Goal: Task Accomplishment & Management: Manage account settings

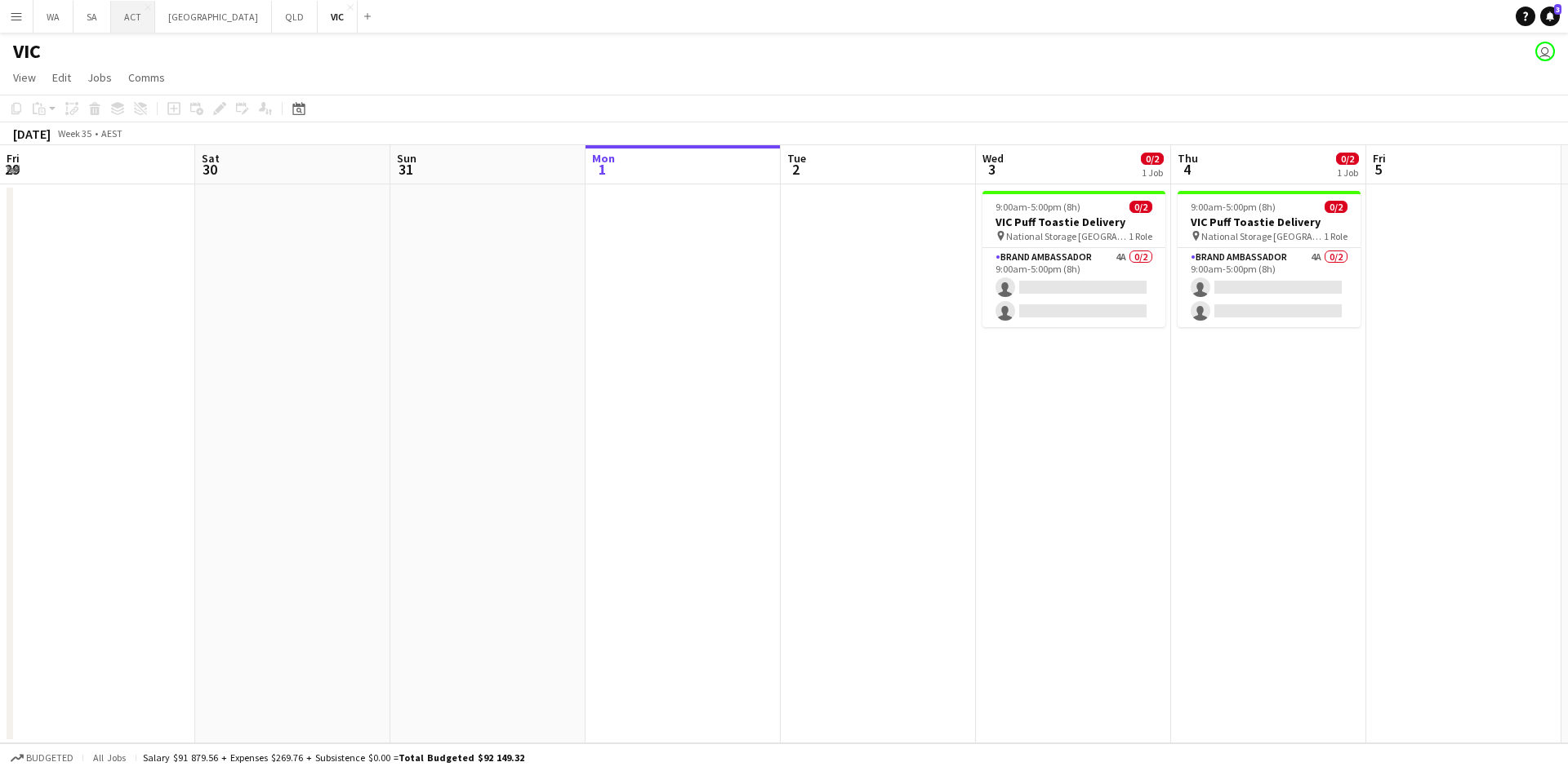
scroll to position [0, 390]
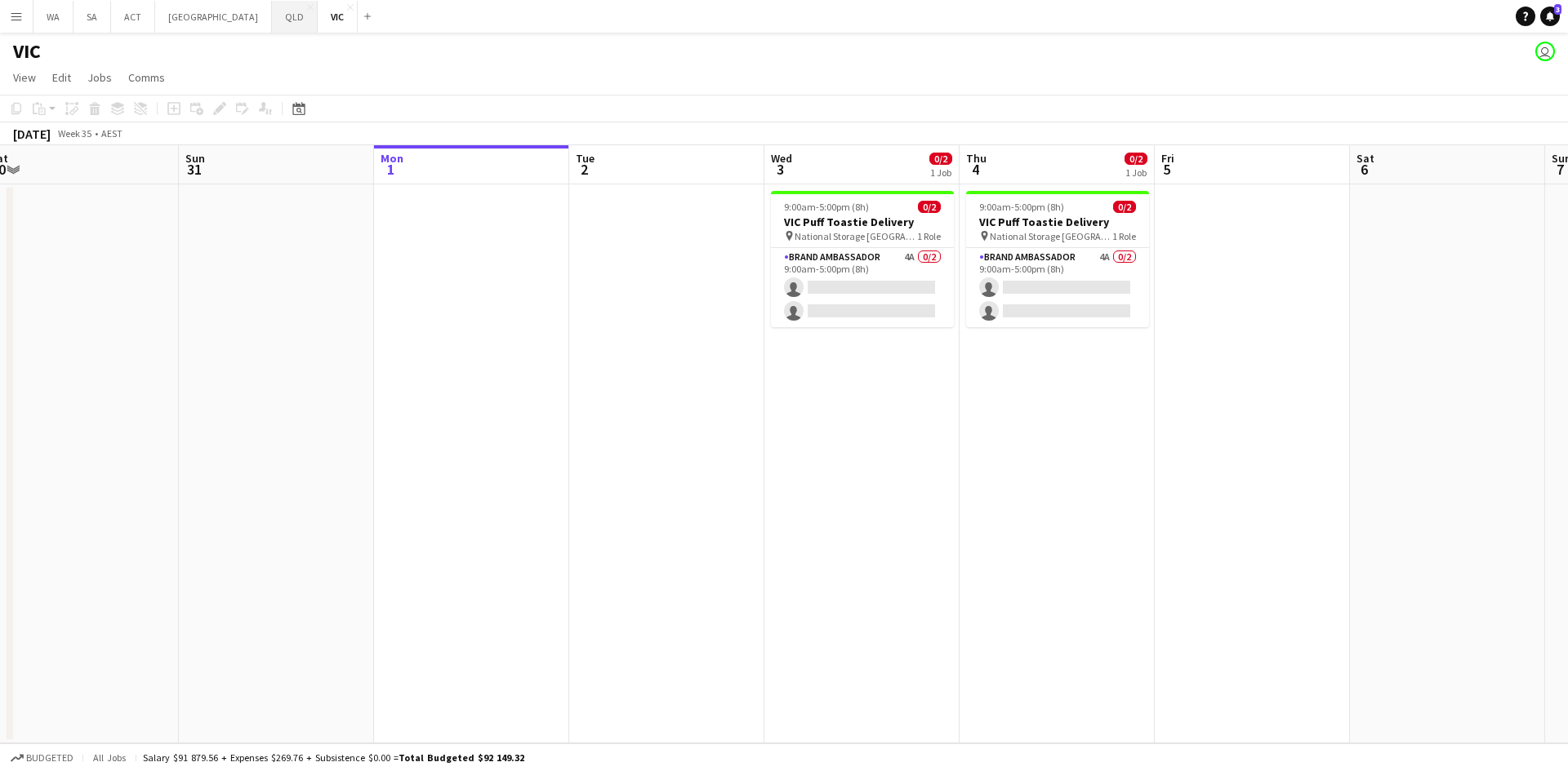
drag, startPoint x: 352, startPoint y: 326, endPoint x: 201, endPoint y: 19, distance: 342.1
click at [530, 329] on app-calendar-viewport "Thu 28 Fri 29 Sat 30 Sun 31 Mon 1 Tue 2 Wed 3 0/2 1 Job Thu 4 0/2 1 Job Fri 5 S…" at bounding box center [784, 444] width 1568 height 598
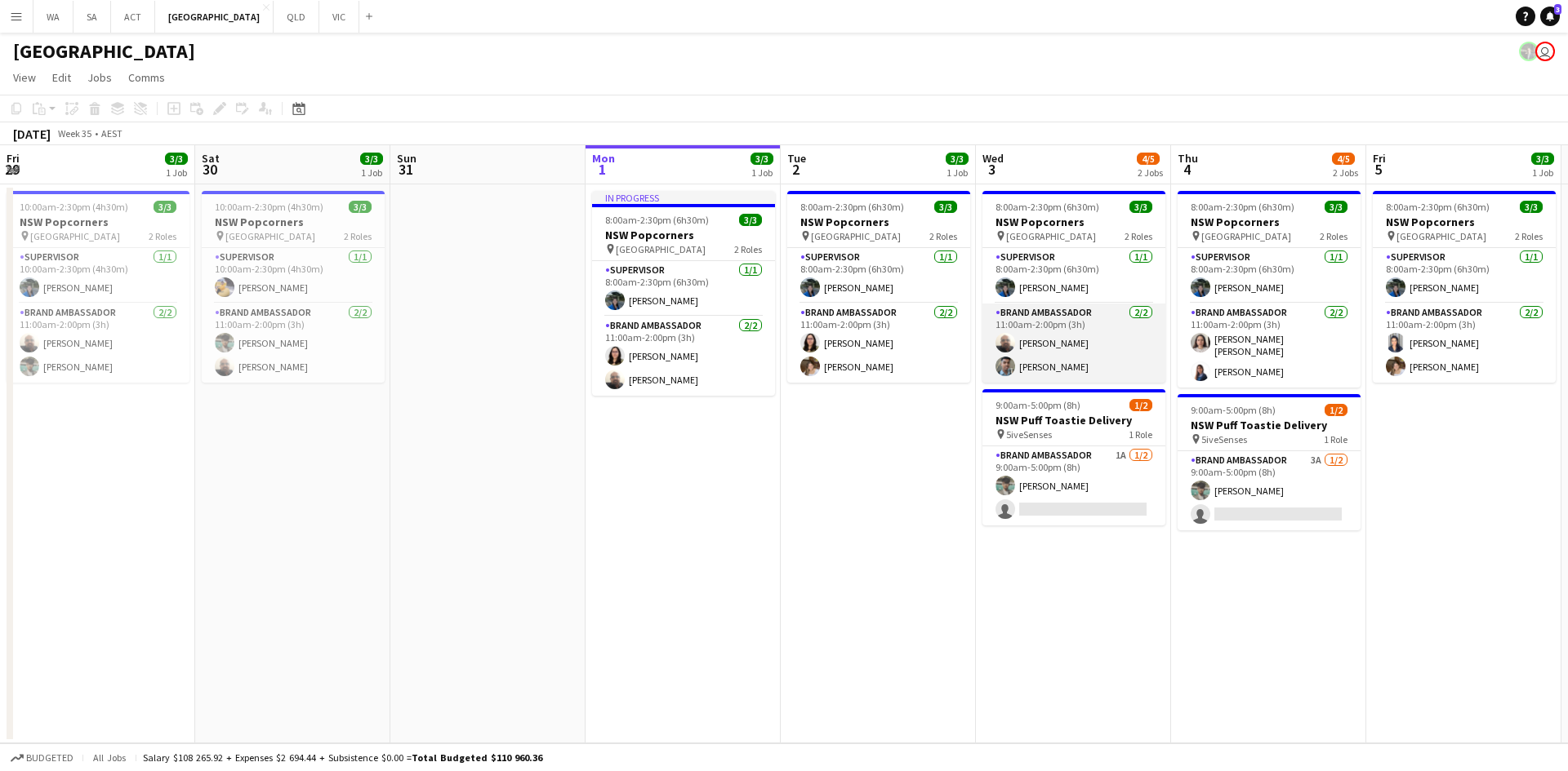
scroll to position [0, 390]
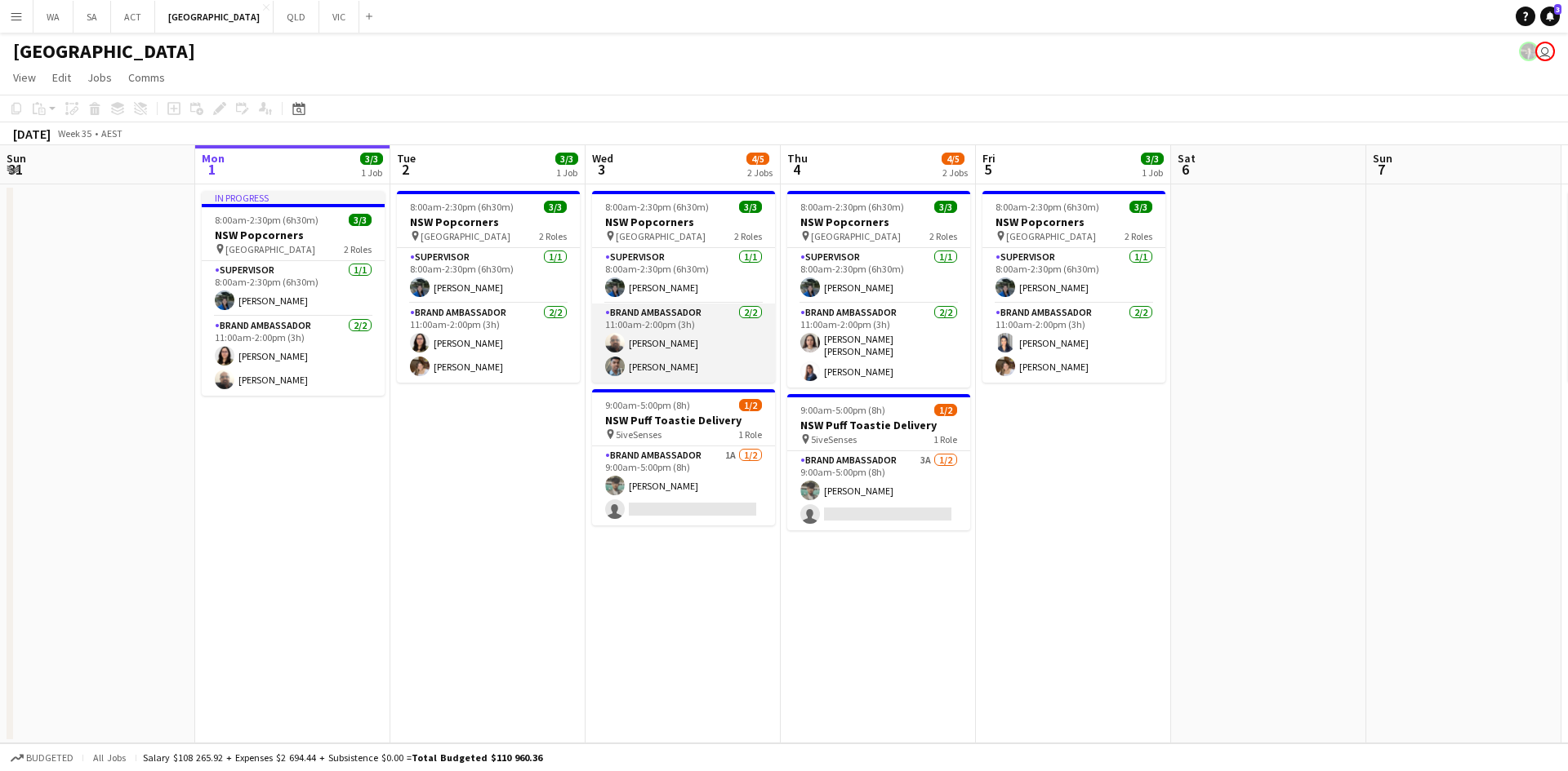
click at [764, 318] on app-card-role "Brand Ambassador 2/2 11:00am-2:00pm (3h) Balaji Sankar Gourisankar Balaji" at bounding box center [683, 342] width 183 height 79
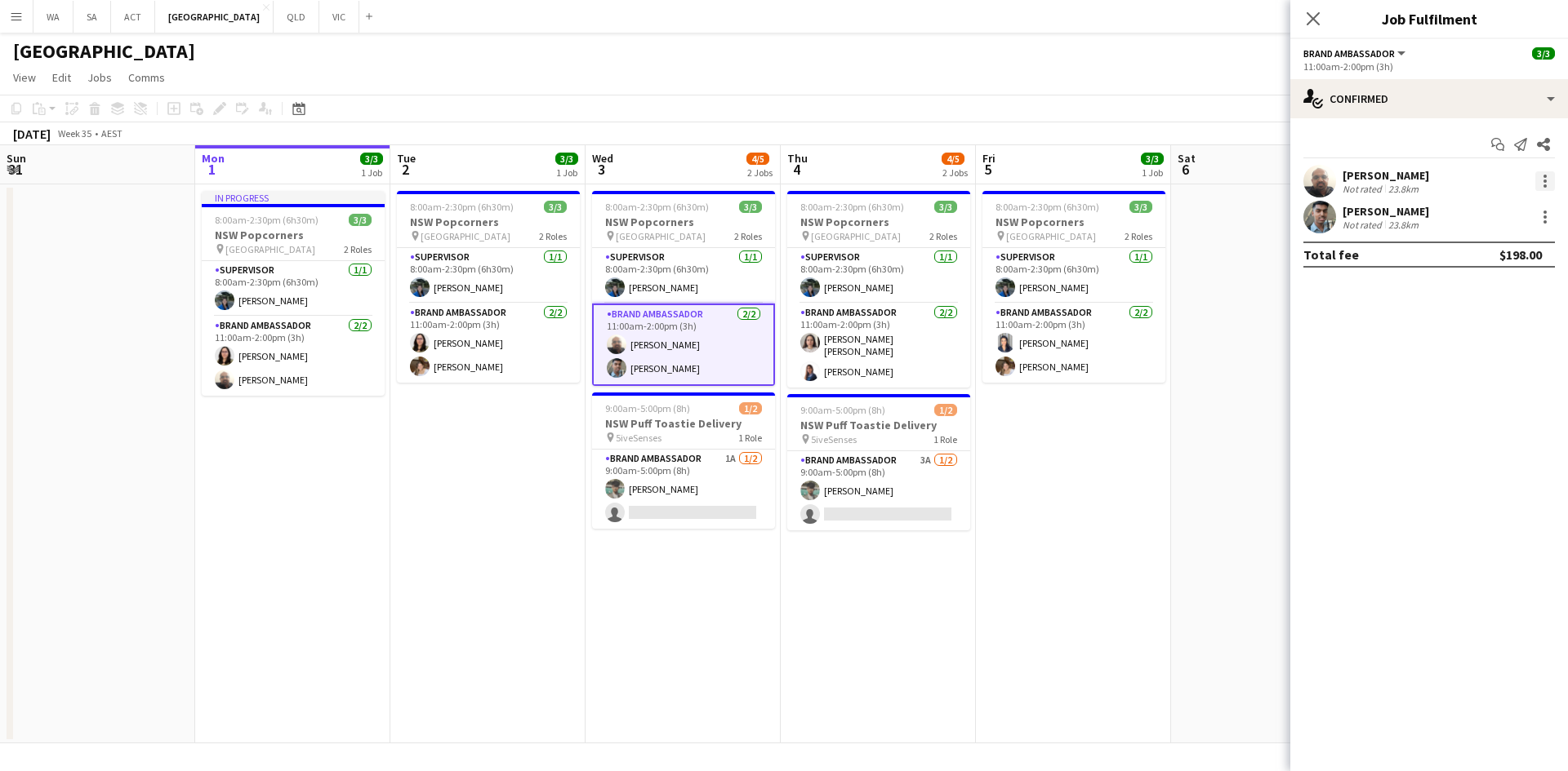
click at [1547, 186] on div at bounding box center [1545, 181] width 19 height 19
click at [1359, 311] on div at bounding box center [784, 385] width 1568 height 771
click at [1543, 180] on div at bounding box center [1545, 181] width 19 height 19
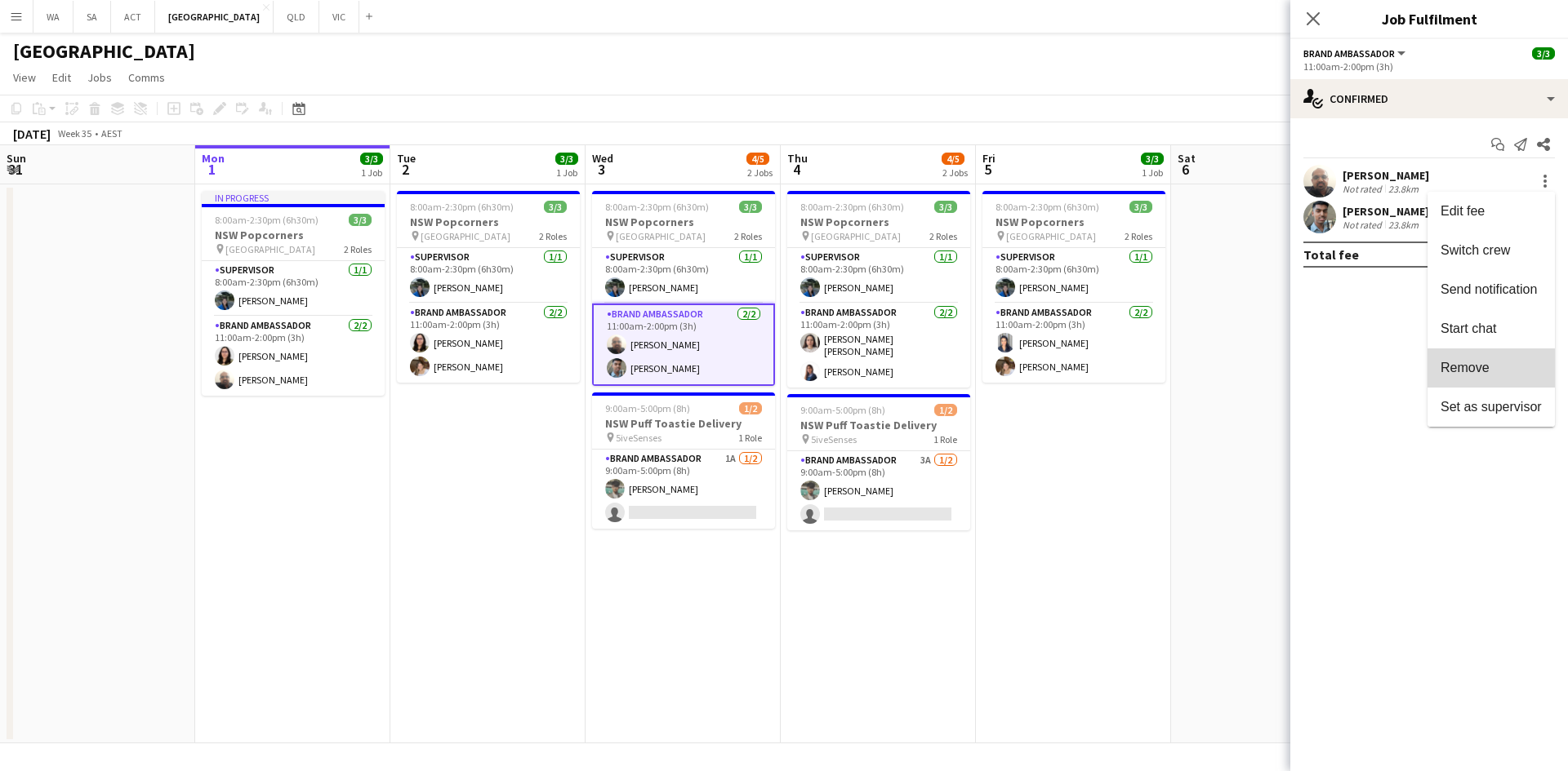
click at [1453, 366] on span "Remove" at bounding box center [1465, 367] width 49 height 14
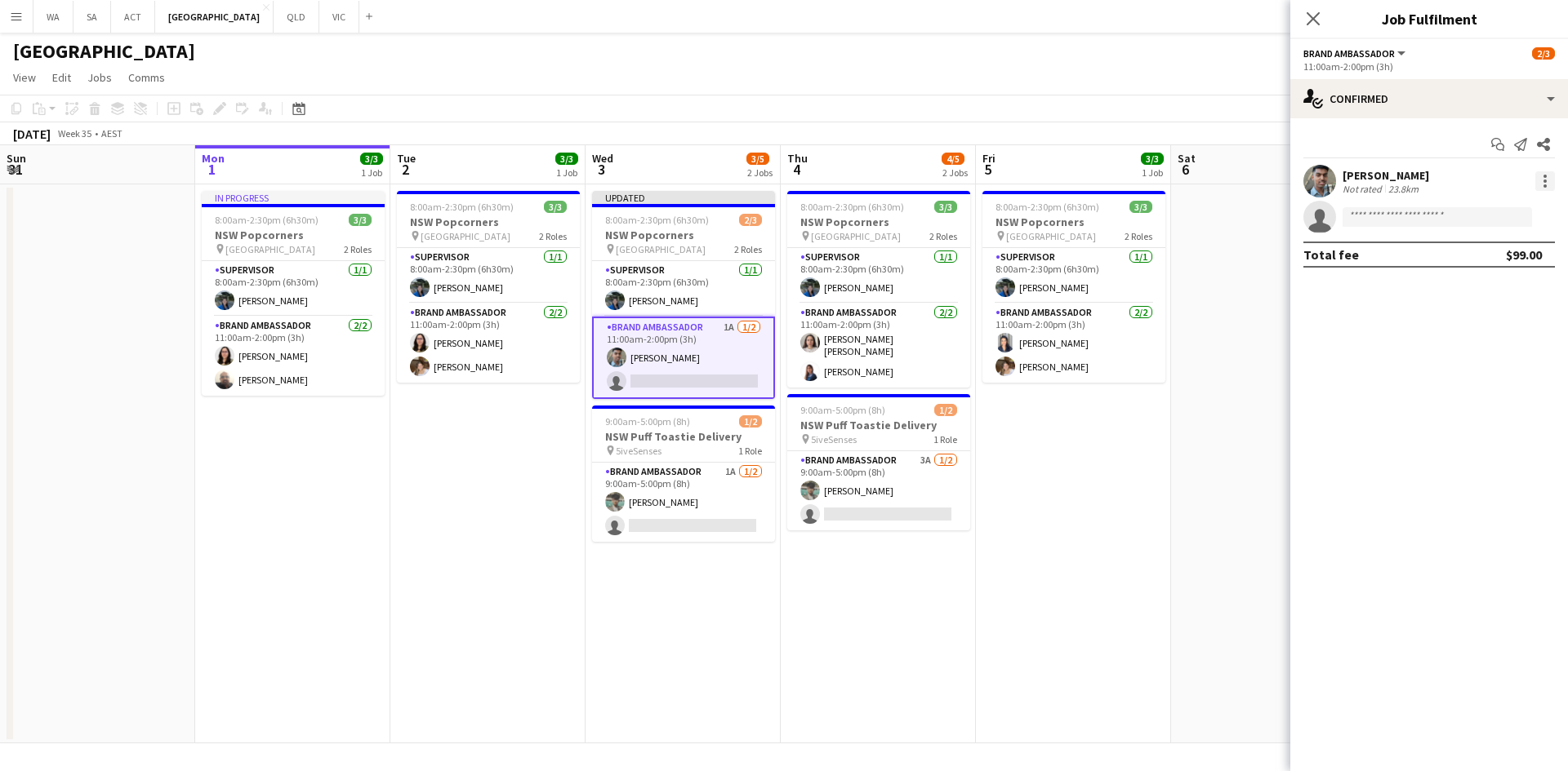
click at [1544, 173] on div at bounding box center [1545, 181] width 19 height 19
click at [1486, 366] on span "Remove" at bounding box center [1465, 367] width 49 height 14
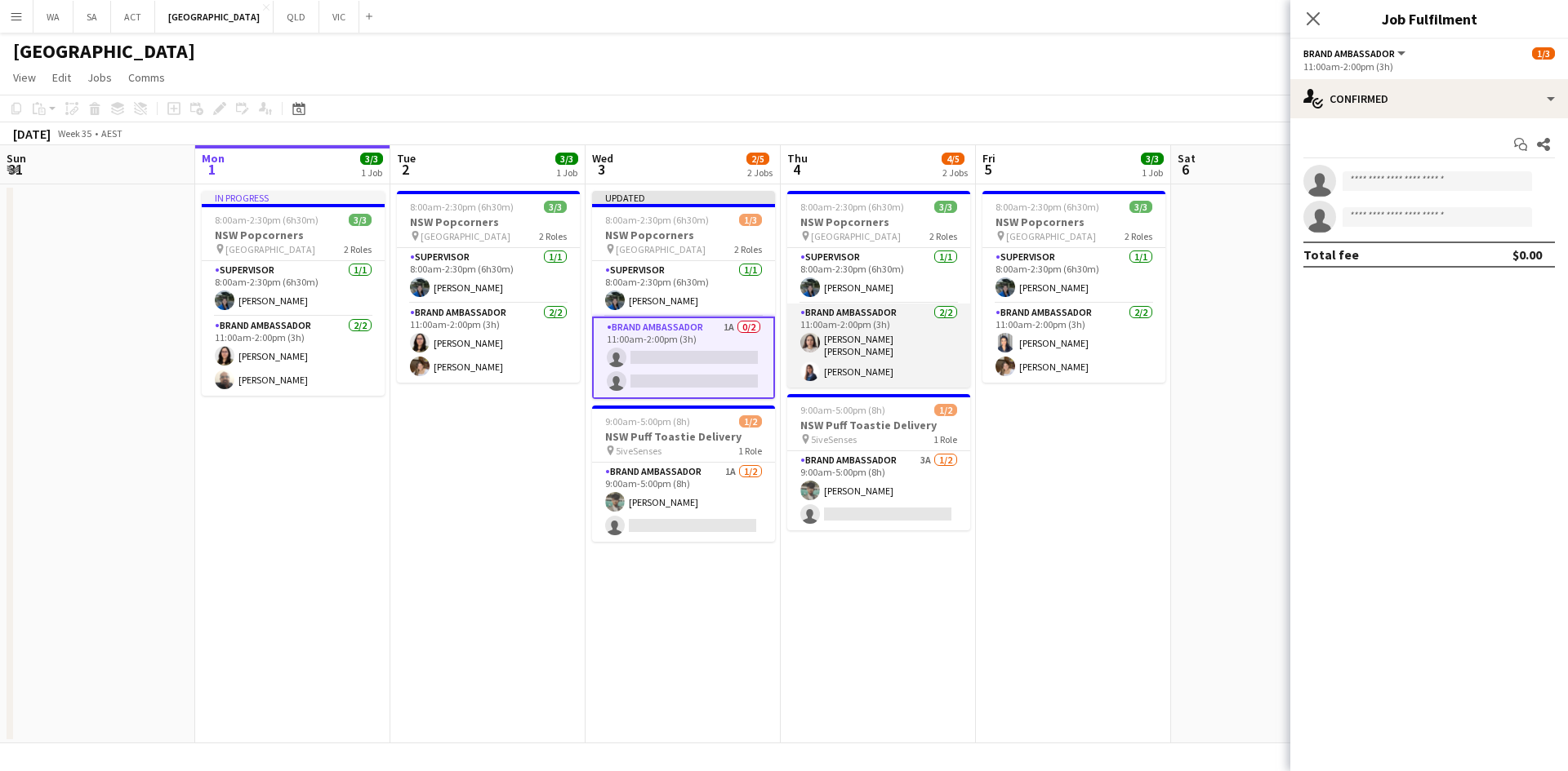
click at [865, 342] on app-card-role "Brand Ambassador 2/2 11:00am-2:00pm (3h) Maria Trinidad Ceron Falcon Paola Gonz…" at bounding box center [878, 345] width 183 height 84
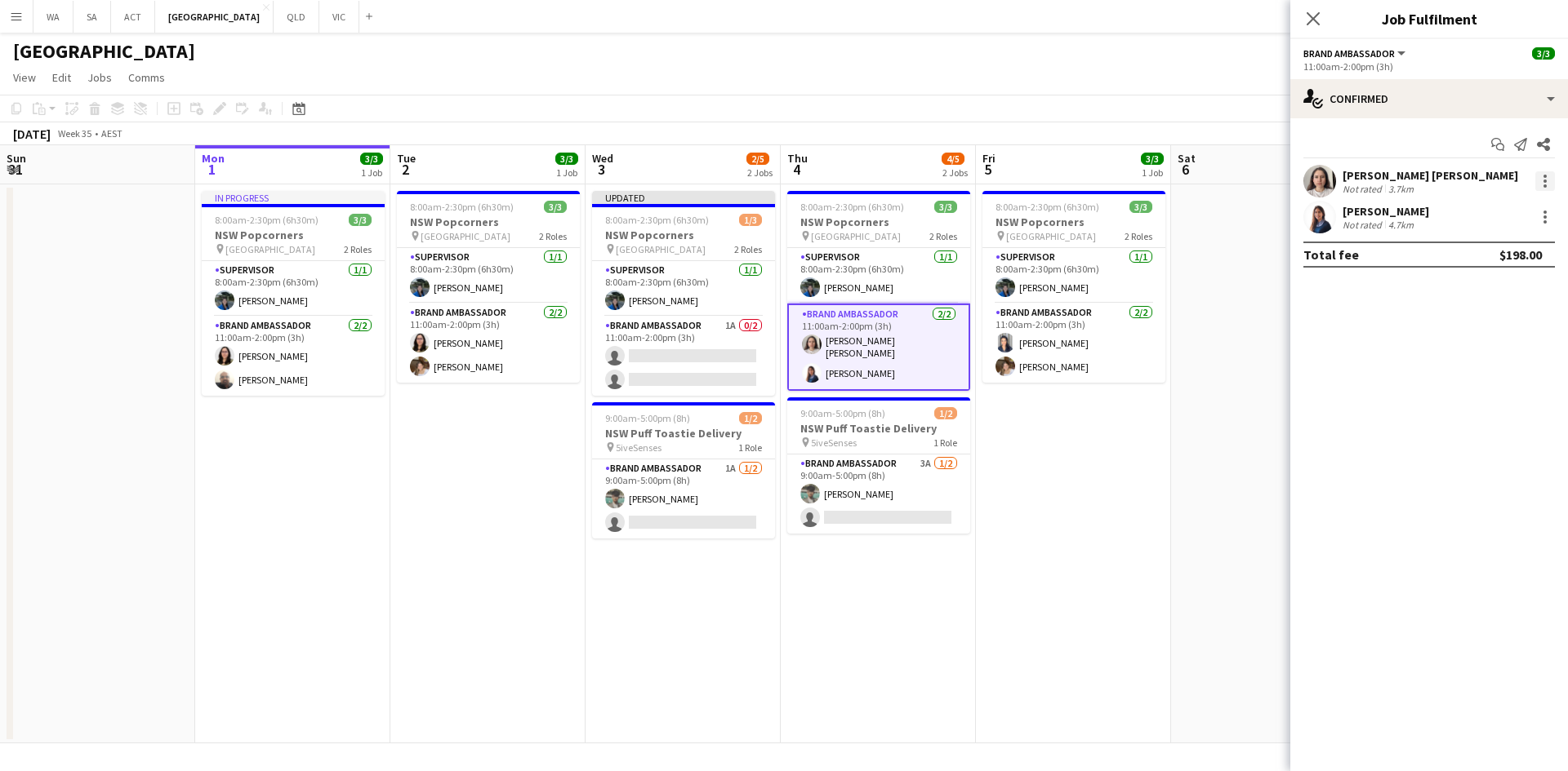
click at [1538, 178] on div at bounding box center [1545, 181] width 19 height 19
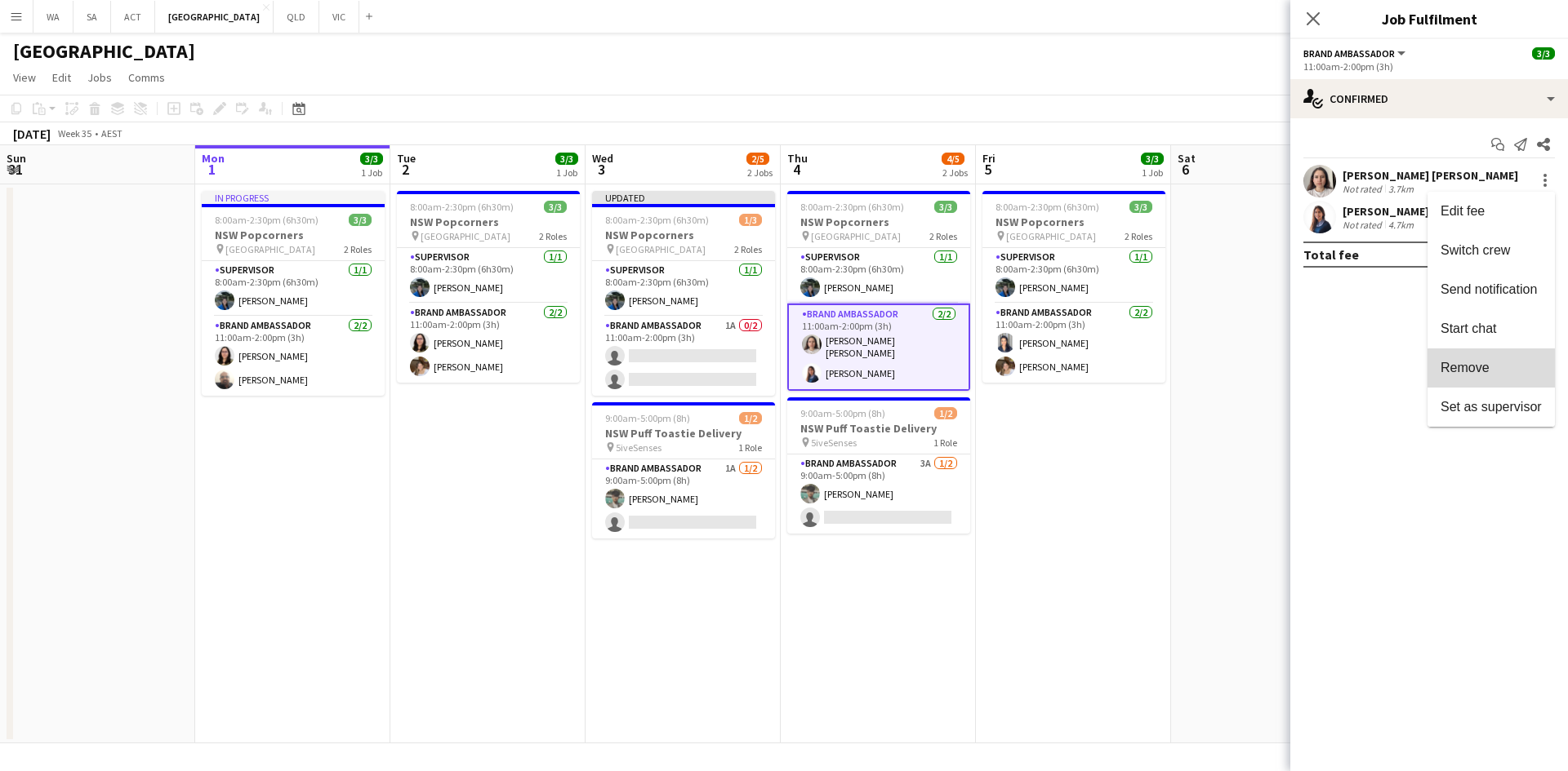
click at [1503, 369] on span "Remove" at bounding box center [1491, 368] width 101 height 15
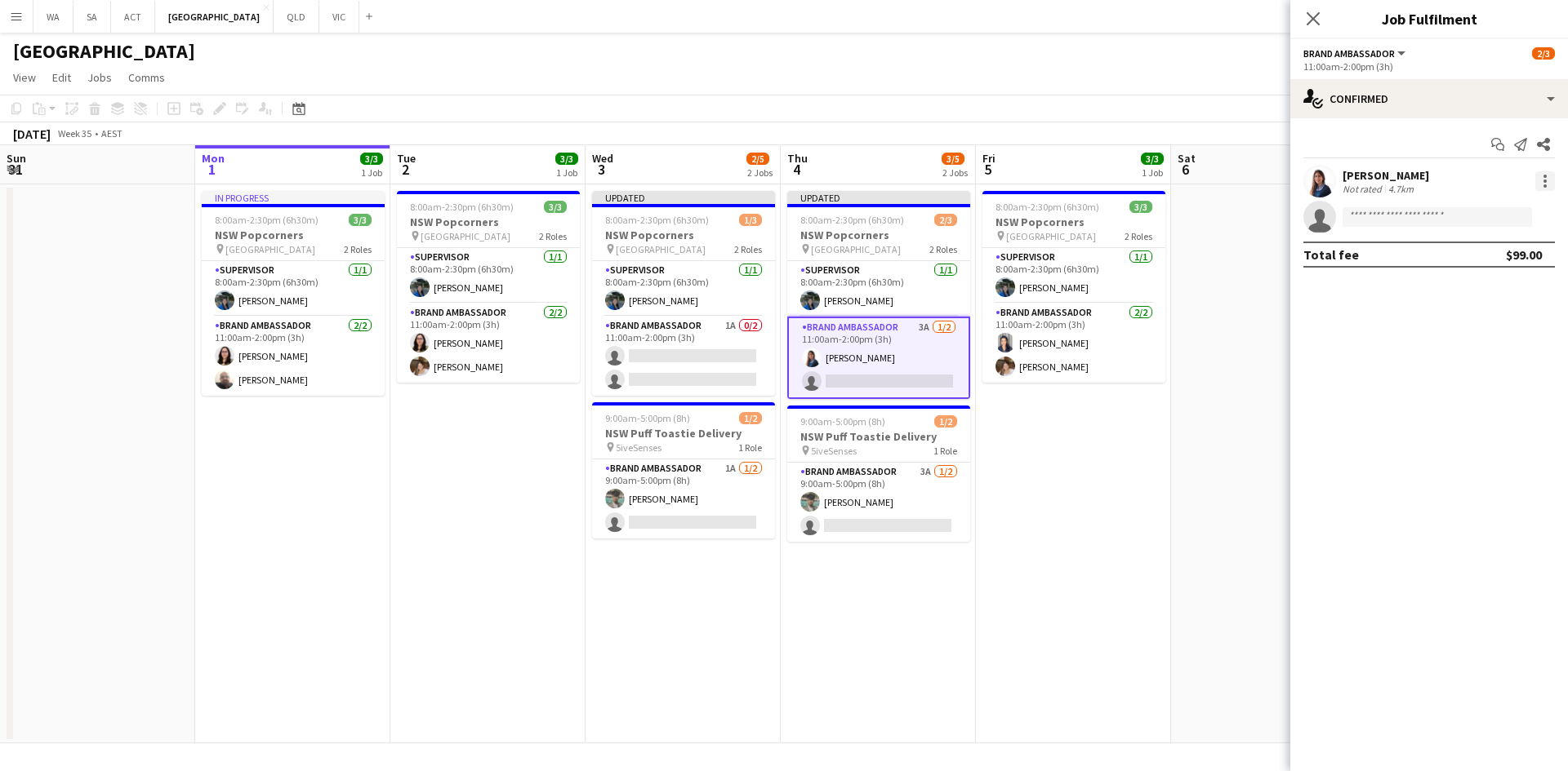
click at [1541, 186] on div at bounding box center [1545, 181] width 19 height 19
click at [1496, 372] on span "Remove" at bounding box center [1491, 368] width 101 height 15
click at [681, 598] on app-date-cell "Updated 8:00am-2:30pm (6h30m) 1/3 NSW Popcorners pin Town Hall 2 Roles Supervis…" at bounding box center [683, 464] width 195 height 559
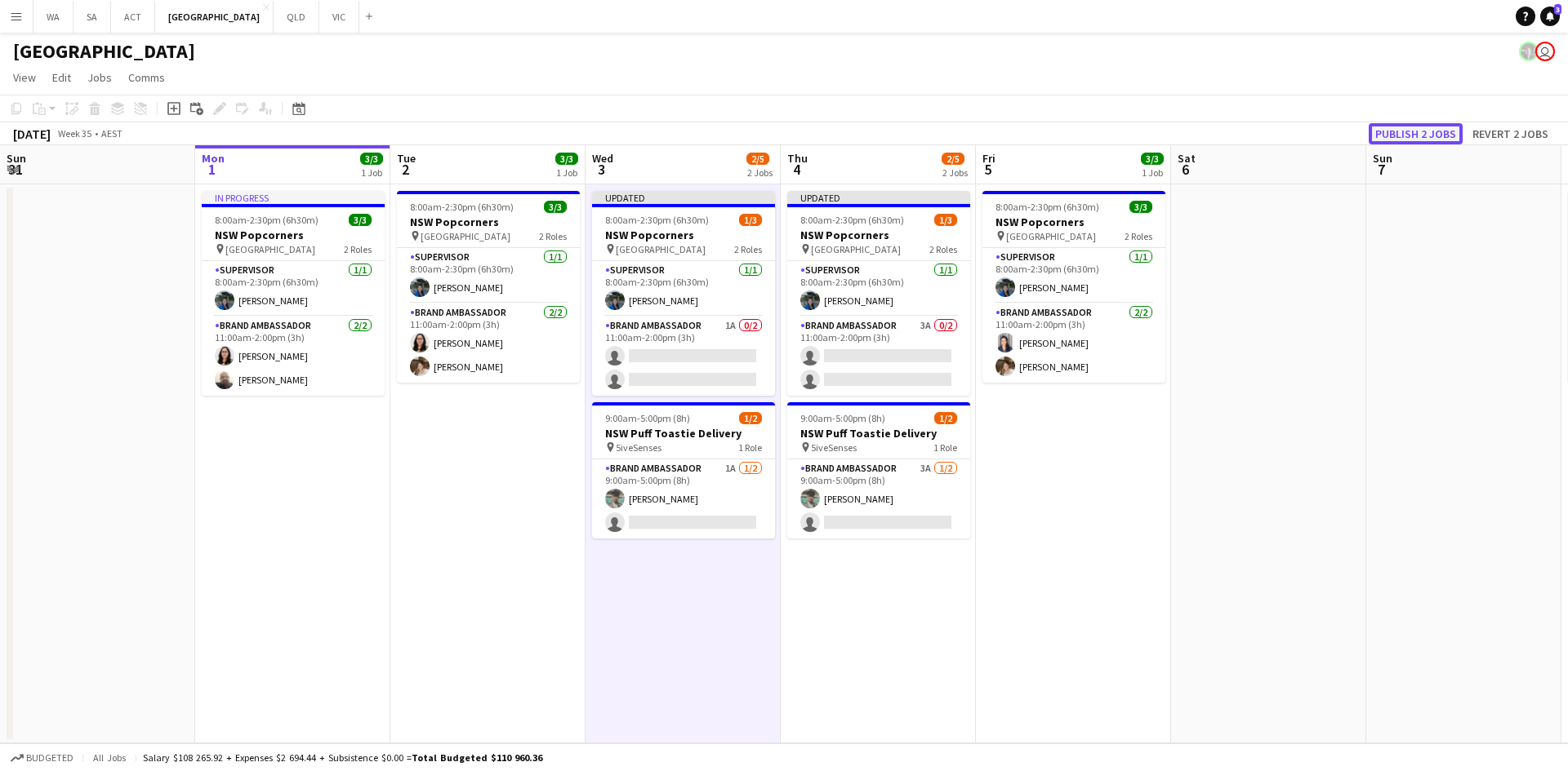
click at [1431, 140] on button "Publish 2 jobs" at bounding box center [1415, 134] width 94 height 21
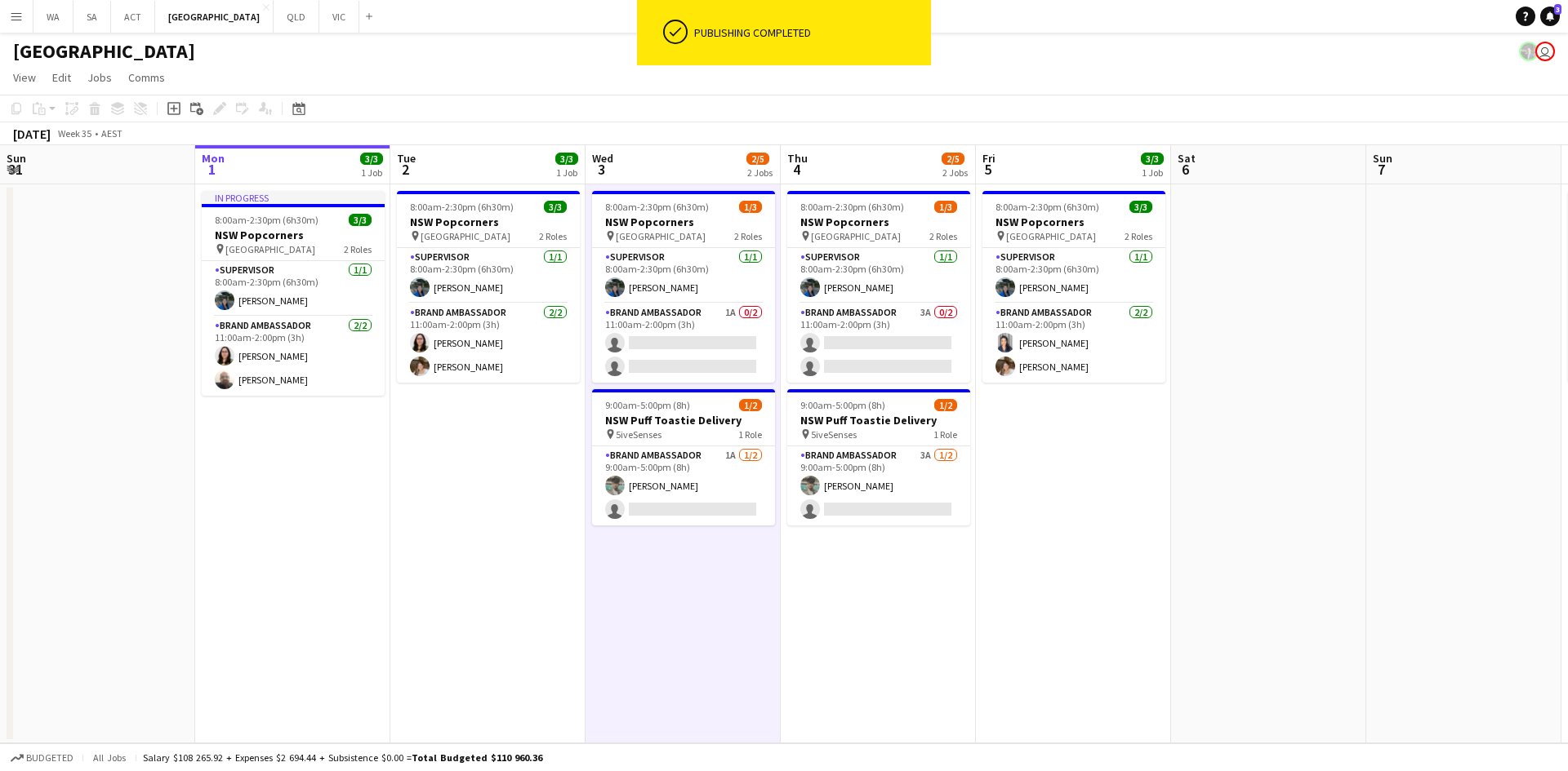
click at [1240, 321] on app-date-cell at bounding box center [1268, 464] width 195 height 559
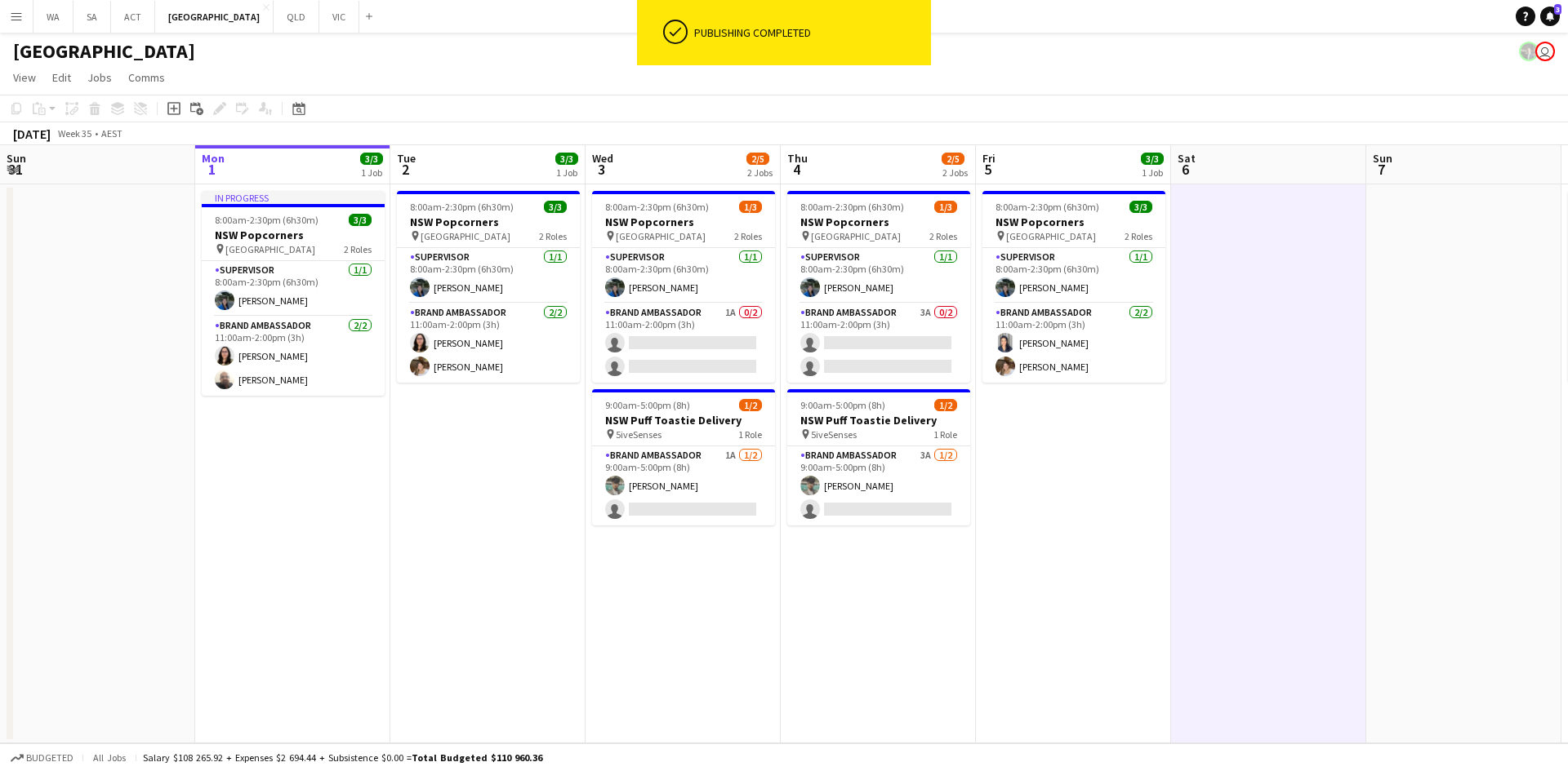
click at [1240, 321] on app-date-cell at bounding box center [1268, 464] width 195 height 559
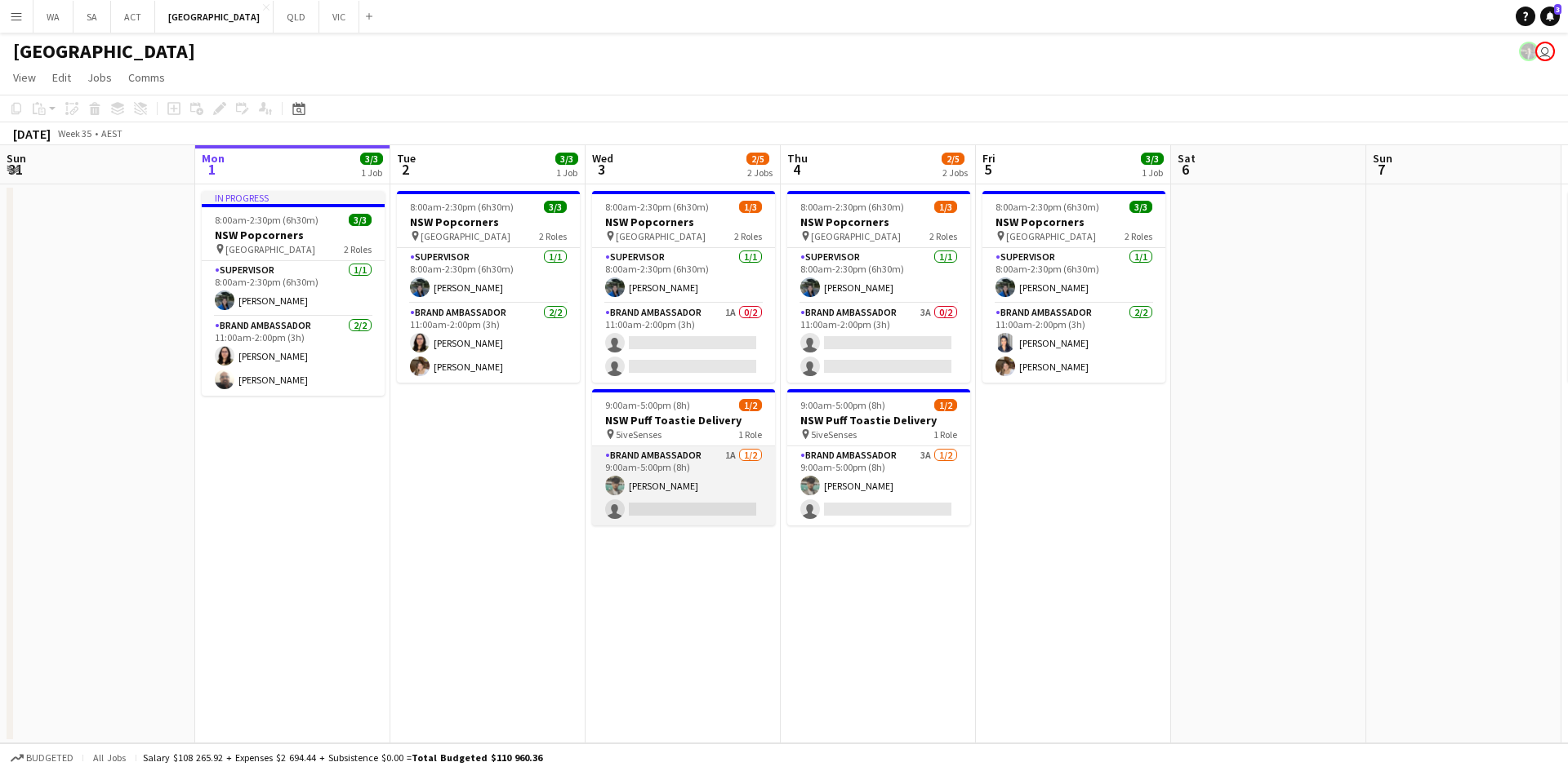
click at [677, 515] on app-card-role "Brand Ambassador 1A 1/2 9:00am-5:00pm (8h) Anish Badgami single-neutral-actions" at bounding box center [683, 485] width 183 height 79
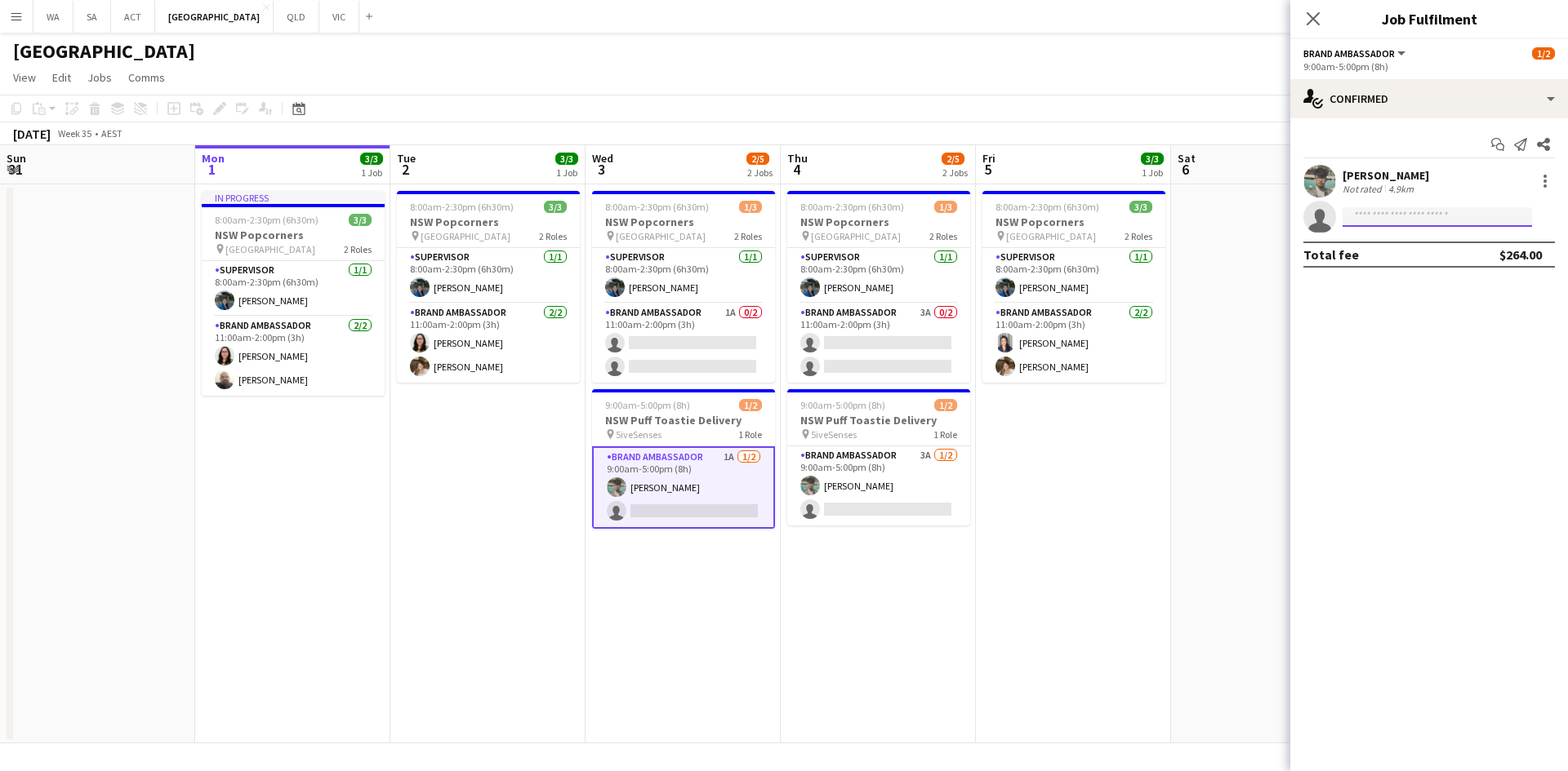
click at [1375, 221] on input at bounding box center [1437, 216] width 189 height 19
type input "**"
click at [1407, 222] on input "**" at bounding box center [1437, 216] width 189 height 19
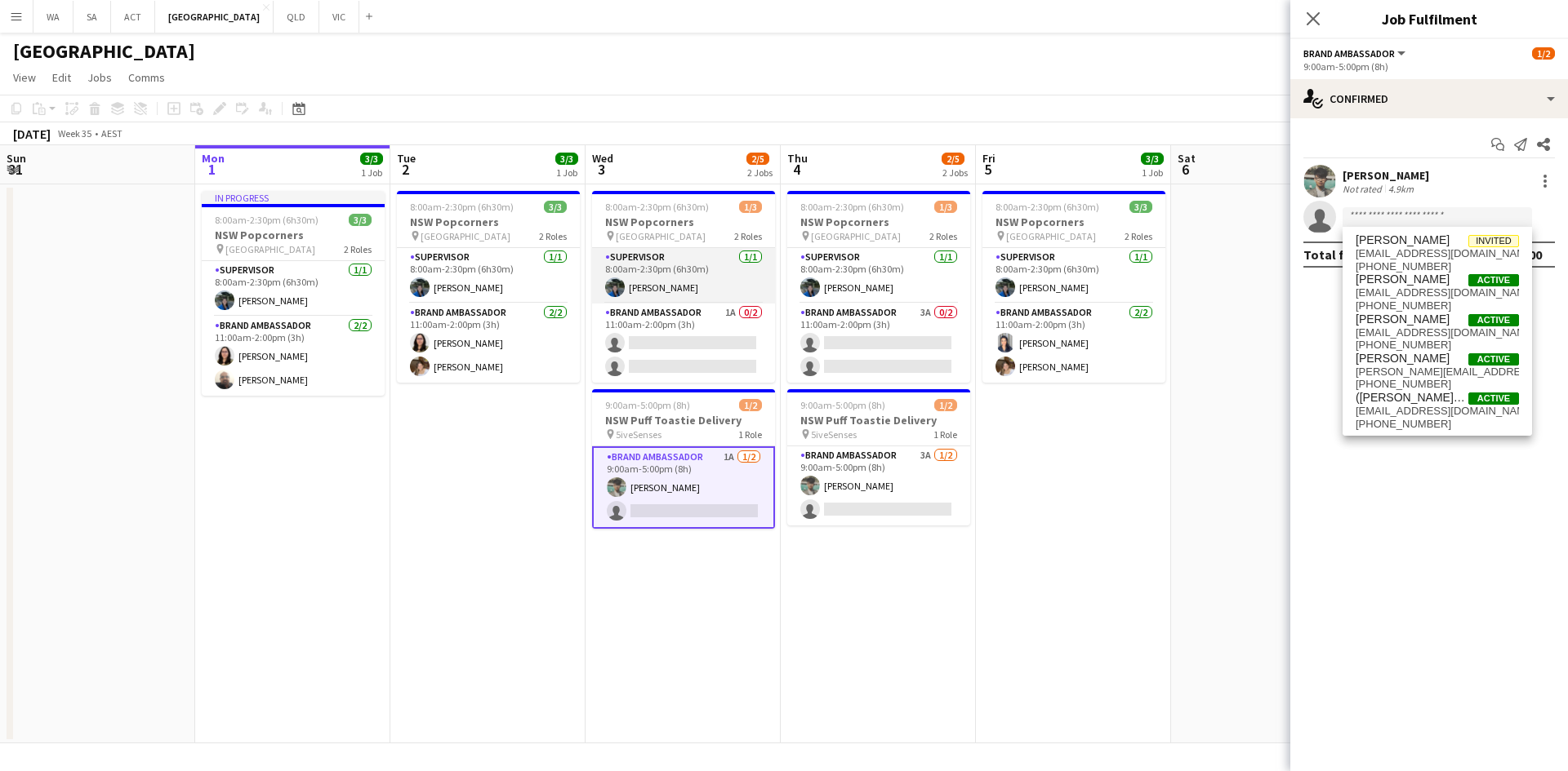
click at [616, 272] on app-card-role "Supervisor 1/1 8:00am-2:30pm (6h30m) Vanessa Corrales" at bounding box center [683, 276] width 183 height 56
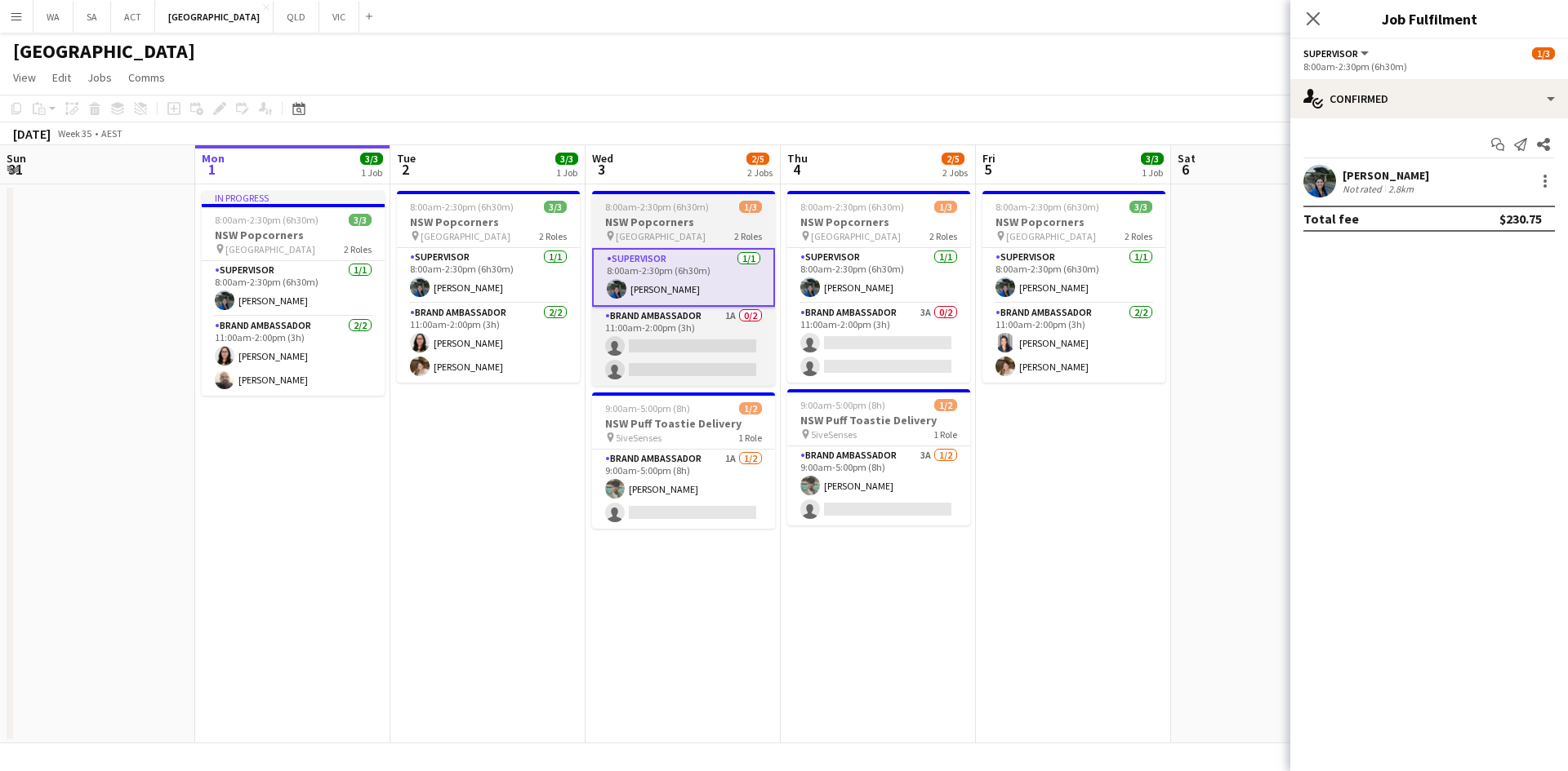
click at [647, 233] on span "[GEOGRAPHIC_DATA]" at bounding box center [660, 236] width 90 height 12
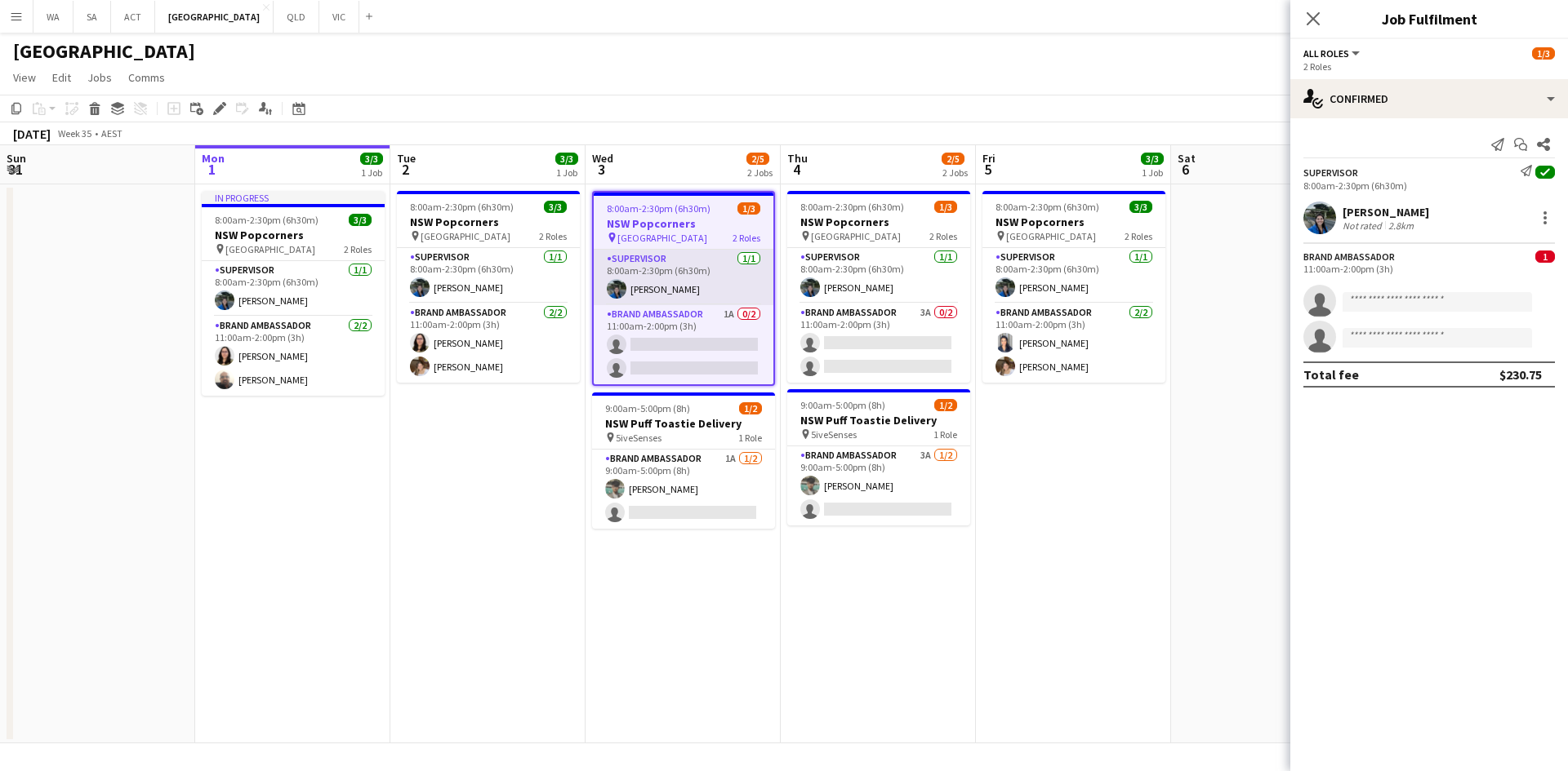
click at [694, 300] on app-card-role "Supervisor 1/1 8:00am-2:30pm (6h30m) Vanessa Corrales" at bounding box center [683, 277] width 180 height 56
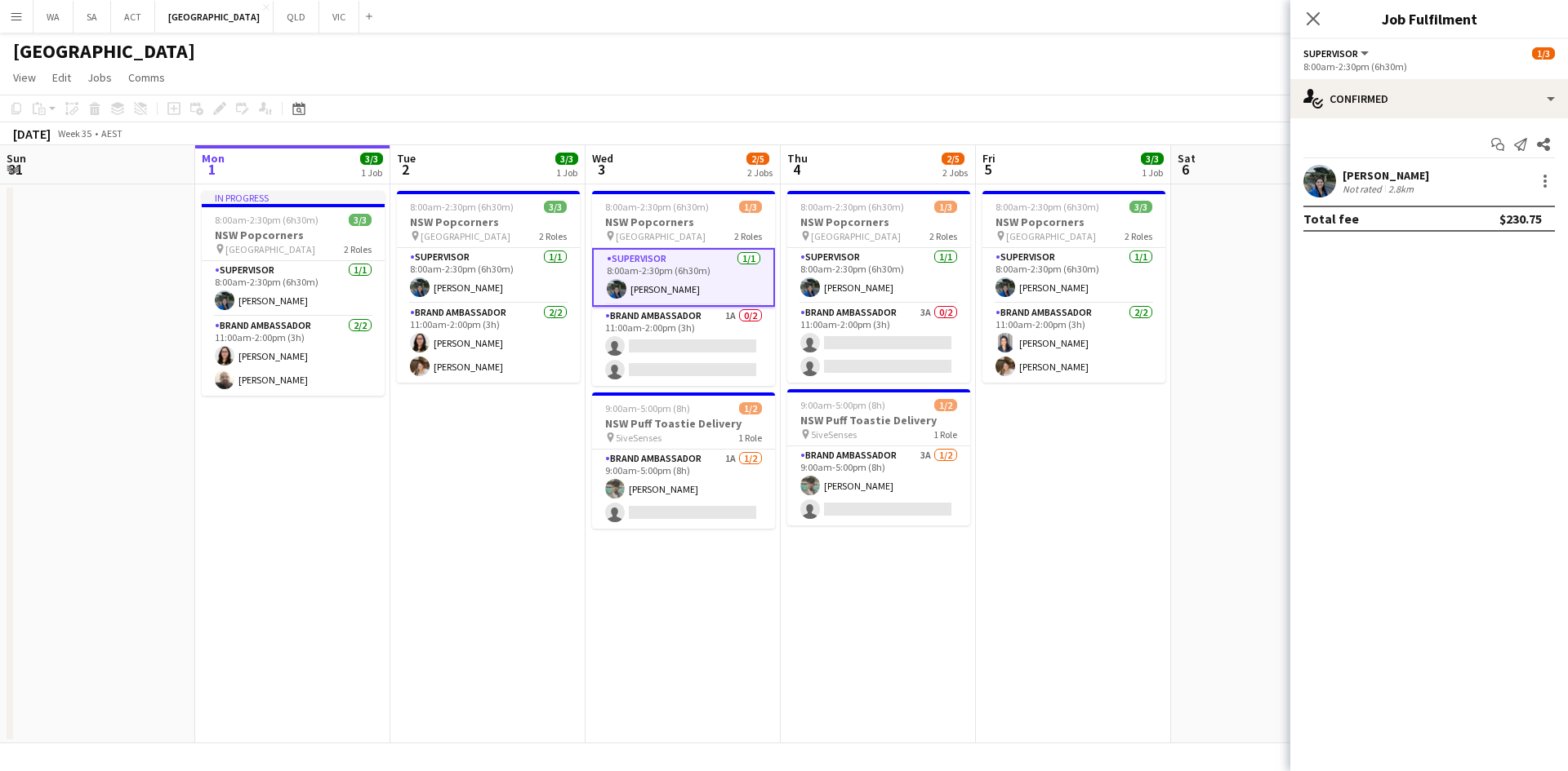
click at [1204, 533] on app-date-cell at bounding box center [1268, 464] width 195 height 559
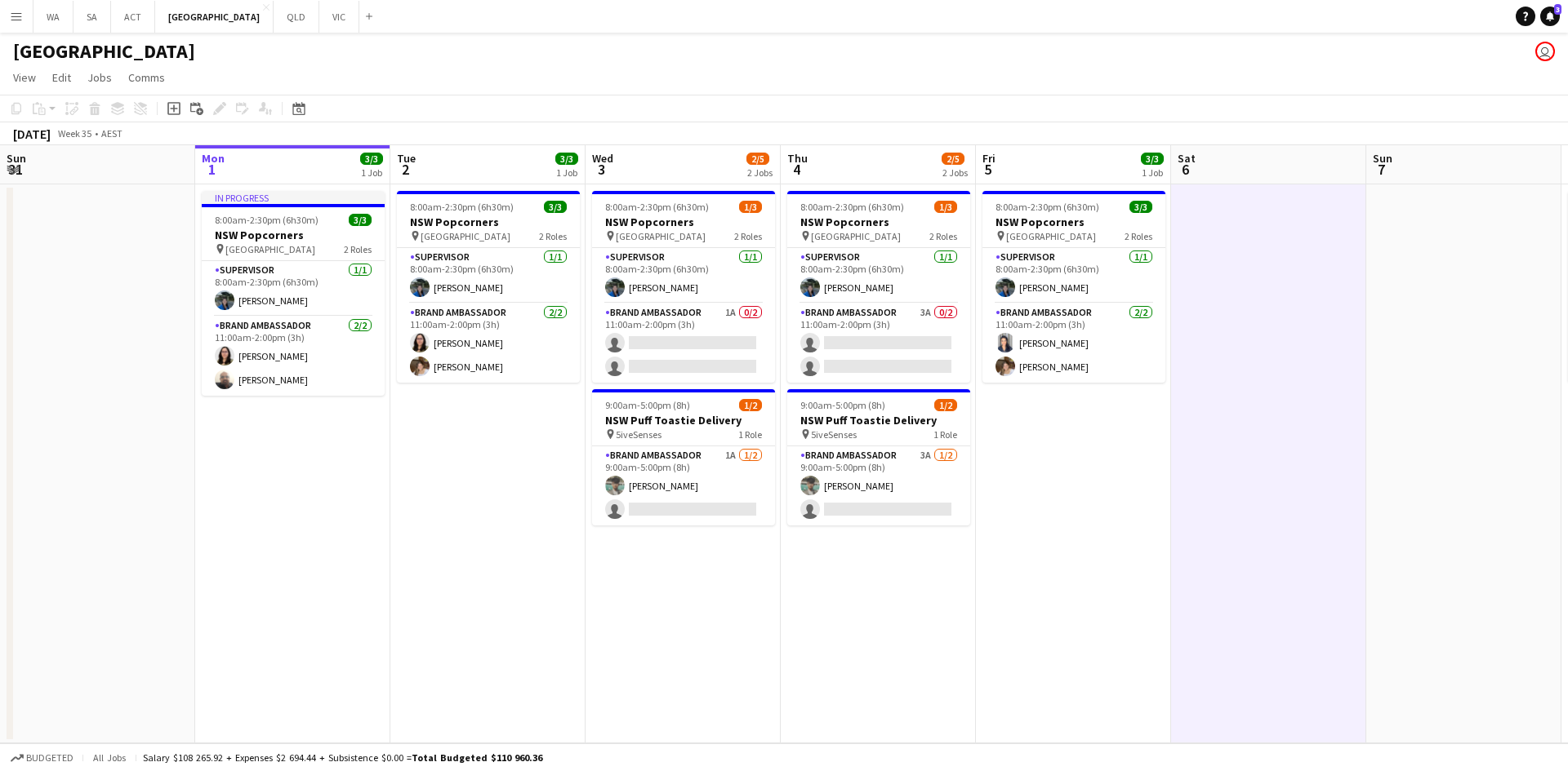
click at [22, 26] on button "Menu" at bounding box center [16, 16] width 32 height 32
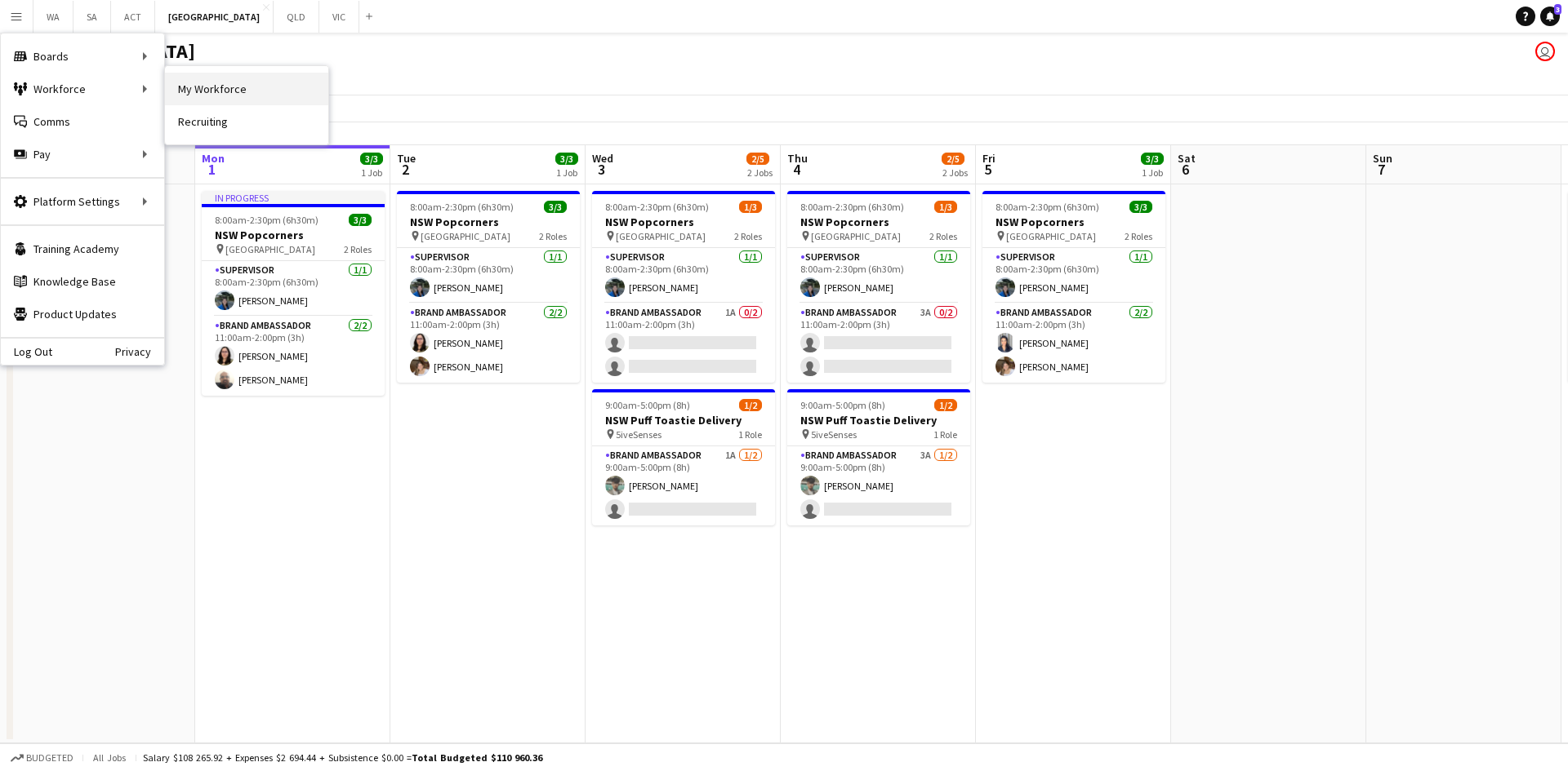
click at [183, 82] on link "My Workforce" at bounding box center [247, 88] width 163 height 32
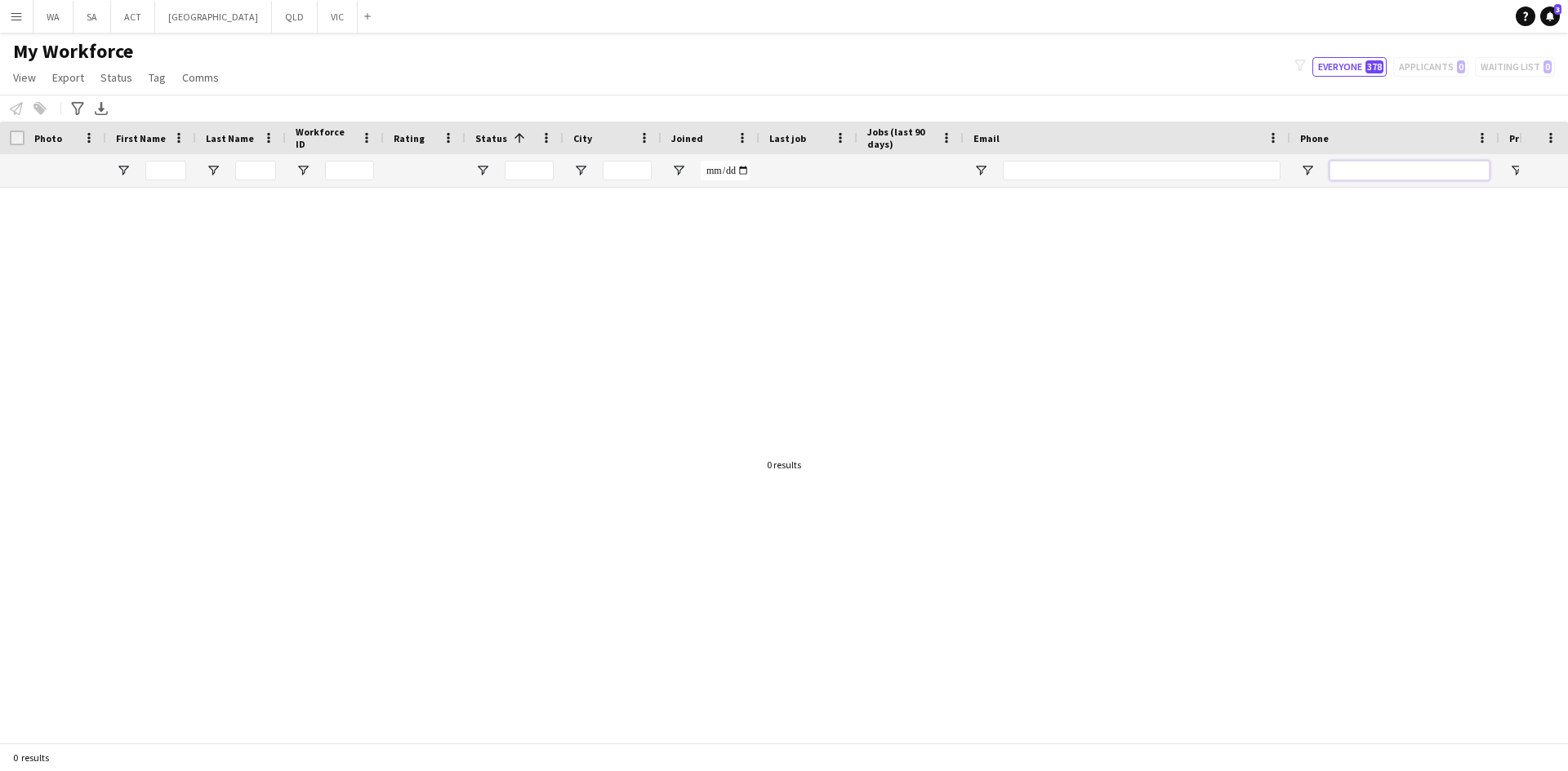
click at [1439, 166] on input "Phone Filter Input" at bounding box center [1409, 170] width 160 height 19
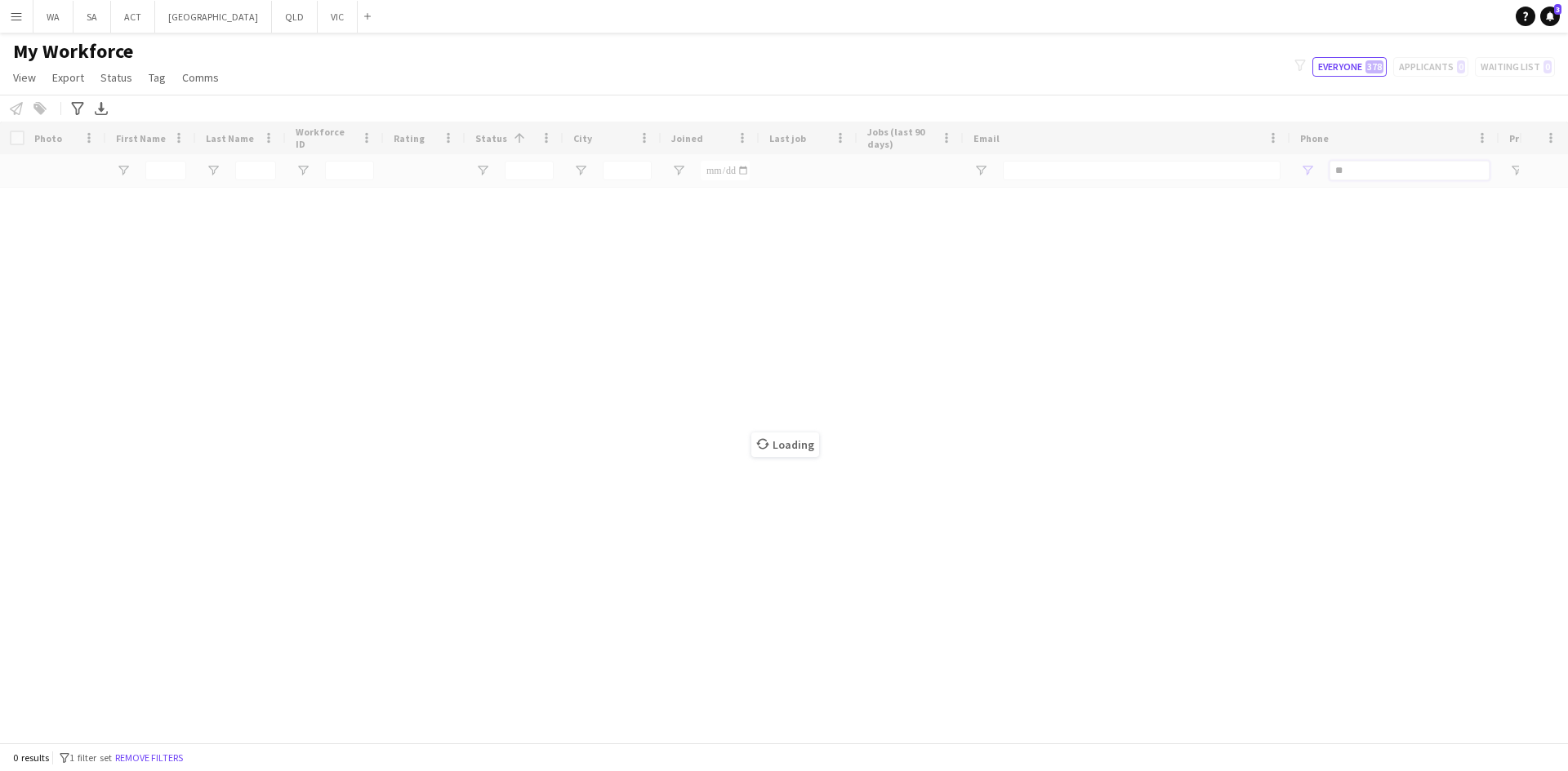
type input "***"
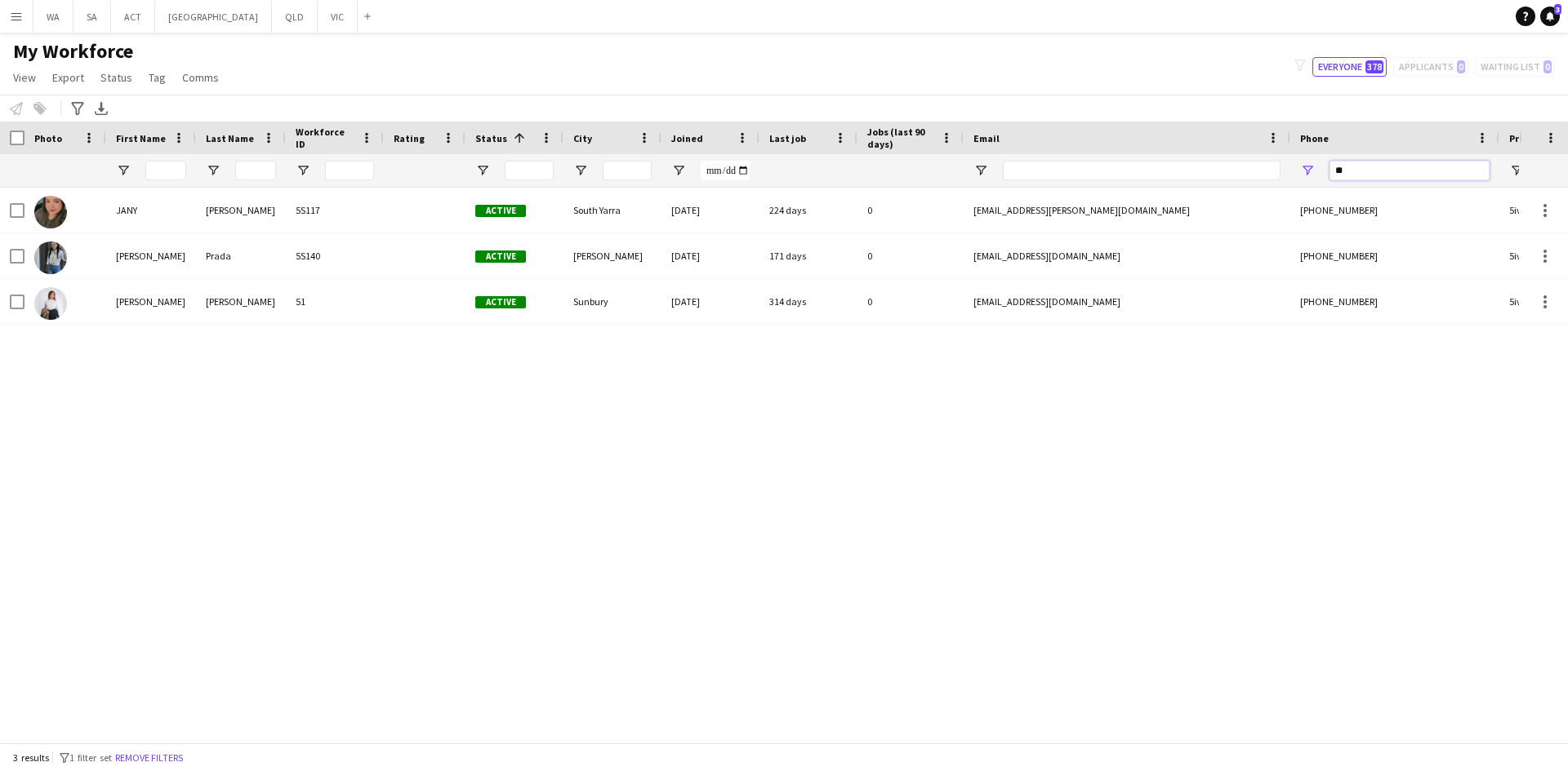
type input "*"
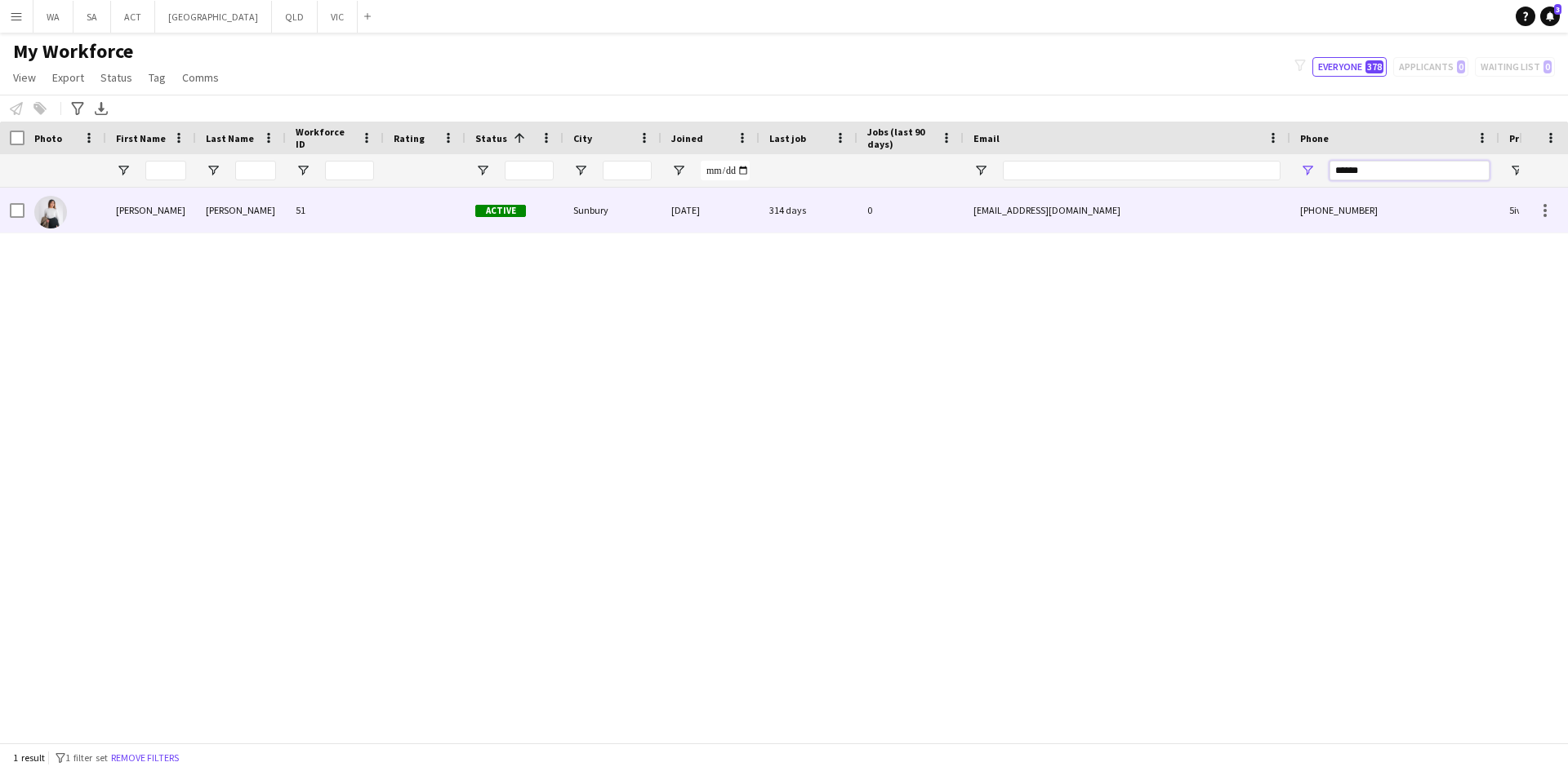
type input "******"
click at [1377, 231] on div "+61422651168" at bounding box center [1394, 210] width 209 height 45
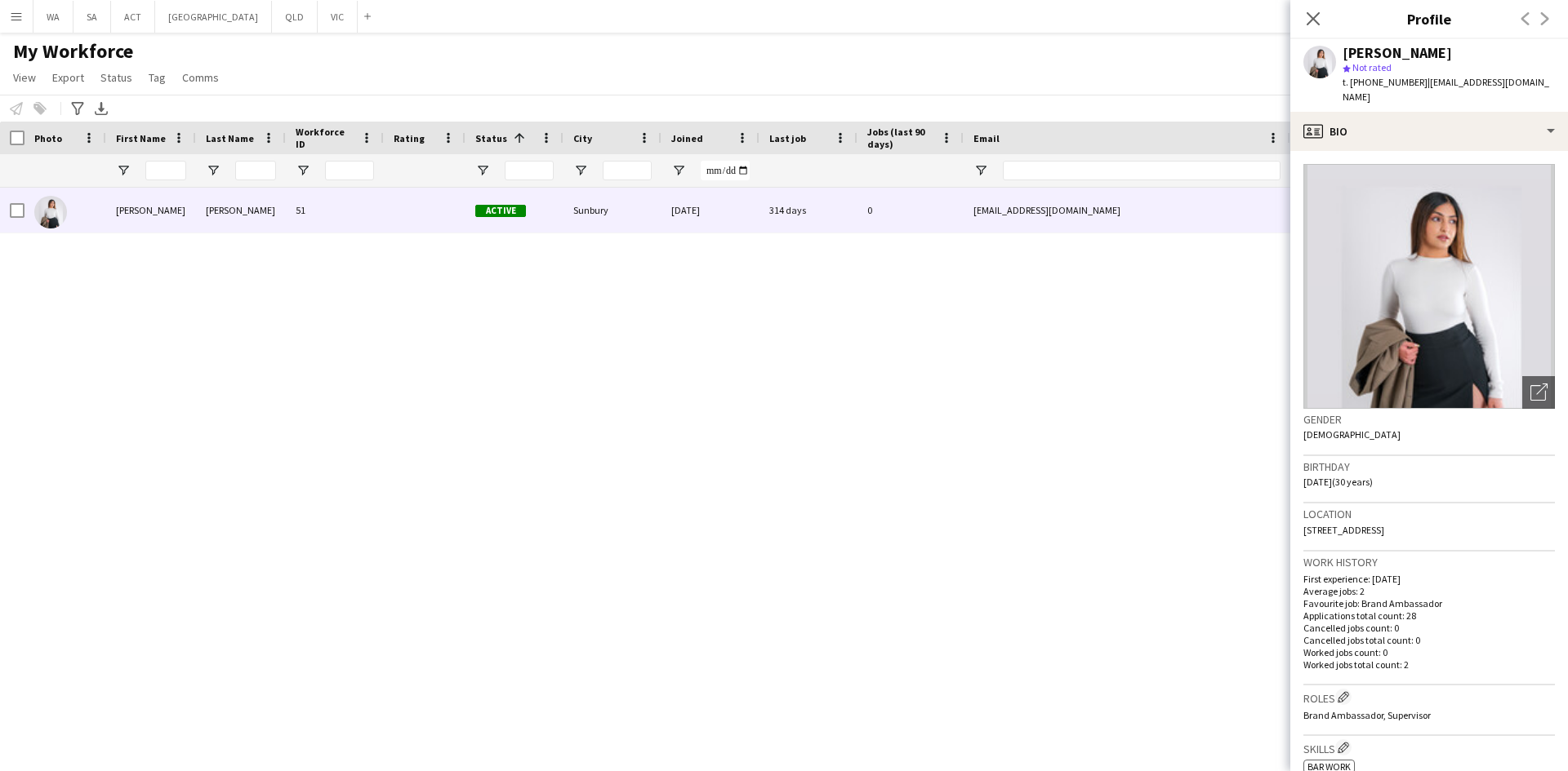
click at [1502, 257] on img at bounding box center [1429, 287] width 252 height 245
click at [35, 16] on button "WA Close" at bounding box center [53, 17] width 40 height 32
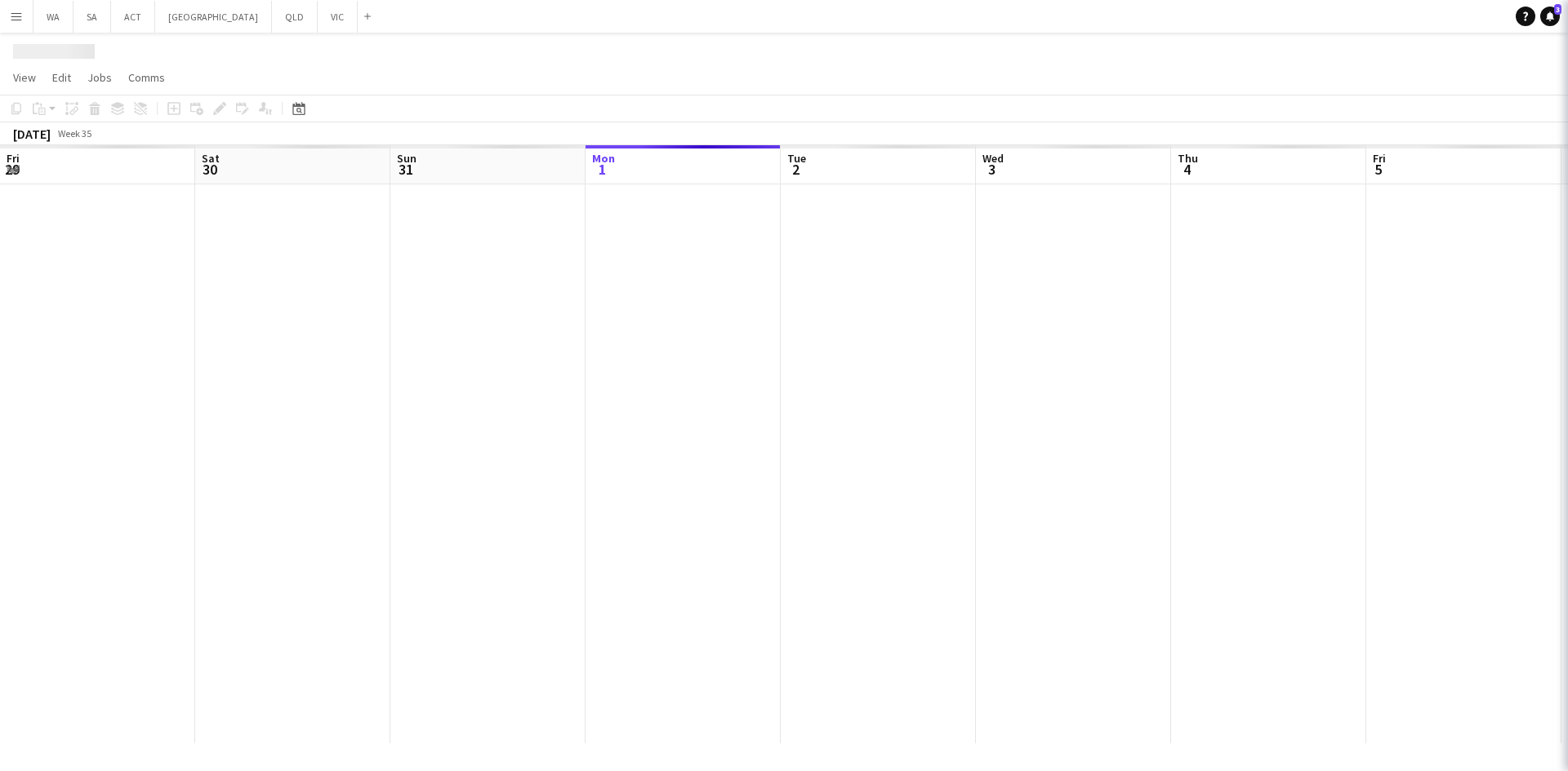
scroll to position [0, 390]
click at [26, 20] on button "Menu" at bounding box center [16, 16] width 32 height 32
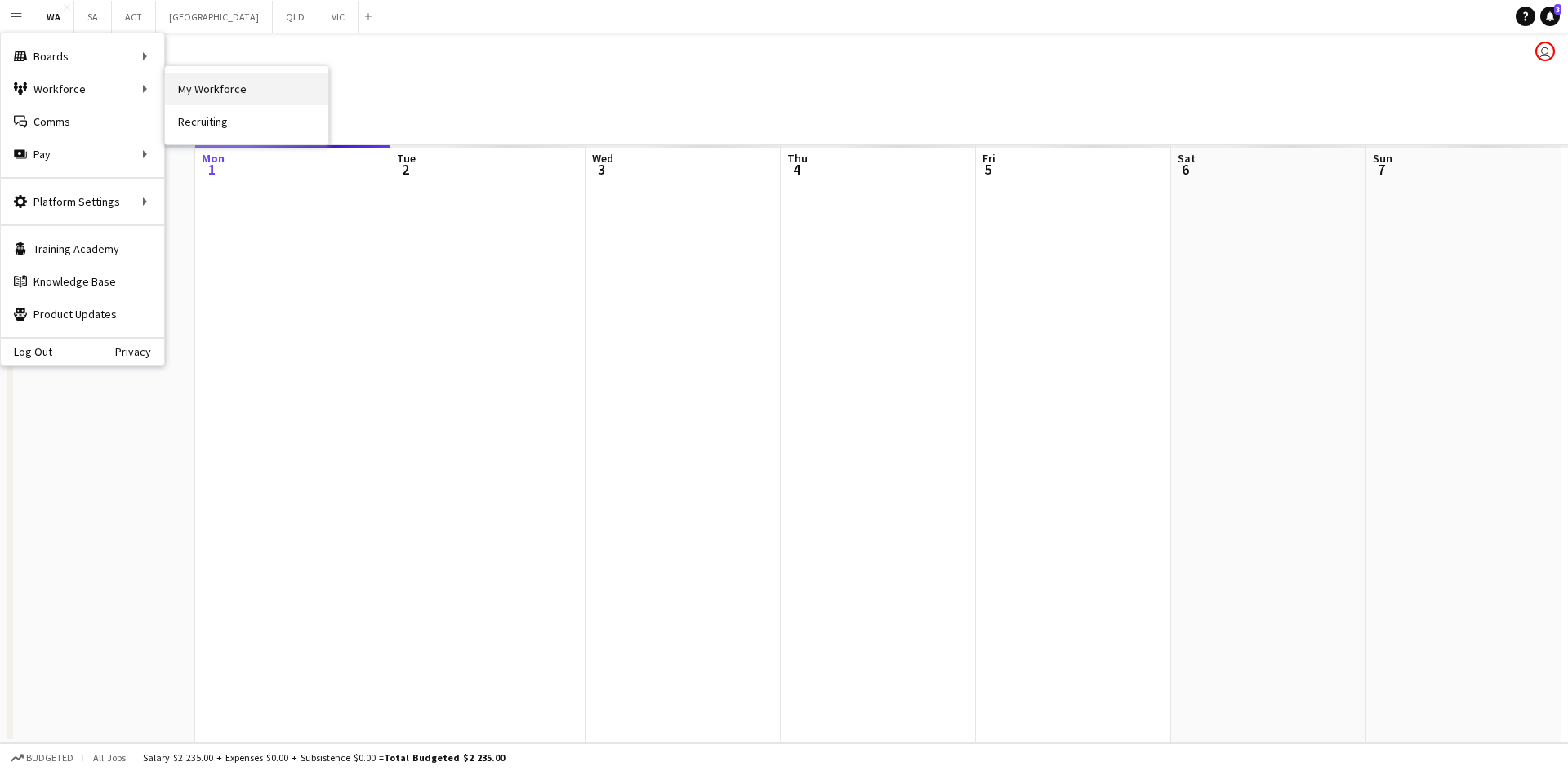
click at [173, 81] on link "My Workforce" at bounding box center [247, 88] width 163 height 32
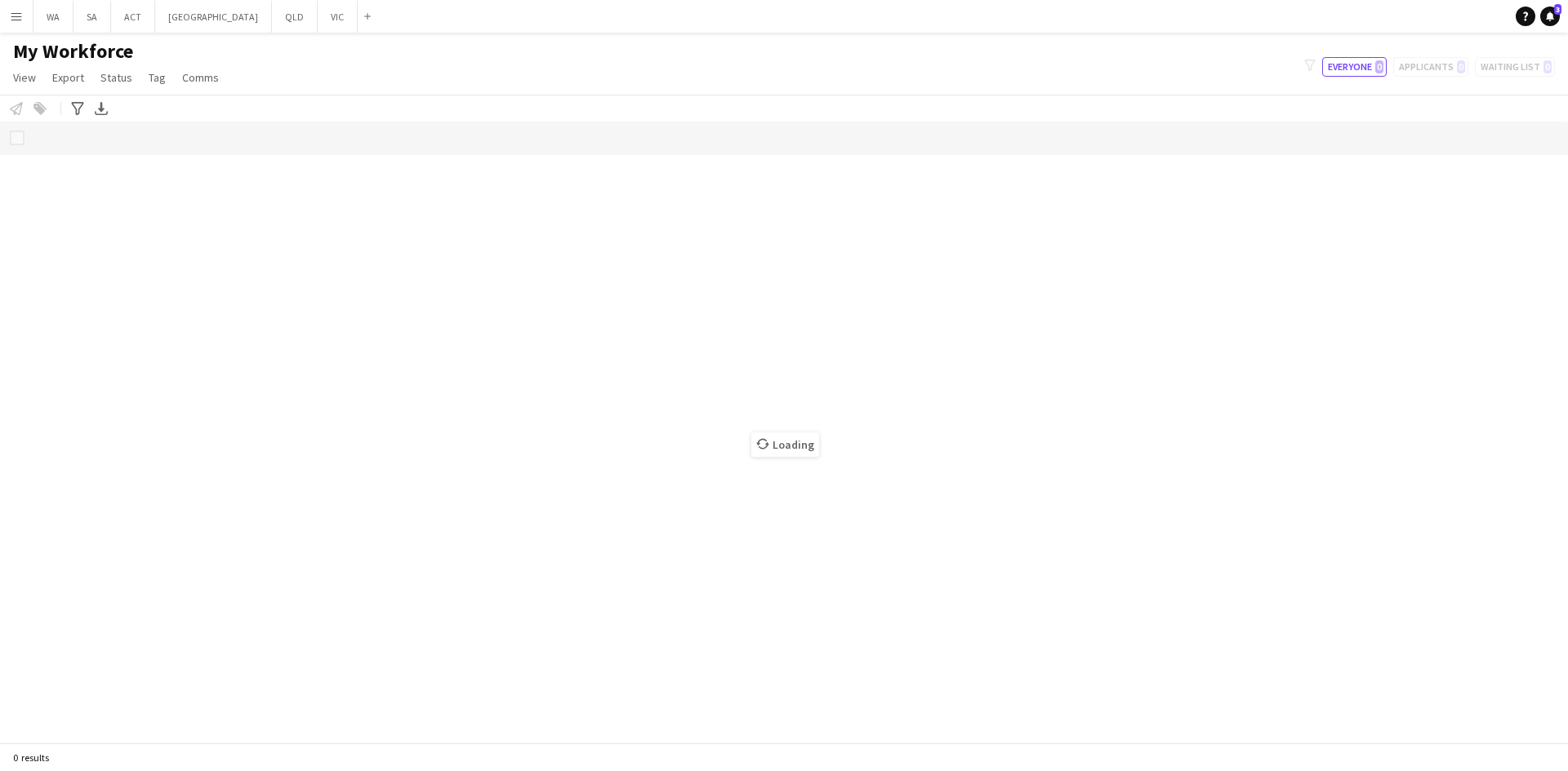
click at [15, 22] on app-icon "Menu" at bounding box center [17, 17] width 13 height 13
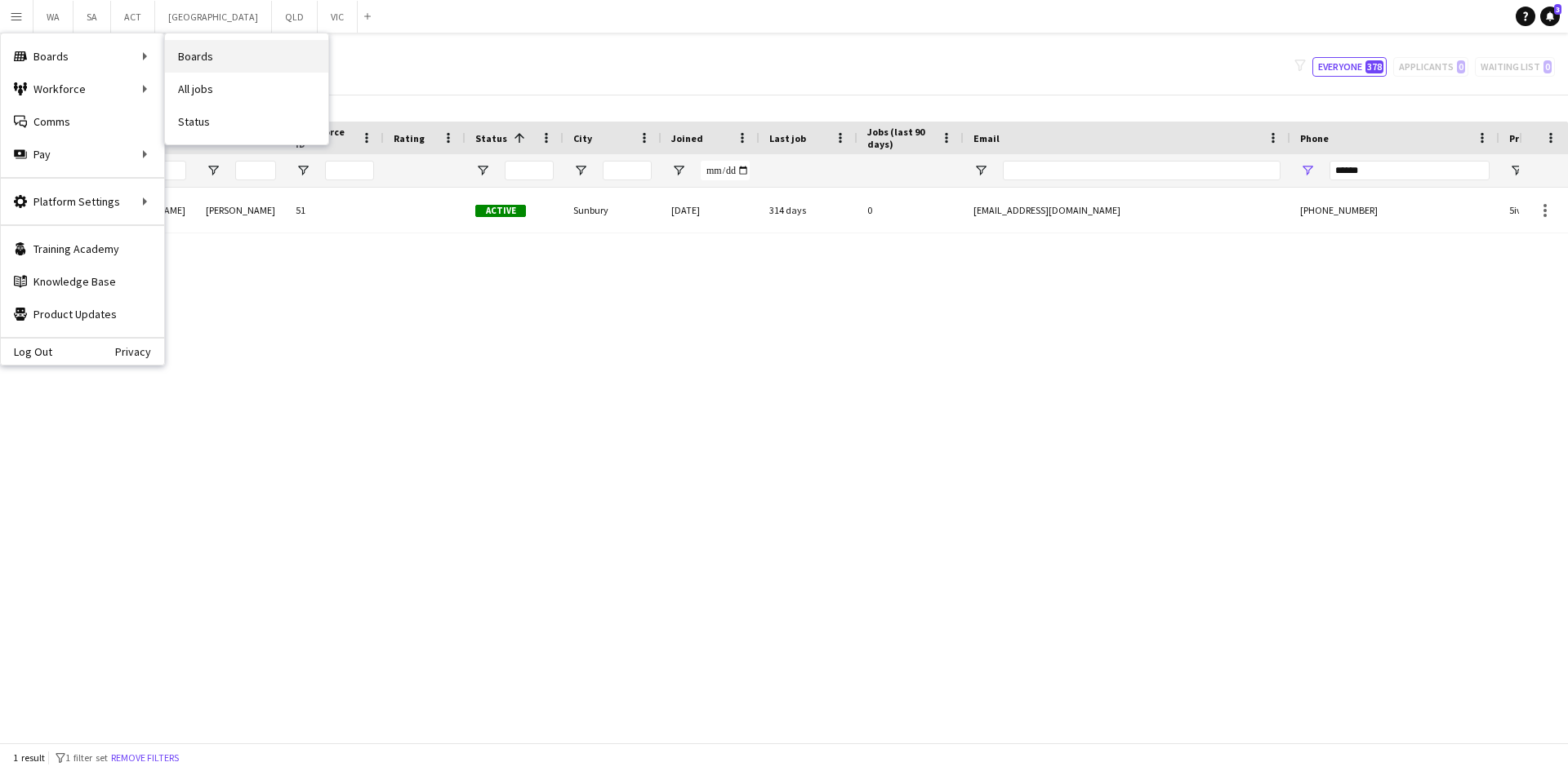
click at [212, 63] on link "Boards" at bounding box center [247, 56] width 163 height 32
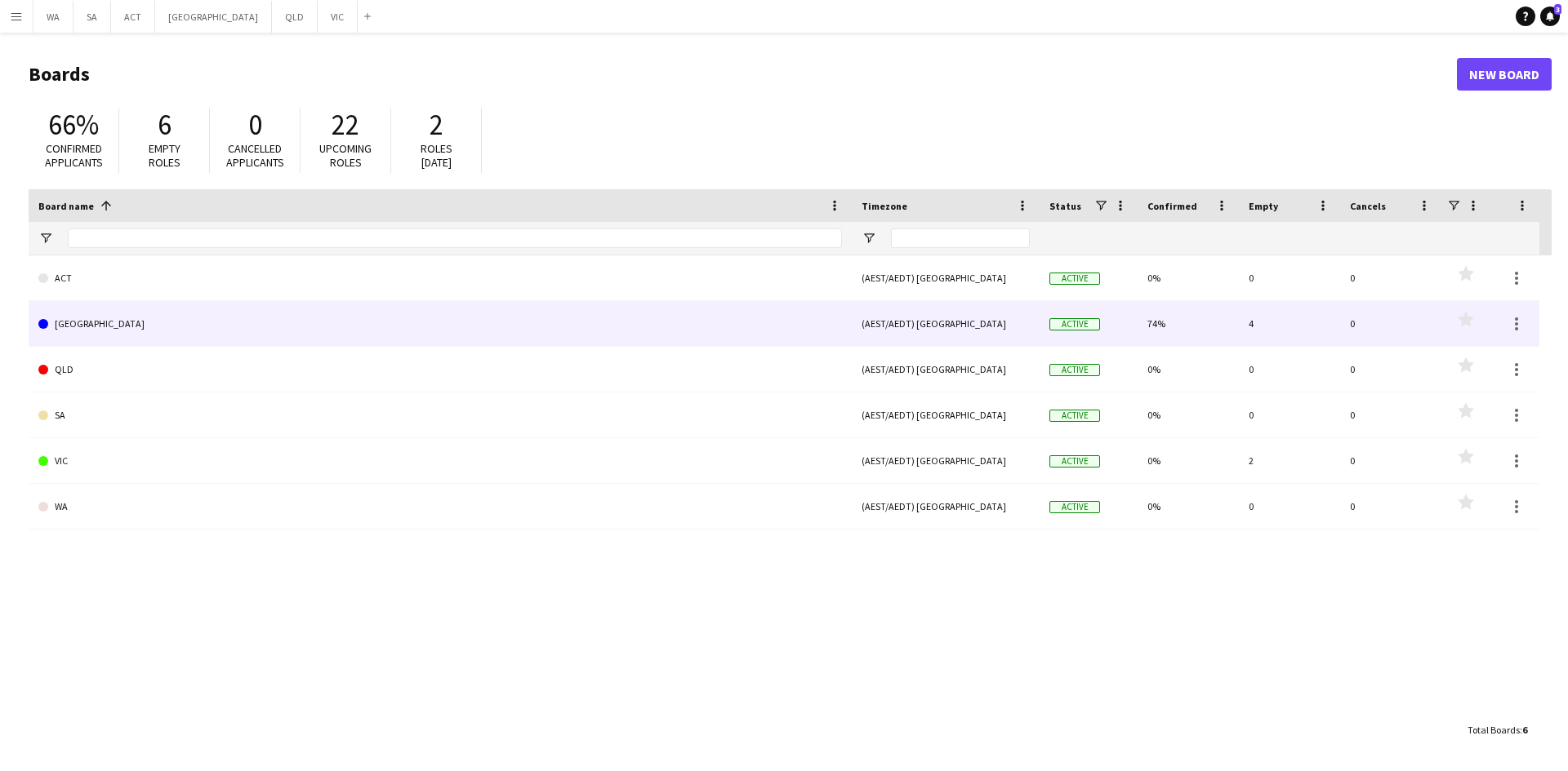
click at [134, 333] on link "[GEOGRAPHIC_DATA]" at bounding box center [440, 324] width 804 height 45
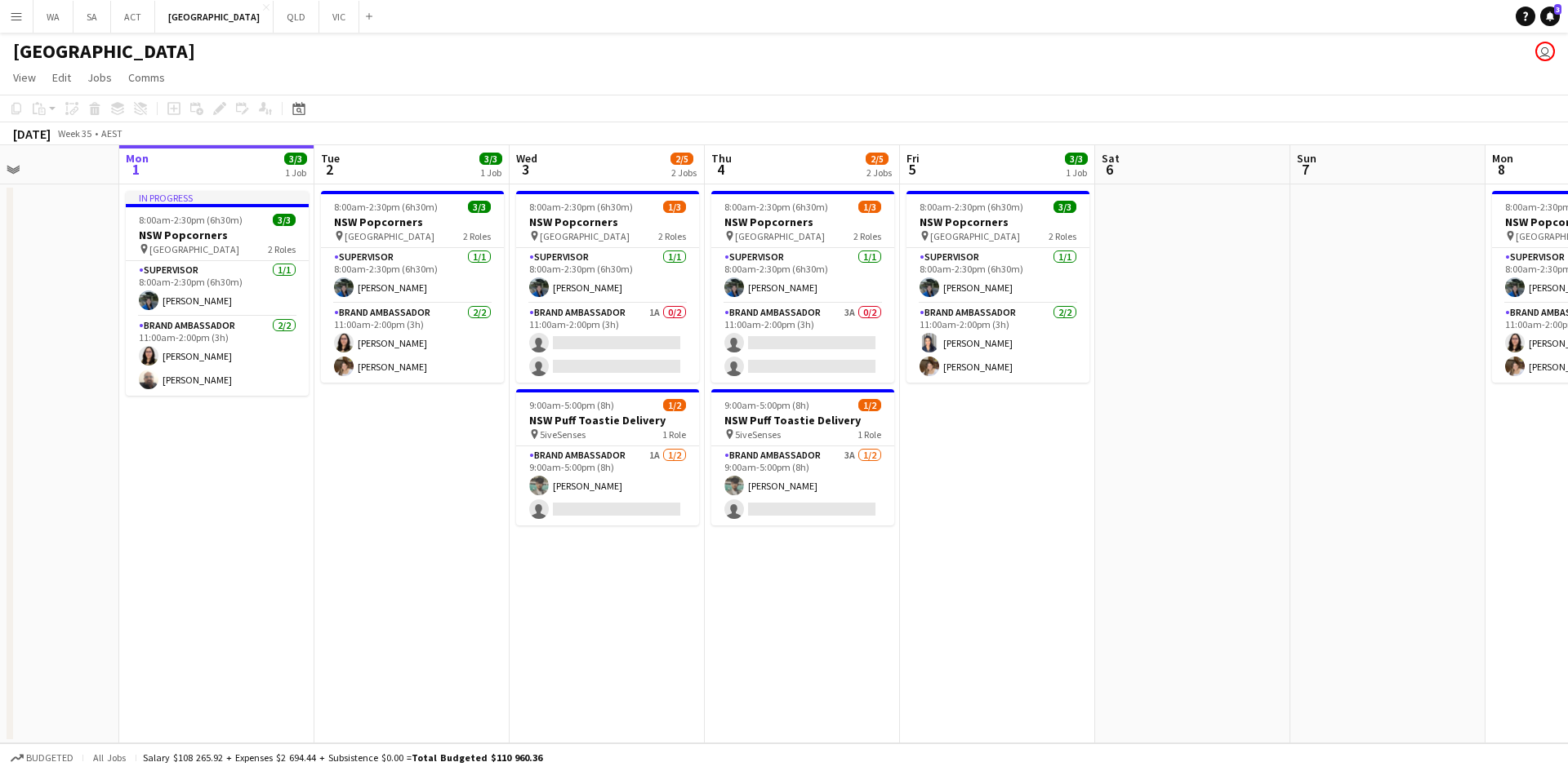
scroll to position [0, 489]
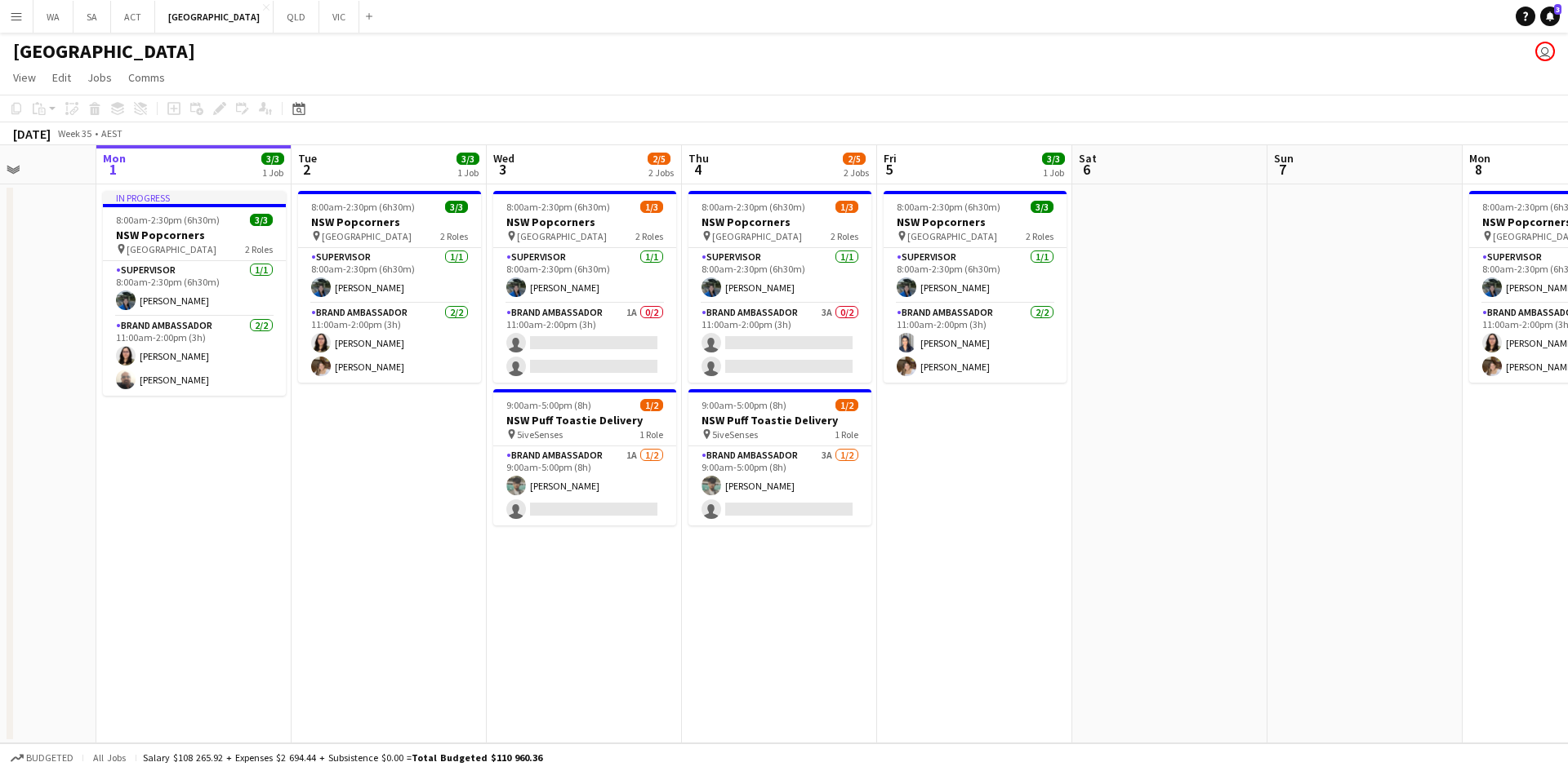
drag, startPoint x: 603, startPoint y: 295, endPoint x: 593, endPoint y: 297, distance: 10.2
click at [593, 297] on app-calendar-viewport "Fri 29 3/3 1 Job Sat 30 3/3 1 Job Sun 31 Mon 1 3/3 1 Job Tue 2 3/3 1 Job Wed 3 …" at bounding box center [784, 444] width 1568 height 598
click at [570, 456] on app-card-role "Brand Ambassador 1A 1/2 9:00am-5:00pm (8h) Anish Badgami single-neutral-actions" at bounding box center [584, 485] width 183 height 79
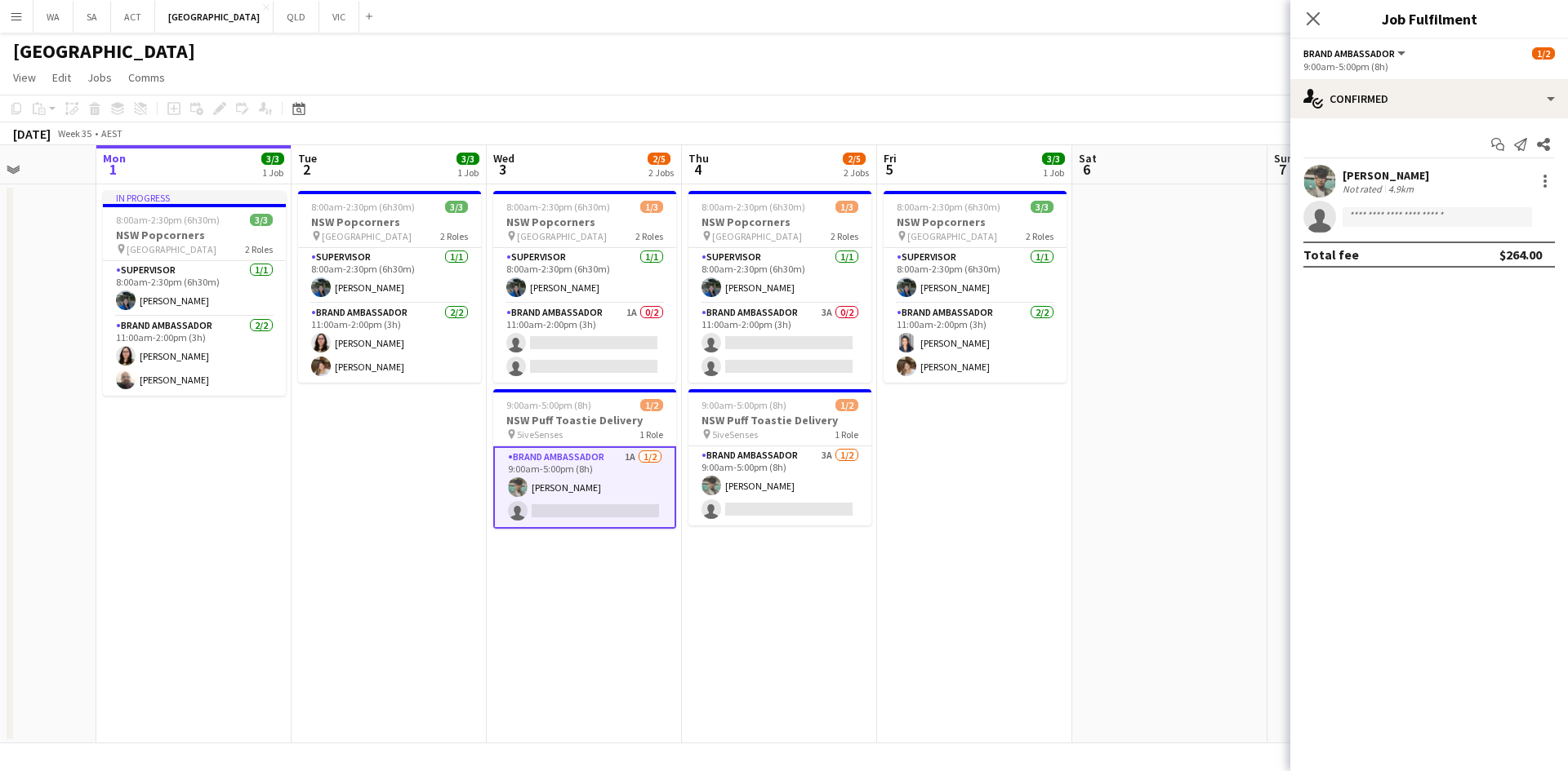
click at [1532, 176] on div "Anish Badgami Not rated 4.9km" at bounding box center [1429, 181] width 278 height 32
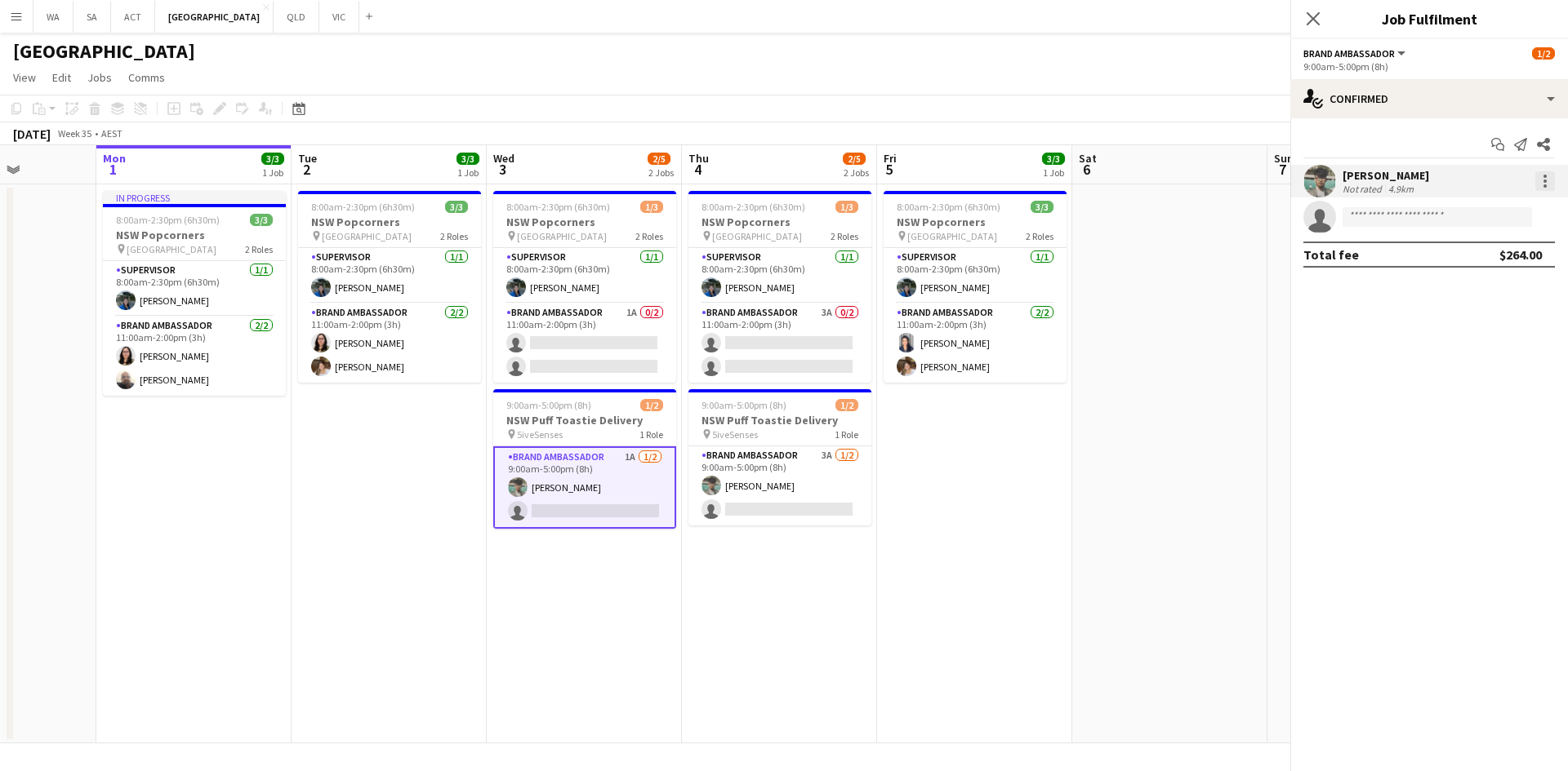
click at [1547, 176] on div at bounding box center [1545, 181] width 19 height 19
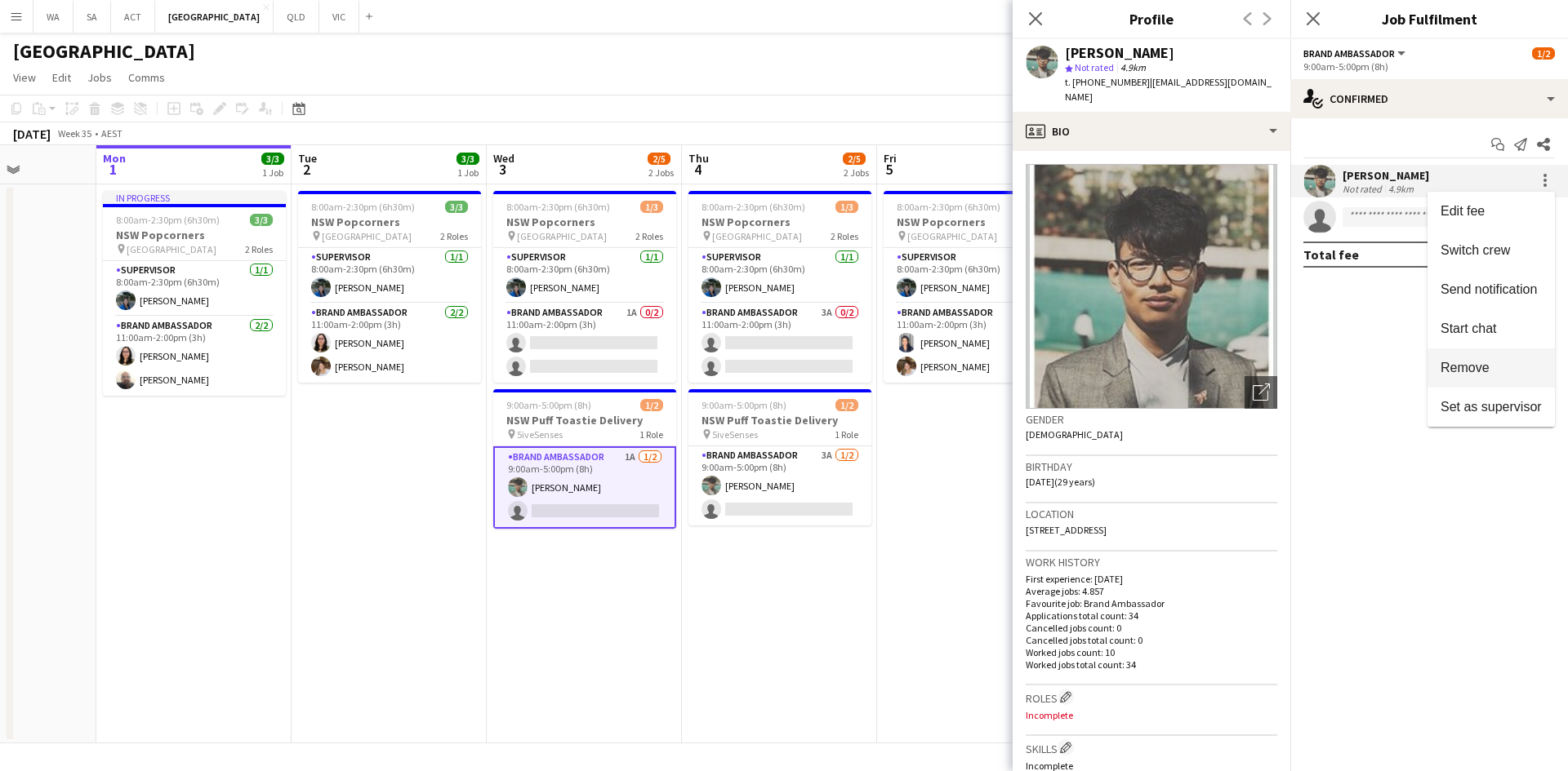
click at [1475, 377] on button "Remove" at bounding box center [1491, 368] width 127 height 39
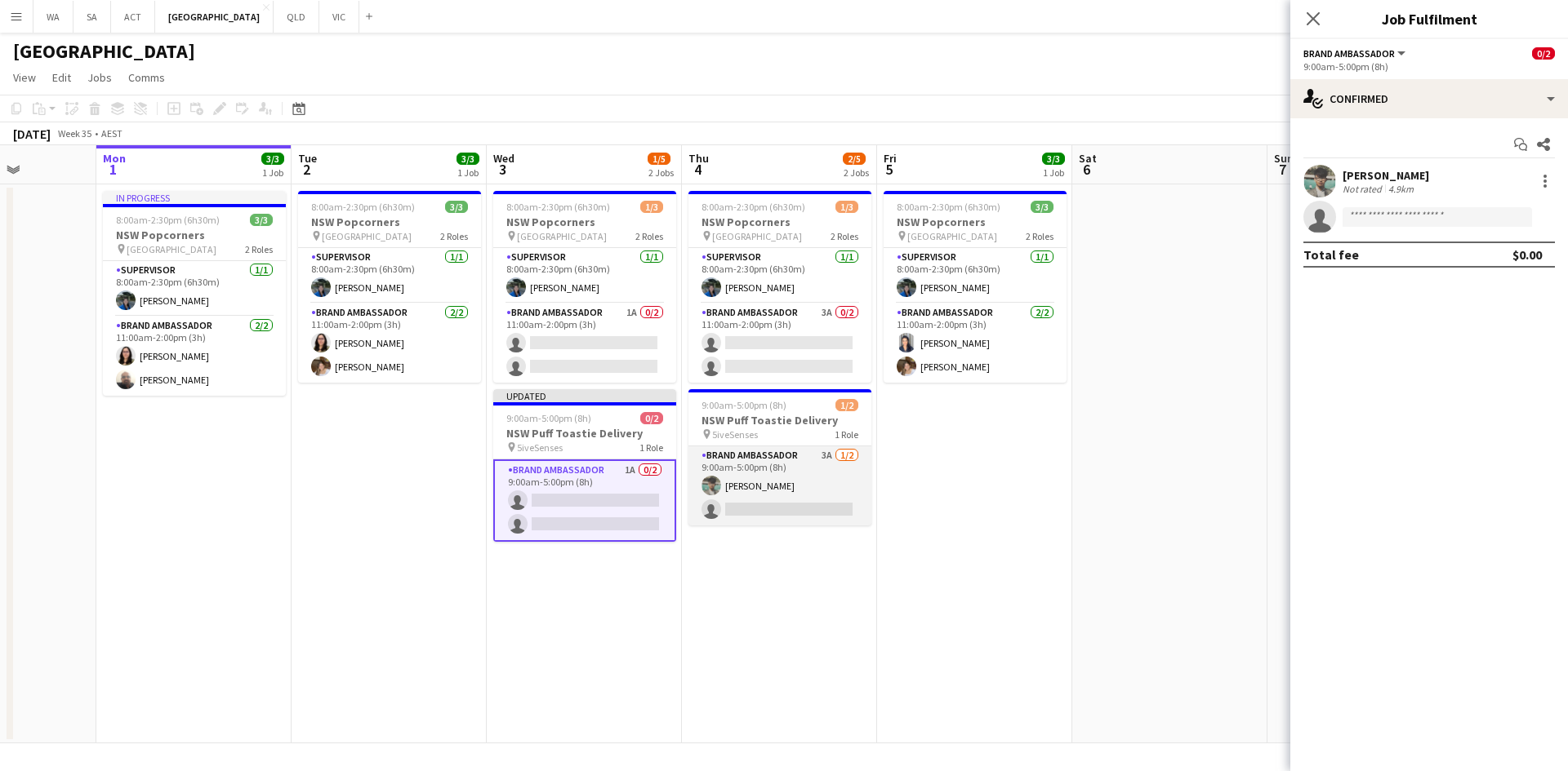
click at [804, 475] on app-card-role "Brand Ambassador 3A 1/2 9:00am-5:00pm (8h) Anish Badgami single-neutral-actions" at bounding box center [780, 485] width 183 height 79
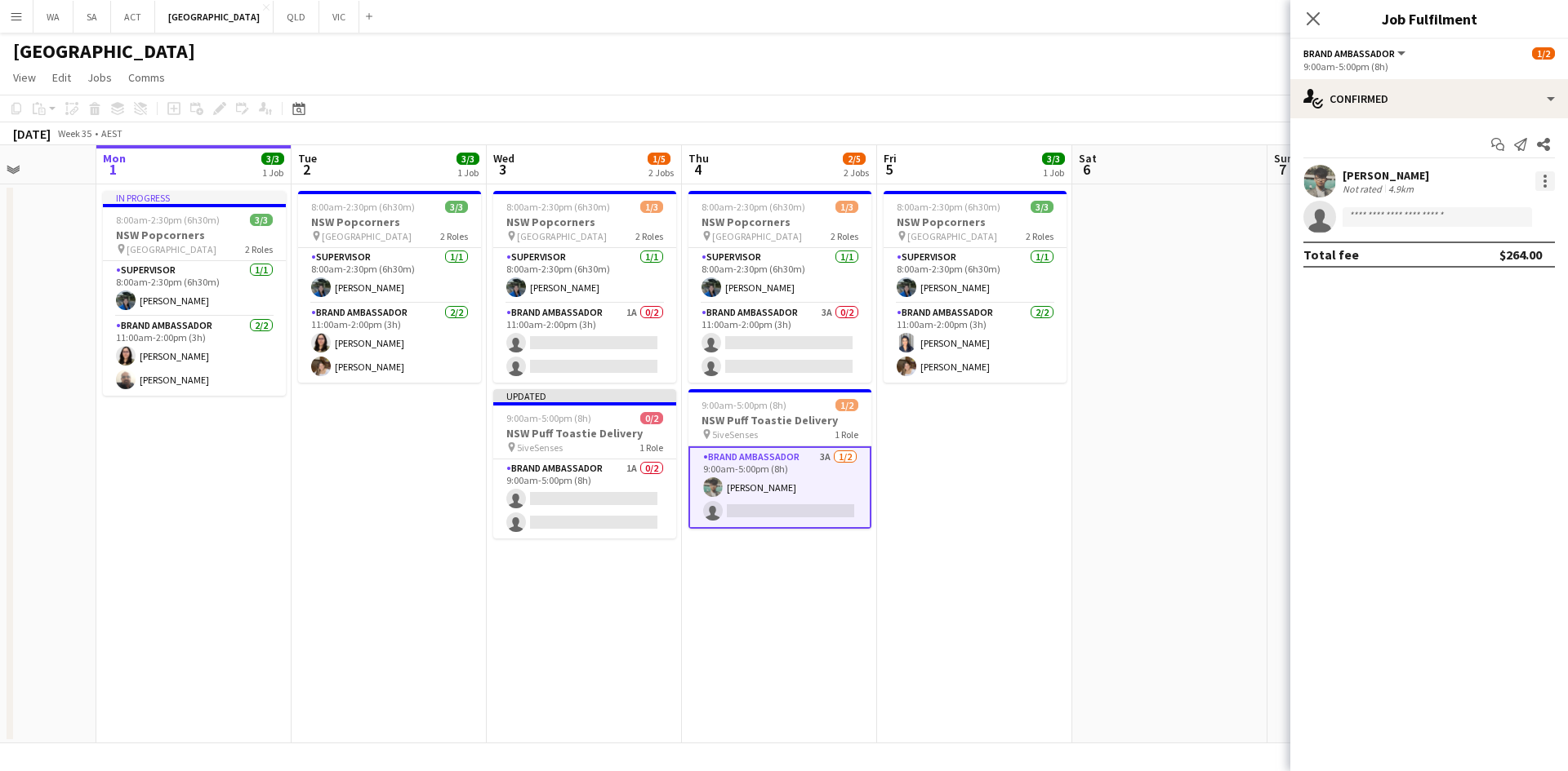
click at [1546, 178] on div at bounding box center [1545, 181] width 19 height 19
click at [1490, 377] on button "Remove" at bounding box center [1491, 368] width 127 height 39
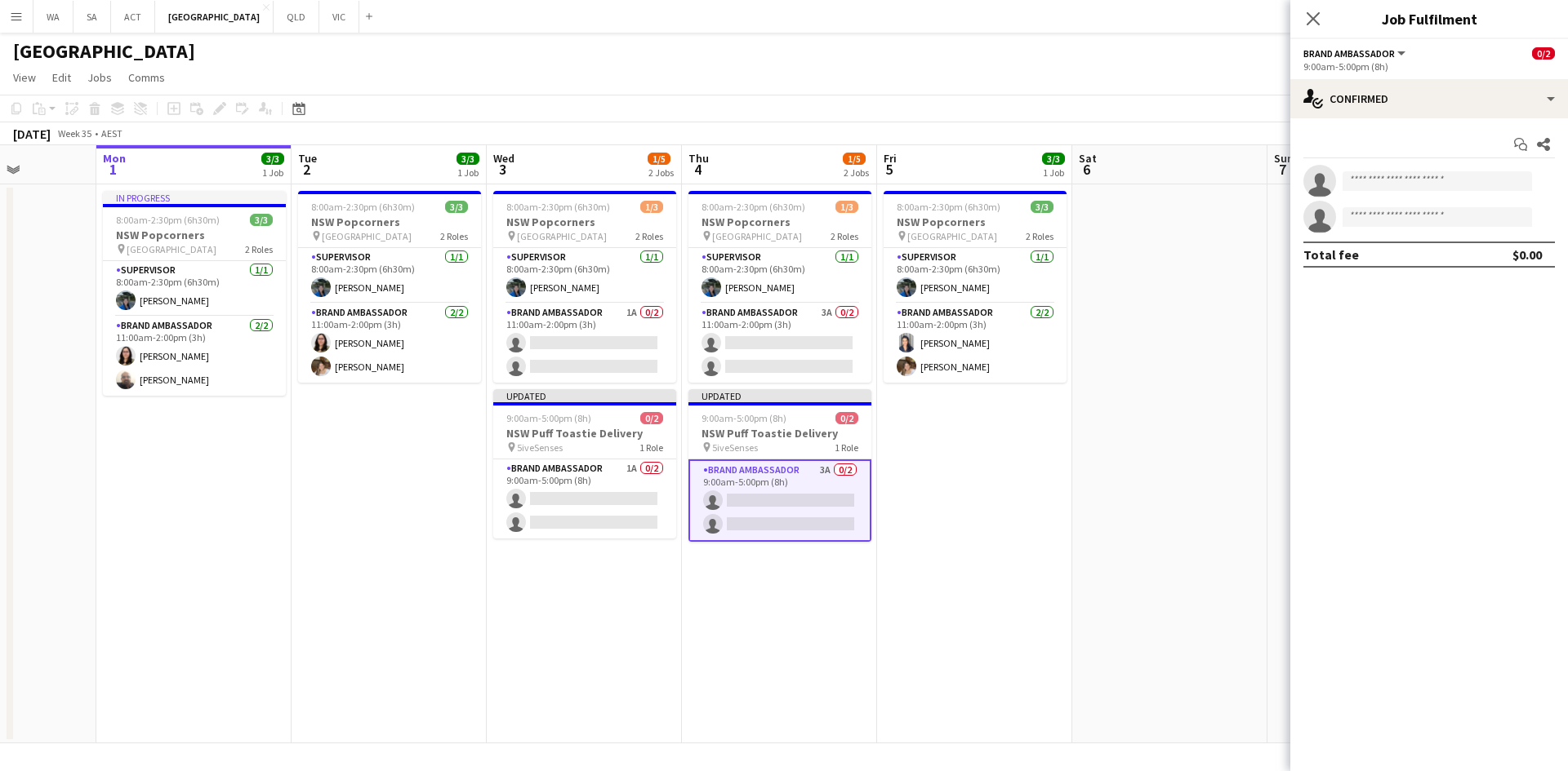
click at [1042, 472] on app-date-cell "8:00am-2:30pm (6h30m) 3/3 NSW Popcorners pin Town Hall 2 Roles Supervisor 1/1 8…" at bounding box center [975, 464] width 195 height 559
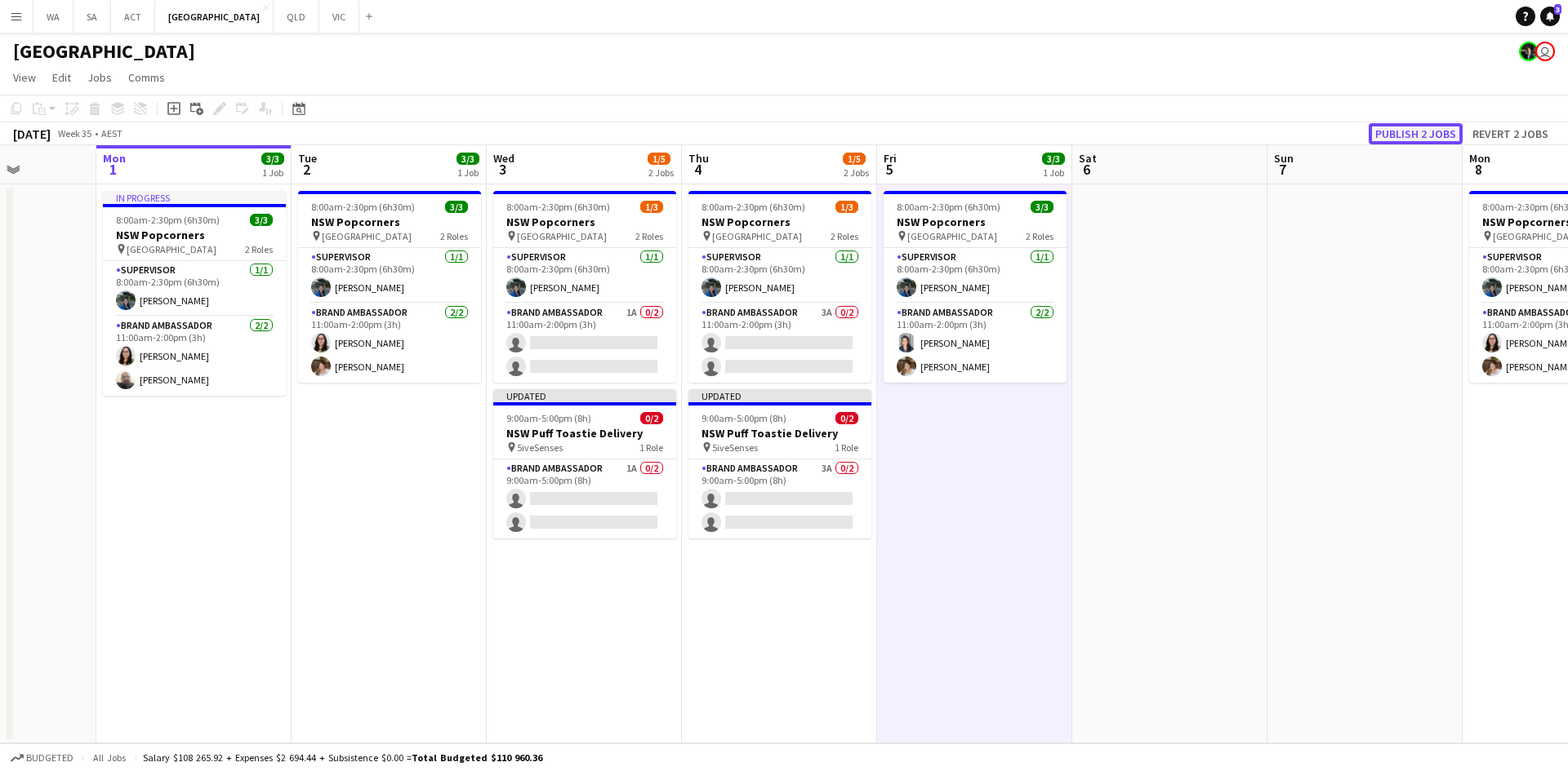
click at [1407, 131] on button "Publish 2 jobs" at bounding box center [1415, 134] width 94 height 21
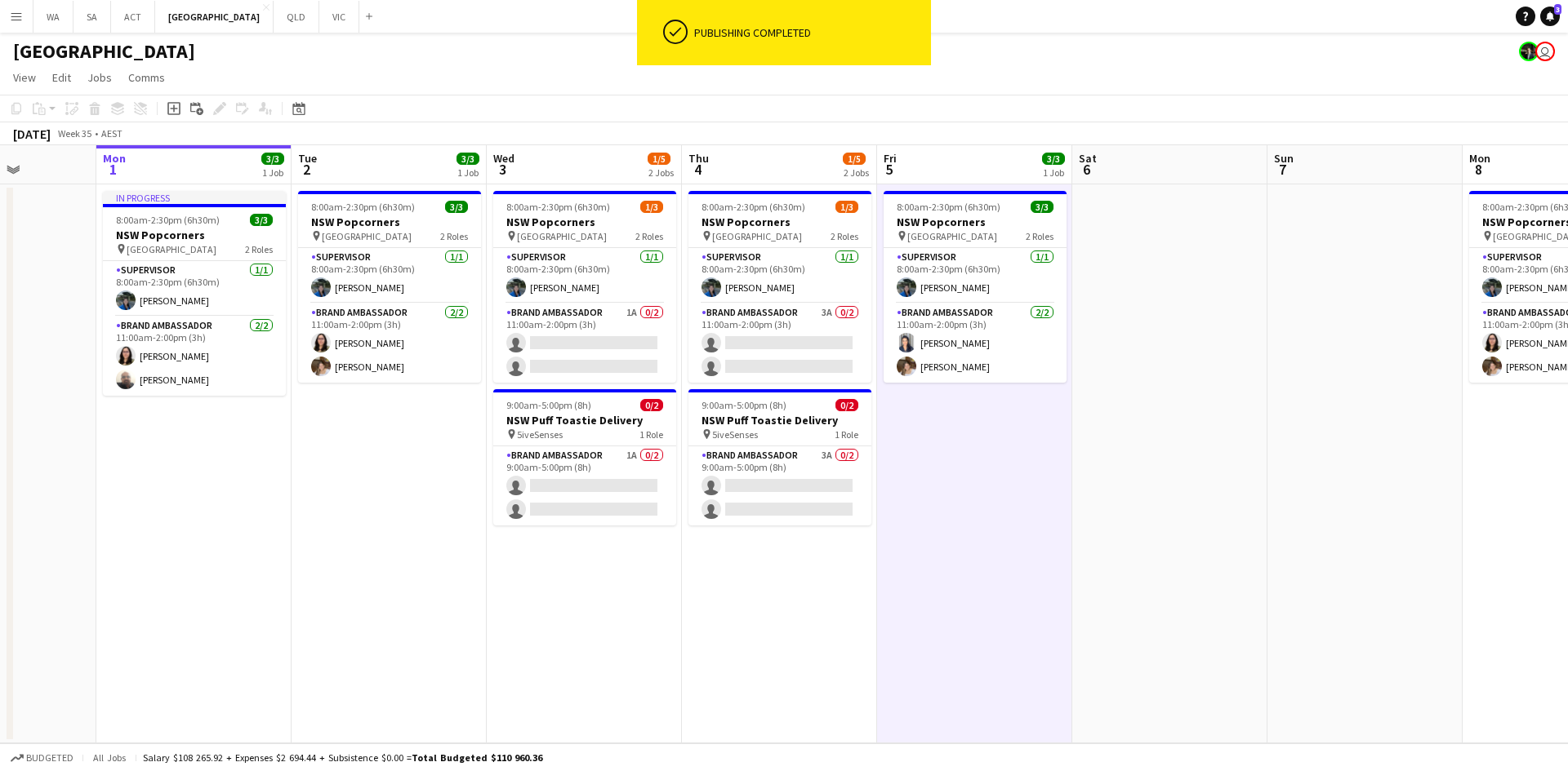
click at [557, 244] on app-job-card "8:00am-2:30pm (6h30m) 1/3 NSW Popcorners pin Town Hall 2 Roles Supervisor 1/1 8…" at bounding box center [584, 287] width 183 height 192
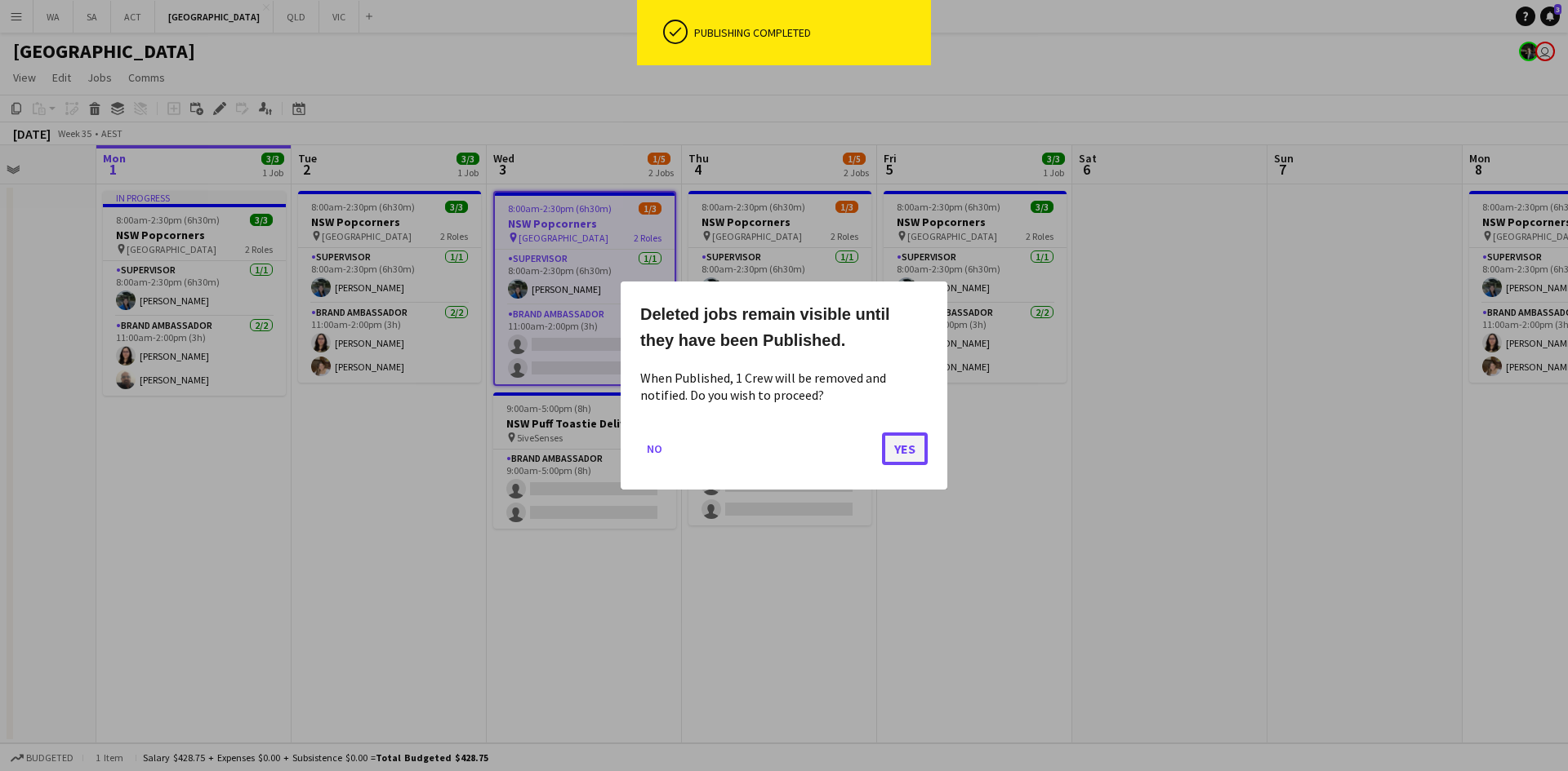
click at [916, 441] on button "Yes" at bounding box center [904, 448] width 45 height 32
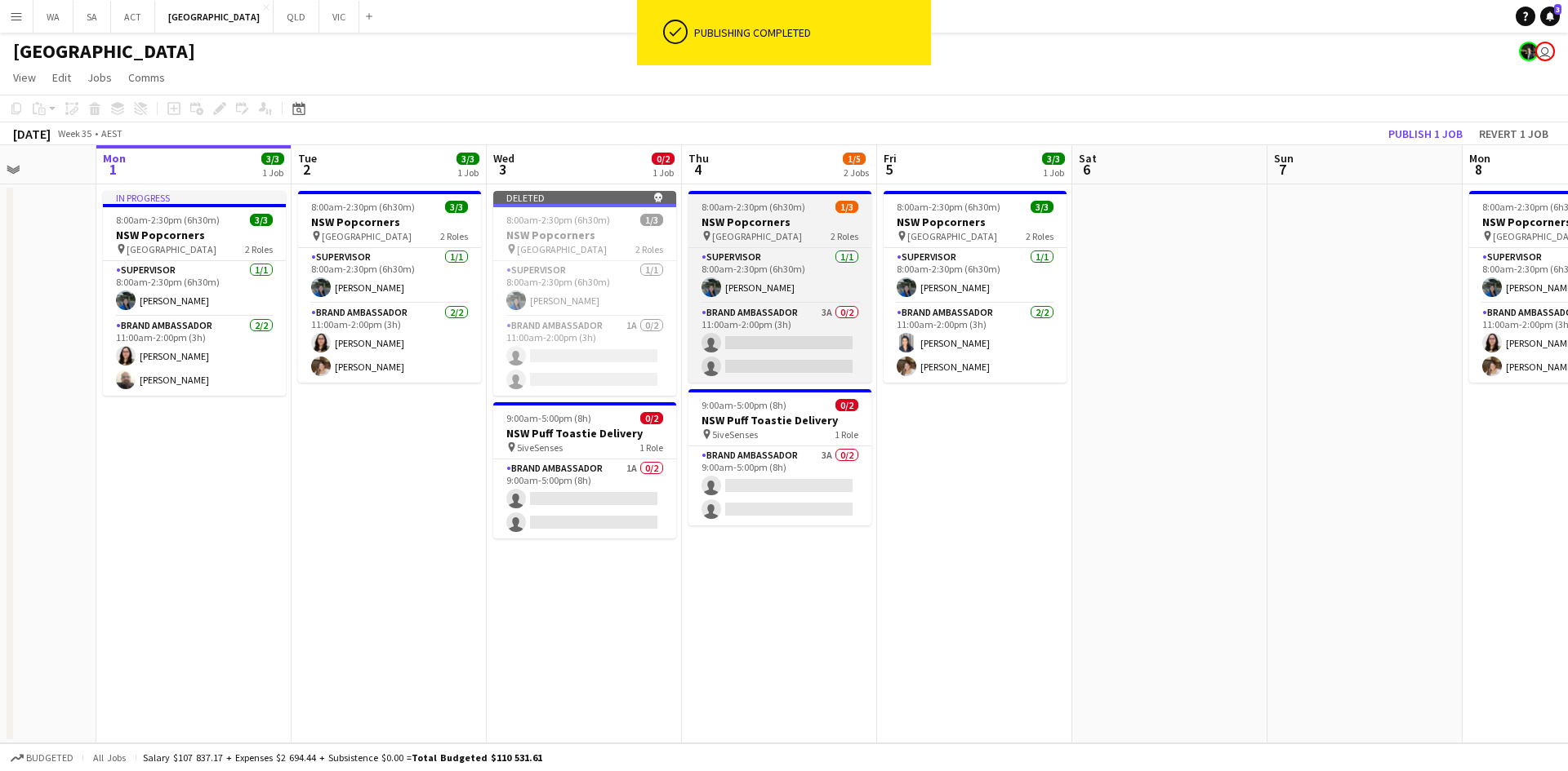
click at [777, 223] on h3 "NSW Popcorners" at bounding box center [780, 222] width 183 height 15
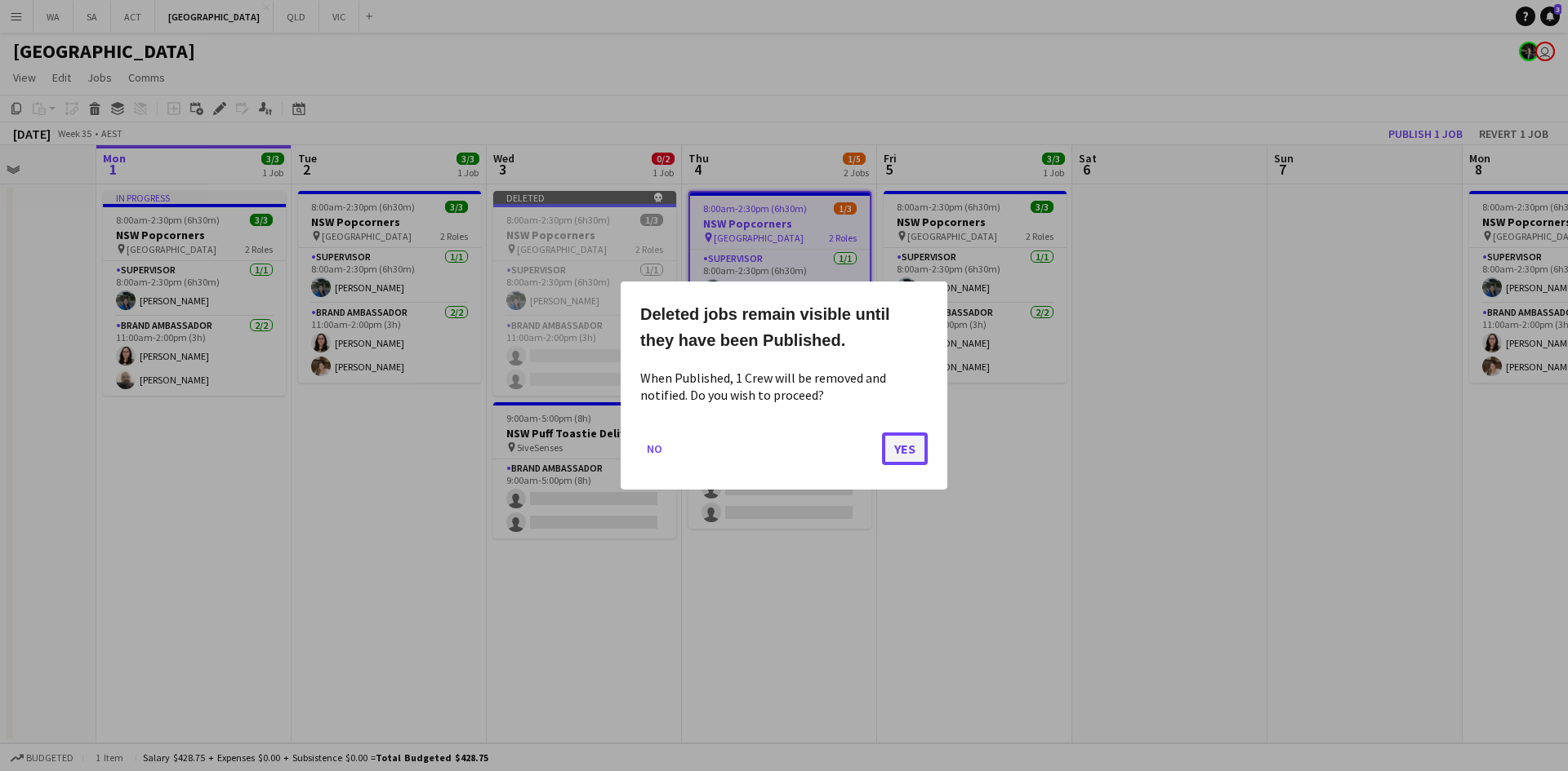
click at [914, 456] on button "Yes" at bounding box center [904, 448] width 45 height 32
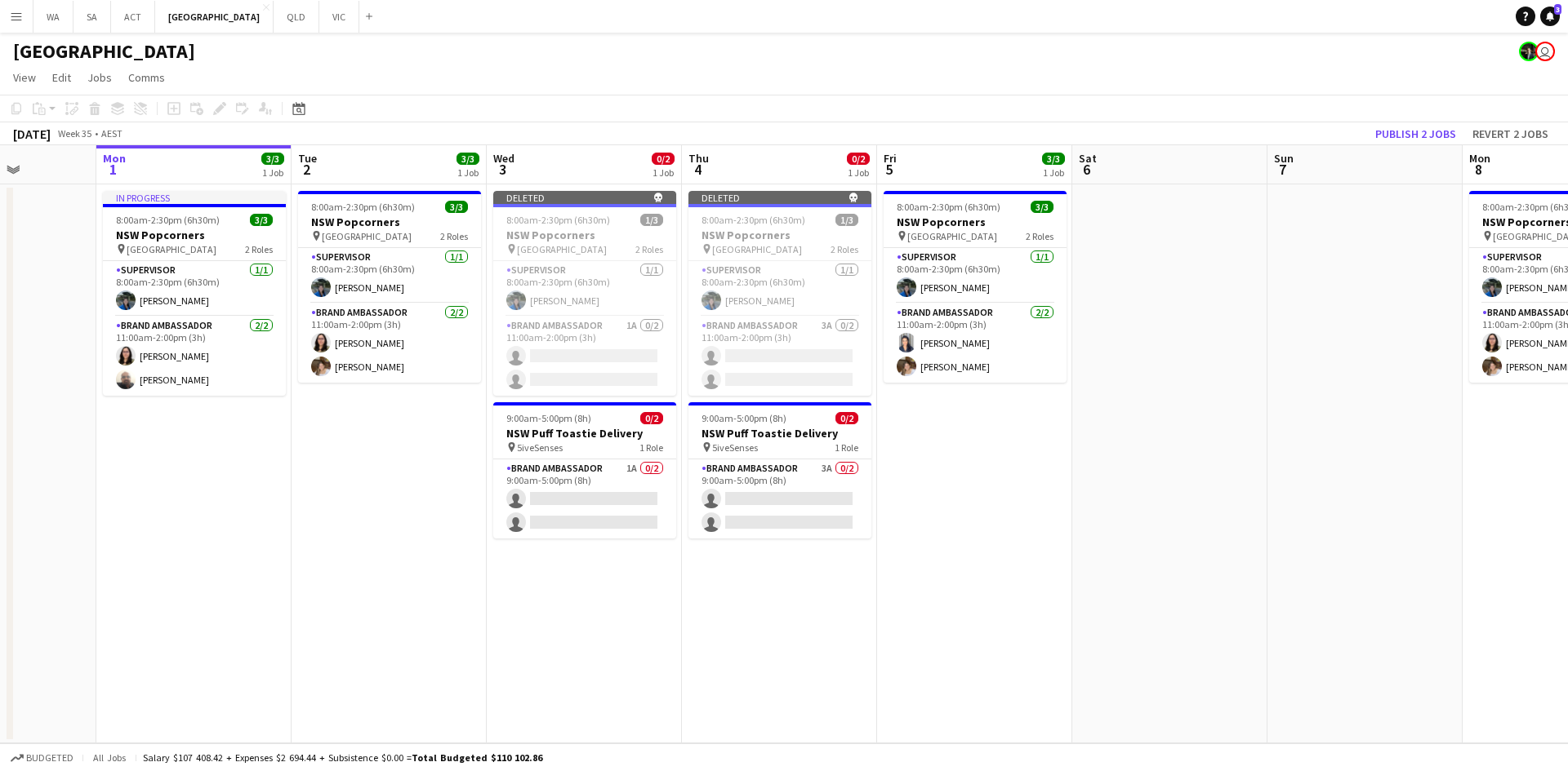
click at [985, 453] on app-date-cell "8:00am-2:30pm (6h30m) 3/3 NSW Popcorners pin Town Hall 2 Roles Supervisor 1/1 8…" at bounding box center [975, 464] width 195 height 559
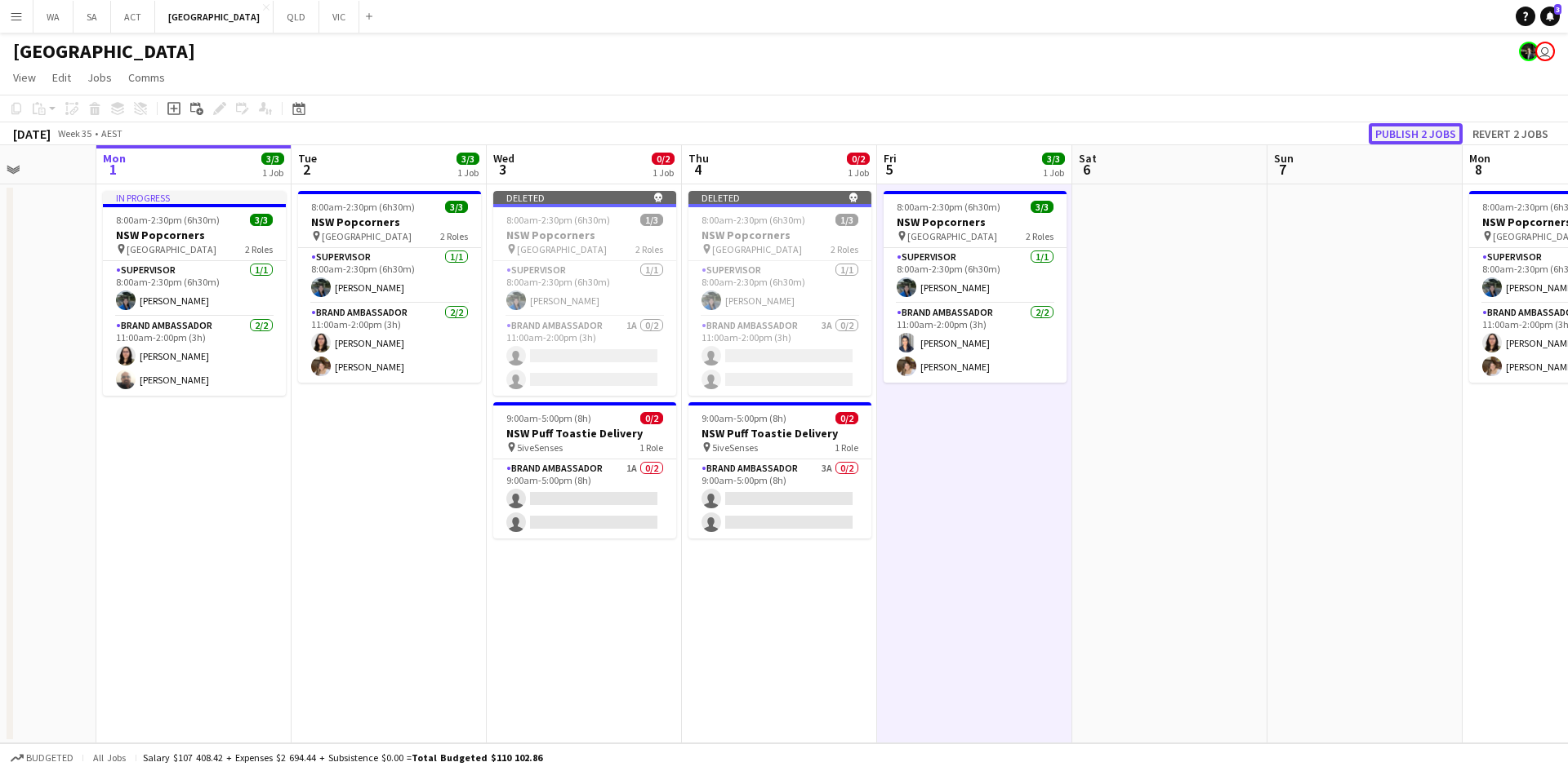
click at [1422, 125] on button "Publish 2 jobs" at bounding box center [1415, 134] width 94 height 21
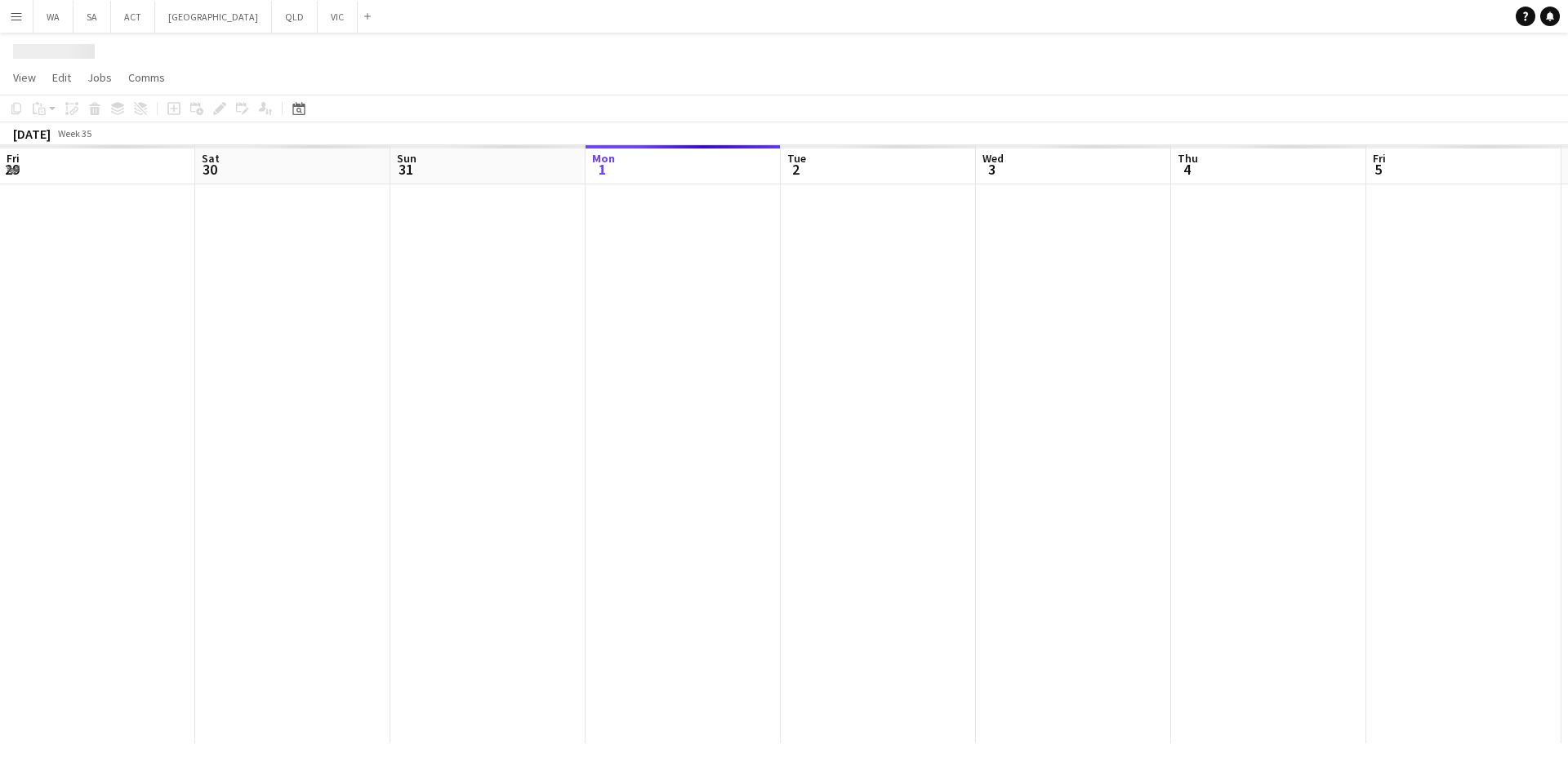
scroll to position [0, 390]
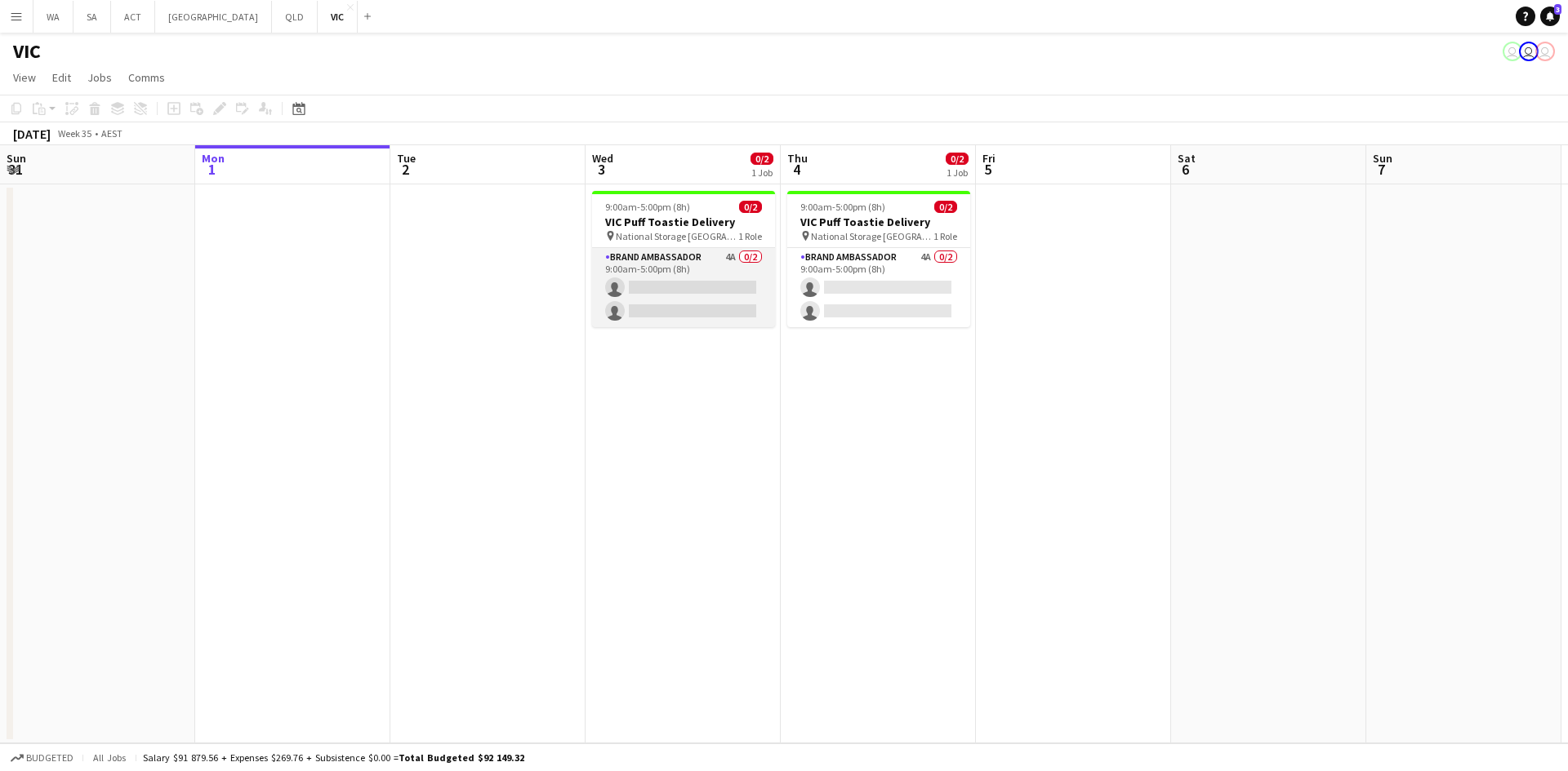
click at [622, 260] on app-card-role "Brand Ambassador 4A 0/2 9:00am-5:00pm (8h) single-neutral-actions single-neutra…" at bounding box center [683, 287] width 183 height 79
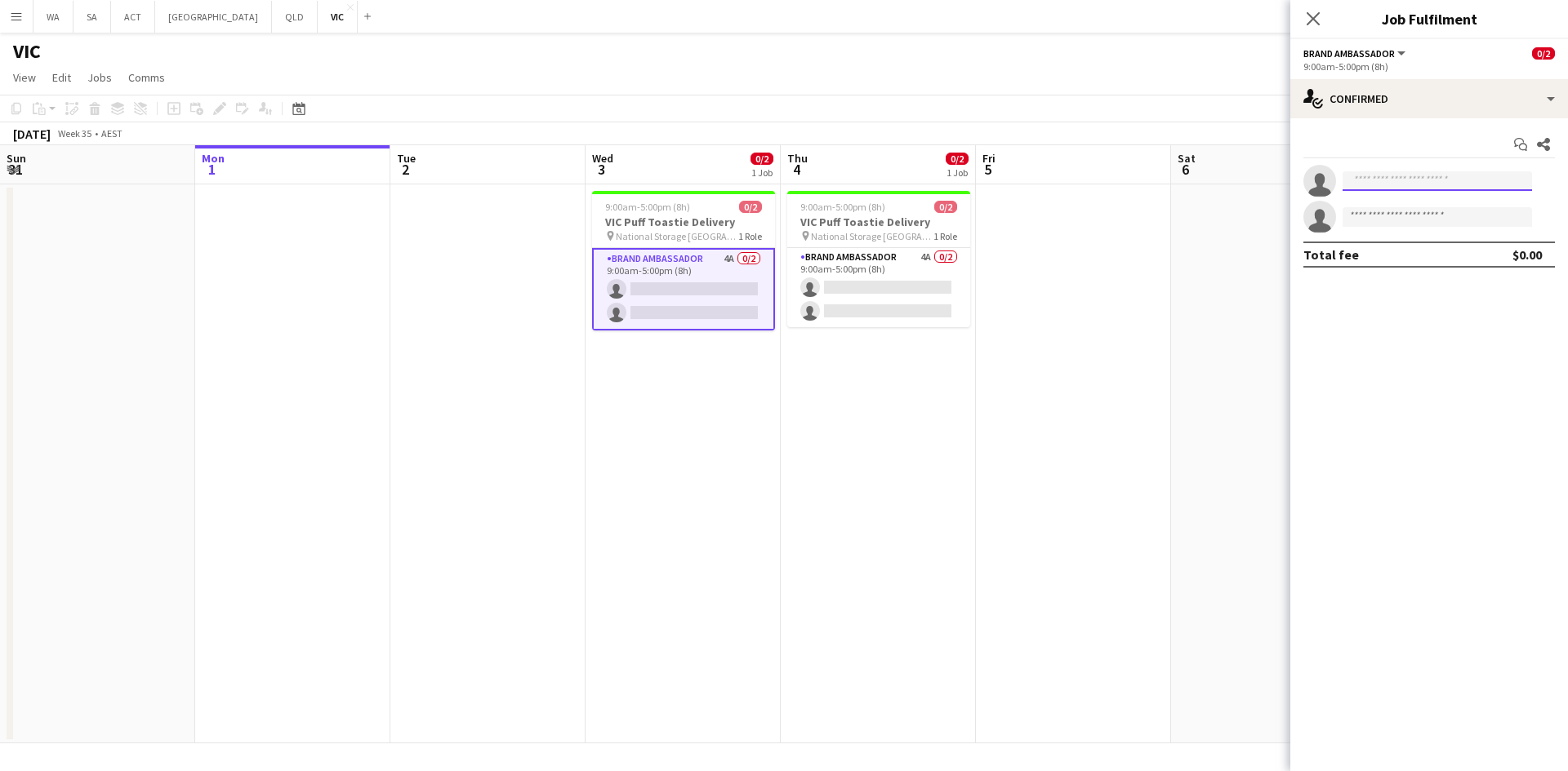
click at [1406, 188] on input at bounding box center [1437, 181] width 189 height 19
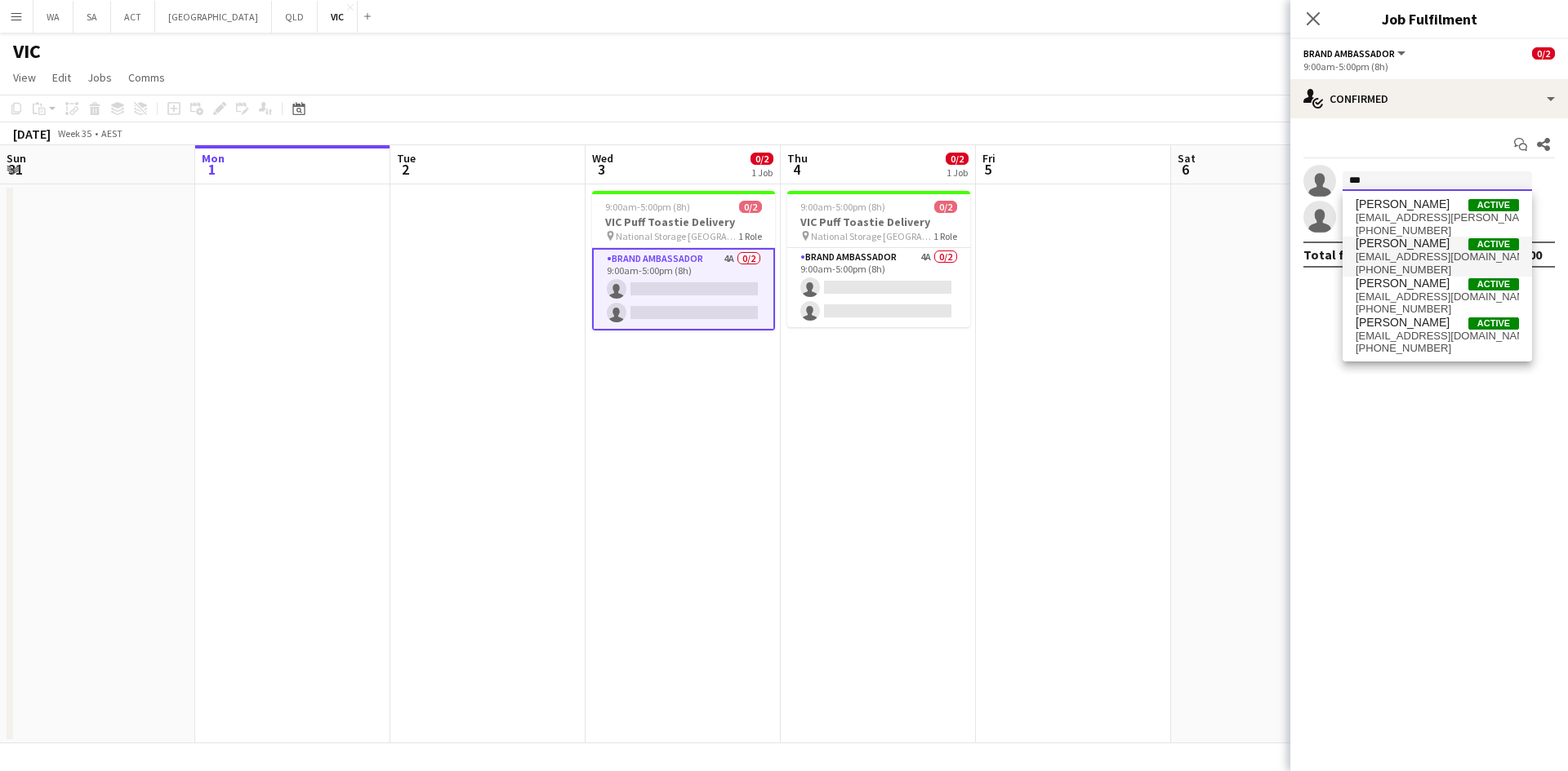
type input "***"
click at [1428, 274] on span "+61433608597" at bounding box center [1437, 270] width 163 height 13
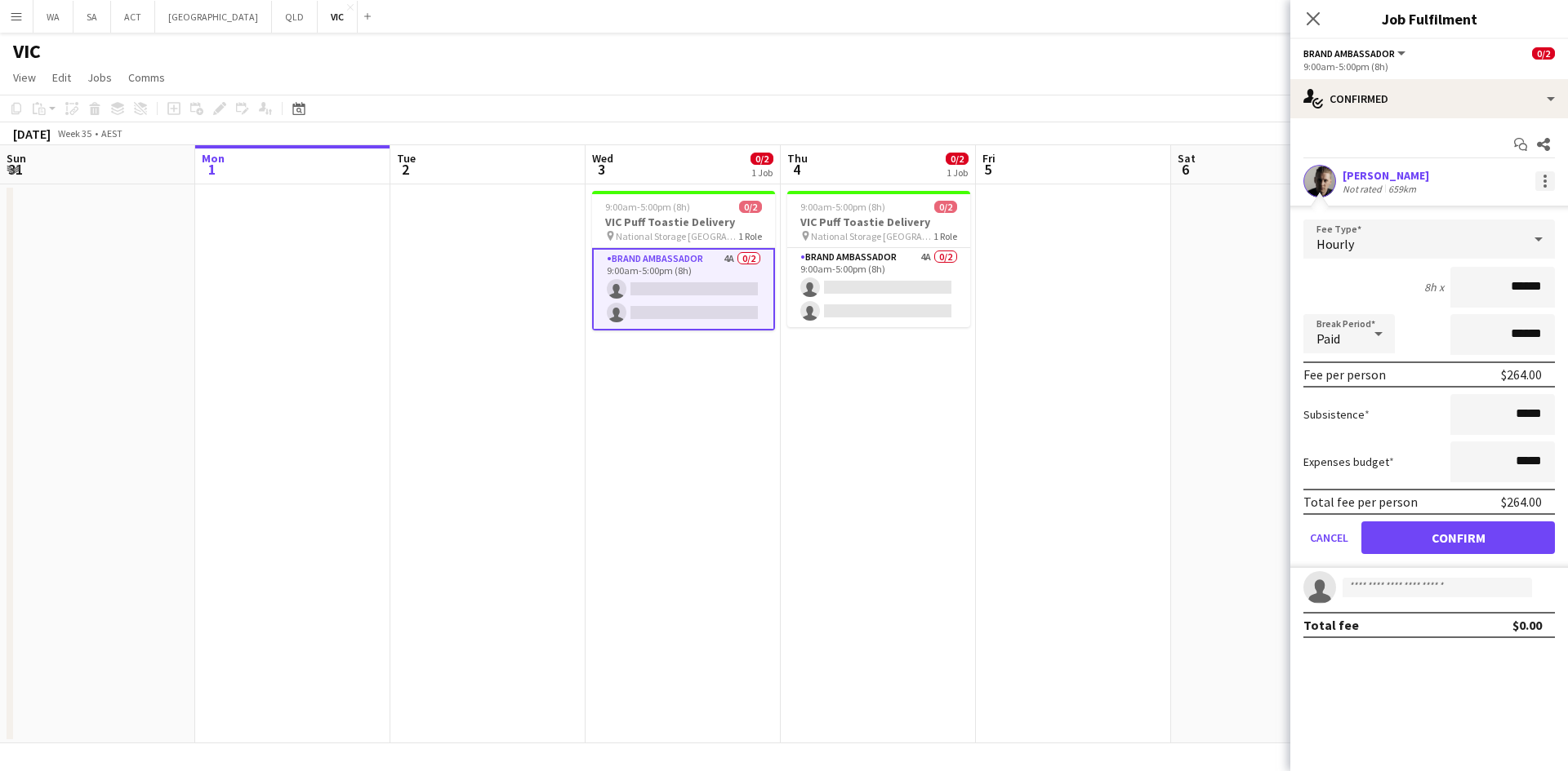
click at [1542, 178] on div at bounding box center [1545, 181] width 19 height 19
click at [1489, 323] on span "Remove" at bounding box center [1465, 328] width 49 height 14
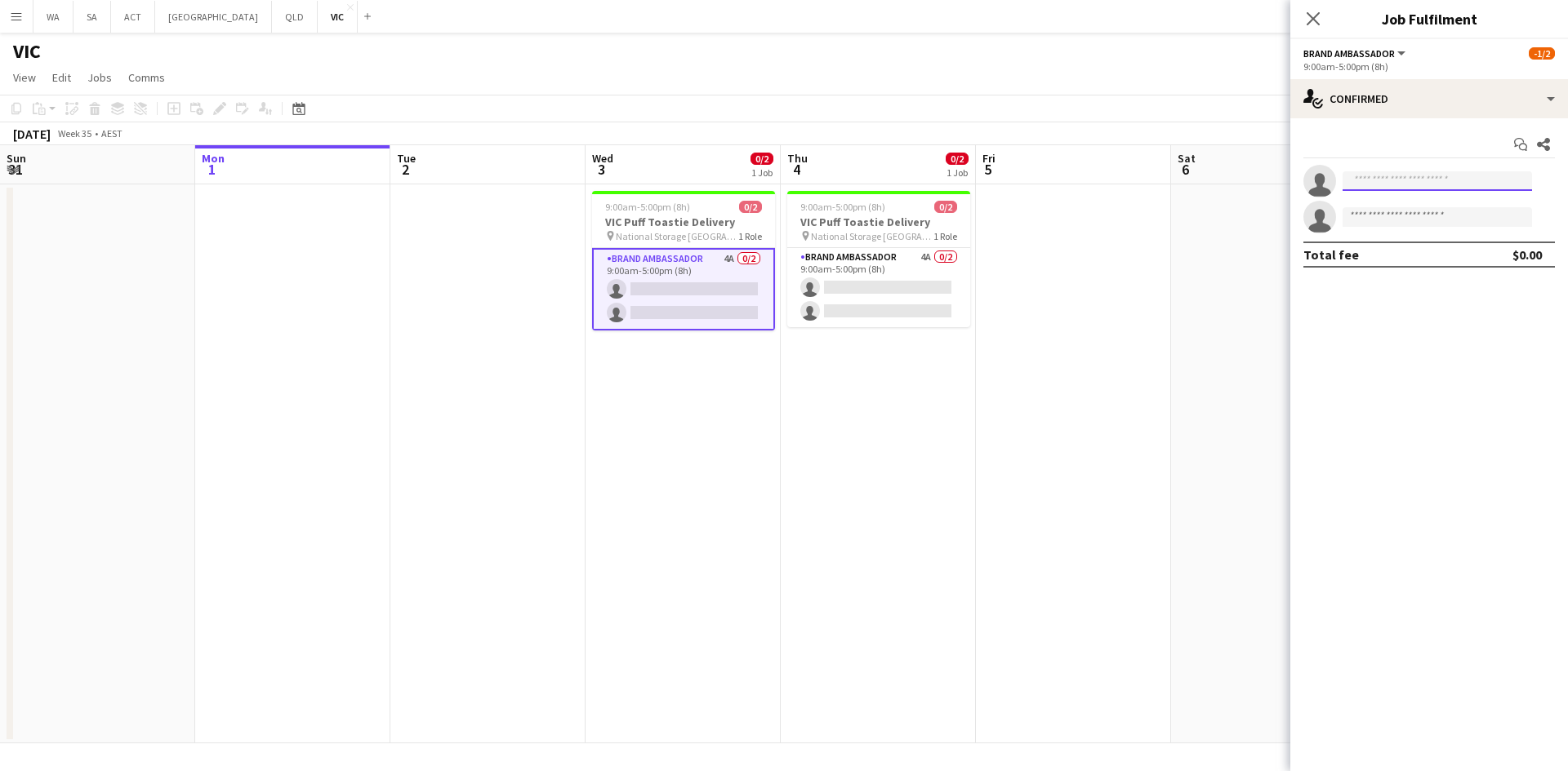
click at [1398, 173] on input at bounding box center [1437, 181] width 189 height 19
type input "*****"
click at [1410, 205] on span "[PERSON_NAME]" at bounding box center [1402, 204] width 94 height 14
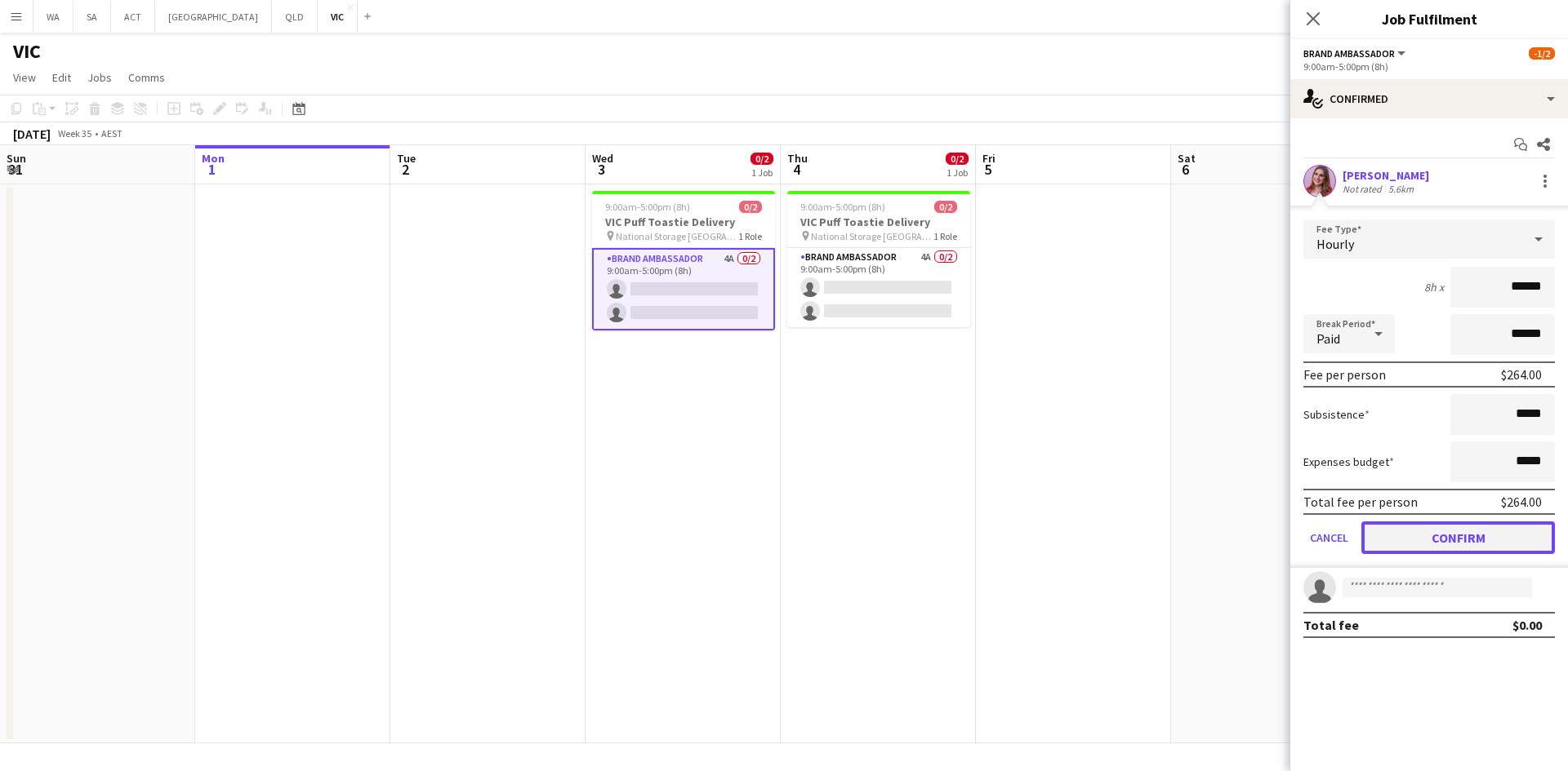
click at [1431, 524] on button "Confirm" at bounding box center [1458, 537] width 193 height 32
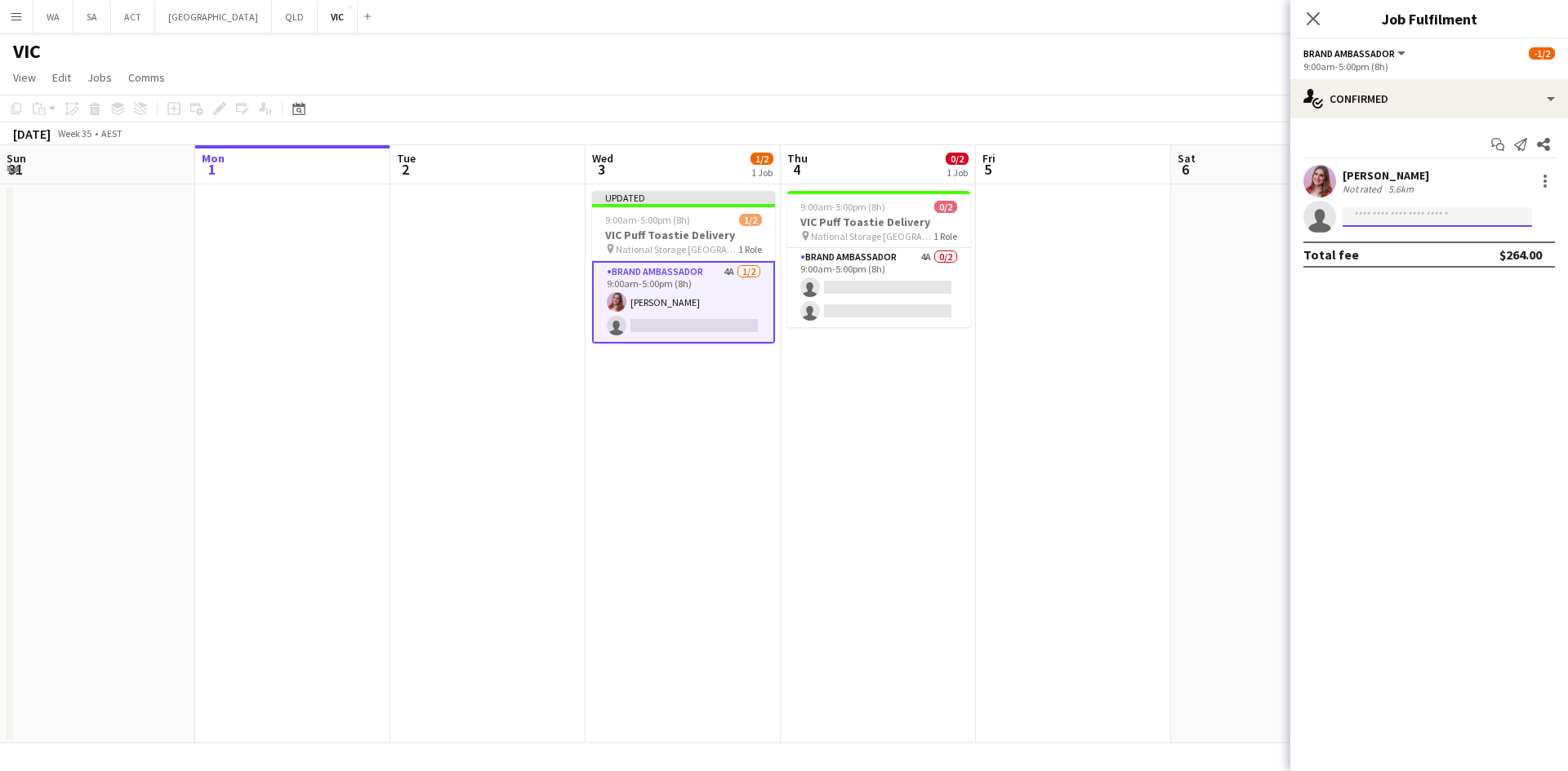
click at [1407, 216] on input at bounding box center [1437, 216] width 189 height 19
type input "*****"
click at [1432, 257] on span "gwordsworth@gmail.com" at bounding box center [1437, 254] width 163 height 13
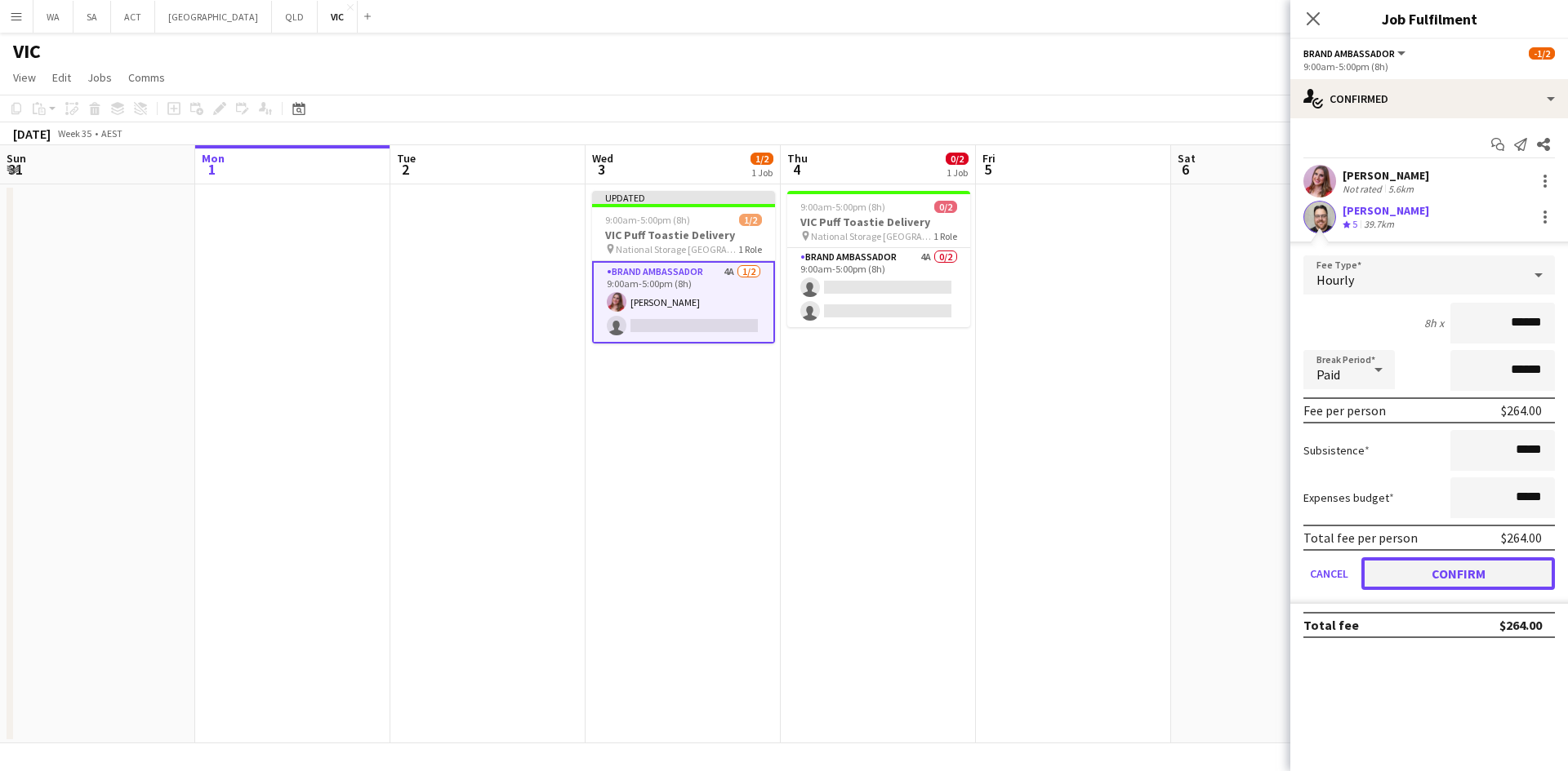
click at [1435, 577] on button "Confirm" at bounding box center [1458, 573] width 193 height 32
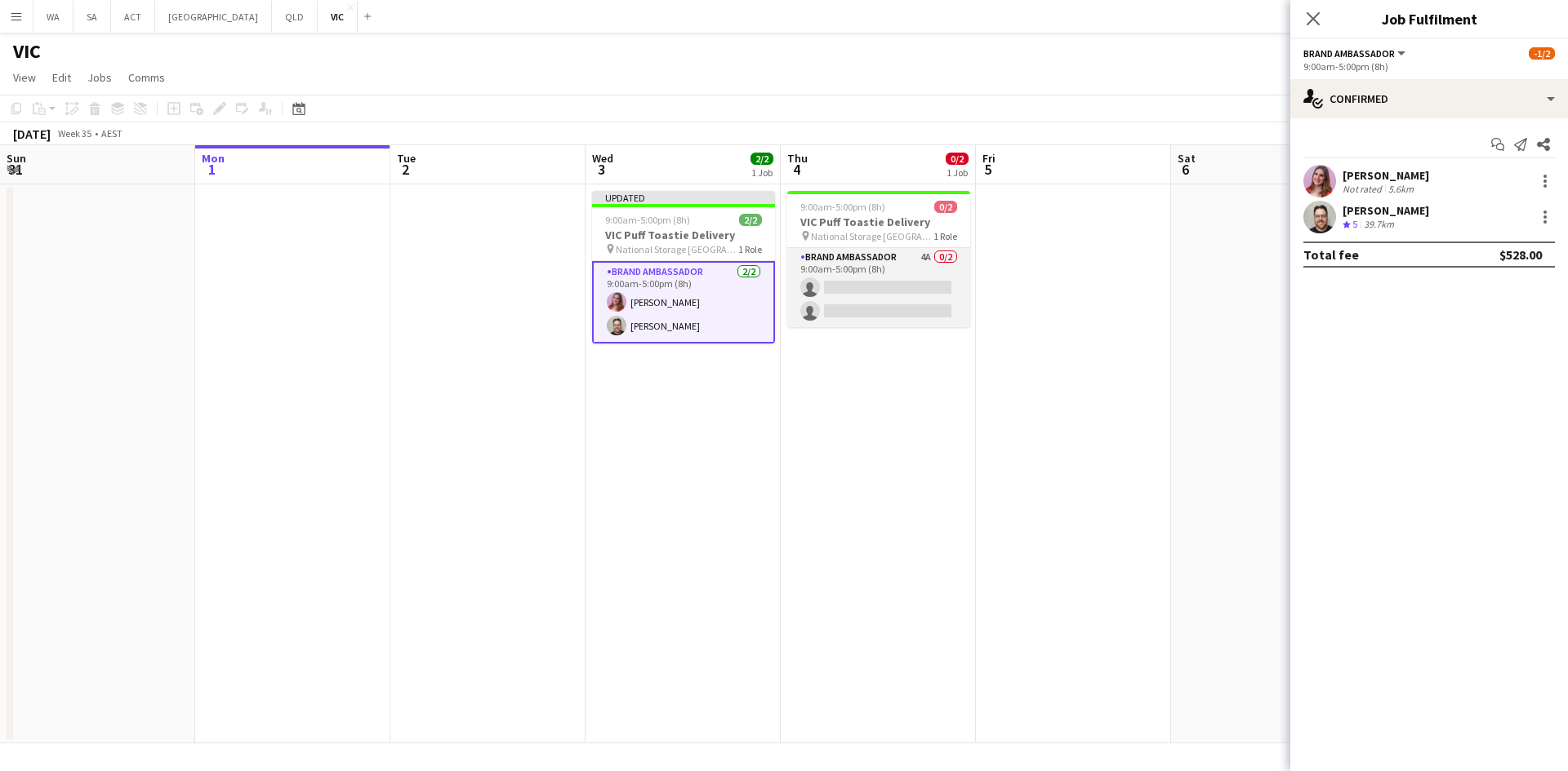
click at [875, 289] on app-card-role "Brand Ambassador 4A 0/2 9:00am-5:00pm (8h) single-neutral-actions single-neutra…" at bounding box center [878, 287] width 183 height 79
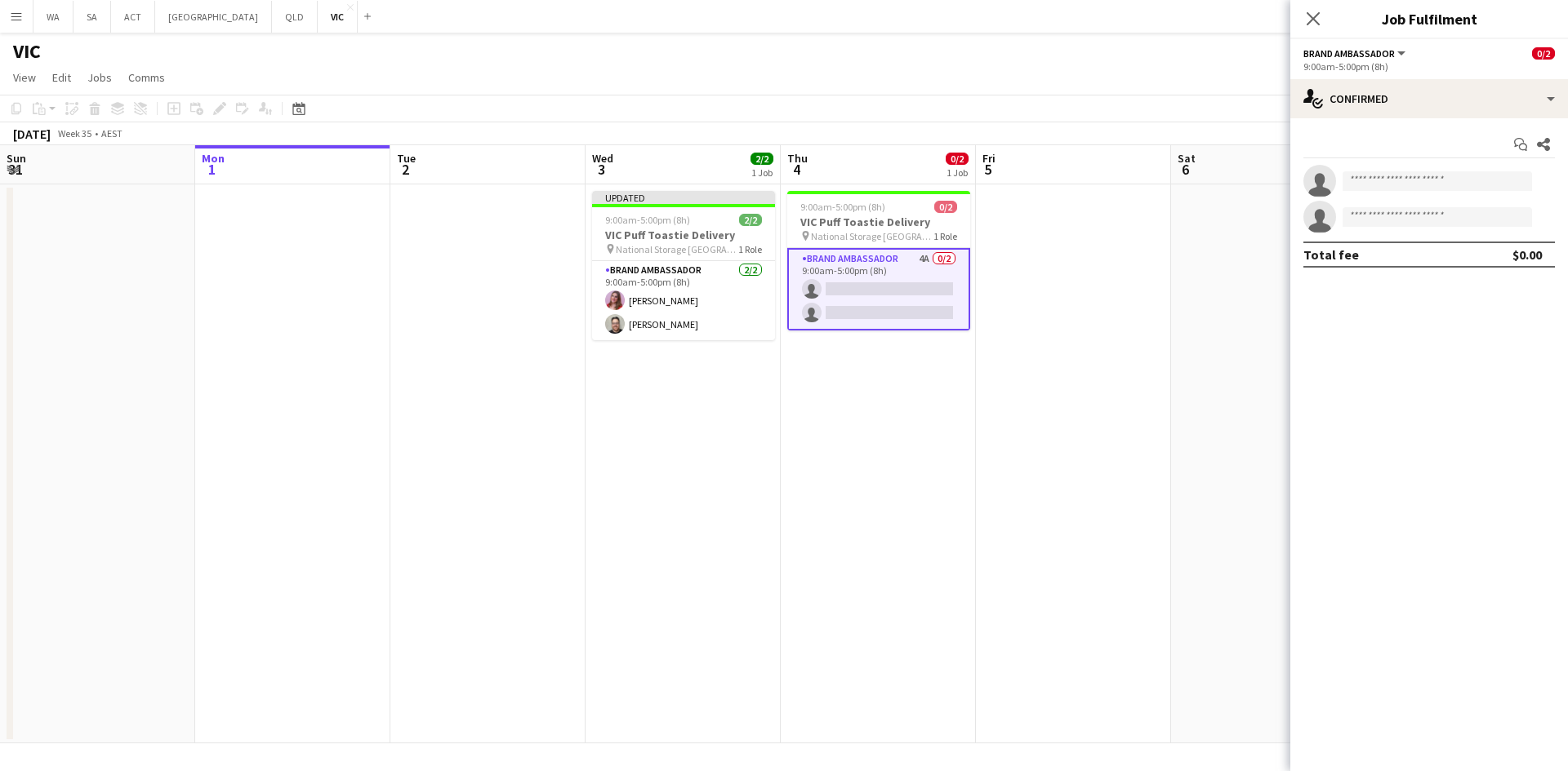
click at [1395, 193] on app-invite-slot "single-neutral-actions" at bounding box center [1429, 181] width 278 height 32
click at [1395, 183] on input at bounding box center [1437, 181] width 189 height 19
type input "*****"
click at [1419, 200] on span "[PERSON_NAME]" at bounding box center [1402, 204] width 94 height 14
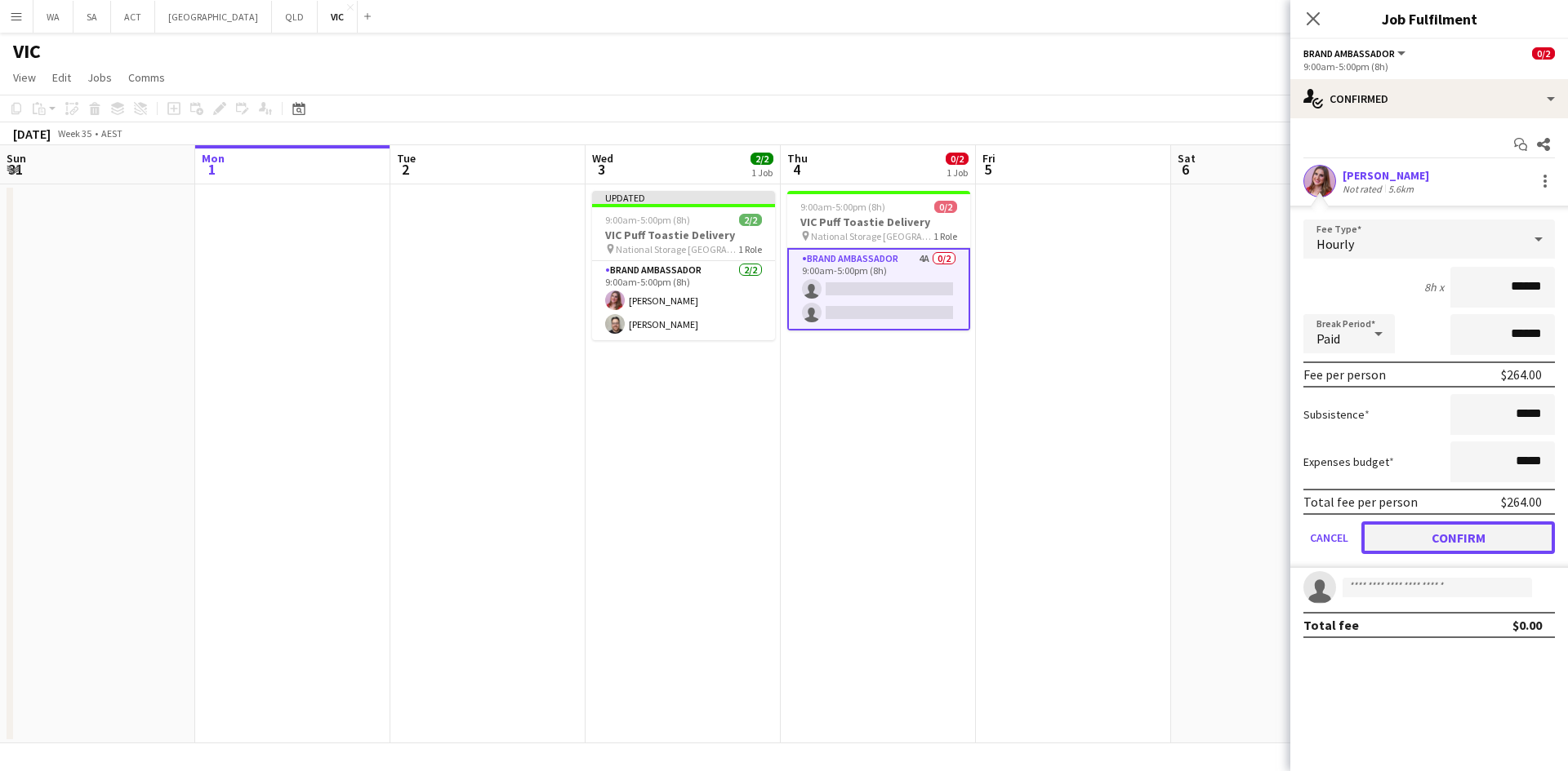
click at [1448, 548] on button "Confirm" at bounding box center [1458, 537] width 193 height 32
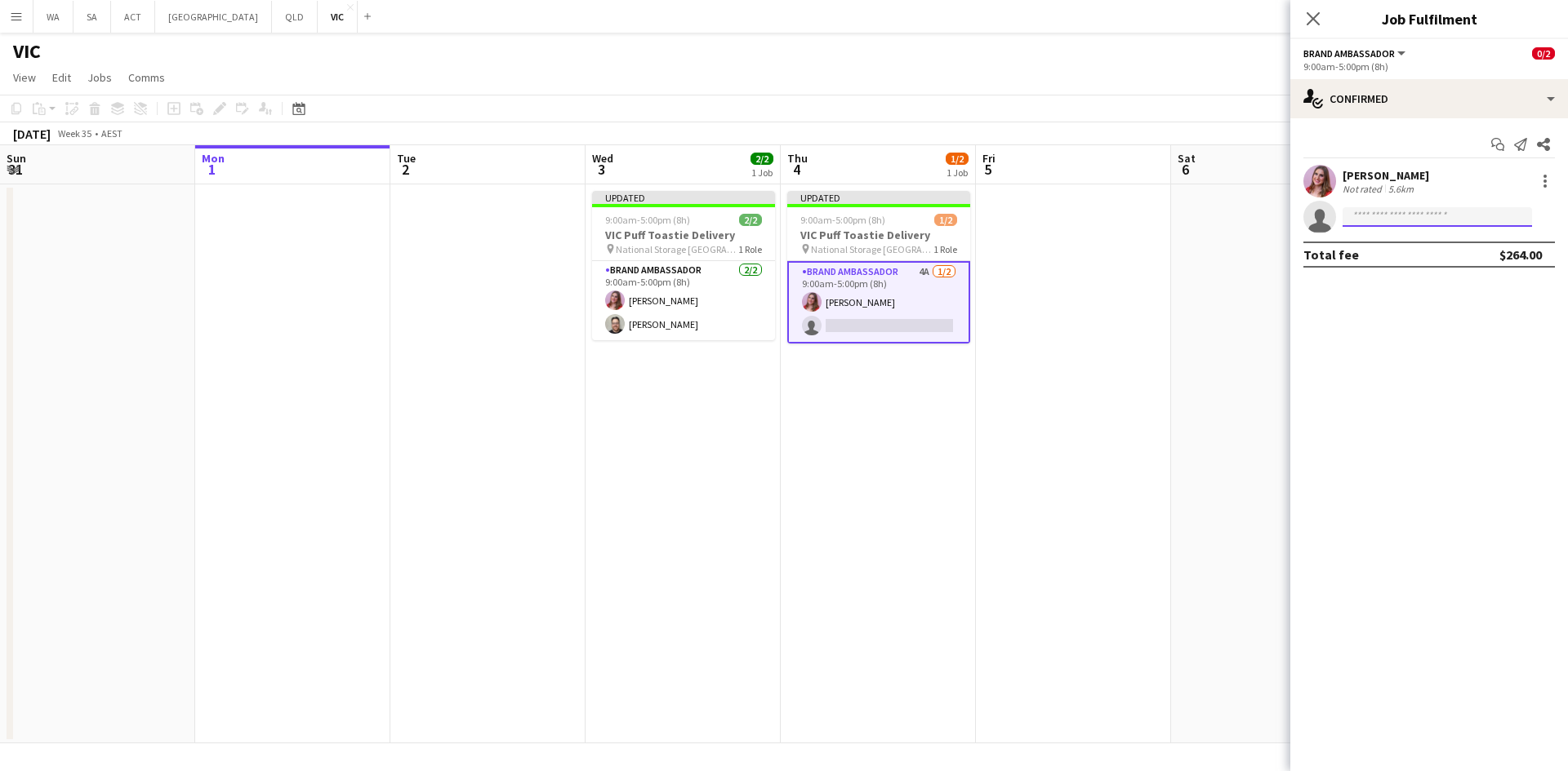
click at [1395, 225] on input at bounding box center [1437, 216] width 189 height 19
type input "******"
click at [1402, 258] on span "gwordsworth@gmail.com" at bounding box center [1437, 254] width 163 height 13
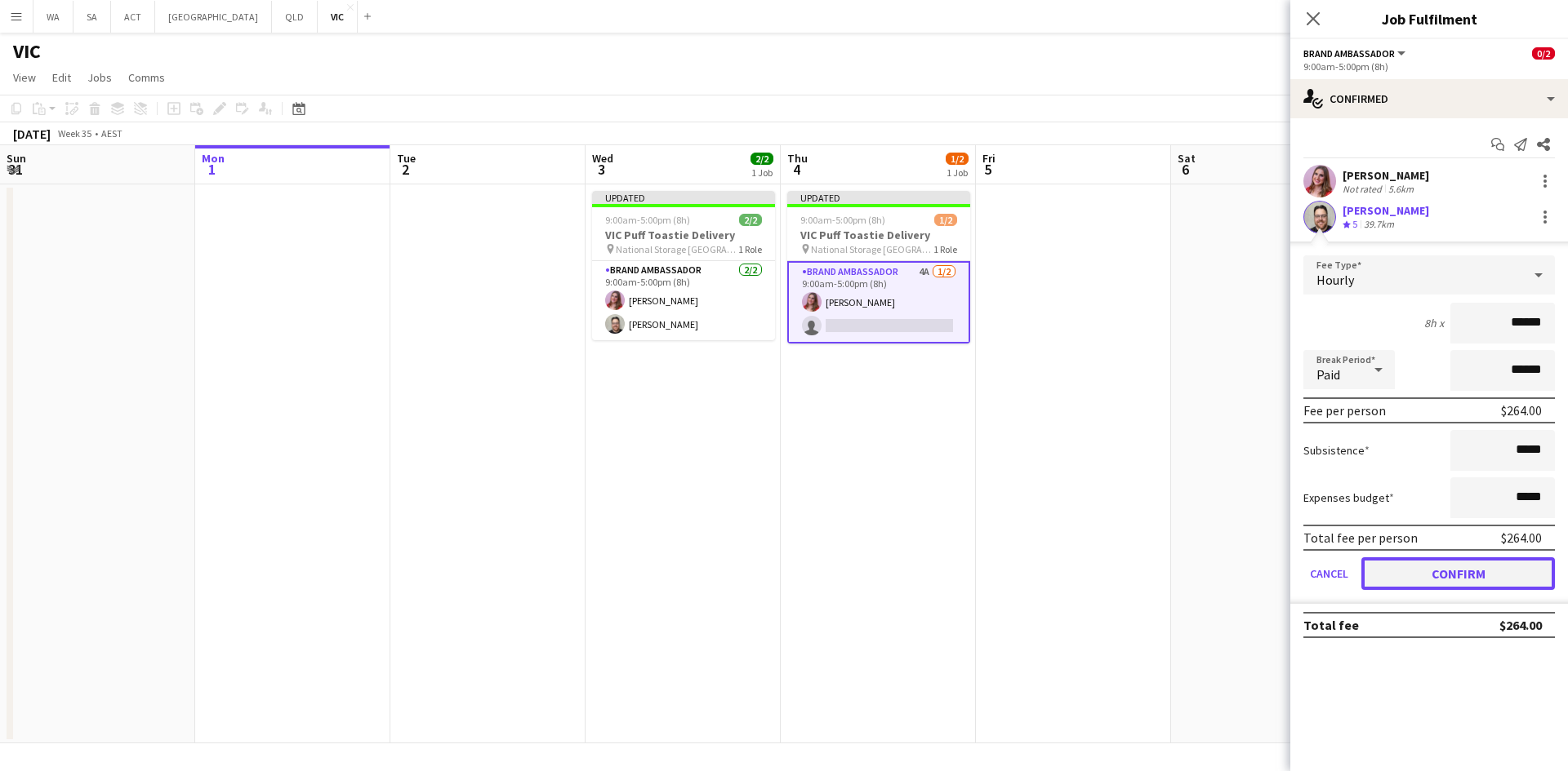
click at [1496, 585] on button "Confirm" at bounding box center [1458, 573] width 193 height 32
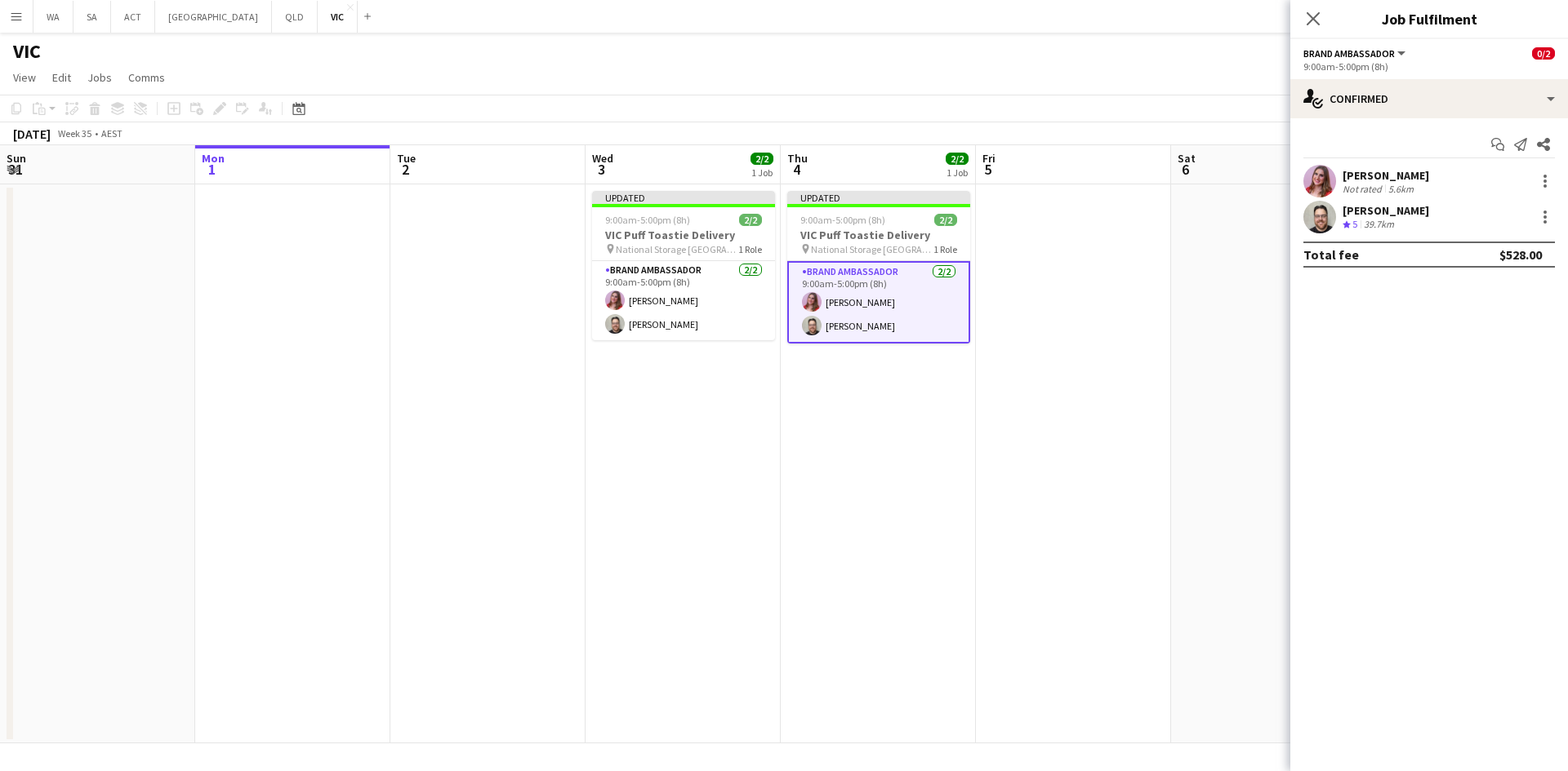
click at [1137, 468] on app-date-cell at bounding box center [1073, 464] width 195 height 559
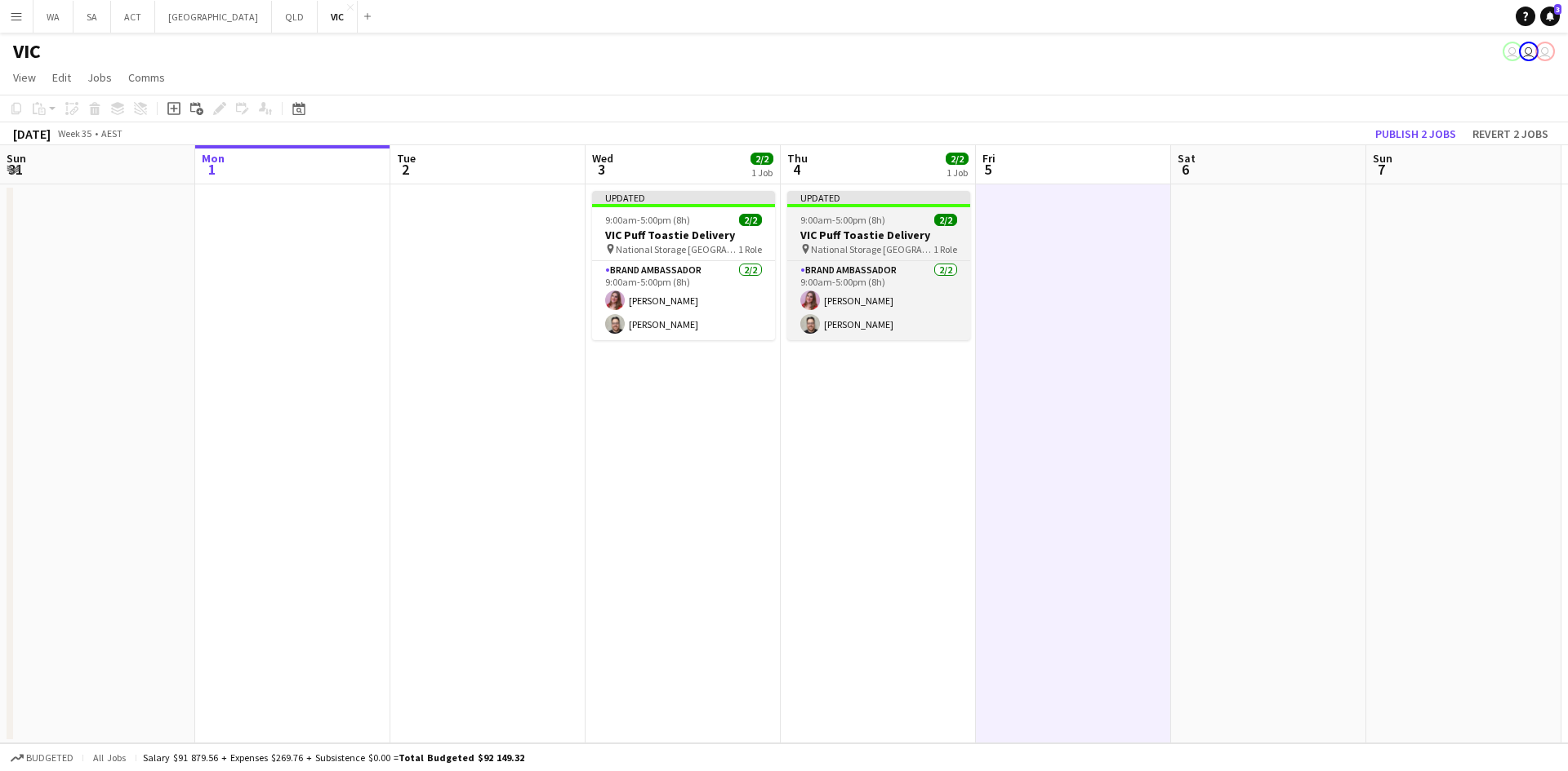
click at [927, 237] on h3 "VIC Puff Toastie Delivery" at bounding box center [878, 235] width 183 height 15
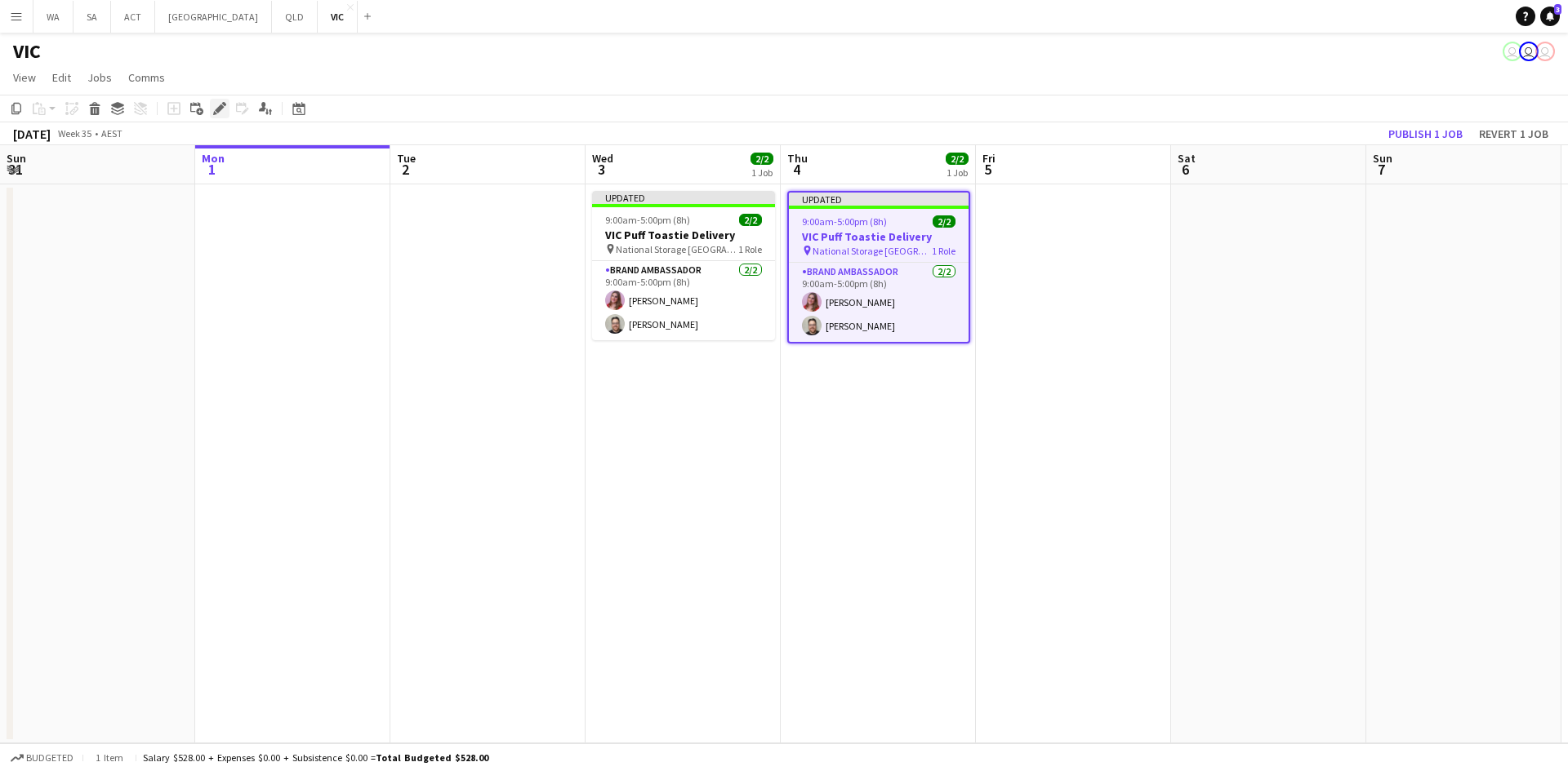
click at [213, 106] on div "Edit" at bounding box center [219, 108] width 19 height 19
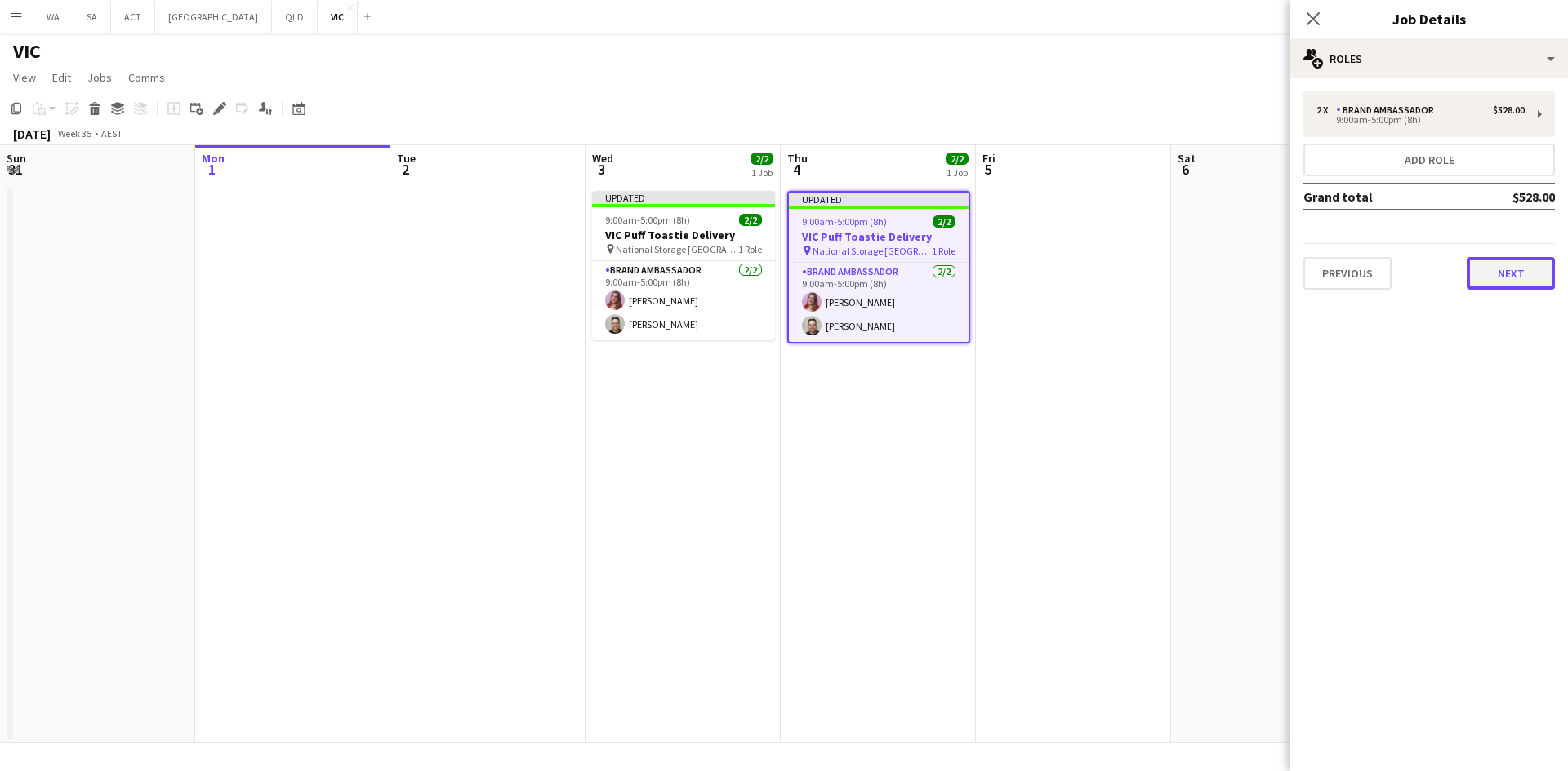
click at [1517, 271] on button "Next" at bounding box center [1510, 273] width 88 height 32
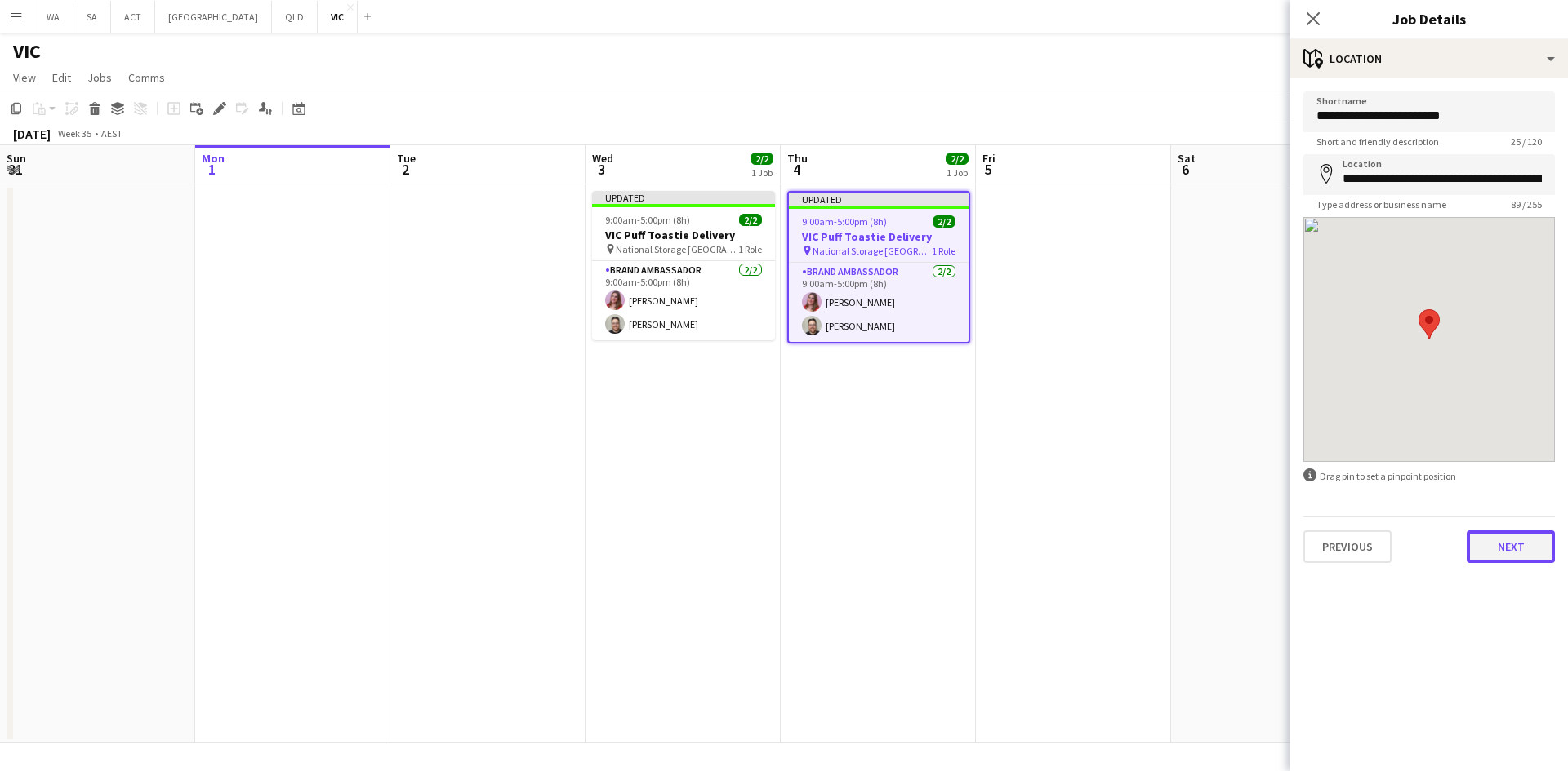
click at [1503, 537] on button "Next" at bounding box center [1510, 546] width 88 height 32
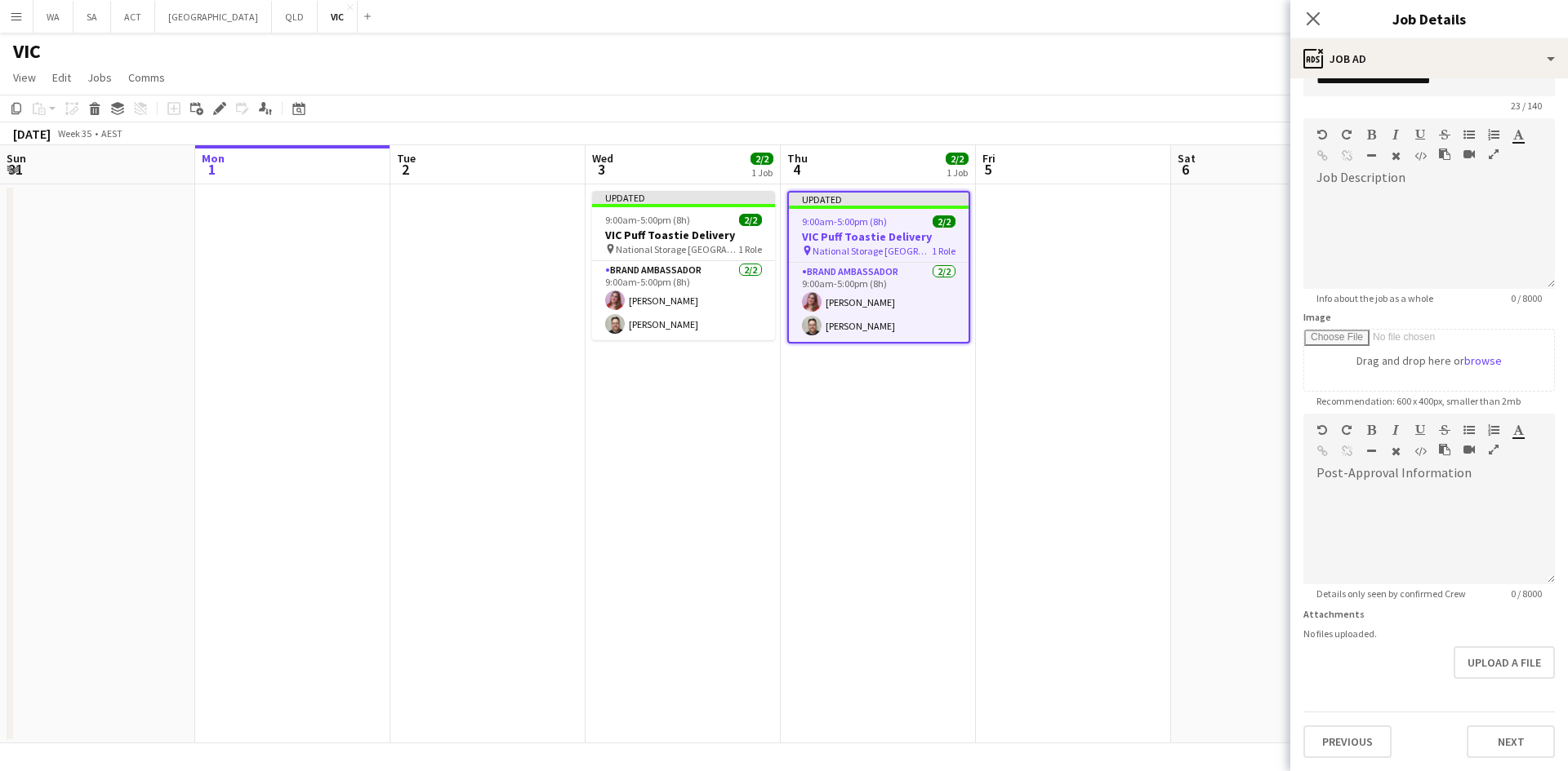
scroll to position [36, 0]
click at [1482, 736] on button "Next" at bounding box center [1510, 741] width 88 height 32
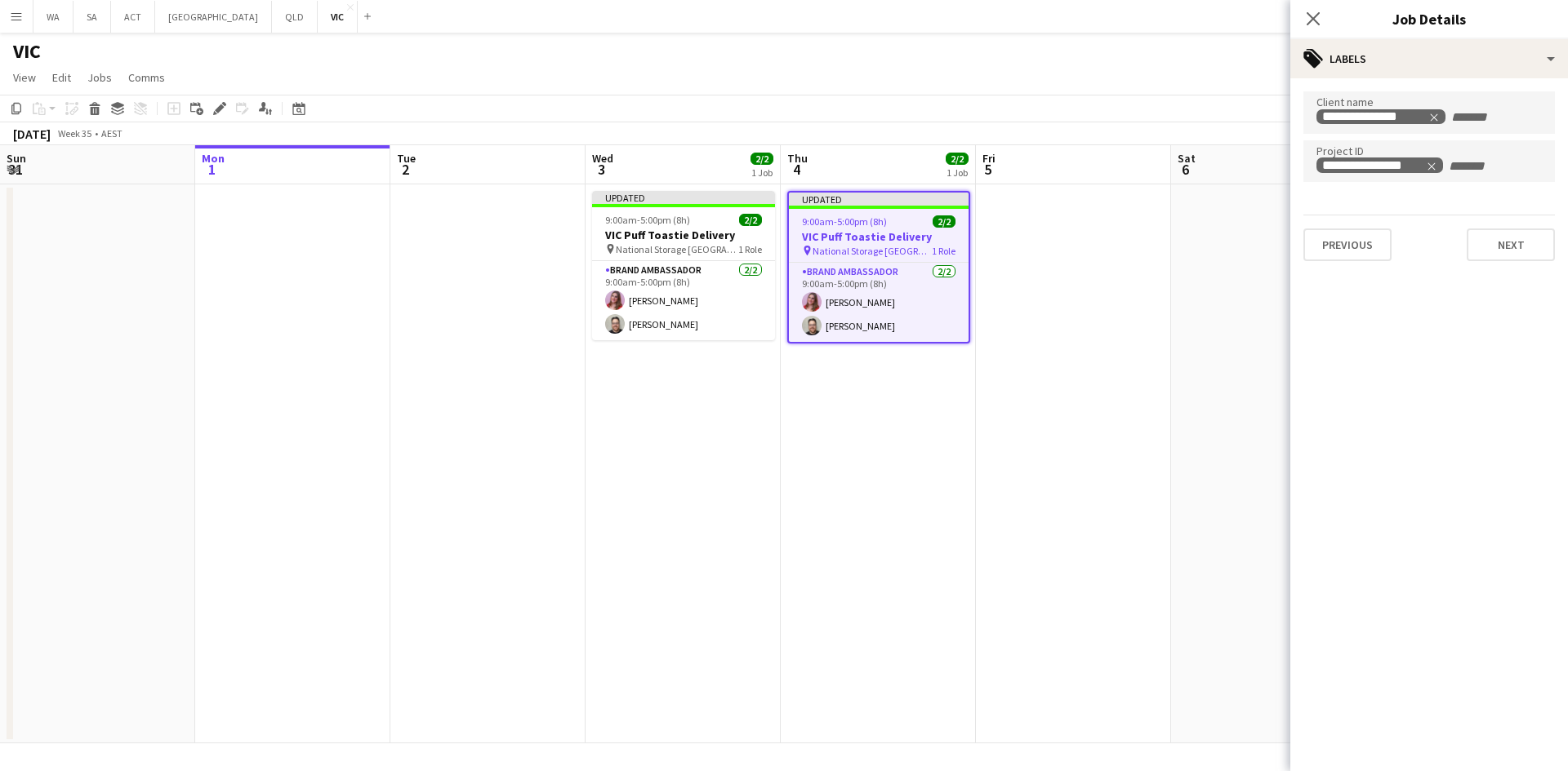
click at [1139, 322] on app-date-cell at bounding box center [1073, 464] width 195 height 559
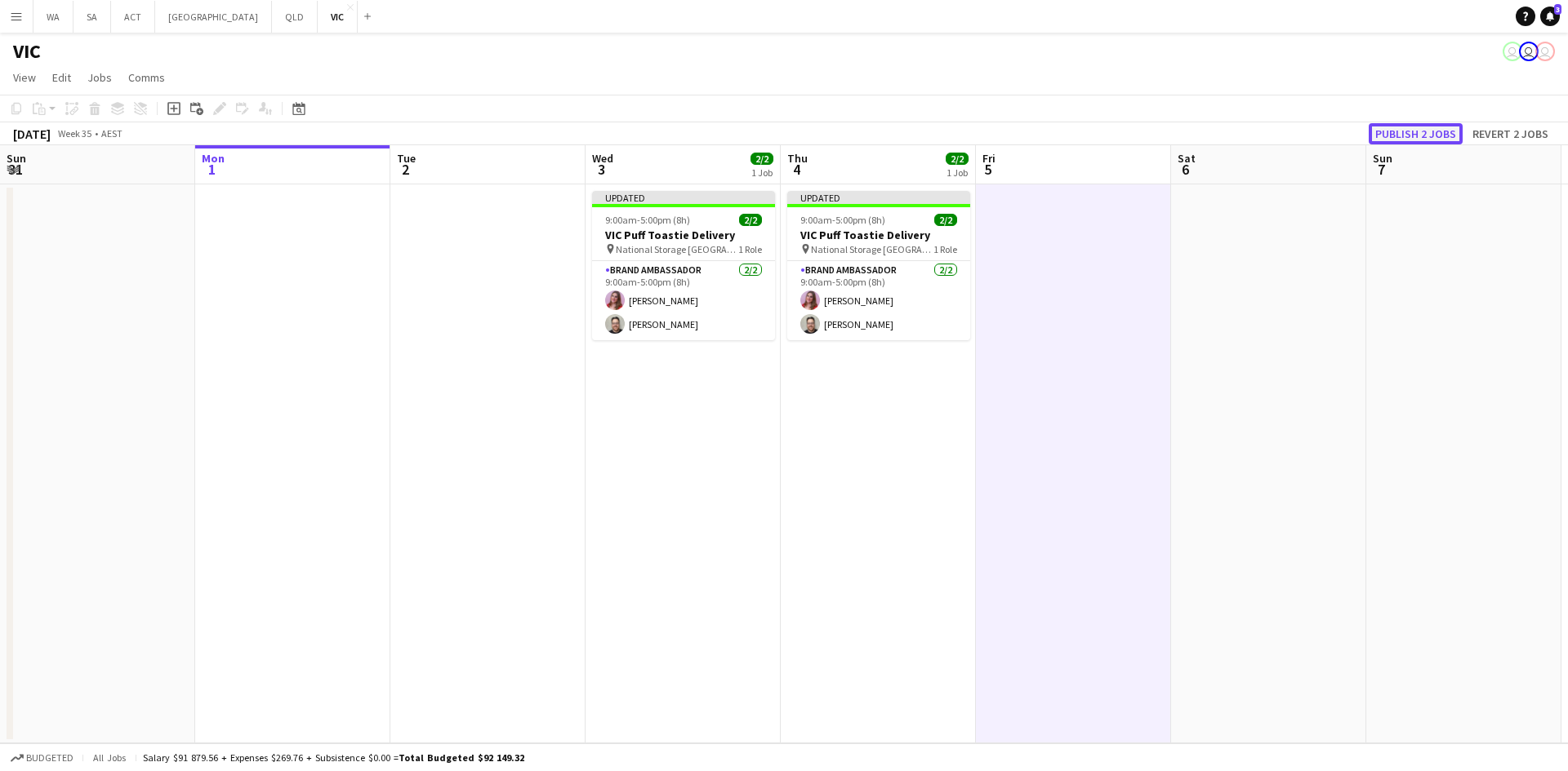
click at [1427, 123] on button "Publish 2 jobs" at bounding box center [1415, 134] width 94 height 21
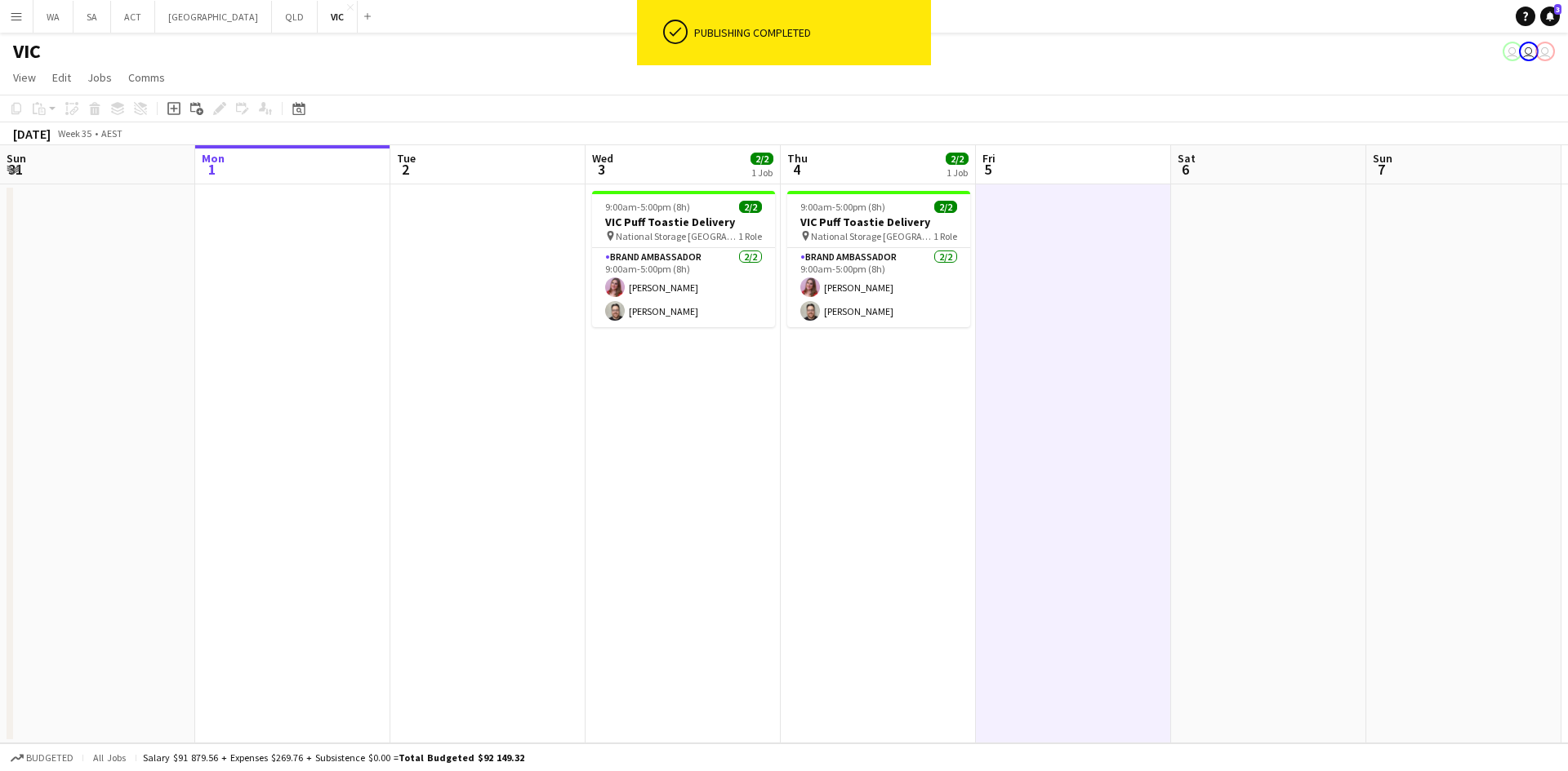
click at [0, 19] on button "Menu" at bounding box center [16, 16] width 32 height 32
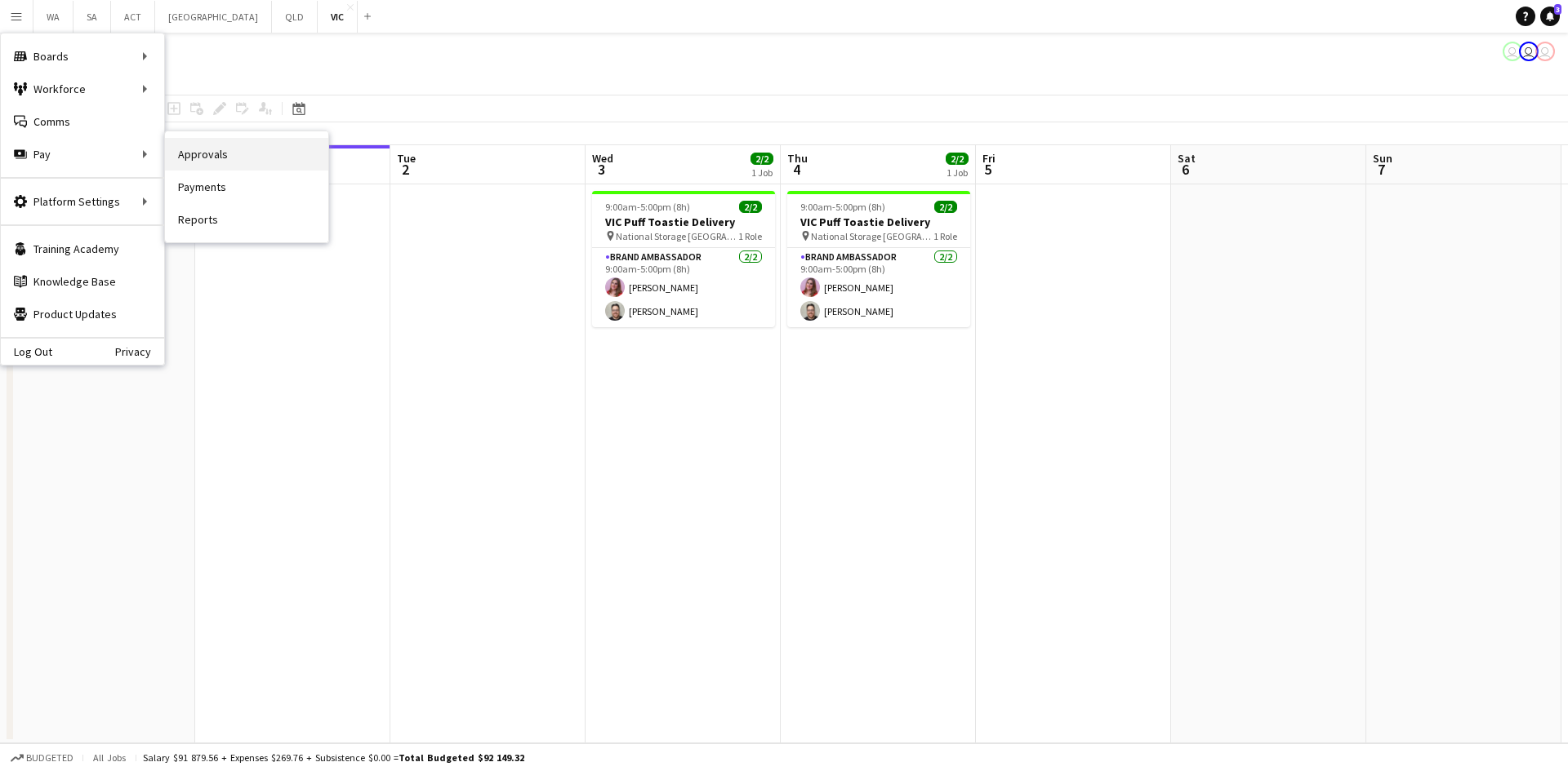
click at [237, 163] on link "Approvals" at bounding box center [247, 154] width 163 height 32
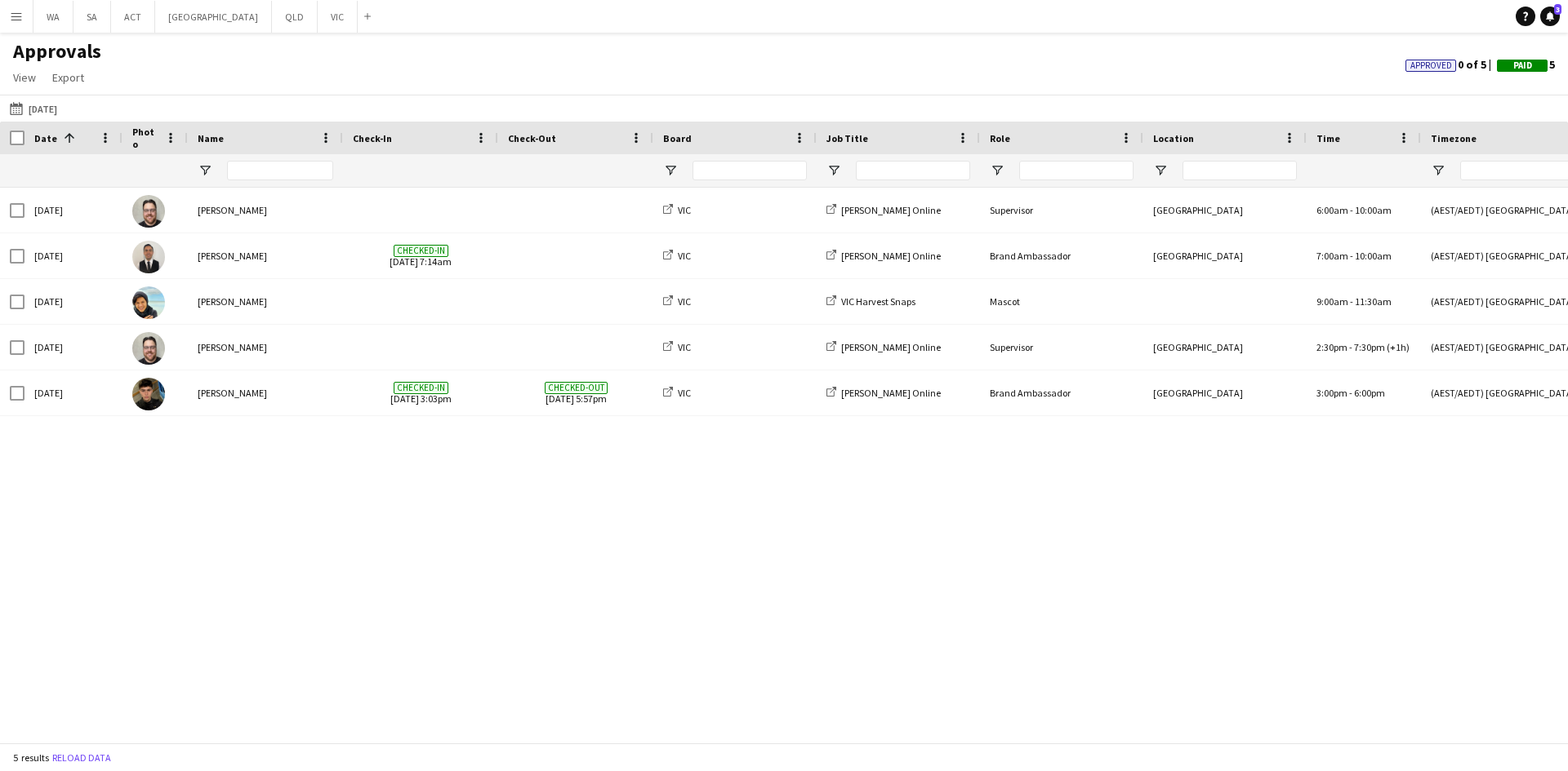
click at [11, 1] on button "Menu" at bounding box center [16, 16] width 32 height 32
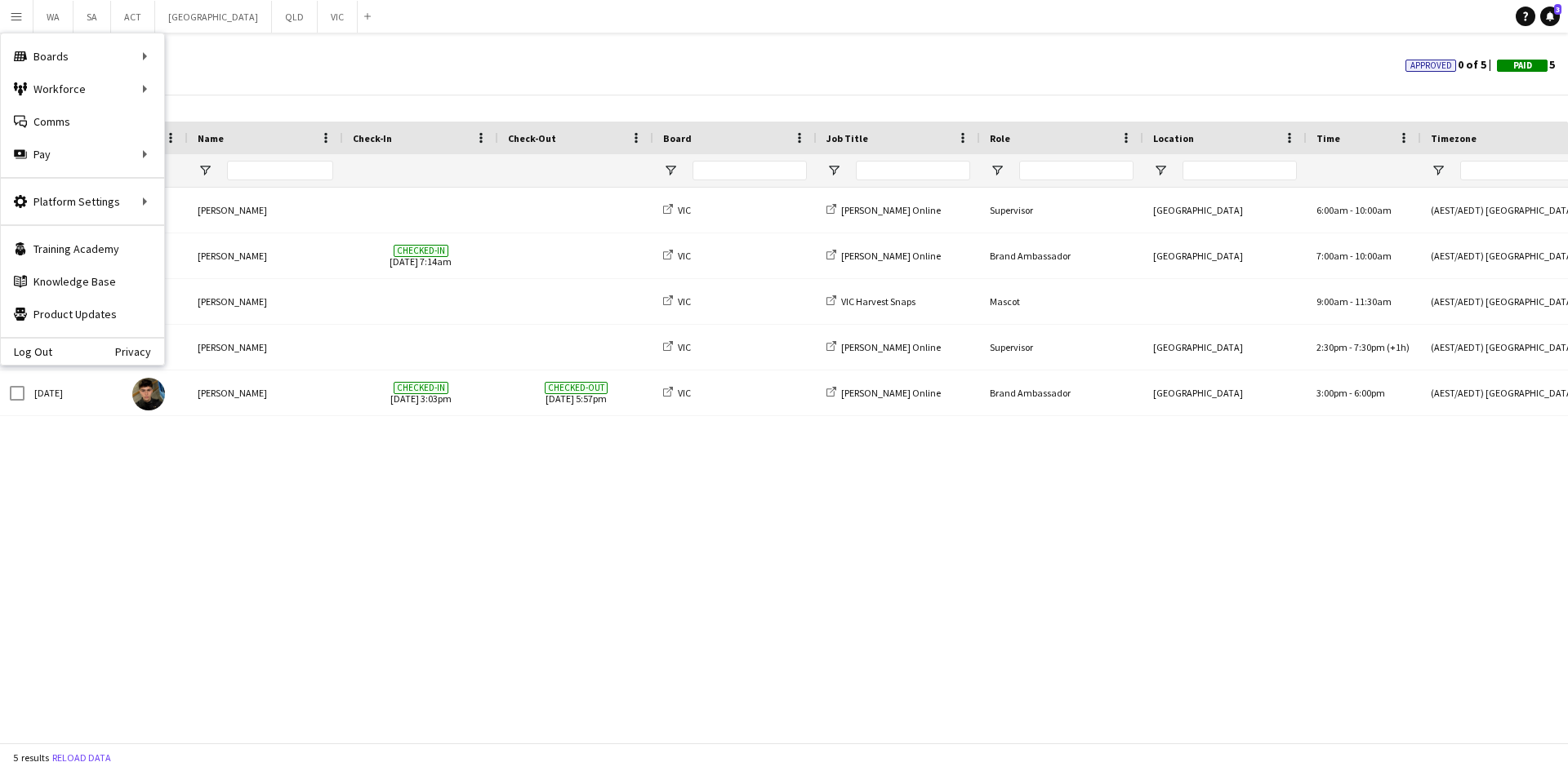
click at [397, 61] on div "Approvals View Customise view Customise filters Reset Filters Reset View Reset …" at bounding box center [784, 67] width 1568 height 56
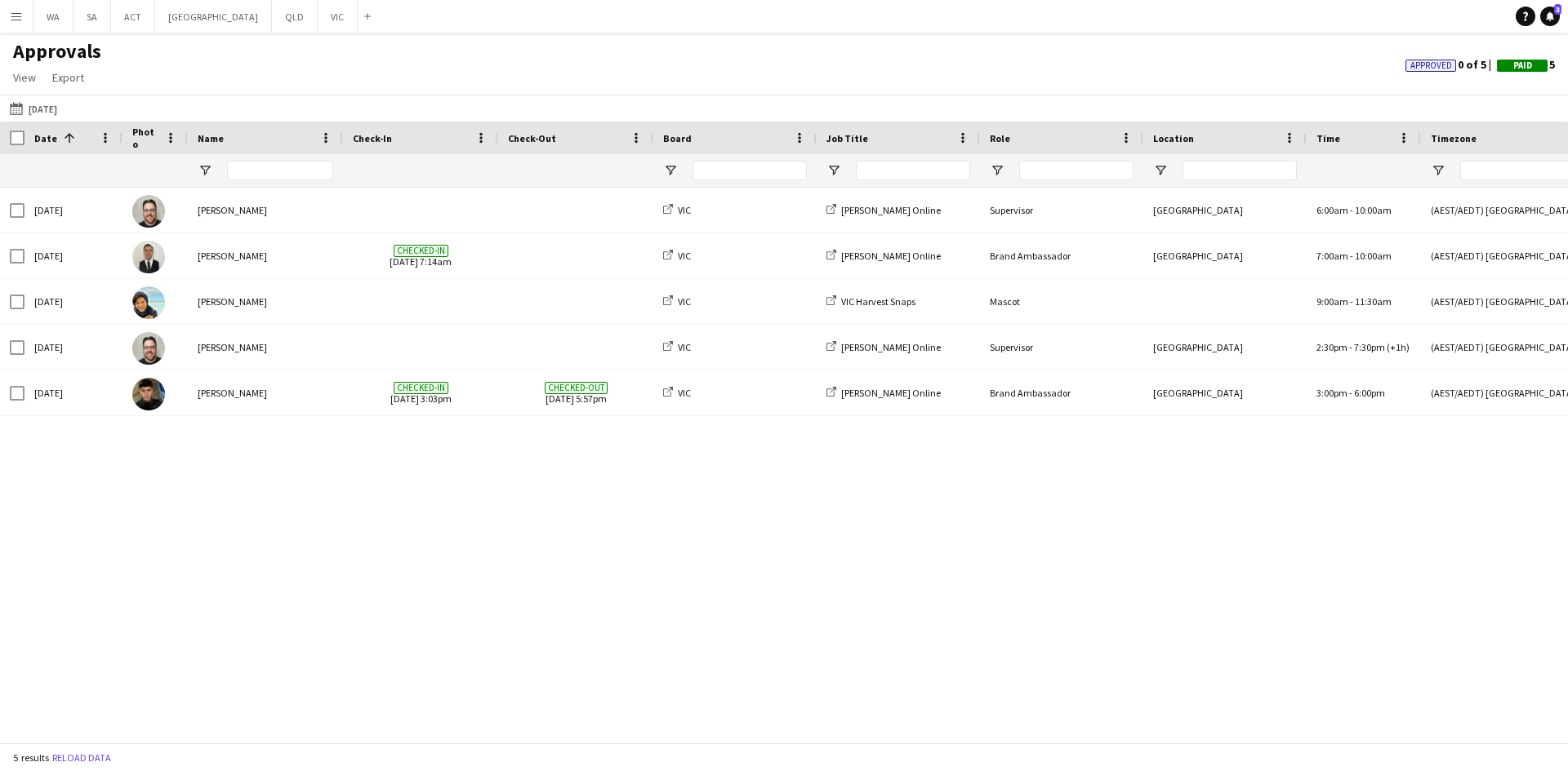
click at [59, 95] on app-page-menu "View Customise view Customise filters Reset Filters Reset View Reset All Export…" at bounding box center [57, 79] width 114 height 31
click at [59, 96] on div "12-02-2025 12-02-2025 Today This Week This Month Yesterday Last Week Last Month…" at bounding box center [784, 108] width 1568 height 27
click at [60, 99] on button "12-02-2025 12-02-2025" at bounding box center [33, 108] width 54 height 19
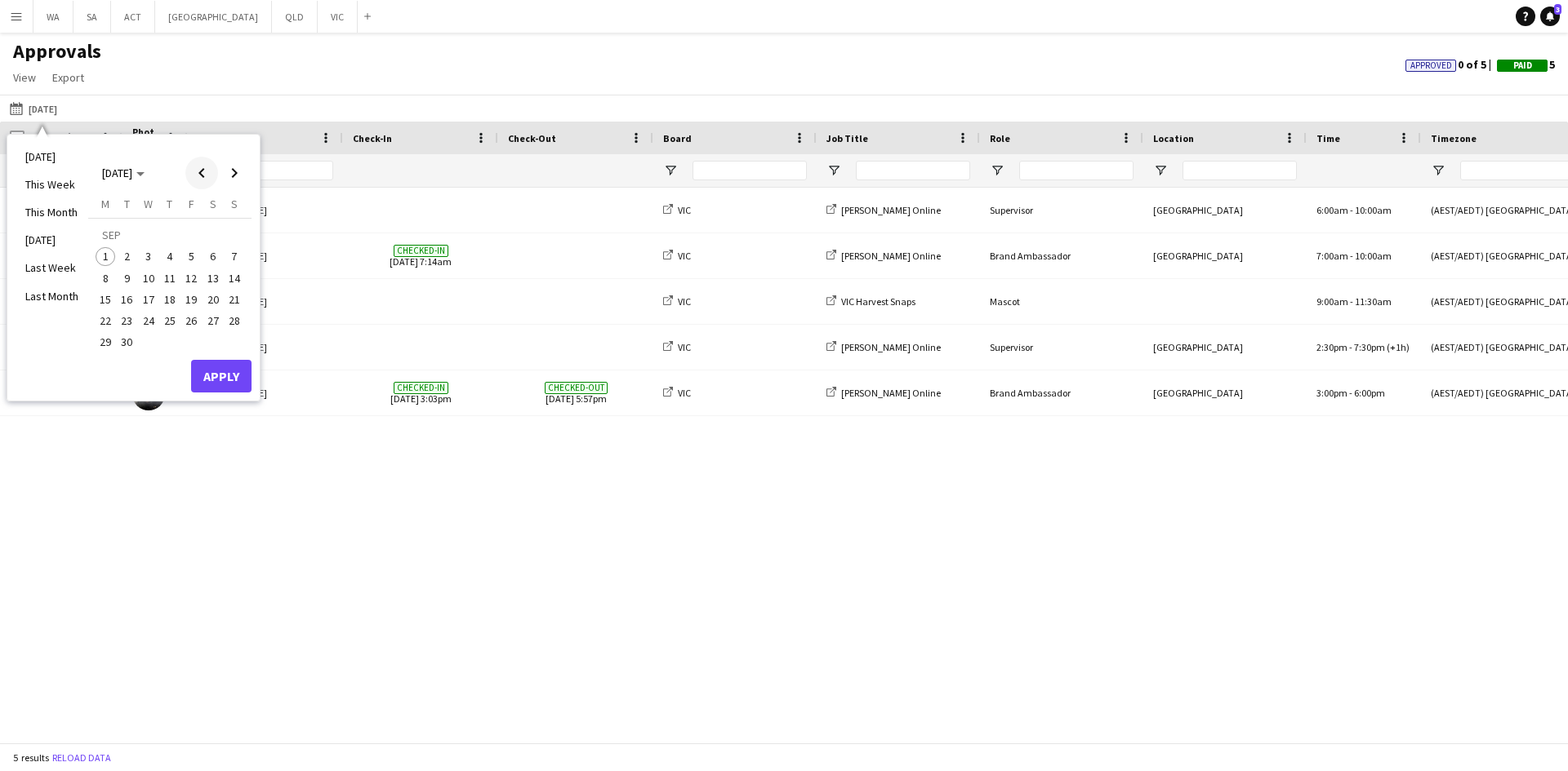
click at [196, 170] on span "Previous month" at bounding box center [201, 173] width 32 height 32
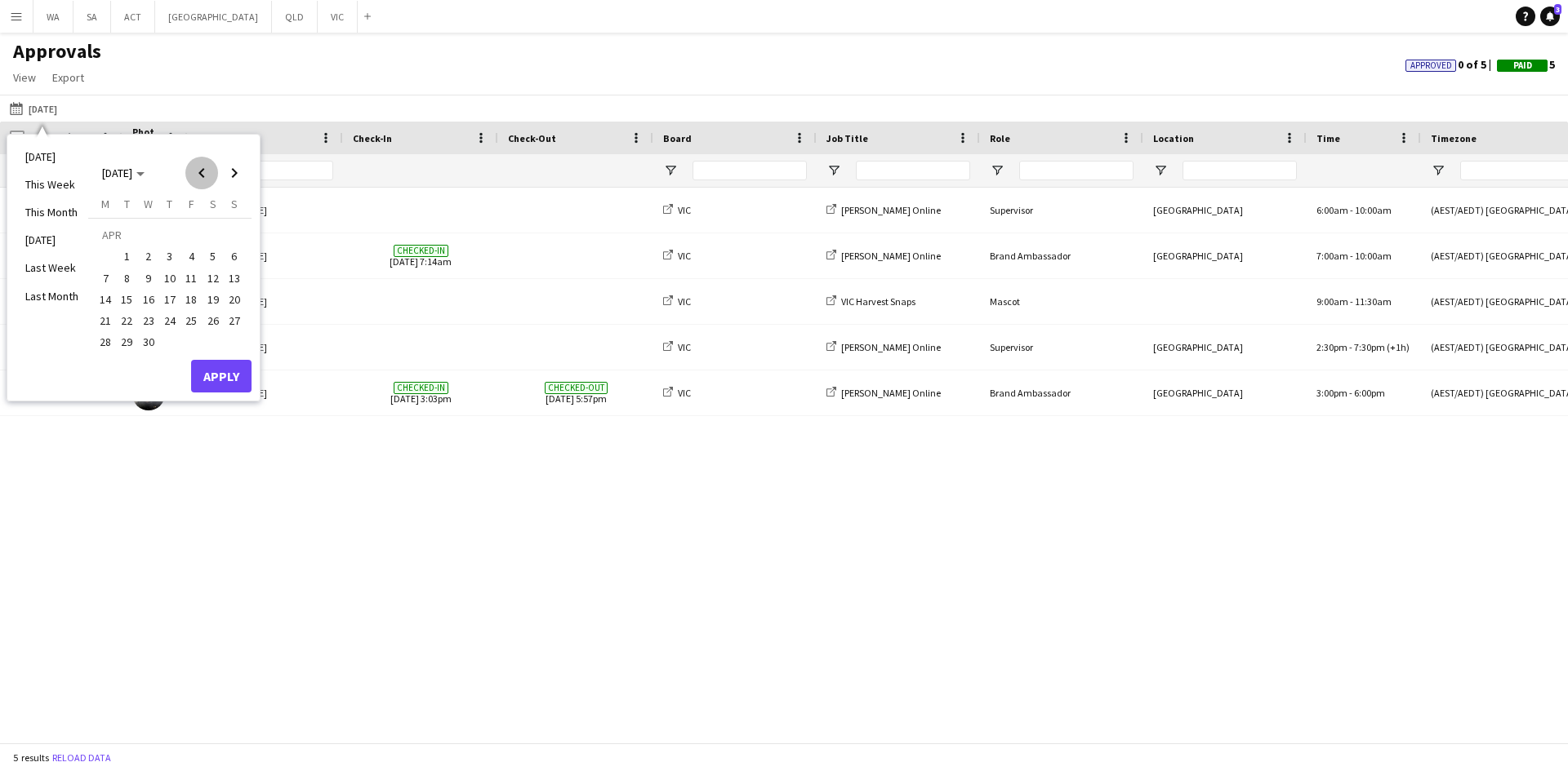
click at [196, 170] on span "Previous month" at bounding box center [201, 173] width 32 height 32
click at [216, 236] on span "1" at bounding box center [213, 238] width 19 height 23
click at [237, 166] on span "Next month" at bounding box center [234, 173] width 32 height 32
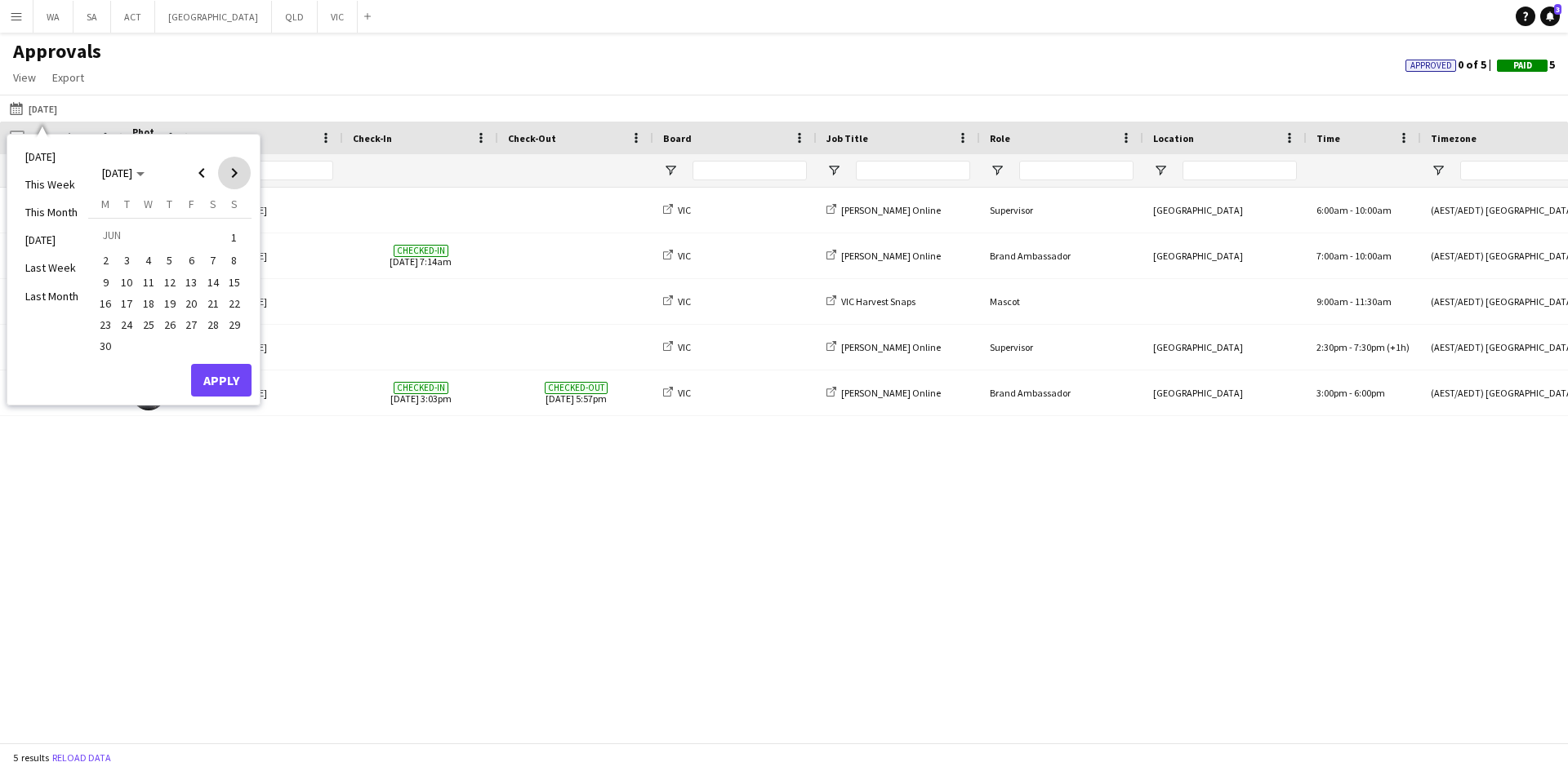
click at [237, 166] on span "Next month" at bounding box center [234, 173] width 32 height 32
click at [98, 251] on span "1" at bounding box center [105, 257] width 19 height 19
click at [214, 386] on button "Apply" at bounding box center [221, 376] width 60 height 32
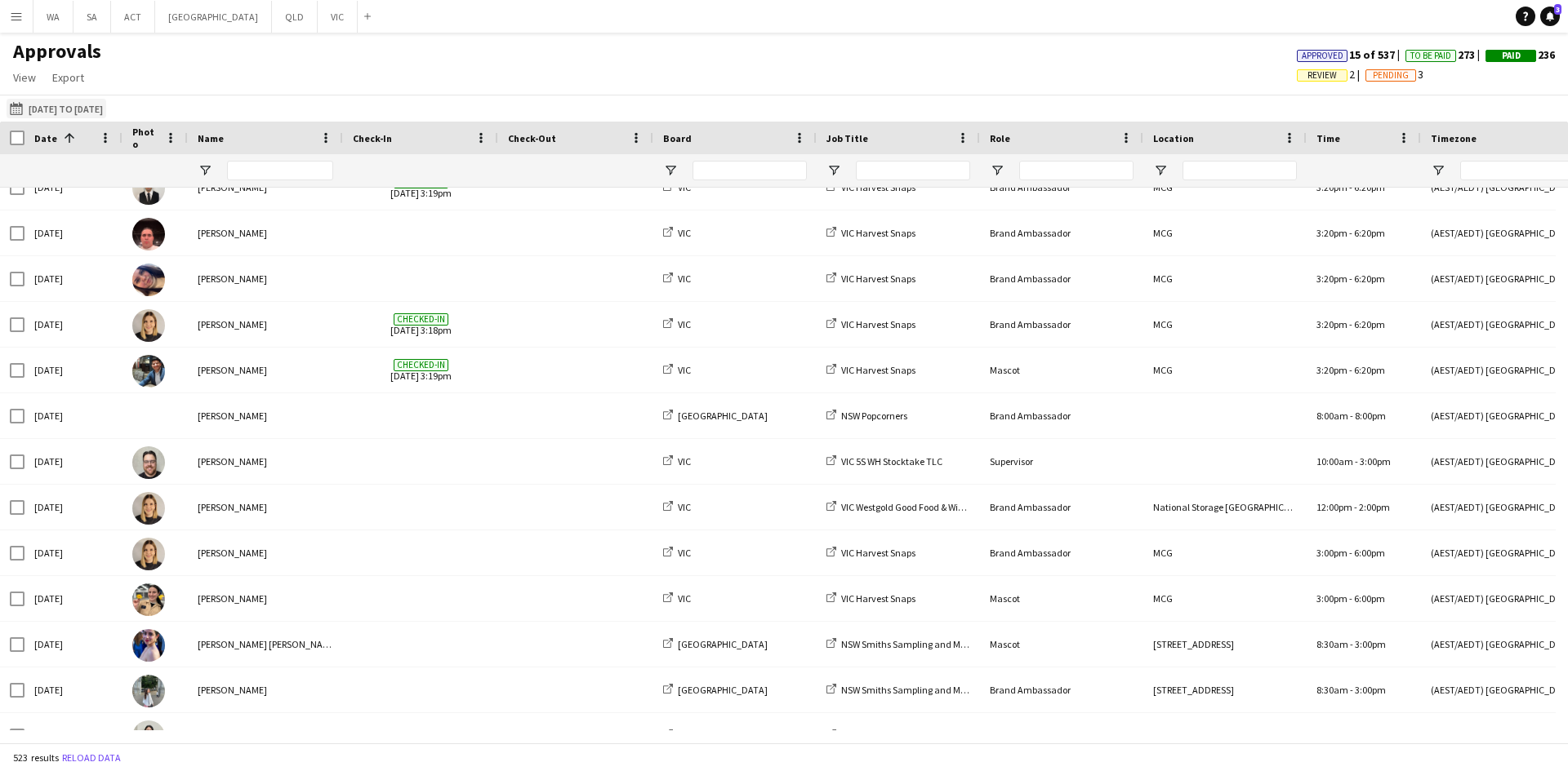
click at [58, 103] on button "12-02-2025 01-03-2025 to 01-09-2025" at bounding box center [56, 108] width 99 height 19
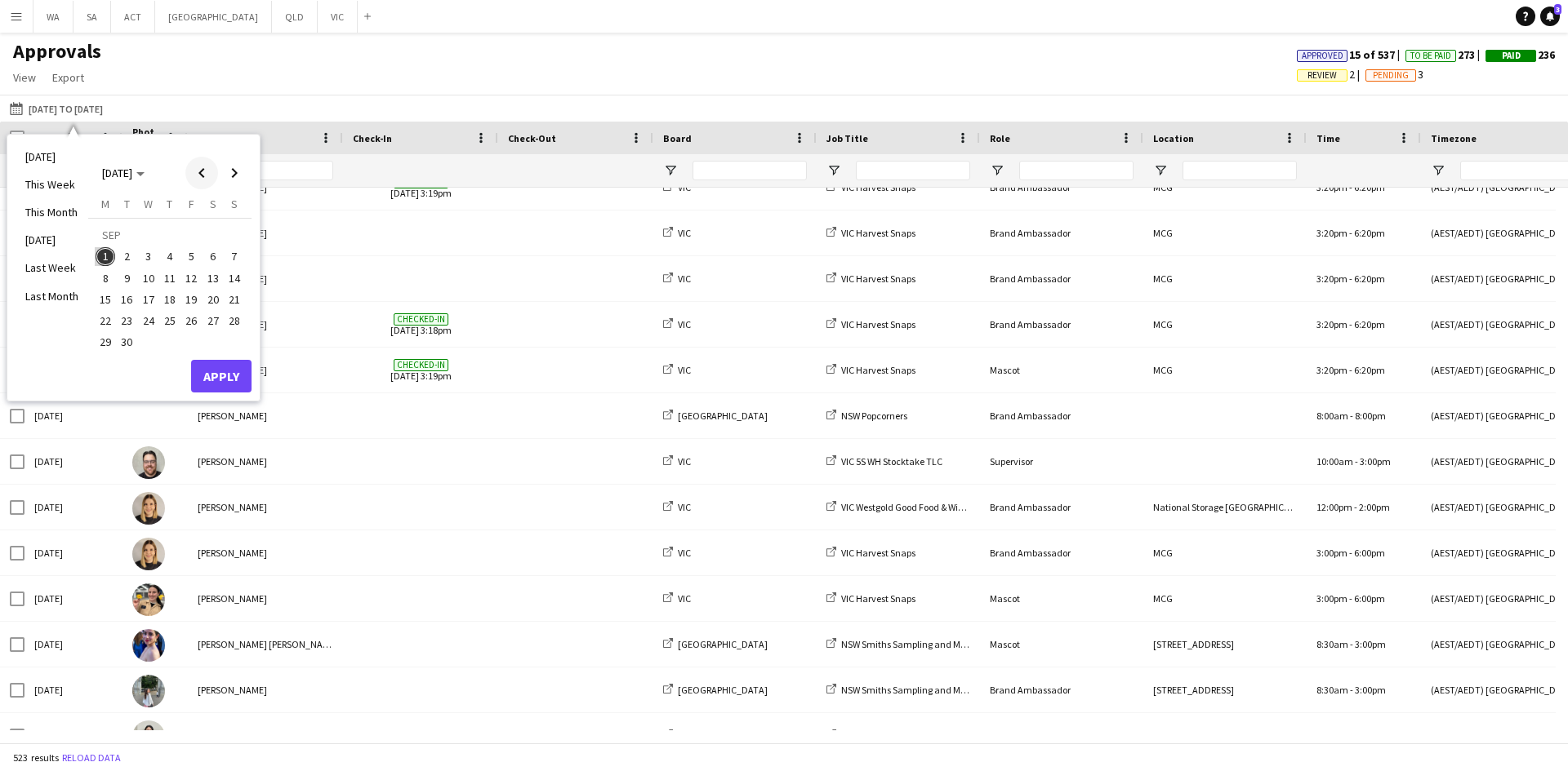
click at [204, 178] on span "Previous month" at bounding box center [201, 173] width 32 height 32
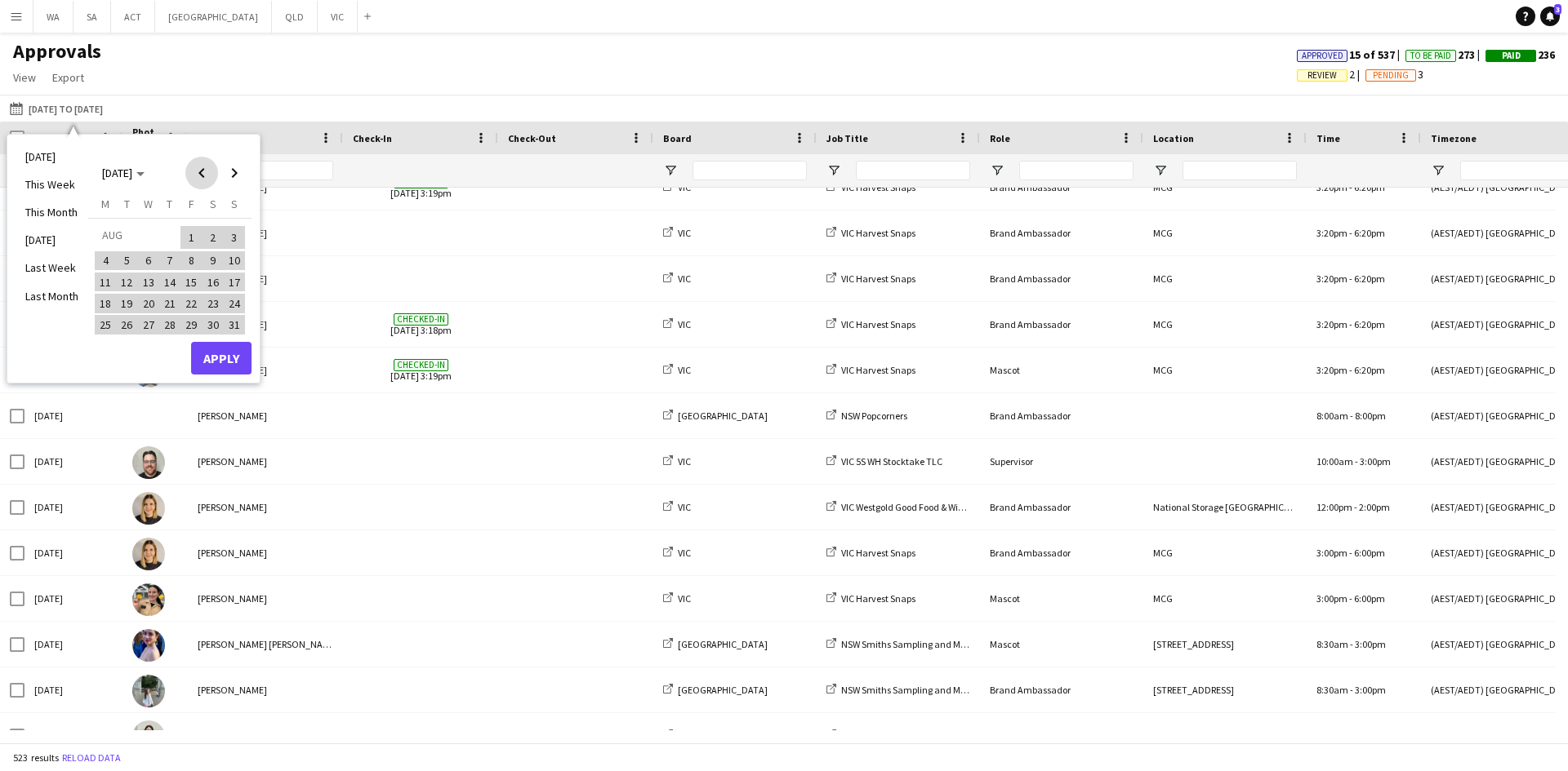
click at [204, 178] on span "Previous month" at bounding box center [201, 173] width 32 height 32
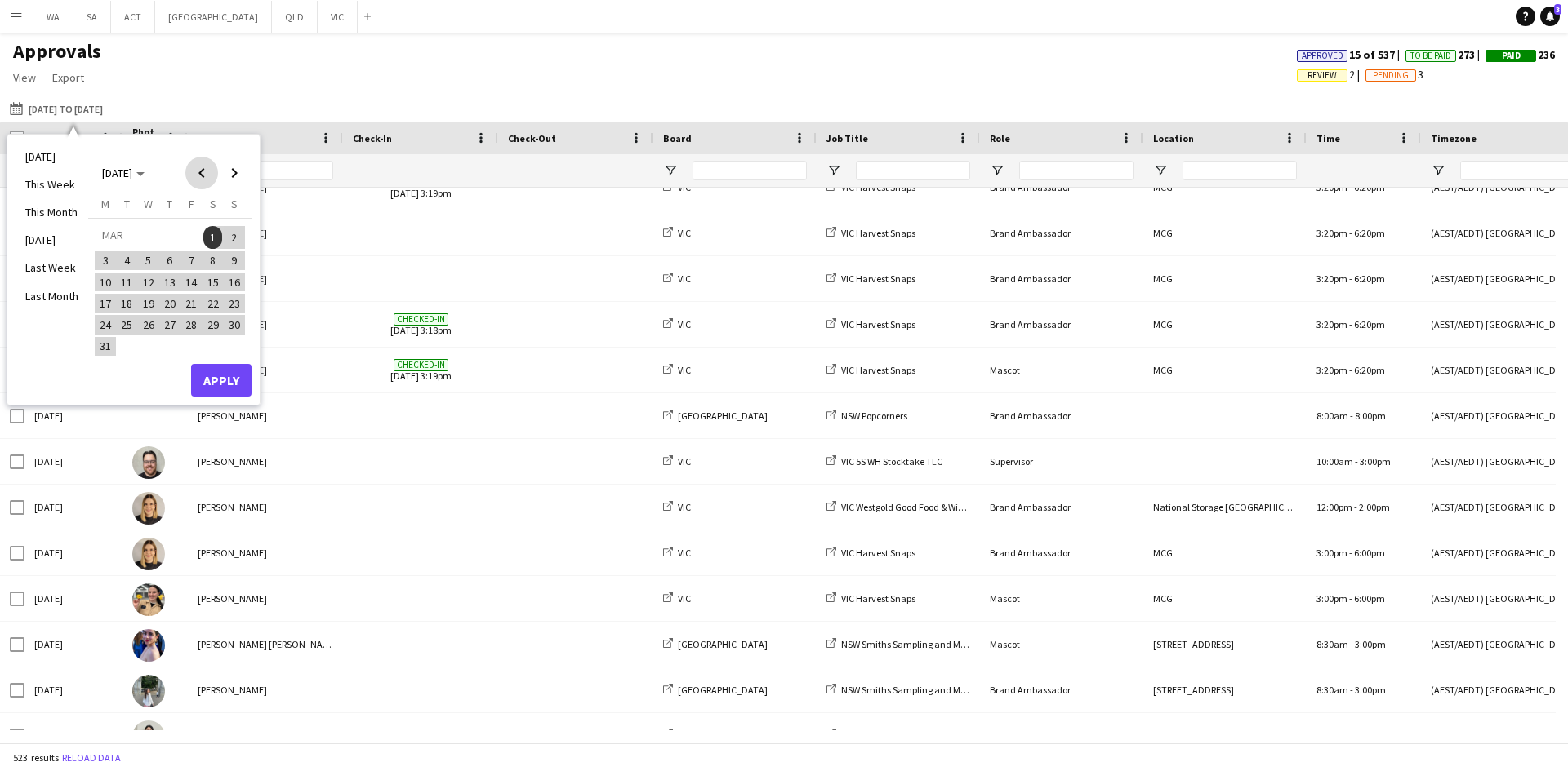
click at [204, 178] on span "Previous month" at bounding box center [201, 173] width 32 height 32
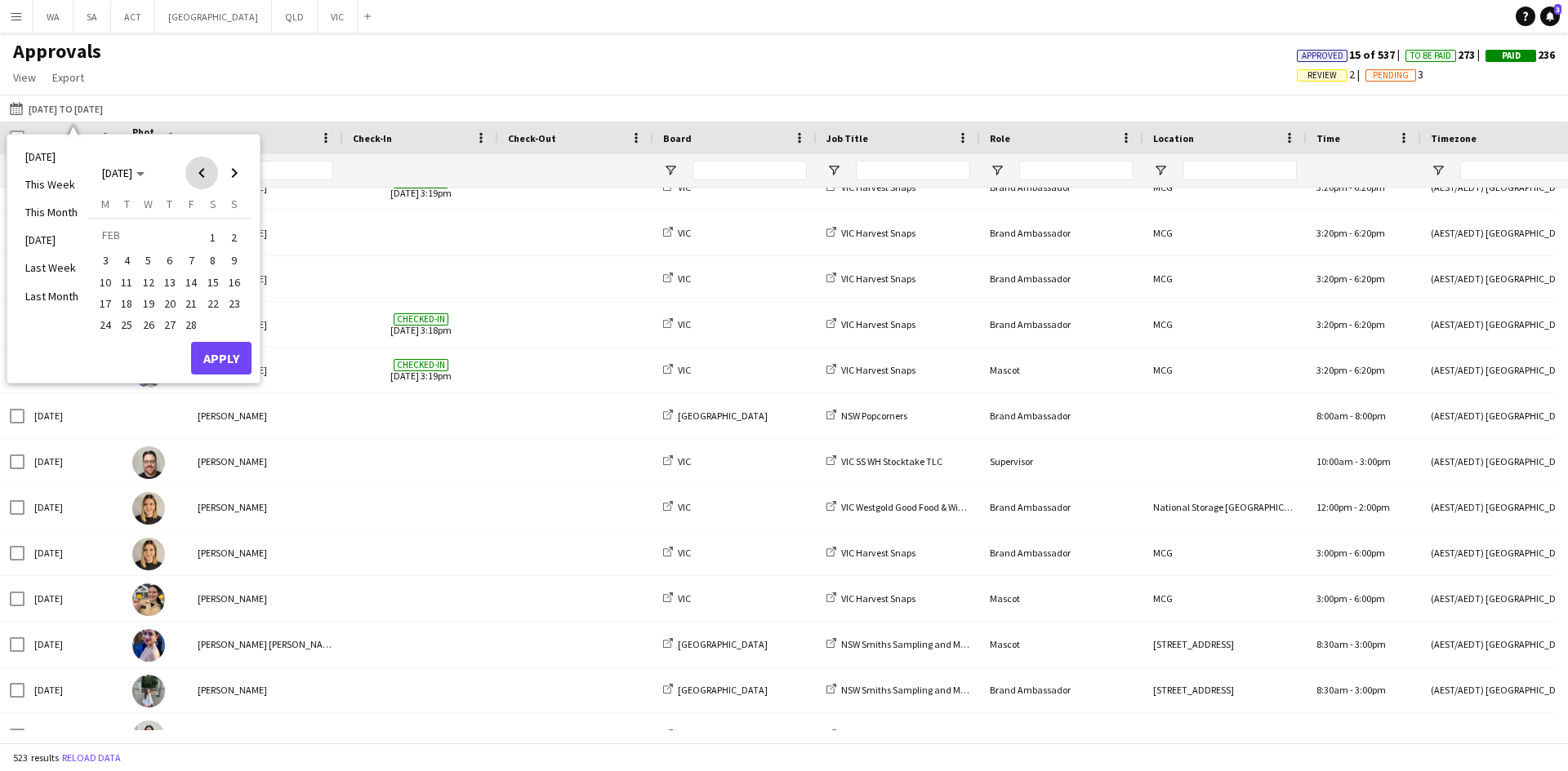
click at [204, 178] on span "Previous month" at bounding box center [201, 173] width 32 height 32
click at [205, 173] on span "Previous month" at bounding box center [201, 173] width 32 height 32
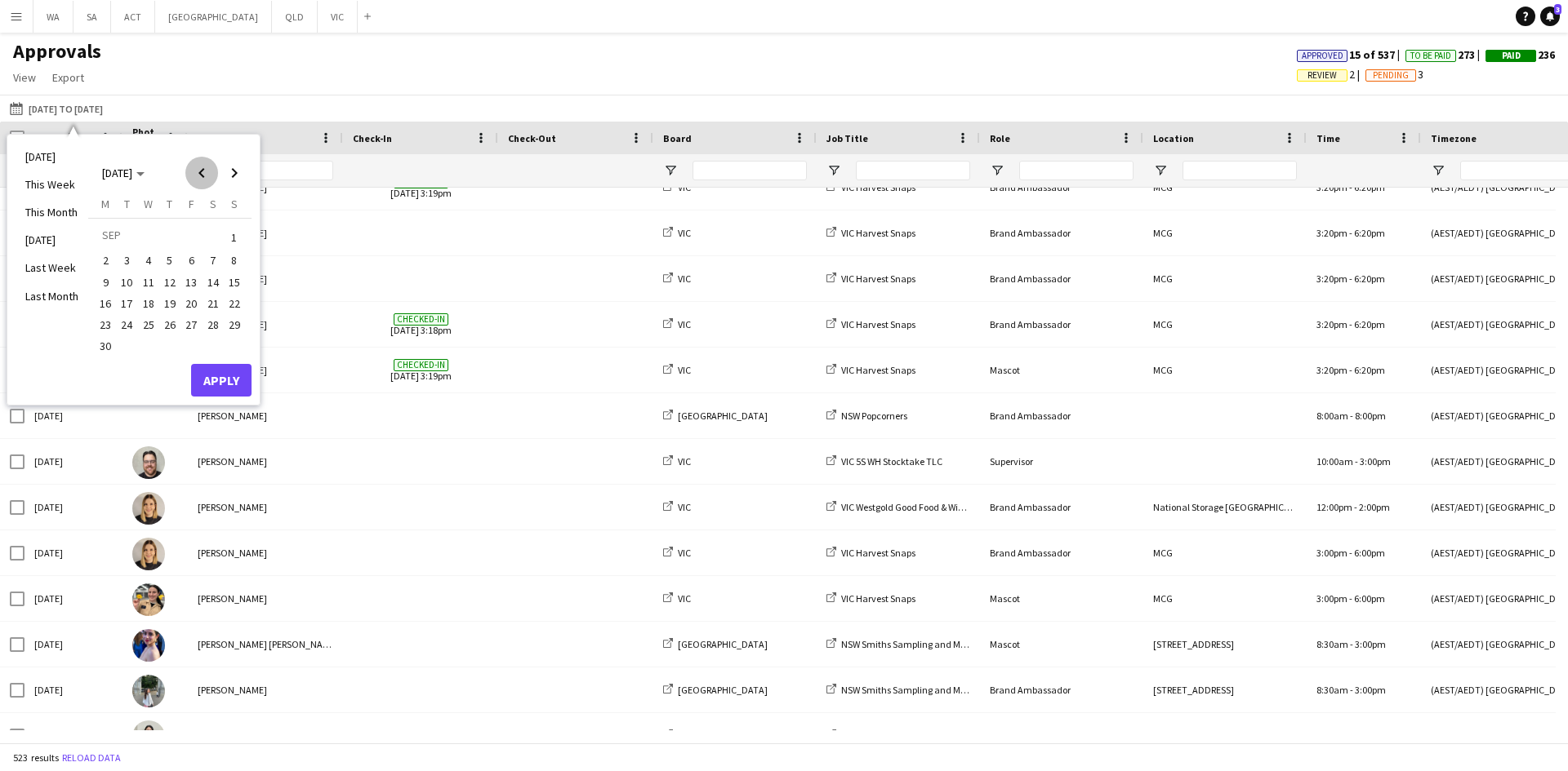
click at [205, 173] on span "Previous month" at bounding box center [201, 173] width 32 height 32
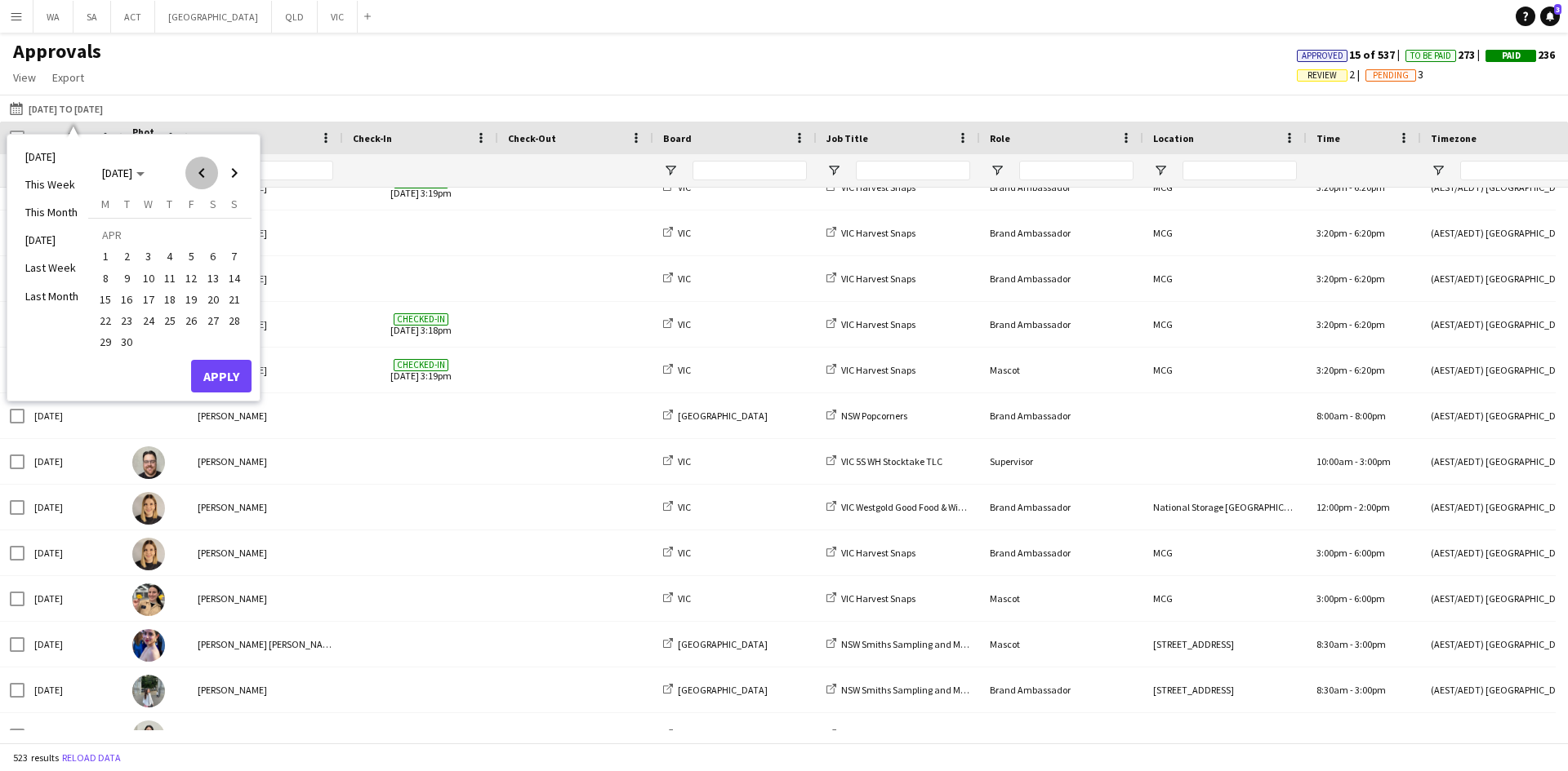
click at [205, 173] on span "Previous month" at bounding box center [201, 173] width 32 height 32
click at [172, 233] on span "1" at bounding box center [169, 238] width 19 height 23
click at [235, 166] on span "Next month" at bounding box center [234, 173] width 32 height 32
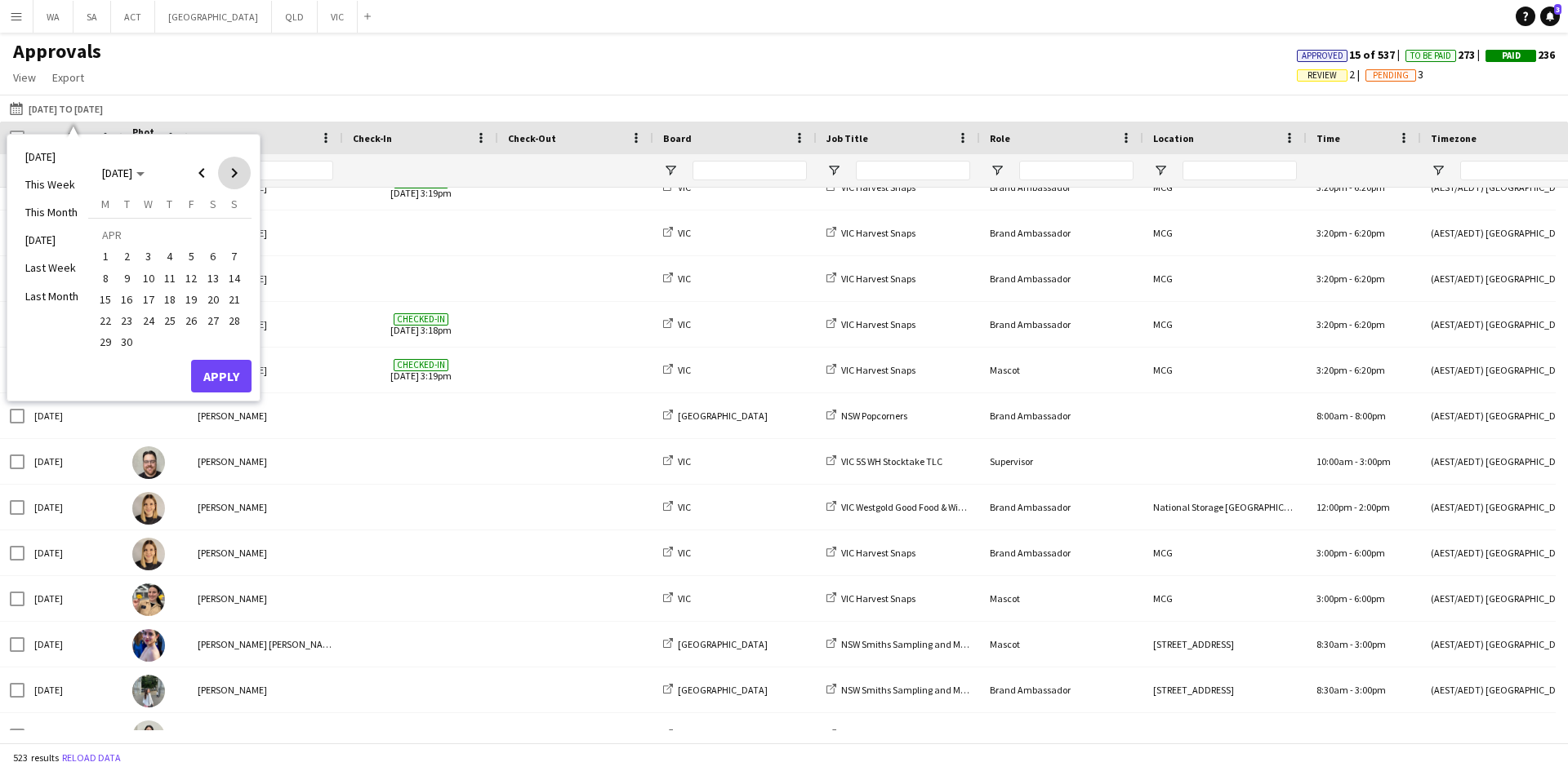
click at [235, 166] on span "Next month" at bounding box center [234, 173] width 32 height 32
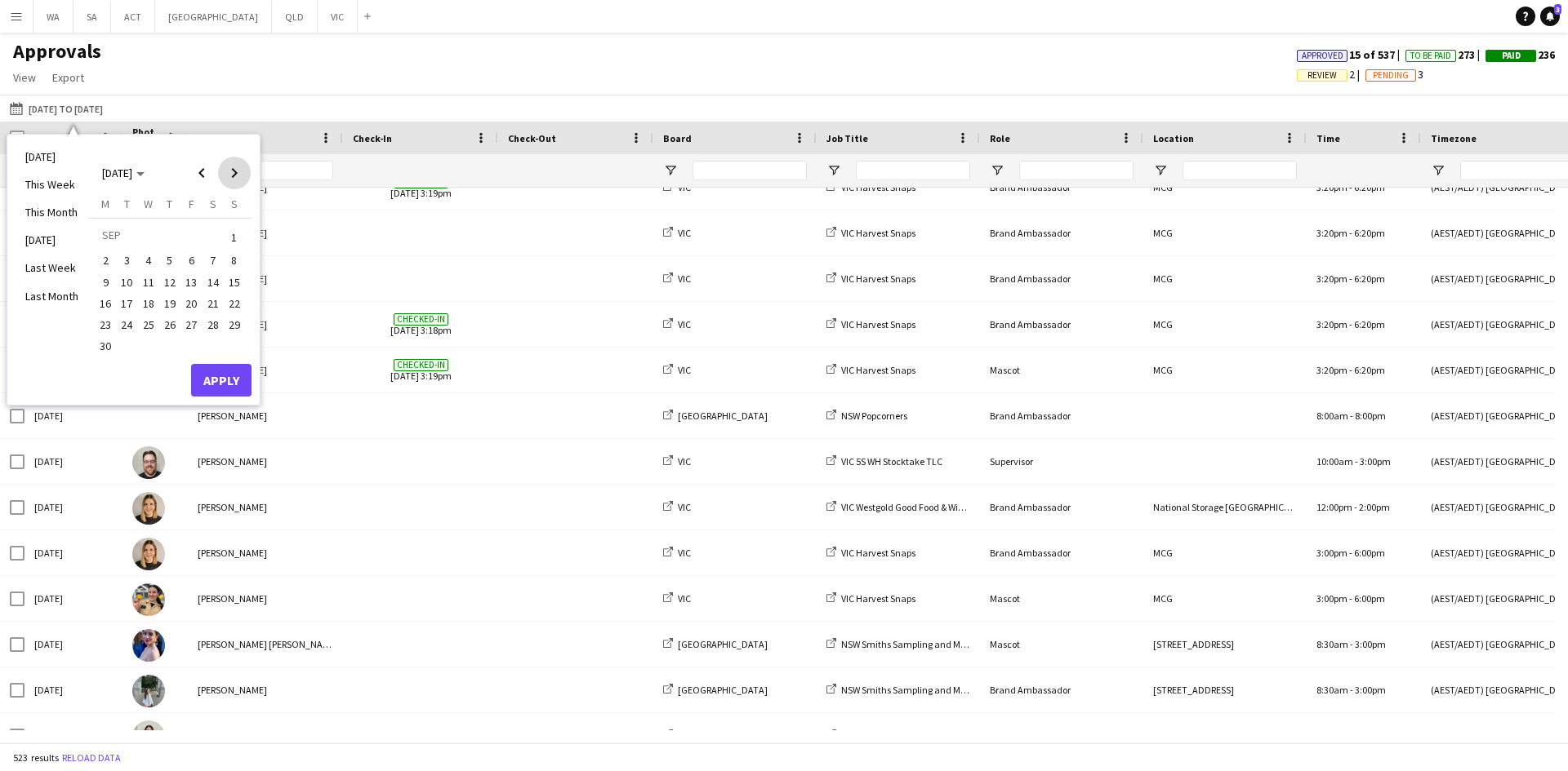
click at [235, 166] on span "Next month" at bounding box center [234, 173] width 32 height 32
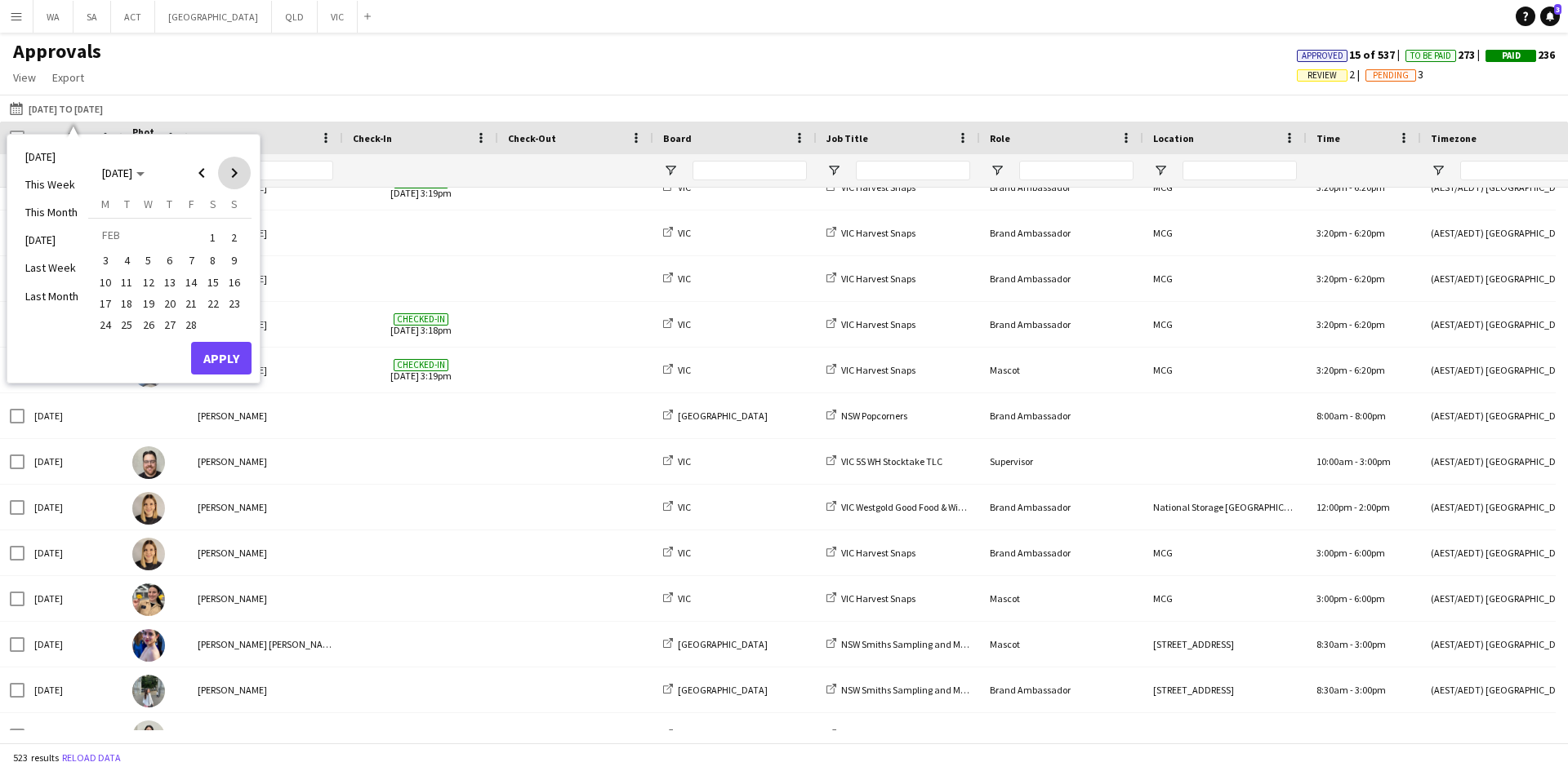
click at [235, 166] on span "Next month" at bounding box center [234, 173] width 32 height 32
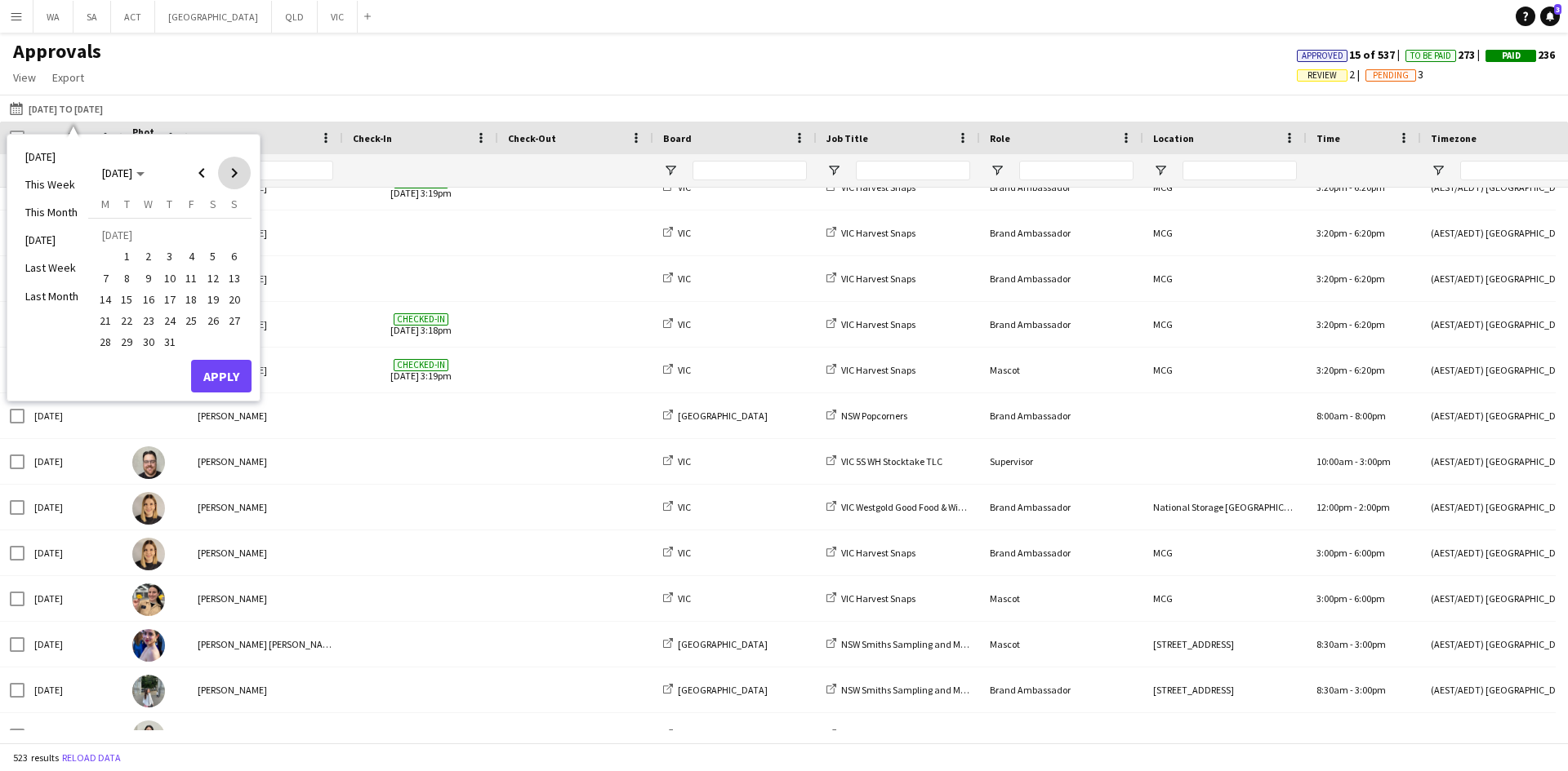
click at [235, 166] on span "Next month" at bounding box center [234, 173] width 32 height 32
click at [187, 164] on span "Previous month" at bounding box center [201, 173] width 32 height 32
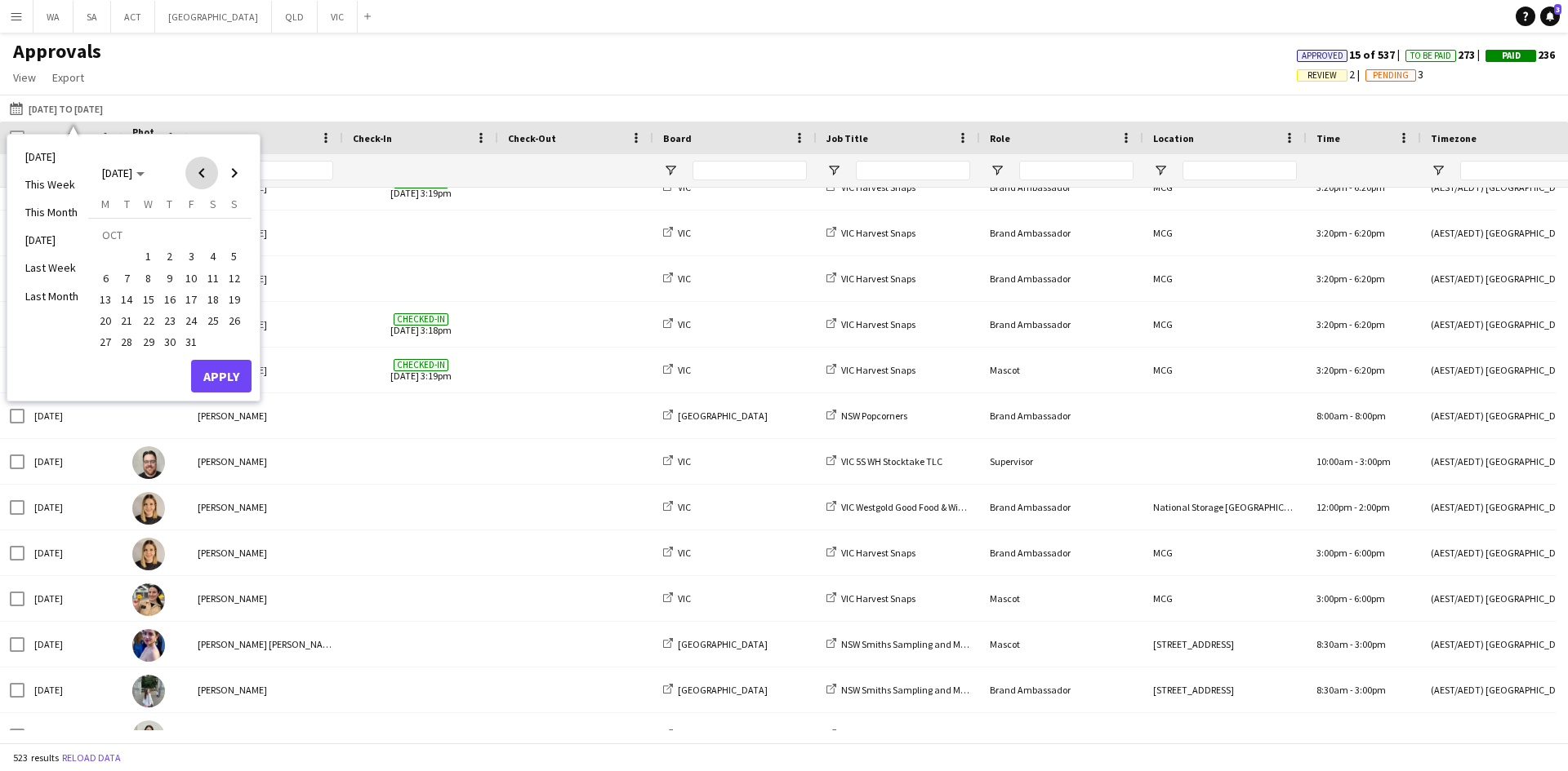
click at [194, 163] on span "Previous month" at bounding box center [201, 173] width 32 height 32
click at [98, 251] on span "1" at bounding box center [105, 257] width 19 height 19
click at [204, 378] on button "Apply" at bounding box center [221, 376] width 60 height 32
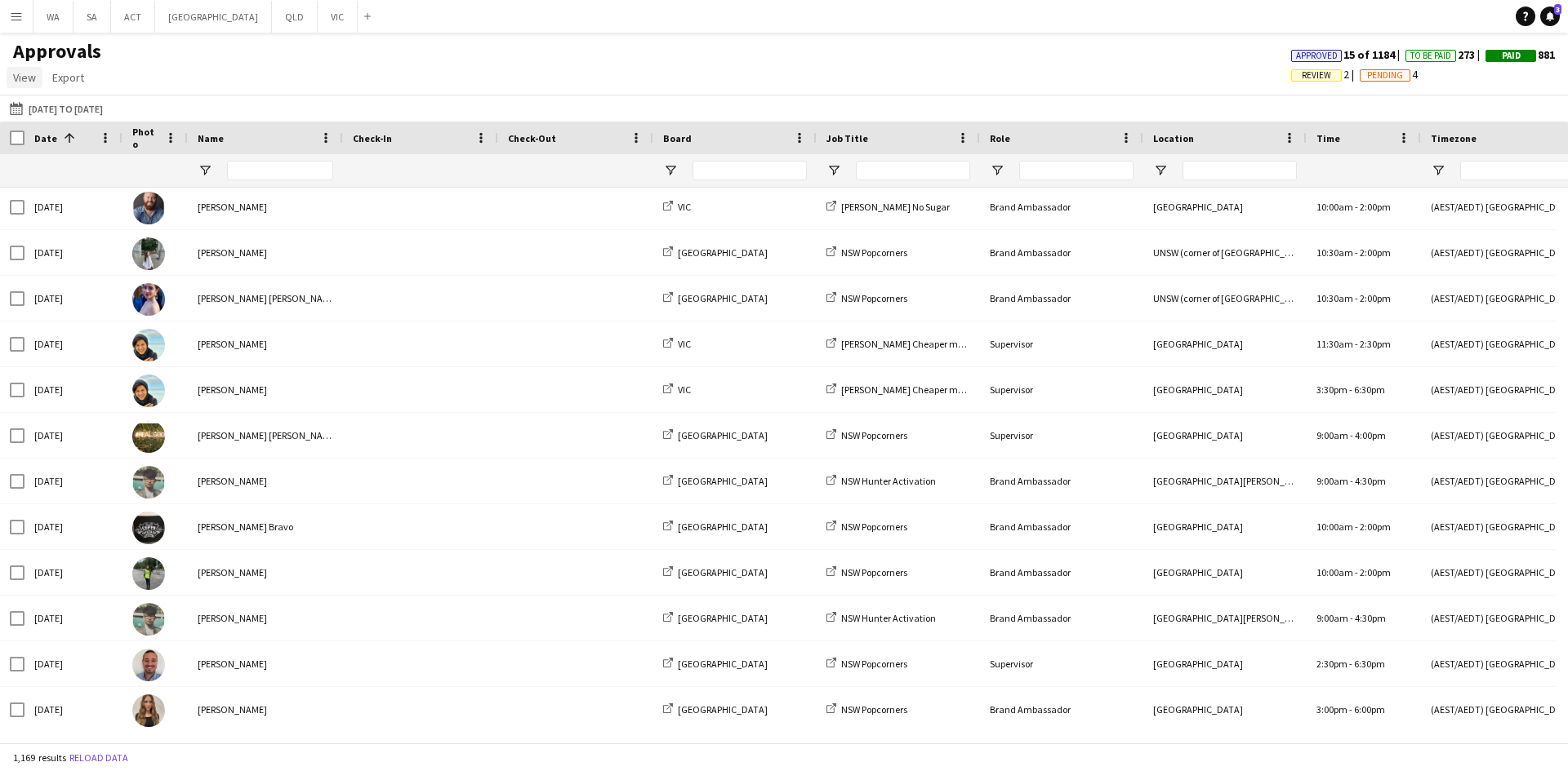
click at [11, 78] on link "View" at bounding box center [24, 77] width 36 height 21
click at [16, 26] on button "Menu" at bounding box center [16, 16] width 32 height 32
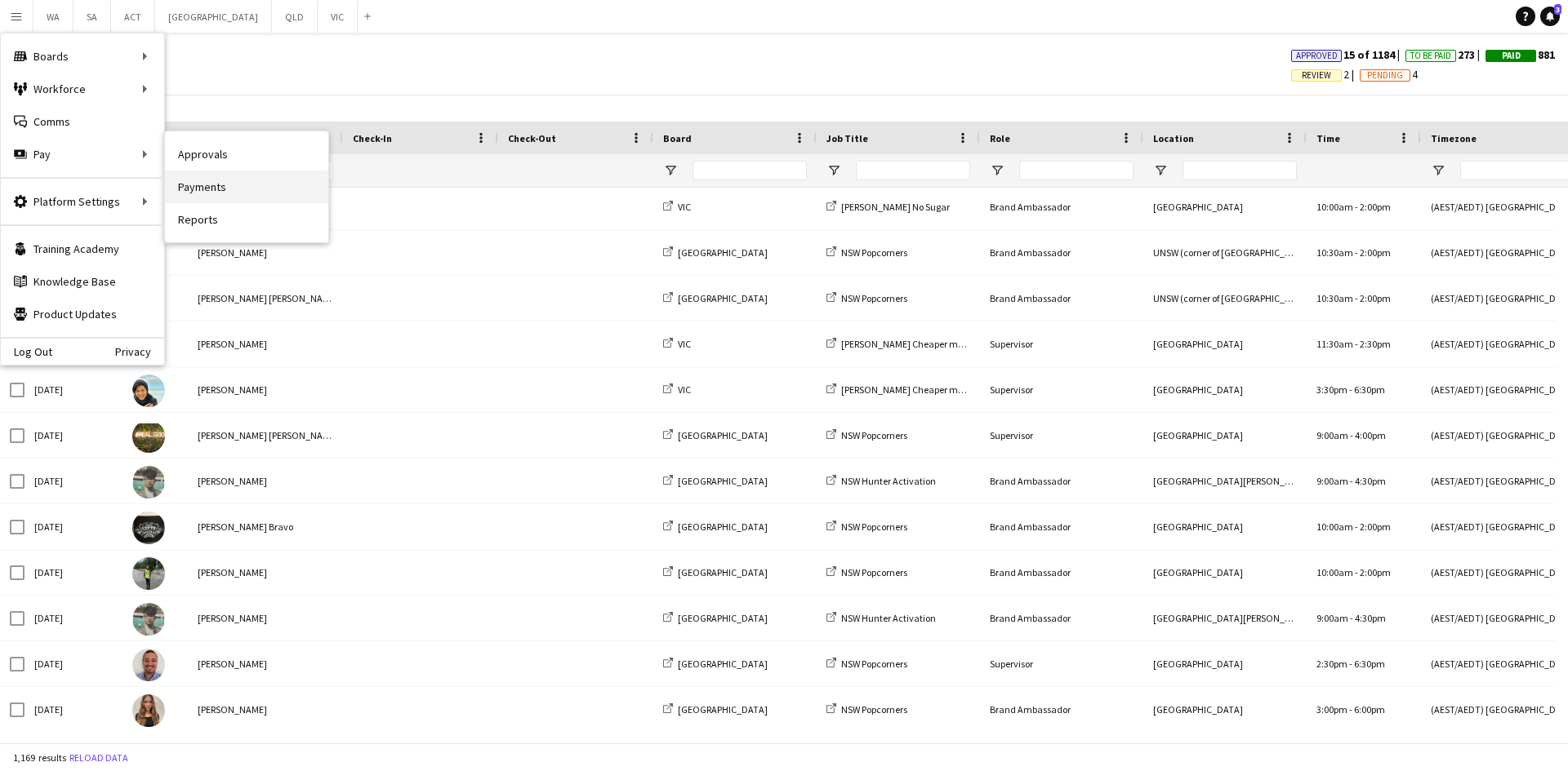
click at [227, 183] on link "Payments" at bounding box center [247, 186] width 163 height 32
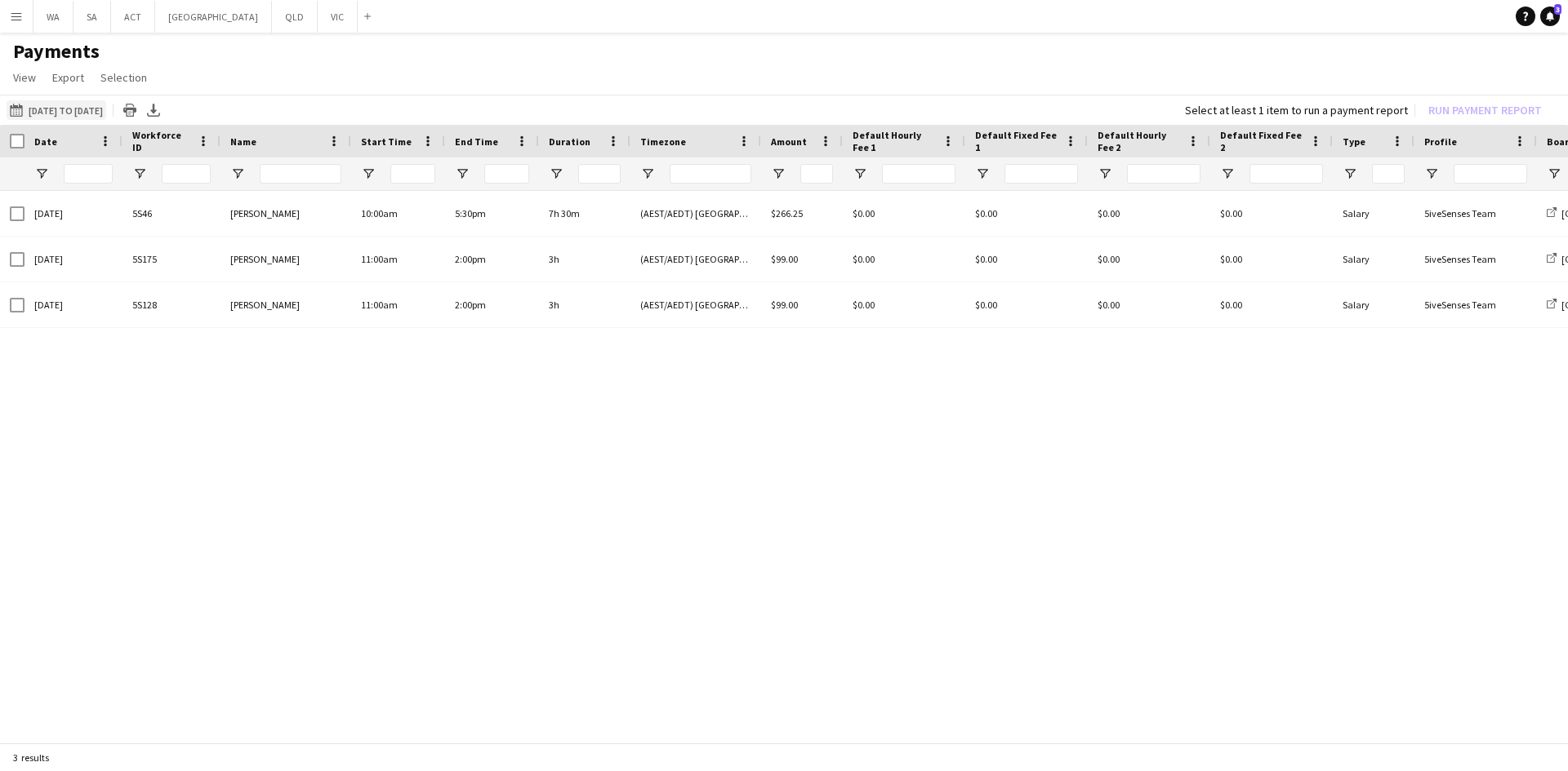
click at [83, 117] on button "01-03-2025 to 27-08-2025 01-03-2025 to 27-08-2025" at bounding box center [56, 109] width 99 height 19
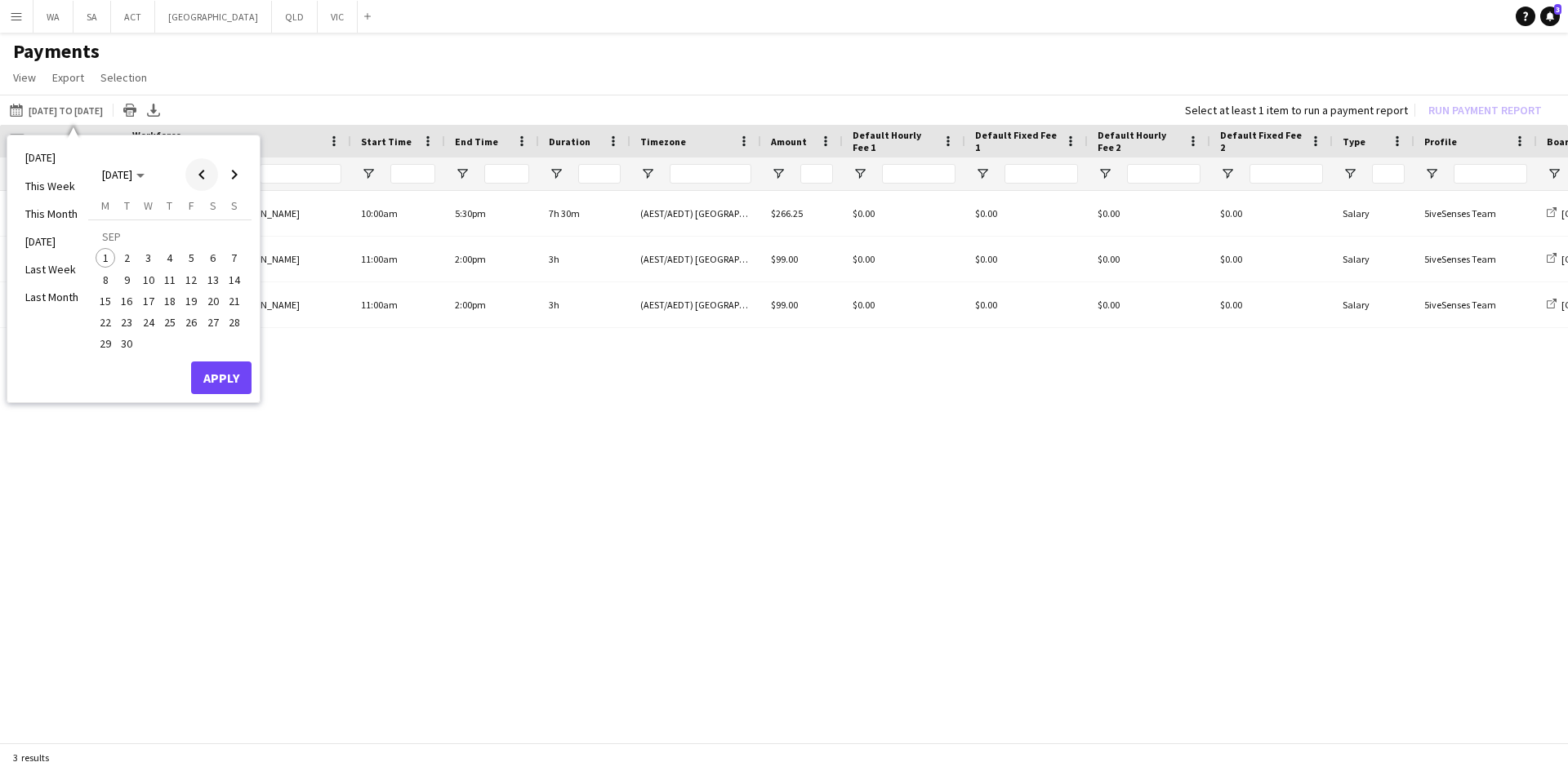
click at [208, 173] on span "Previous month" at bounding box center [201, 174] width 32 height 32
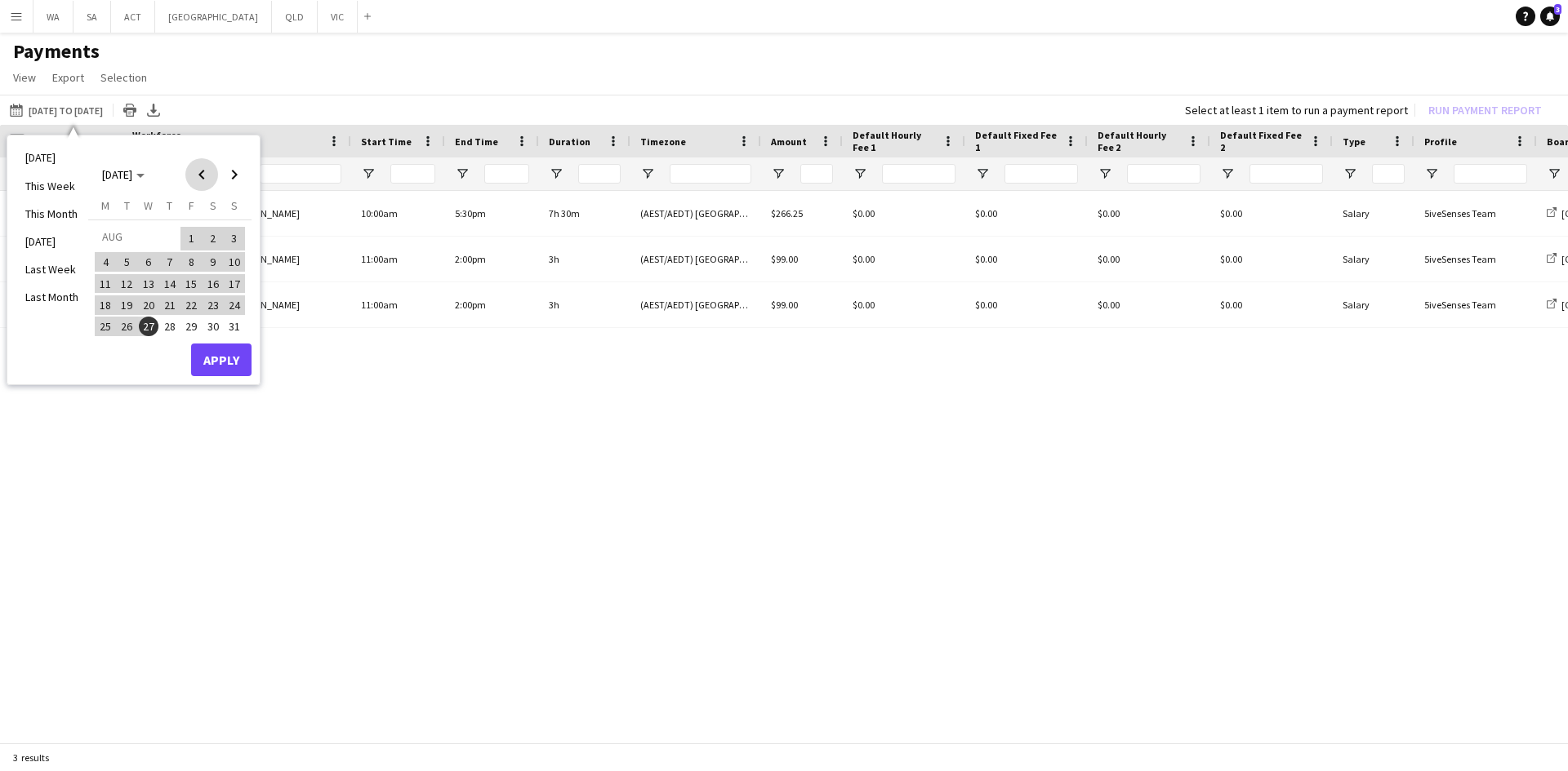
click at [208, 173] on span "Previous month" at bounding box center [201, 174] width 32 height 32
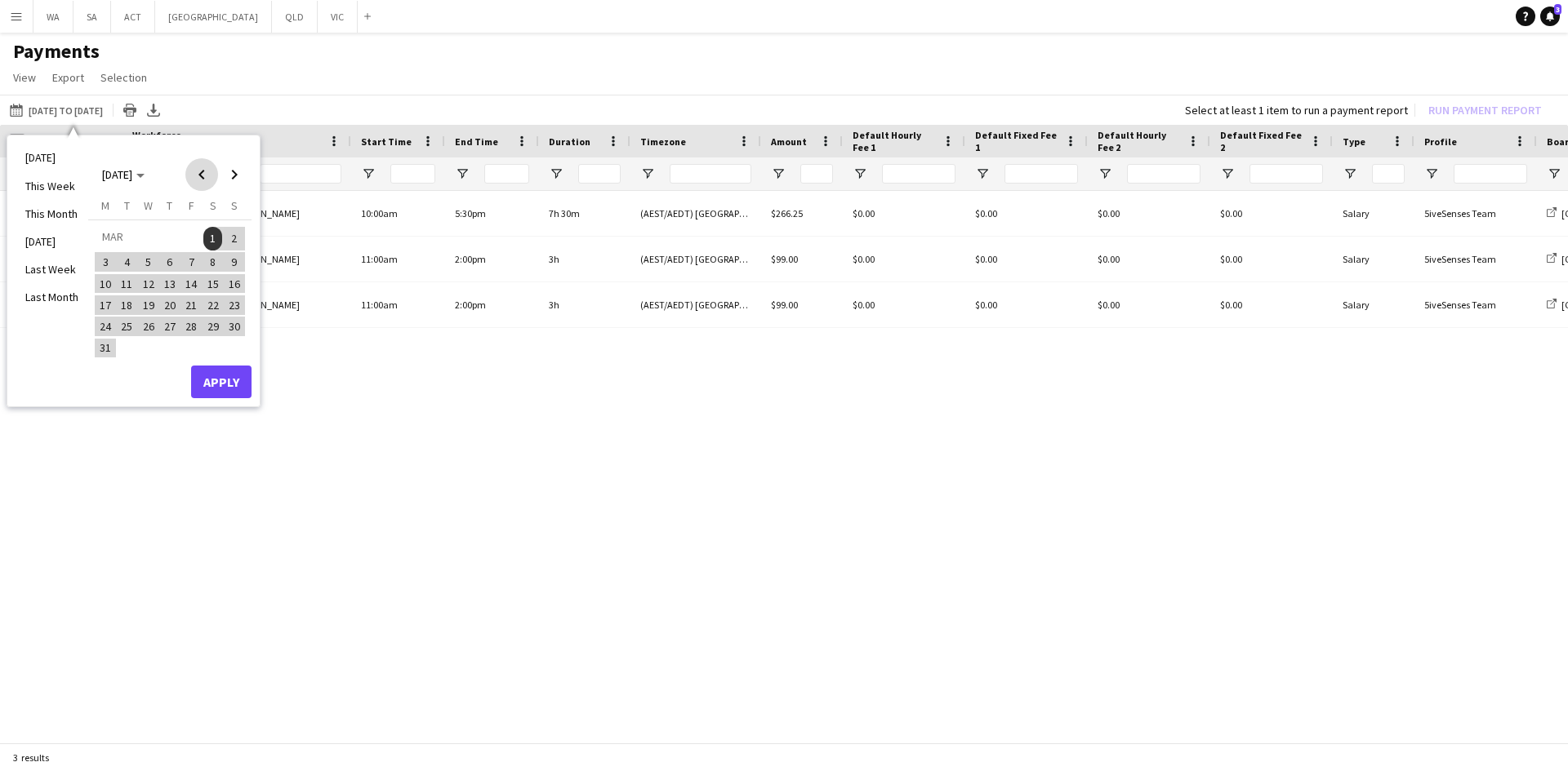
click at [208, 173] on span "Previous month" at bounding box center [201, 174] width 32 height 32
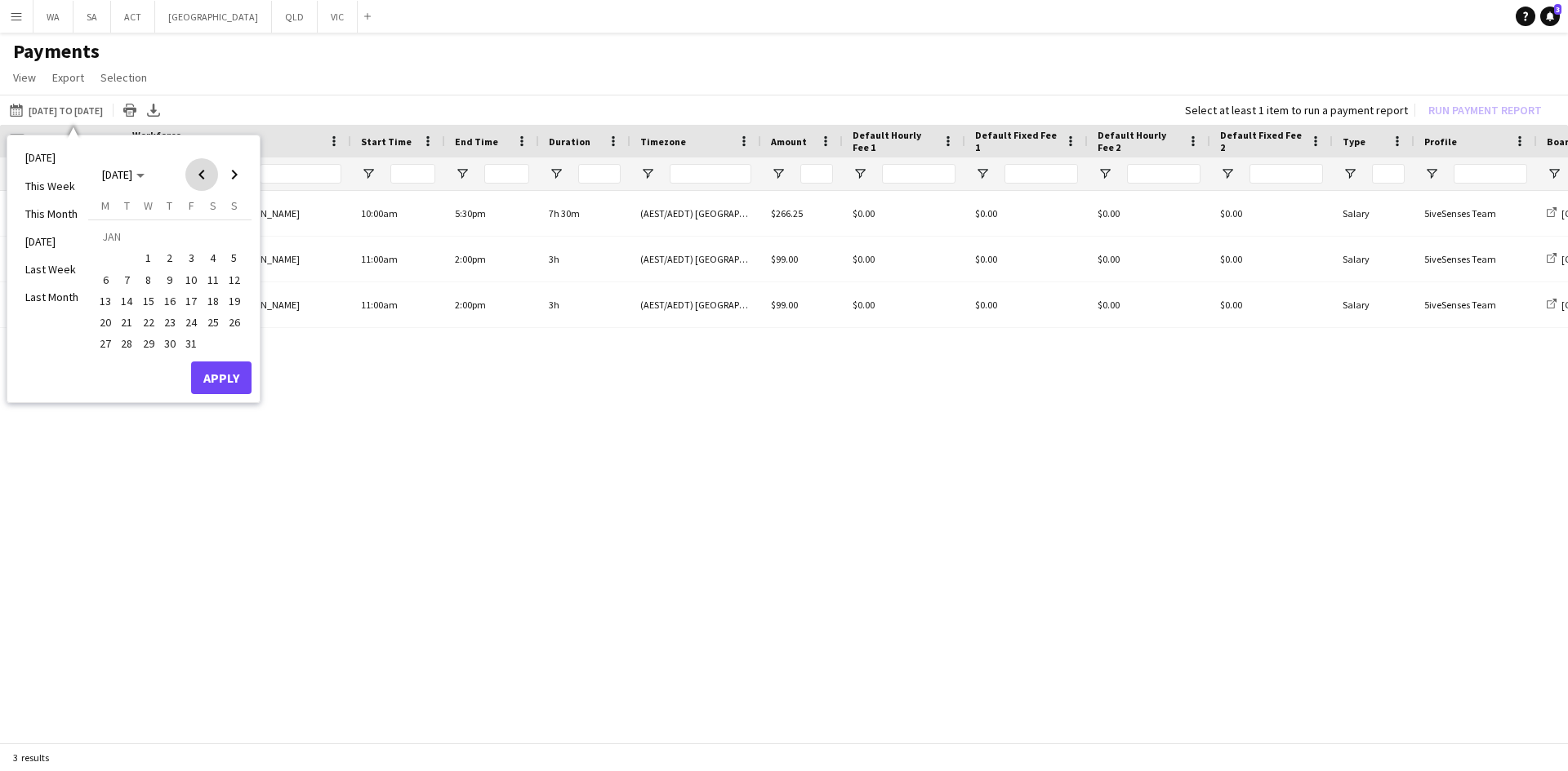
click at [208, 173] on span "Previous month" at bounding box center [201, 174] width 32 height 32
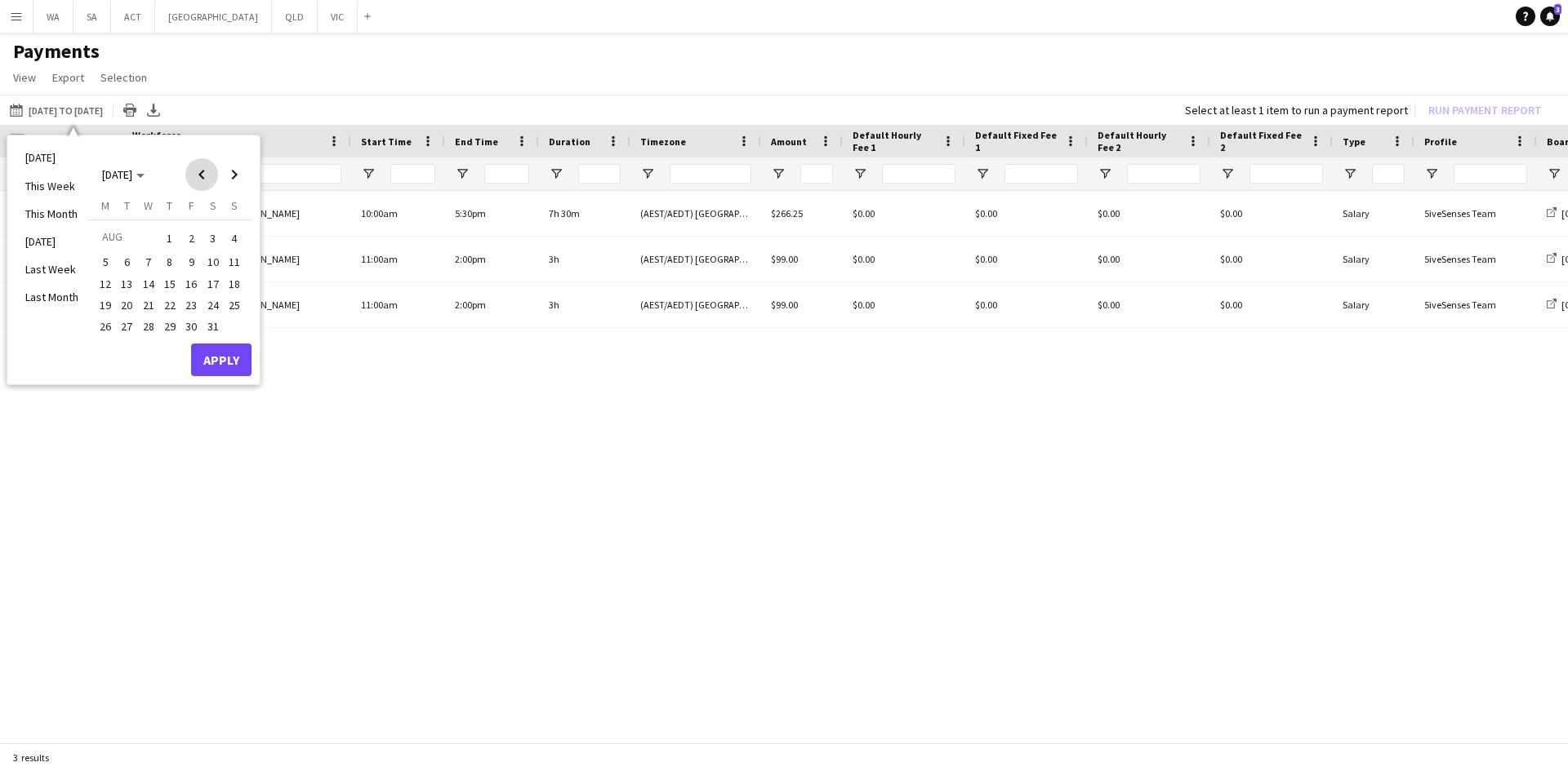
click at [208, 173] on span "Previous month" at bounding box center [201, 174] width 32 height 32
click at [150, 256] on span "1" at bounding box center [149, 257] width 19 height 19
click at [230, 178] on span "Next month" at bounding box center [234, 174] width 32 height 32
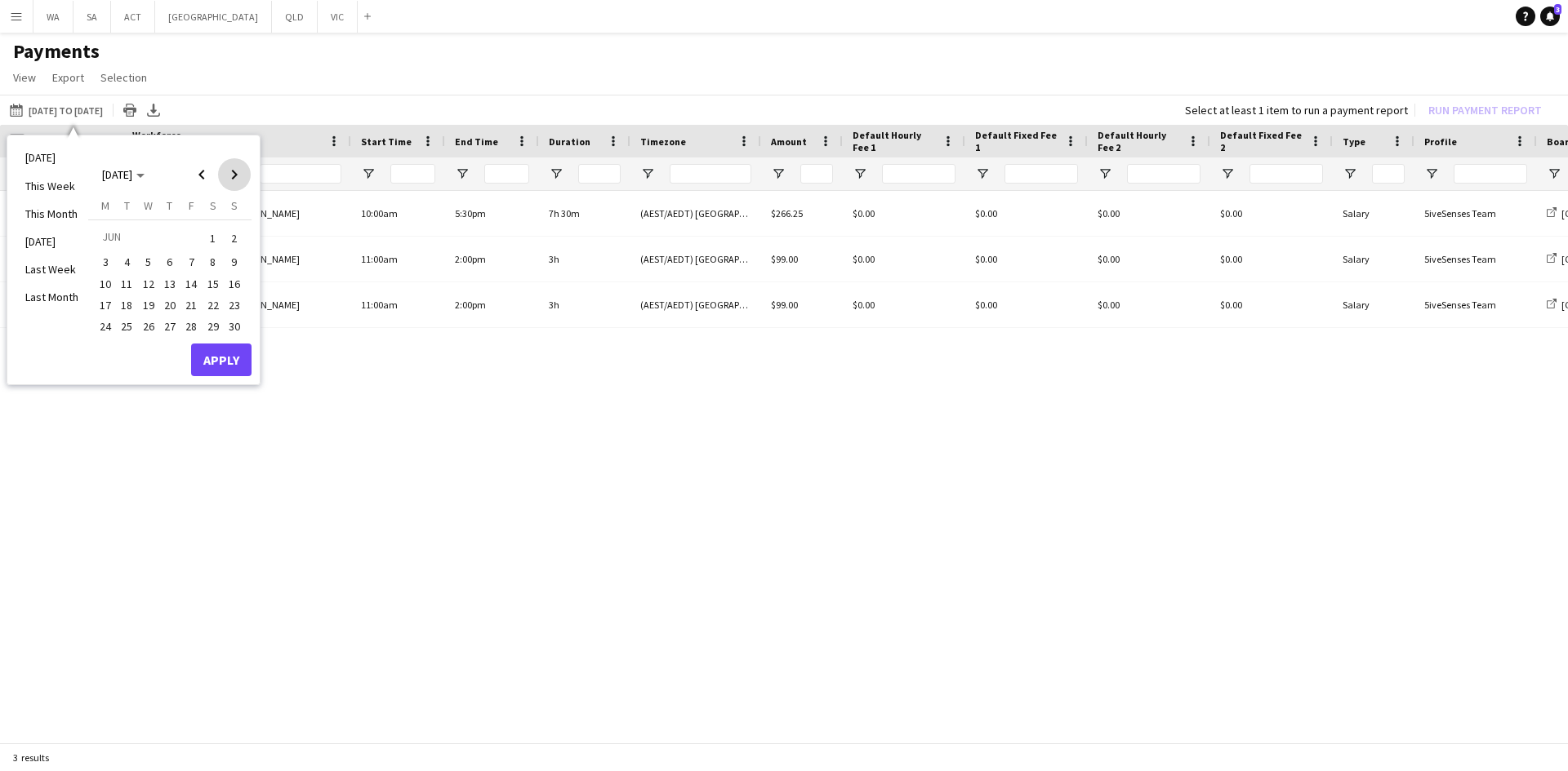
click at [230, 178] on span "Next month" at bounding box center [234, 174] width 32 height 32
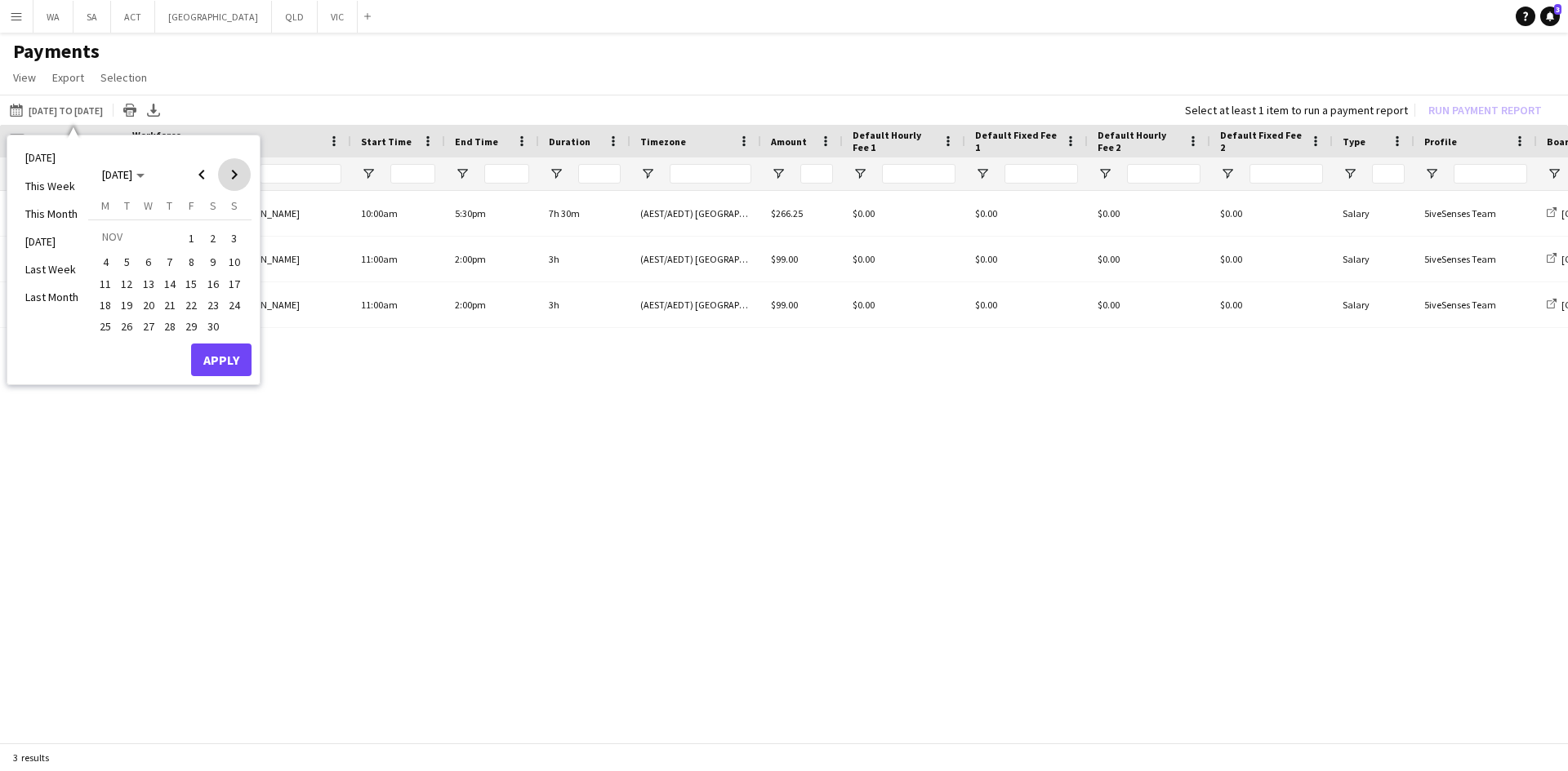
click at [230, 178] on span "Next month" at bounding box center [234, 174] width 32 height 32
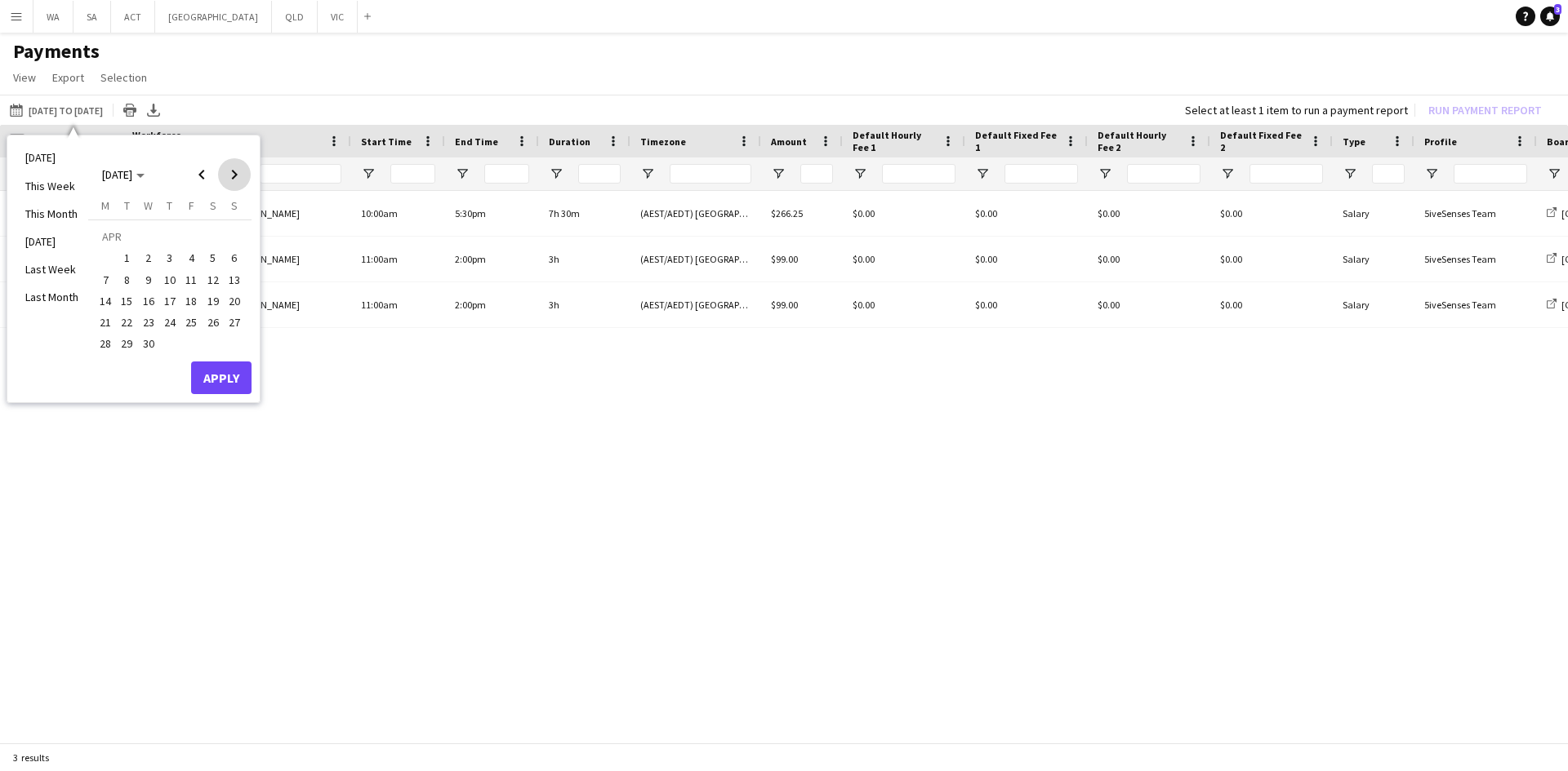
click at [230, 178] on span "Next month" at bounding box center [234, 174] width 32 height 32
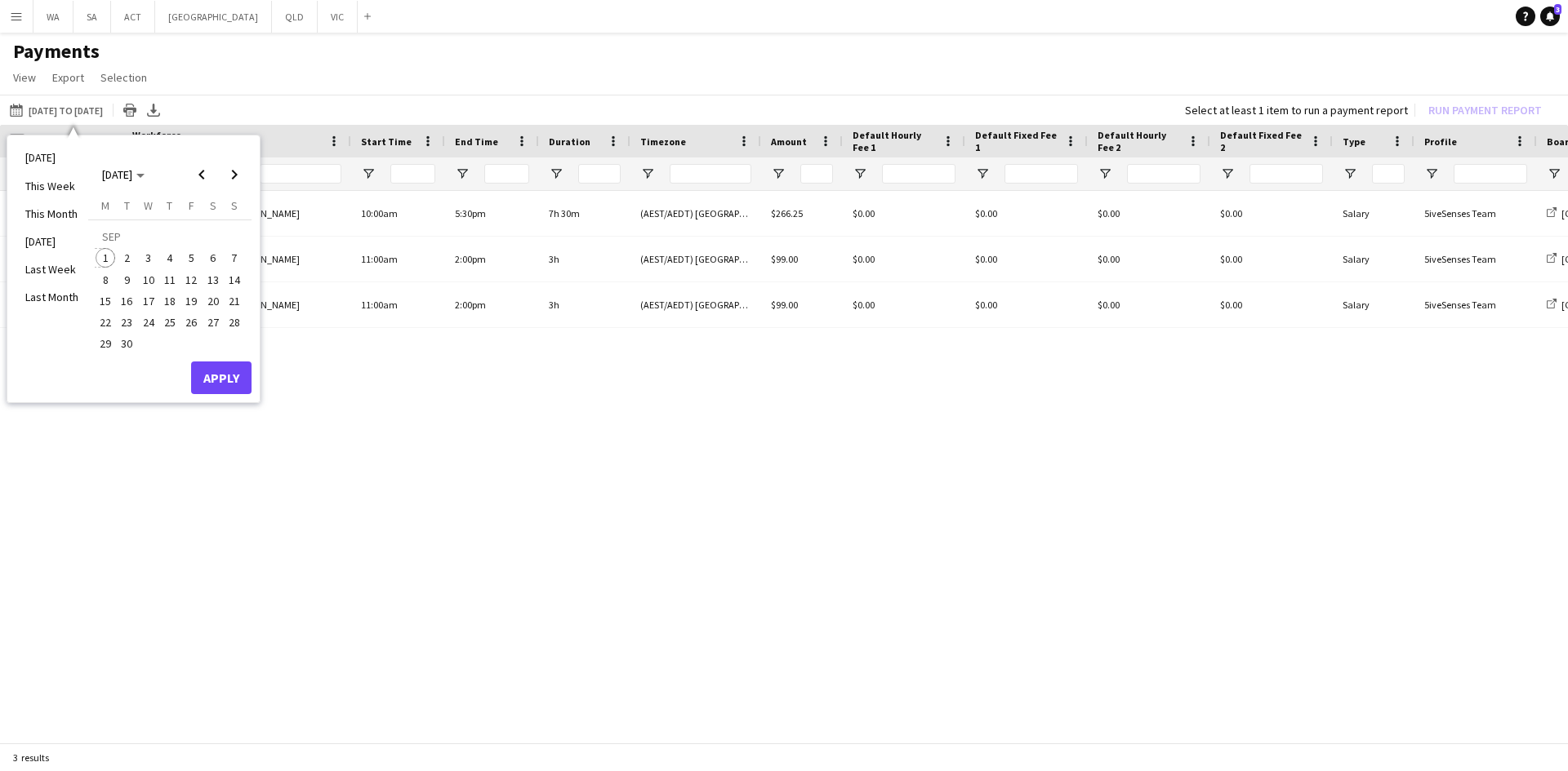
click at [104, 250] on span "1" at bounding box center [105, 257] width 19 height 19
click at [207, 368] on button "Apply" at bounding box center [221, 378] width 60 height 32
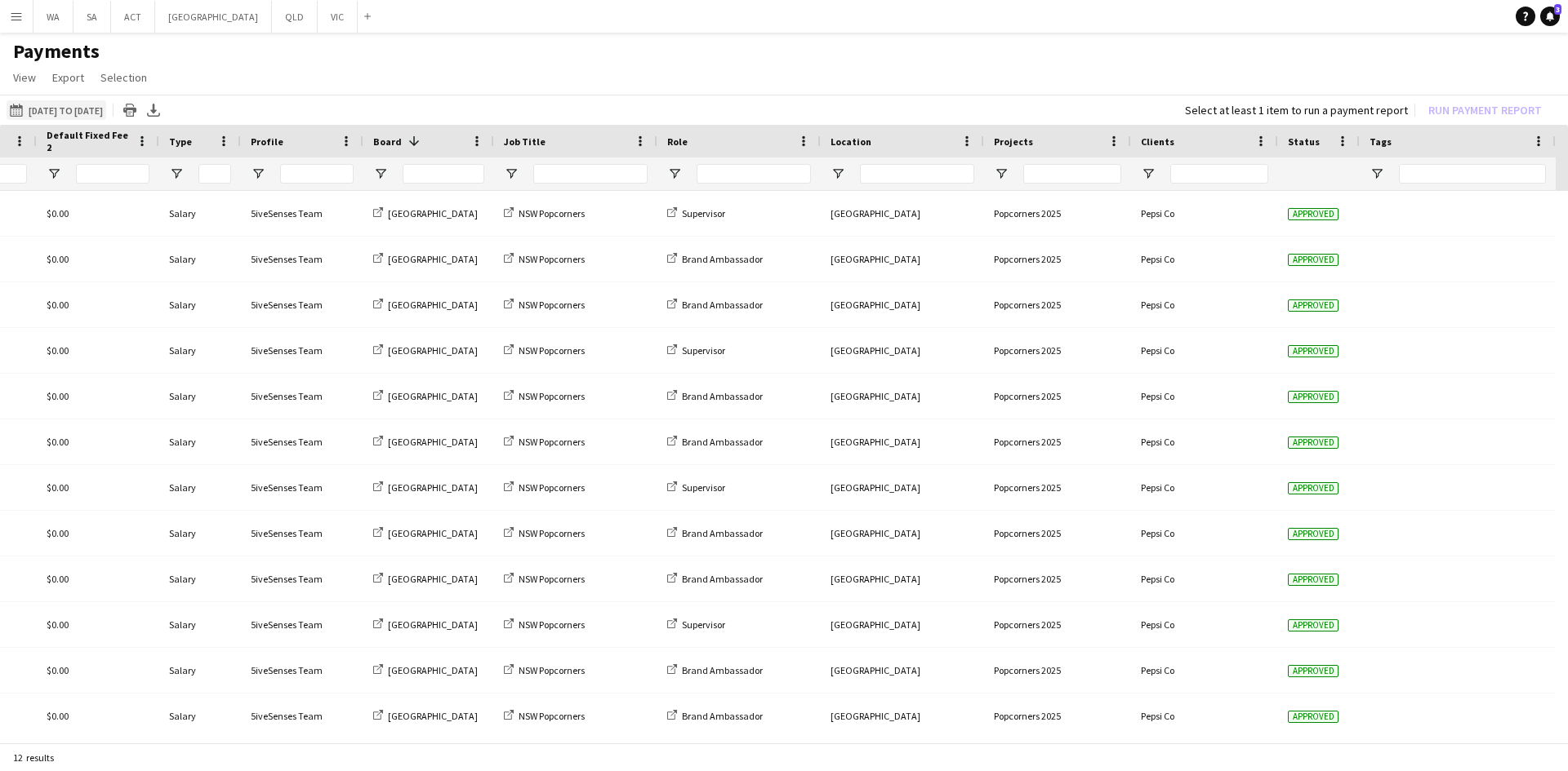
click at [71, 112] on button "01-03-2025 to 27-08-2025 01-05-2024 to 01-09-2025" at bounding box center [56, 109] width 99 height 19
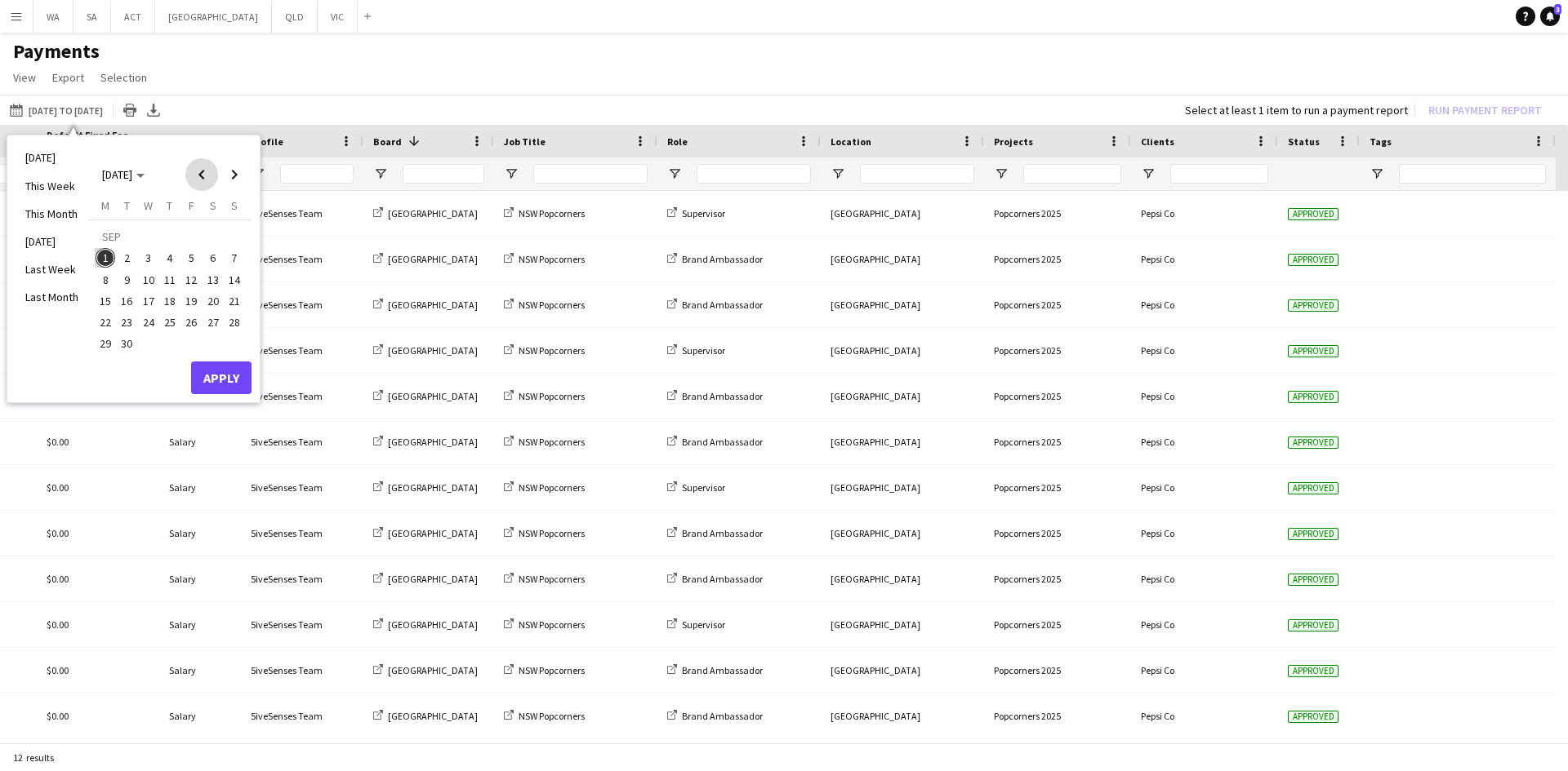
click at [207, 161] on span "Previous month" at bounding box center [201, 174] width 32 height 32
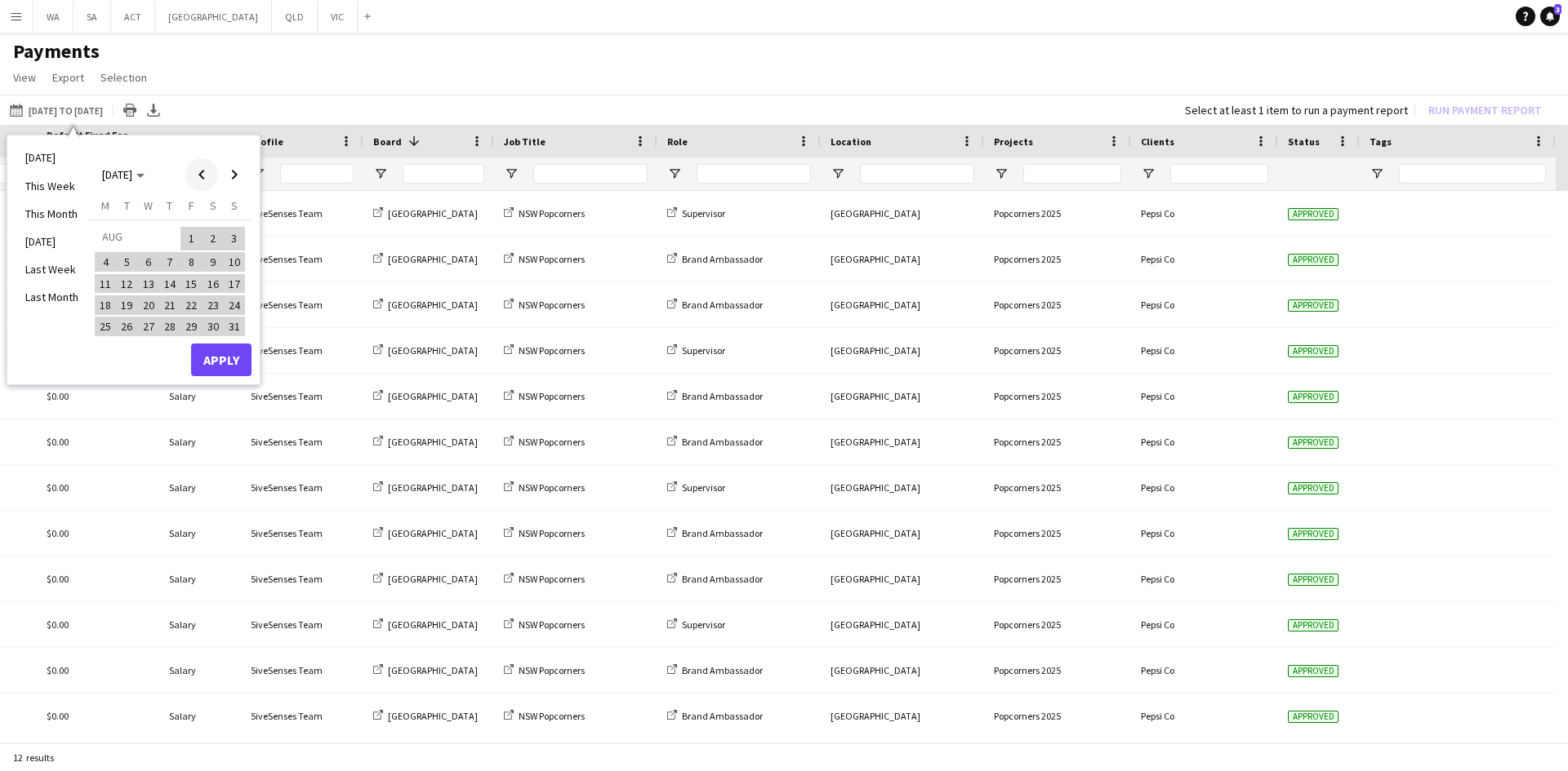
click at [207, 161] on span "Previous month" at bounding box center [201, 174] width 32 height 32
click at [373, 76] on app-page-menu "View Customise view Customise filters Reset Filters Reset View Reset All Export…" at bounding box center [784, 79] width 1568 height 31
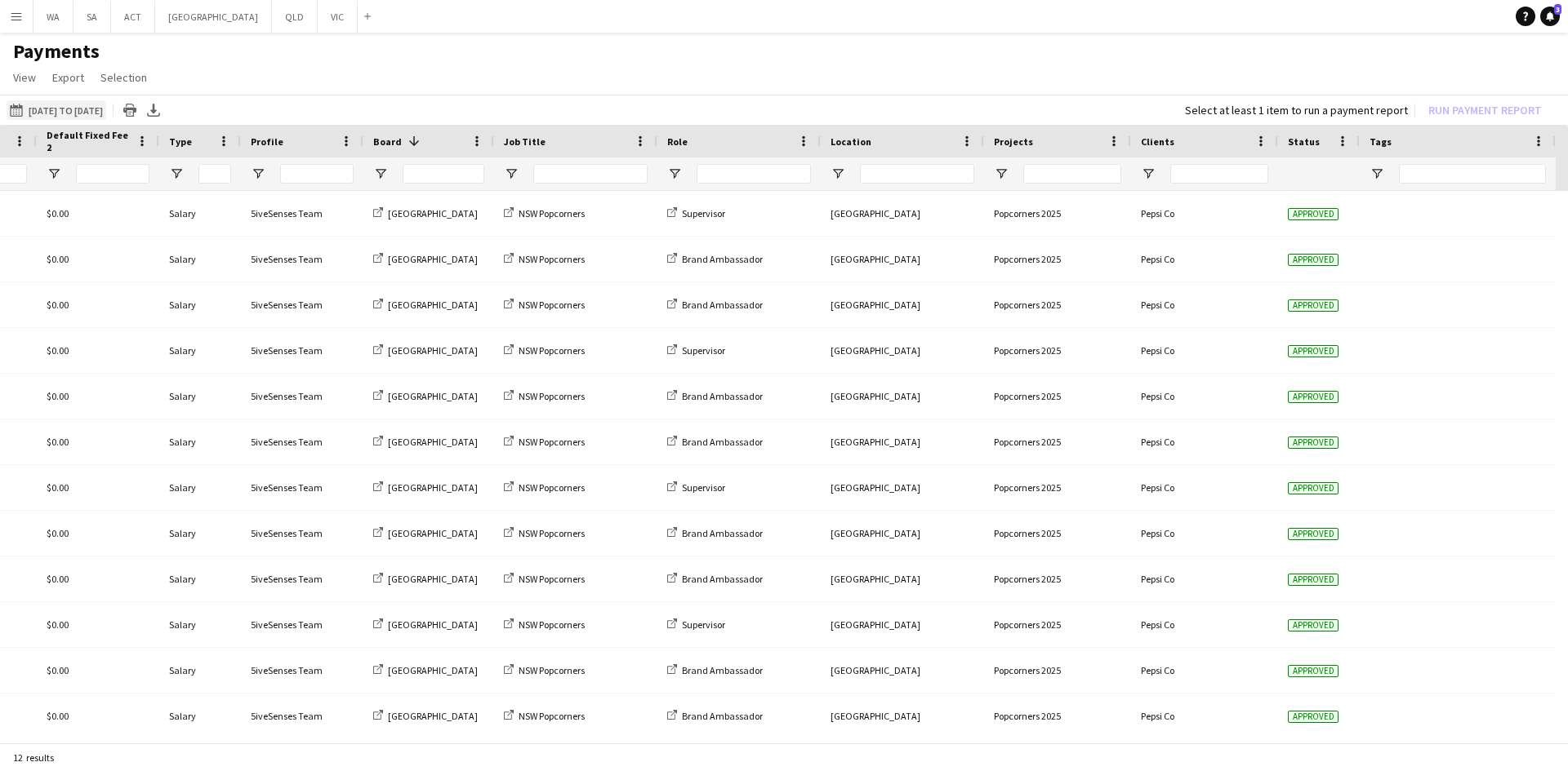
click at [66, 102] on button "01-03-2025 to 27-08-2025 01-05-2024 to 01-09-2025" at bounding box center [56, 109] width 99 height 19
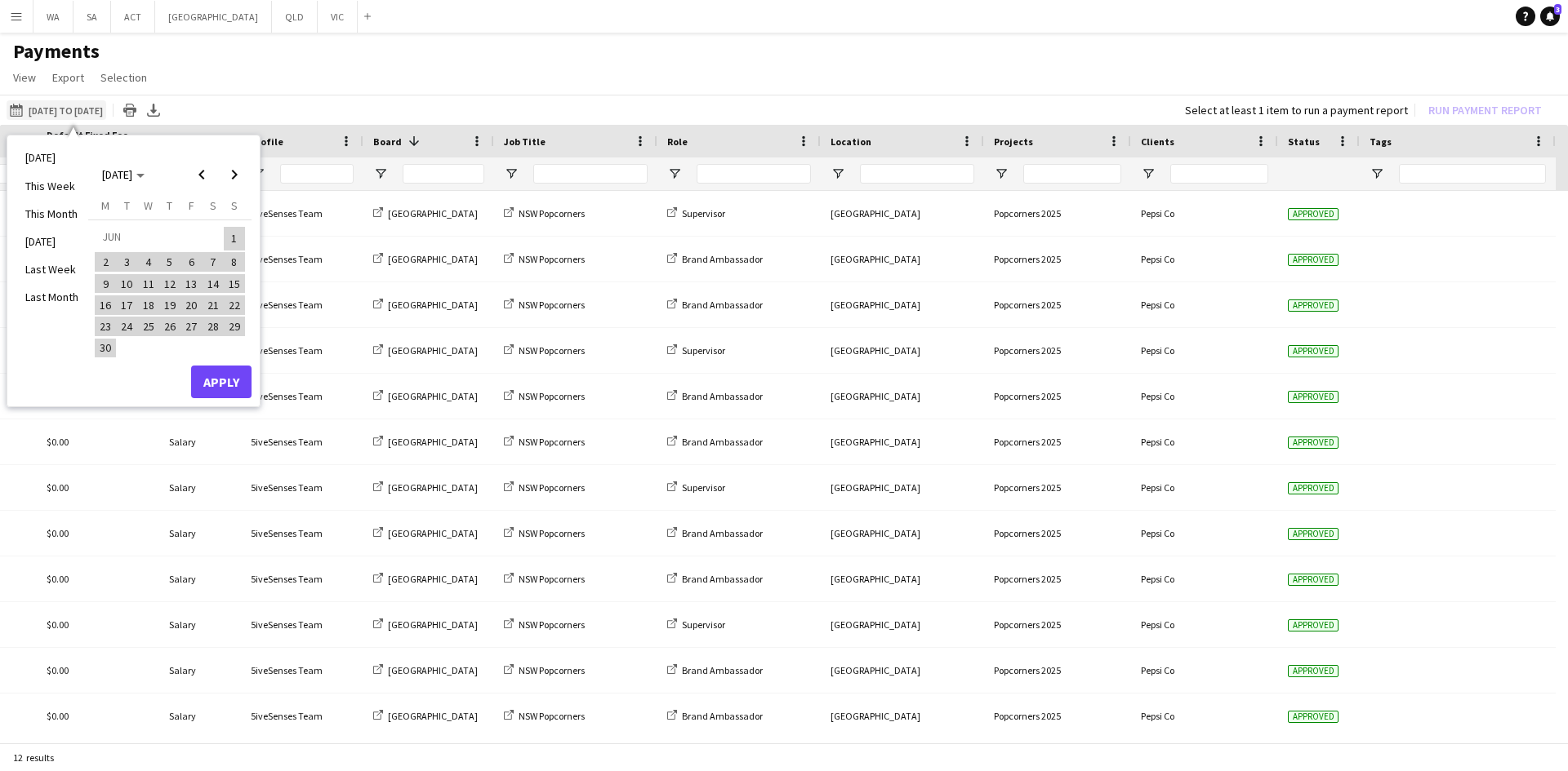
click at [66, 102] on button "01-03-2025 to 27-08-2025 01-05-2024 to 01-09-2025" at bounding box center [56, 109] width 99 height 19
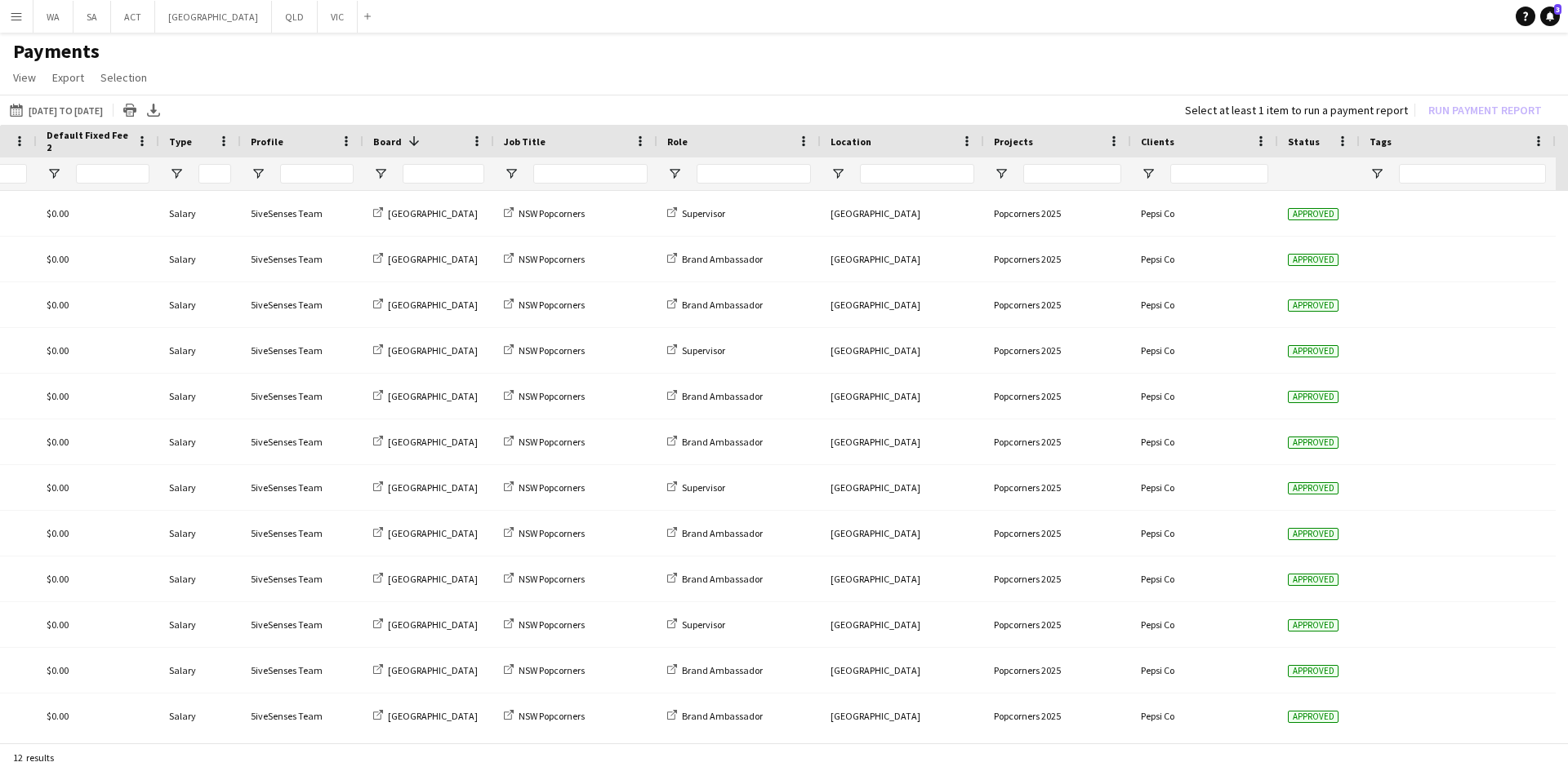
click at [31, 57] on h1 "Payments" at bounding box center [784, 51] width 1568 height 24
click at [9, 18] on button "Menu" at bounding box center [16, 16] width 32 height 32
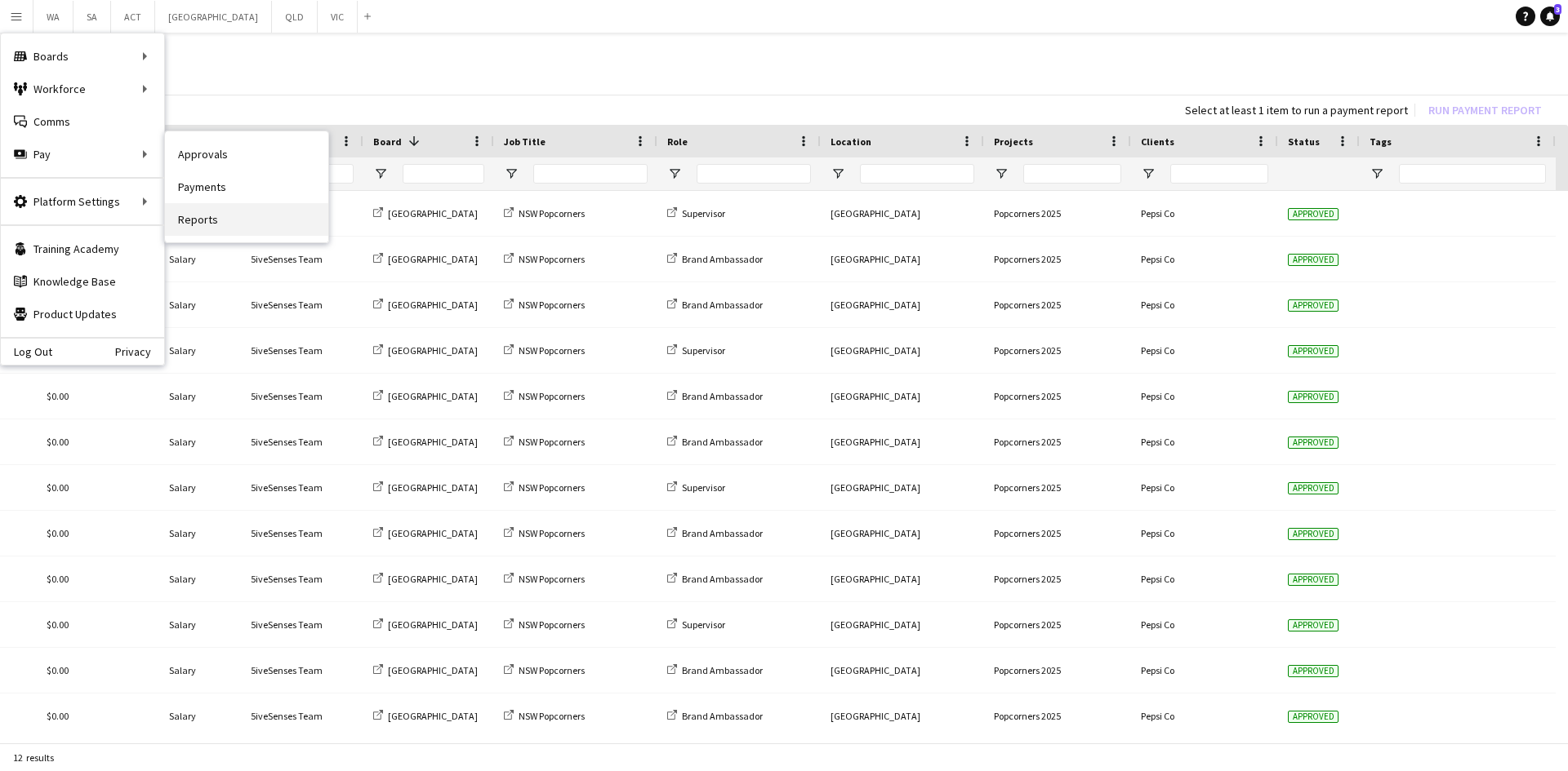
click at [275, 212] on link "Reports" at bounding box center [247, 219] width 163 height 32
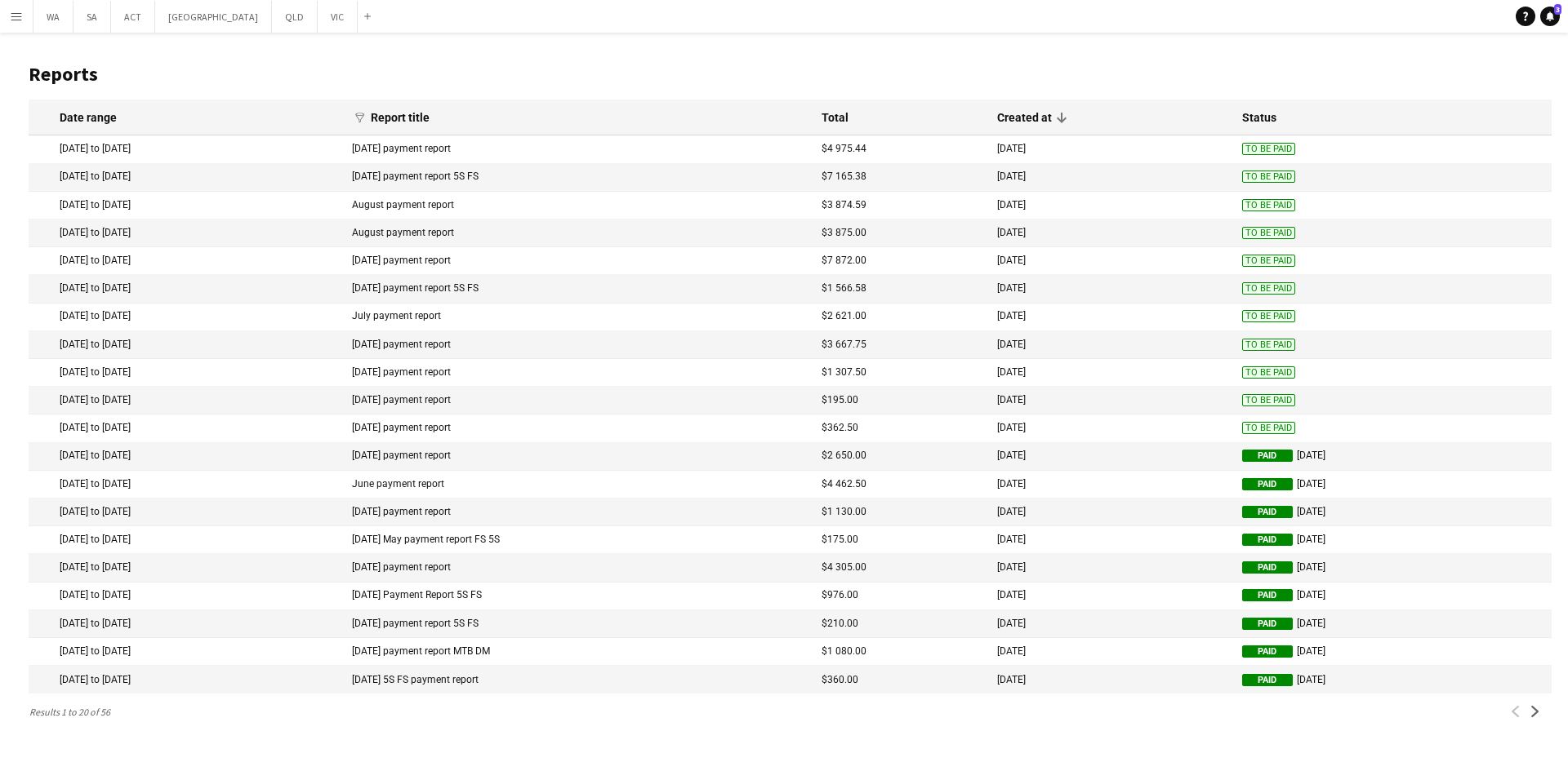
click at [18, 18] on app-icon "Menu" at bounding box center [17, 17] width 13 height 13
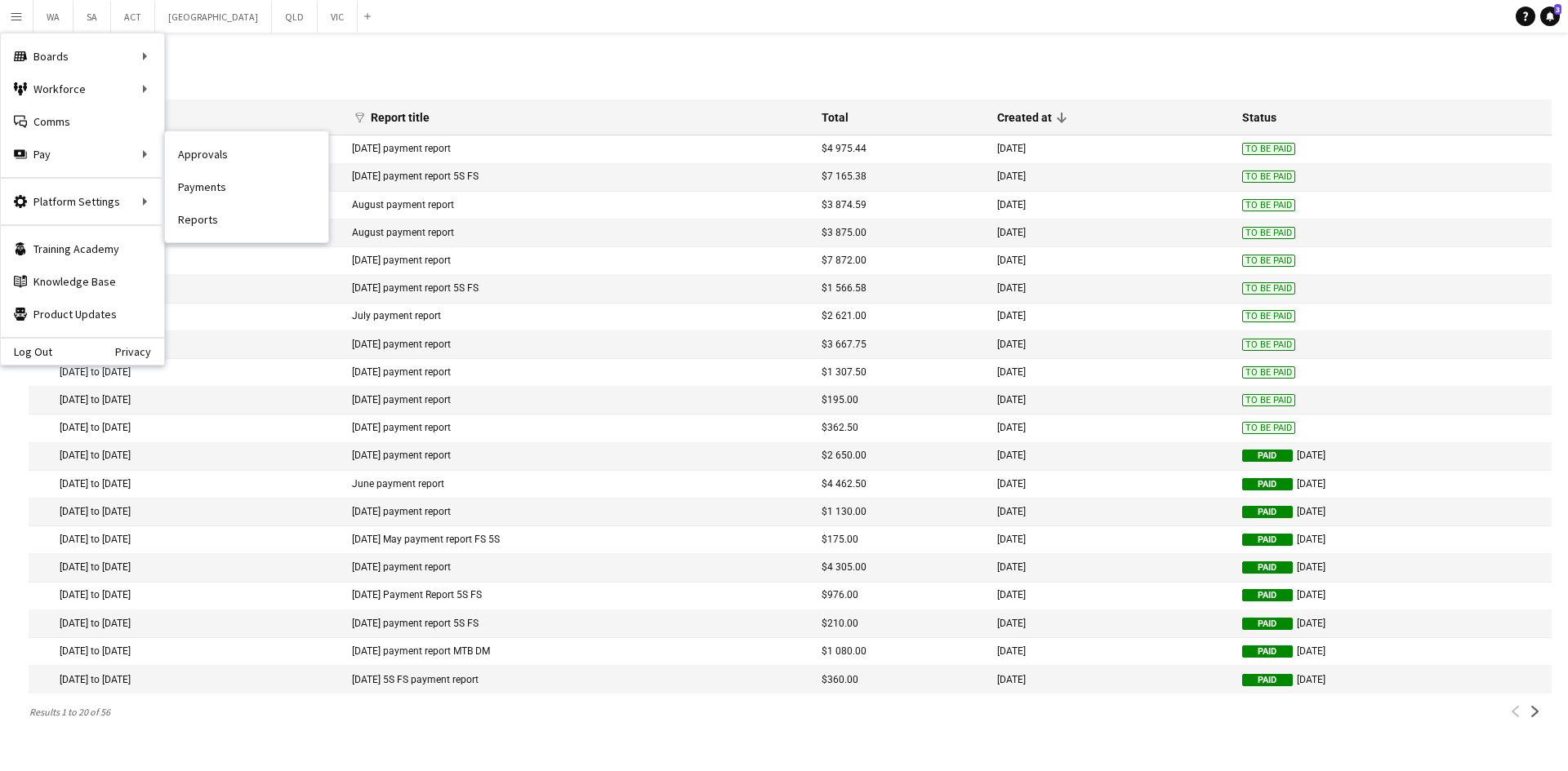
click at [240, 159] on link "Approvals" at bounding box center [247, 154] width 163 height 32
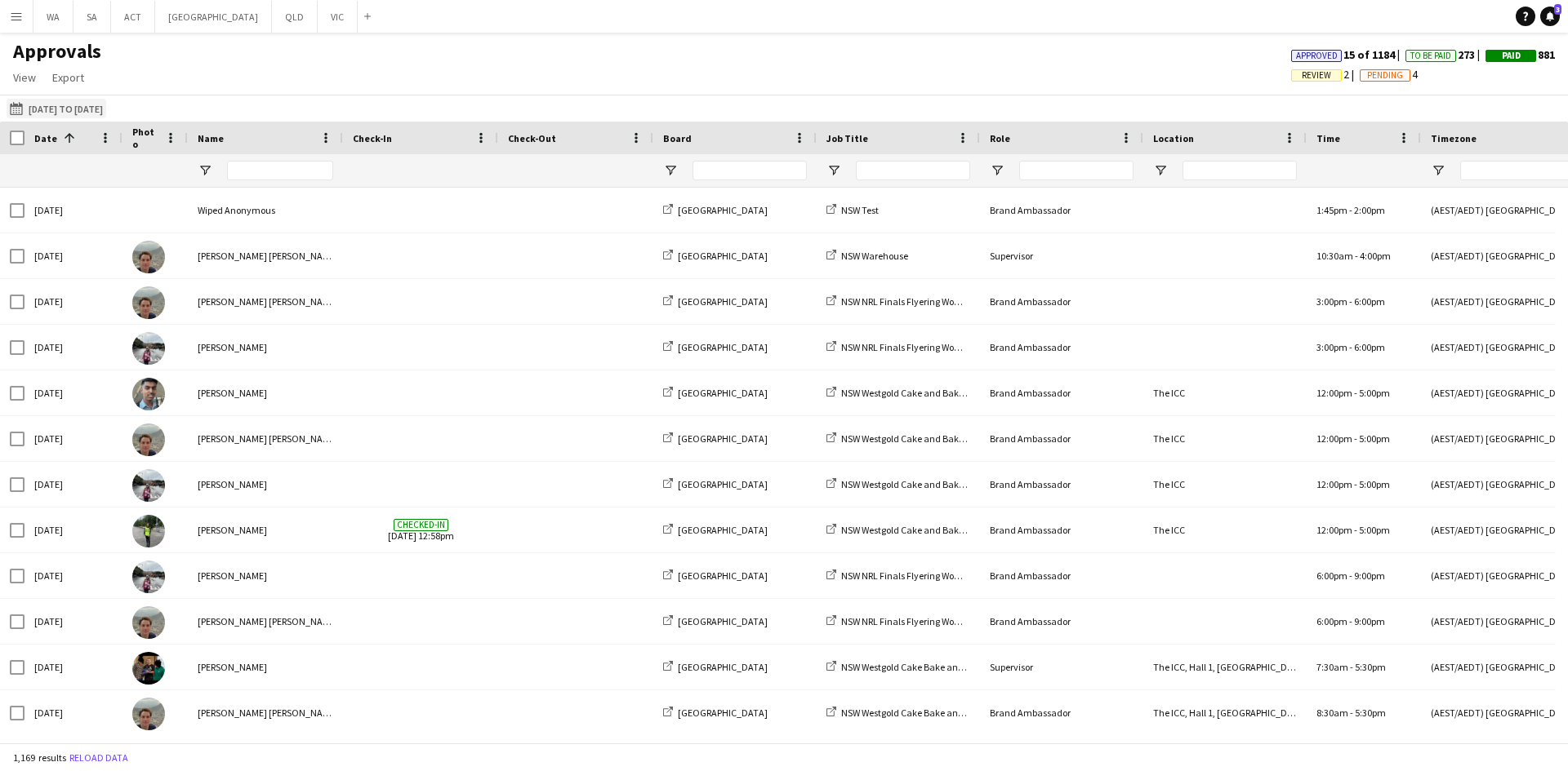
click at [59, 107] on button "01-02-2024 to 01-09-2025 01-02-2024 to 01-09-2025" at bounding box center [56, 108] width 99 height 19
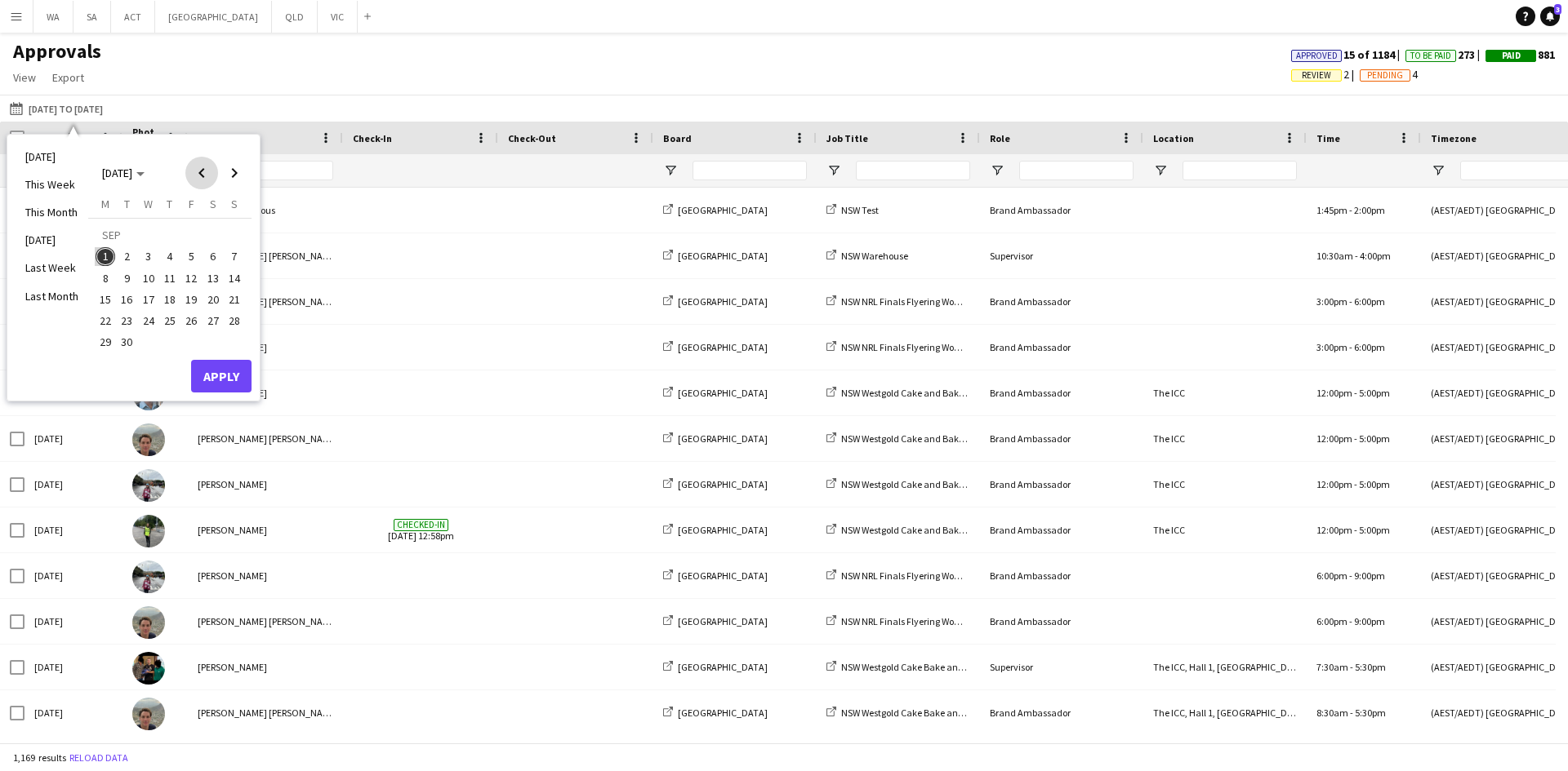
click at [212, 176] on span "Previous month" at bounding box center [201, 173] width 32 height 32
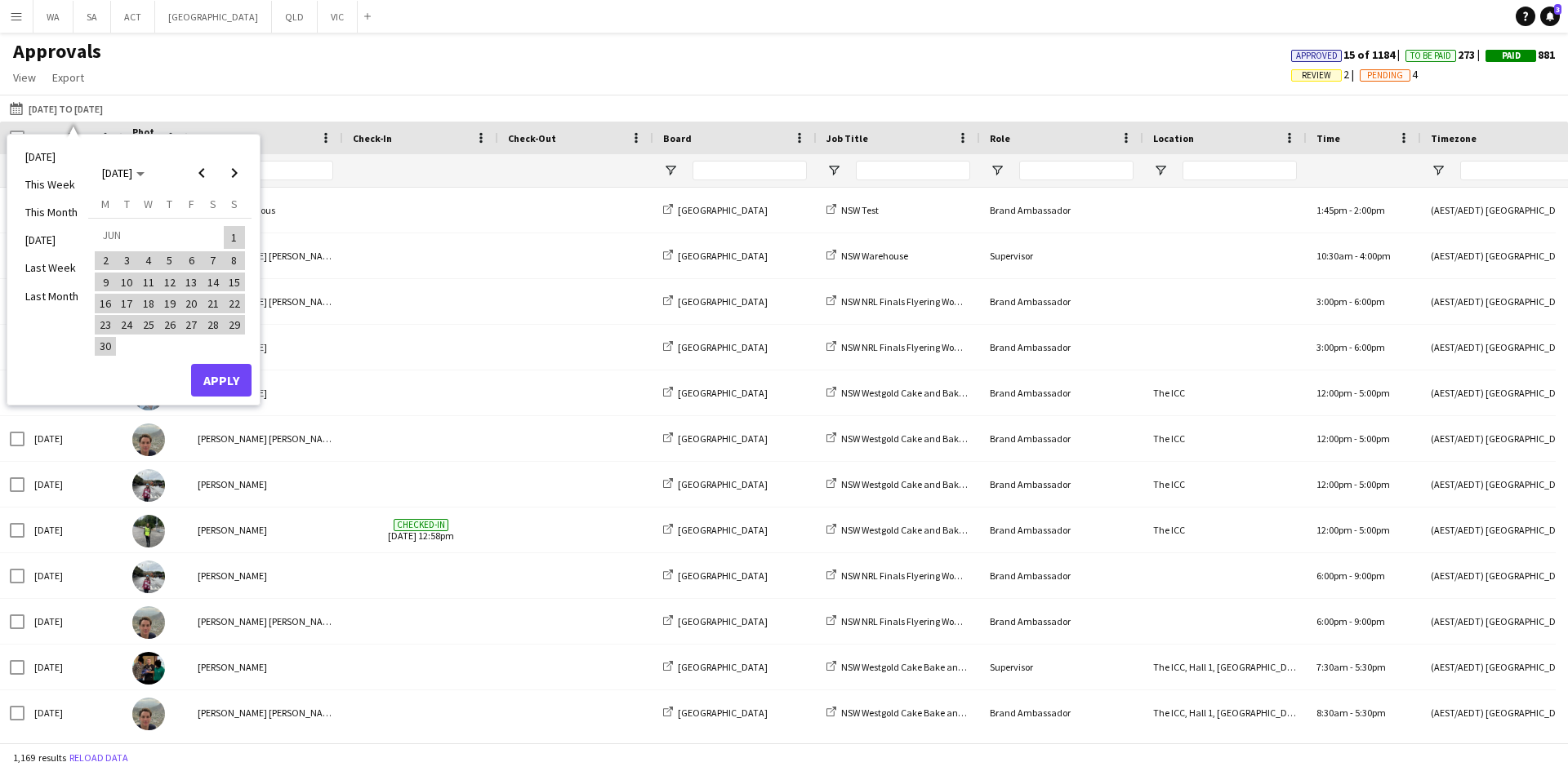
click at [330, 100] on div "01-02-2024 to 01-09-2025 01-02-2024 to 01-09-2025 Today This Week This Month Ye…" at bounding box center [784, 108] width 1568 height 27
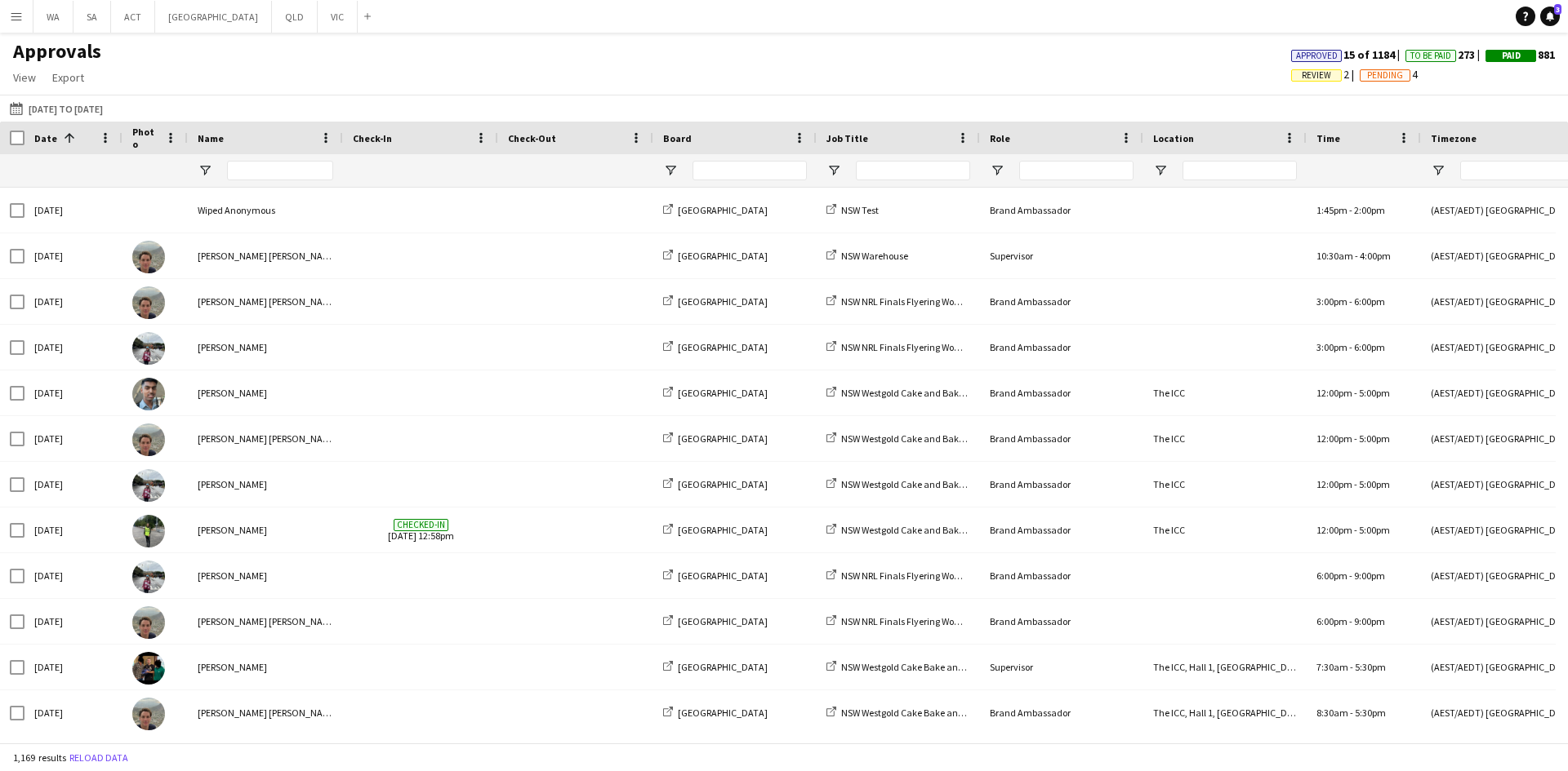
click at [369, 754] on div "1,169 results Reload data" at bounding box center [784, 757] width 1568 height 28
drag, startPoint x: 381, startPoint y: 743, endPoint x: 452, endPoint y: 743, distance: 71.0
click at [452, 743] on div "1,169 results Reload data" at bounding box center [784, 757] width 1568 height 28
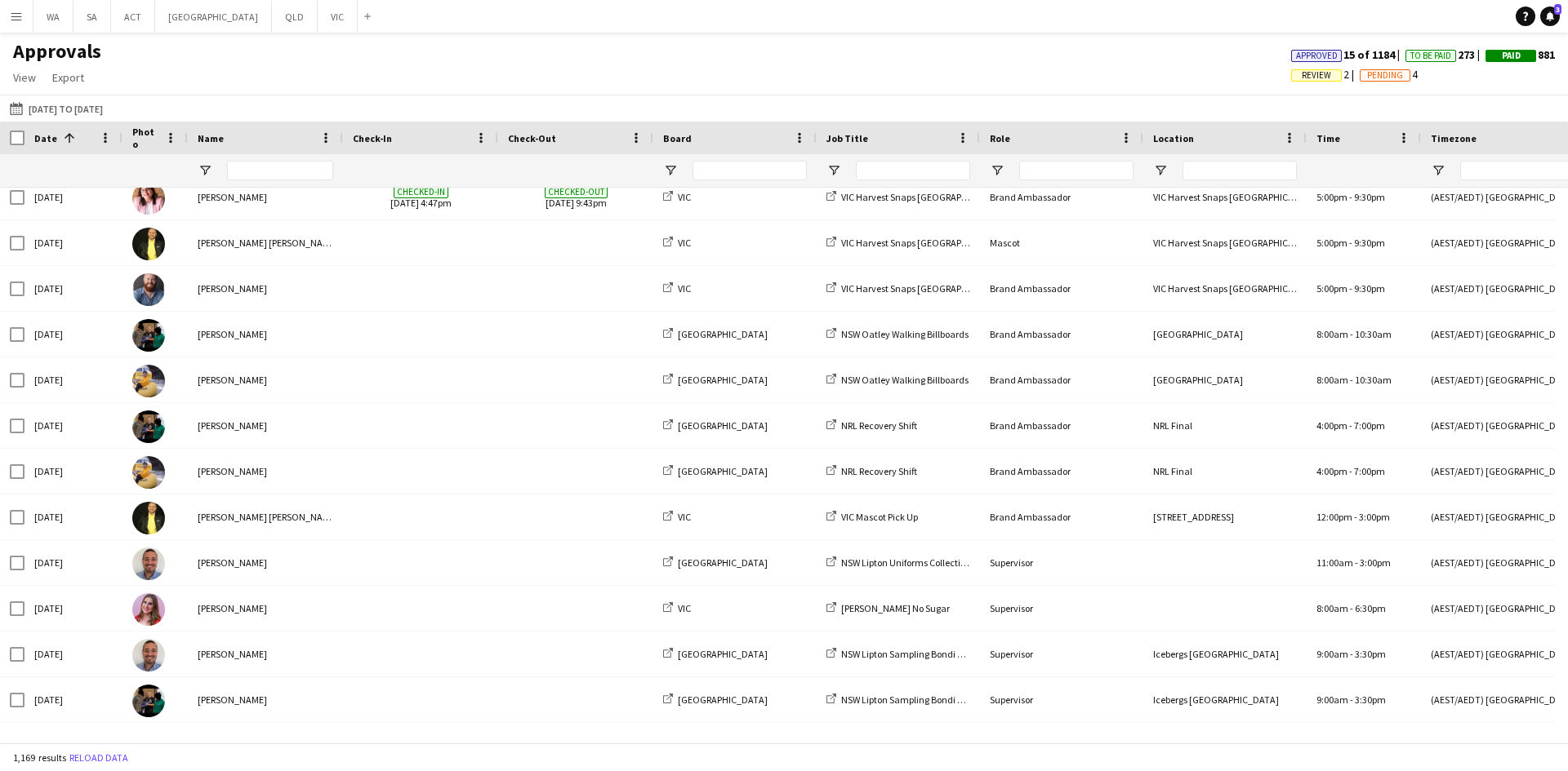
drag, startPoint x: 419, startPoint y: 746, endPoint x: 445, endPoint y: 746, distance: 26.0
click at [445, 746] on div "1,169 results Reload data" at bounding box center [784, 757] width 1568 height 28
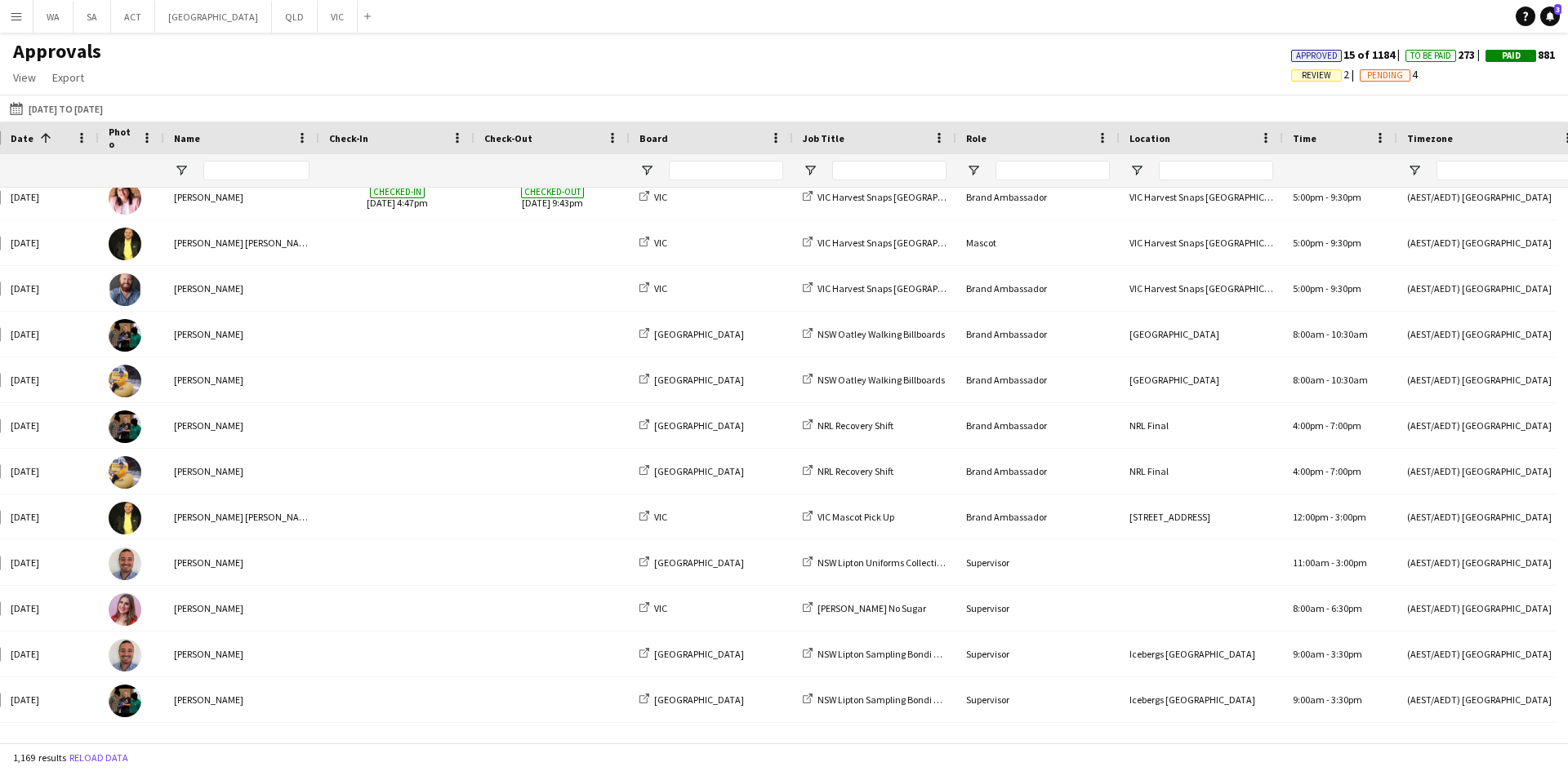
scroll to position [0, 51]
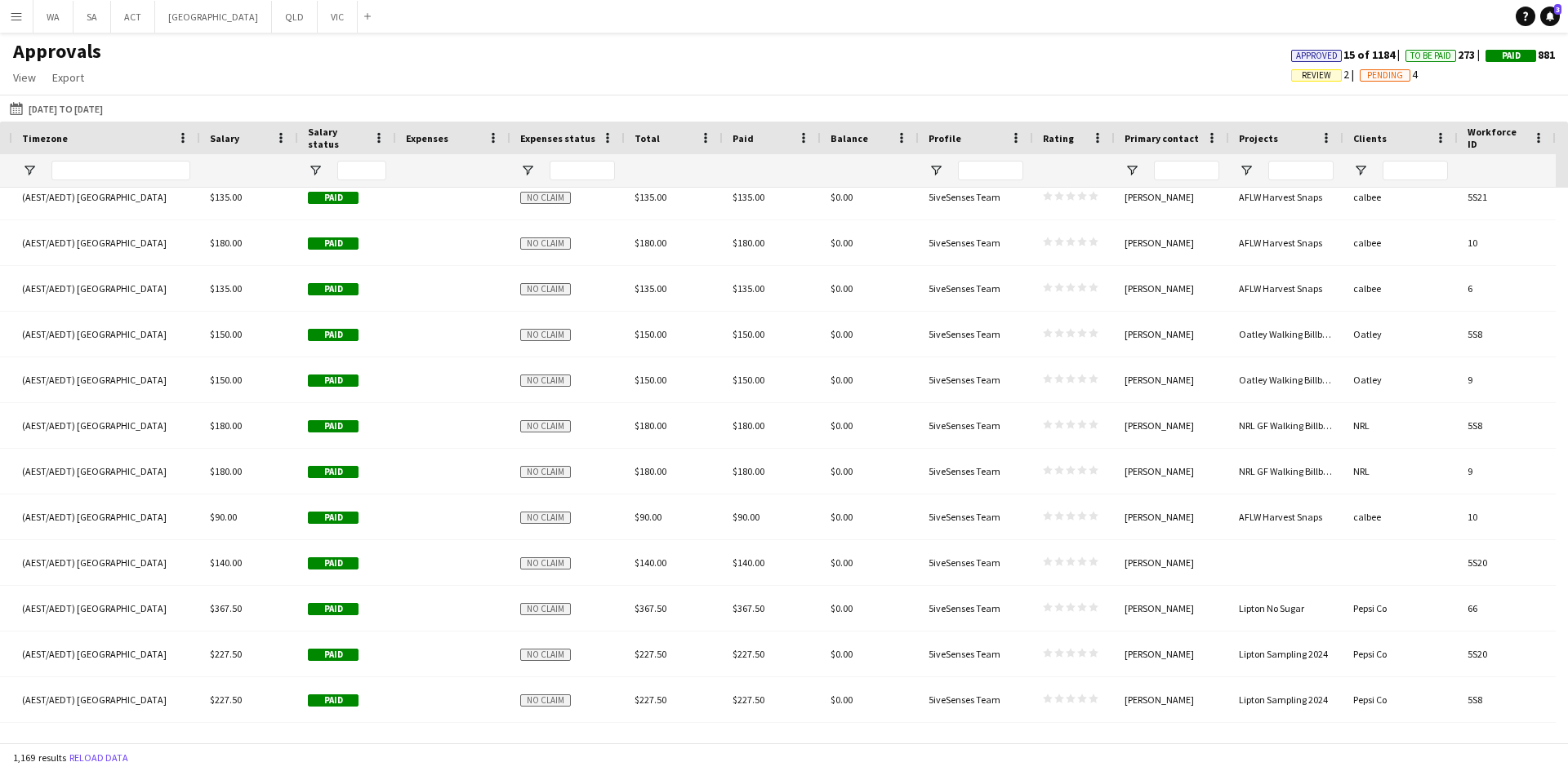
drag, startPoint x: 1116, startPoint y: 742, endPoint x: 1130, endPoint y: 741, distance: 14.0
click at [1130, 741] on div at bounding box center [778, 736] width 1556 height 12
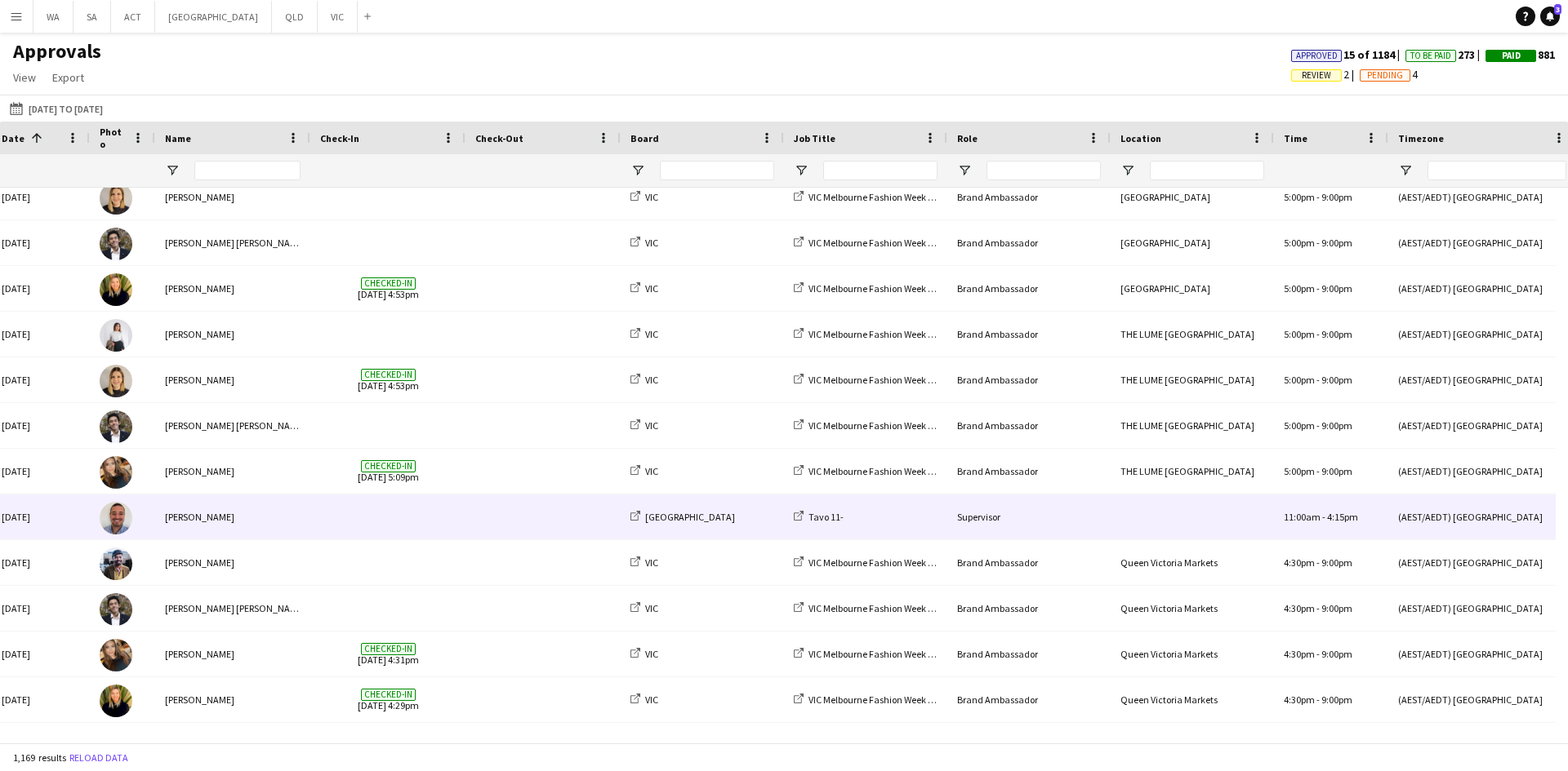
scroll to position [0, 82]
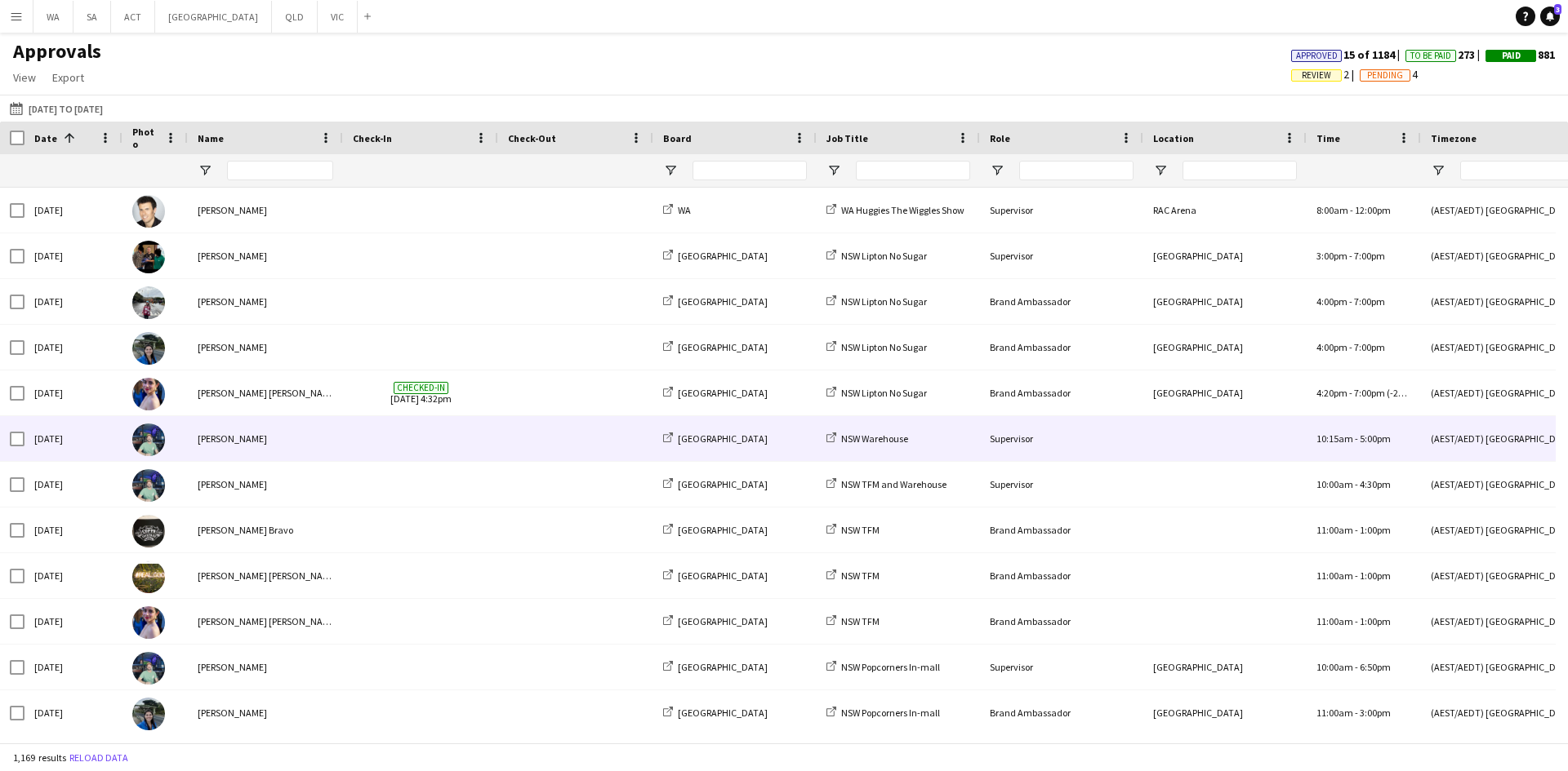
scroll to position [0, 32]
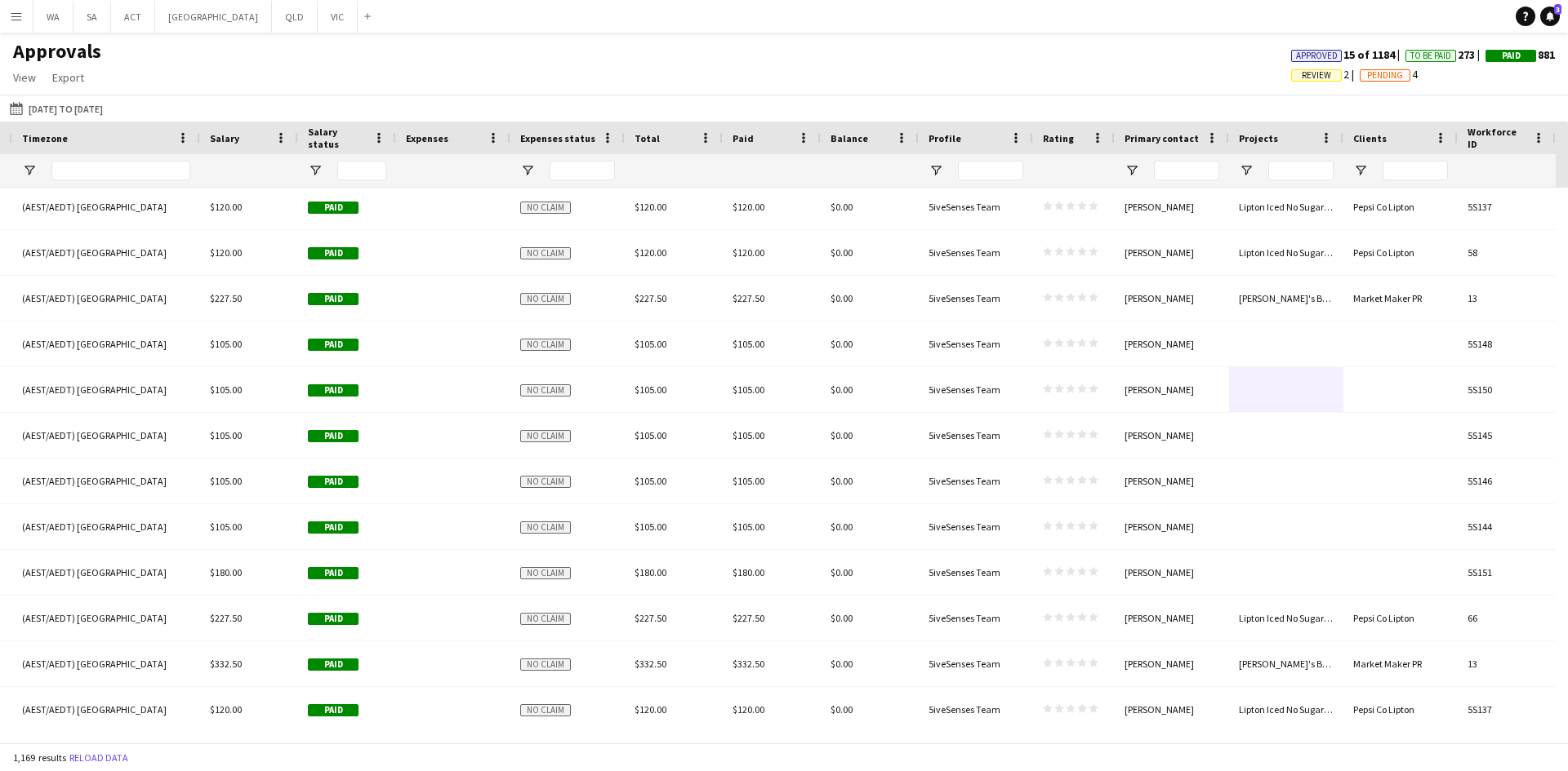
drag, startPoint x: 1317, startPoint y: 416, endPoint x: 1327, endPoint y: 404, distance: 15.6
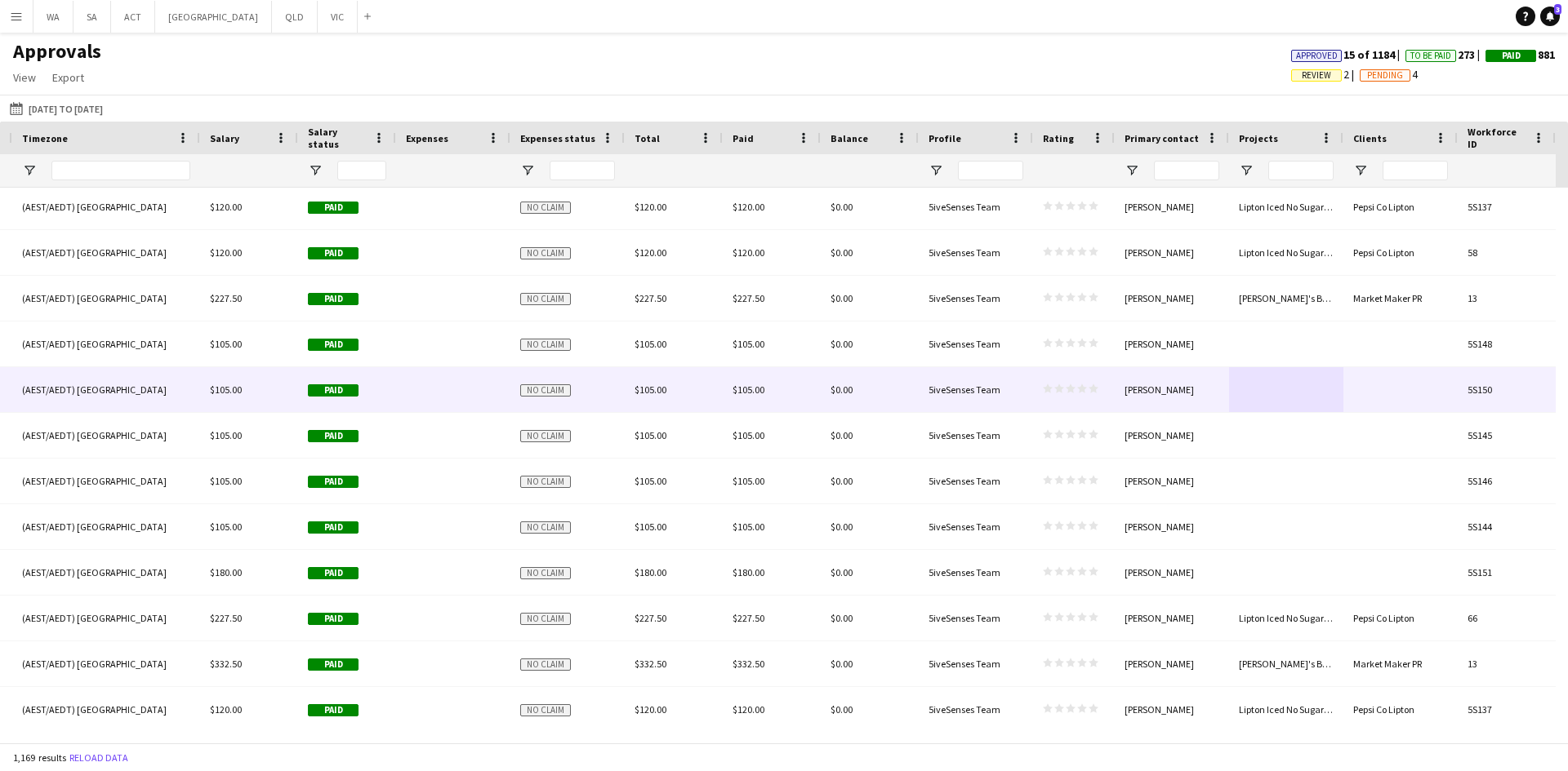
click at [1374, 407] on div at bounding box center [1400, 390] width 114 height 45
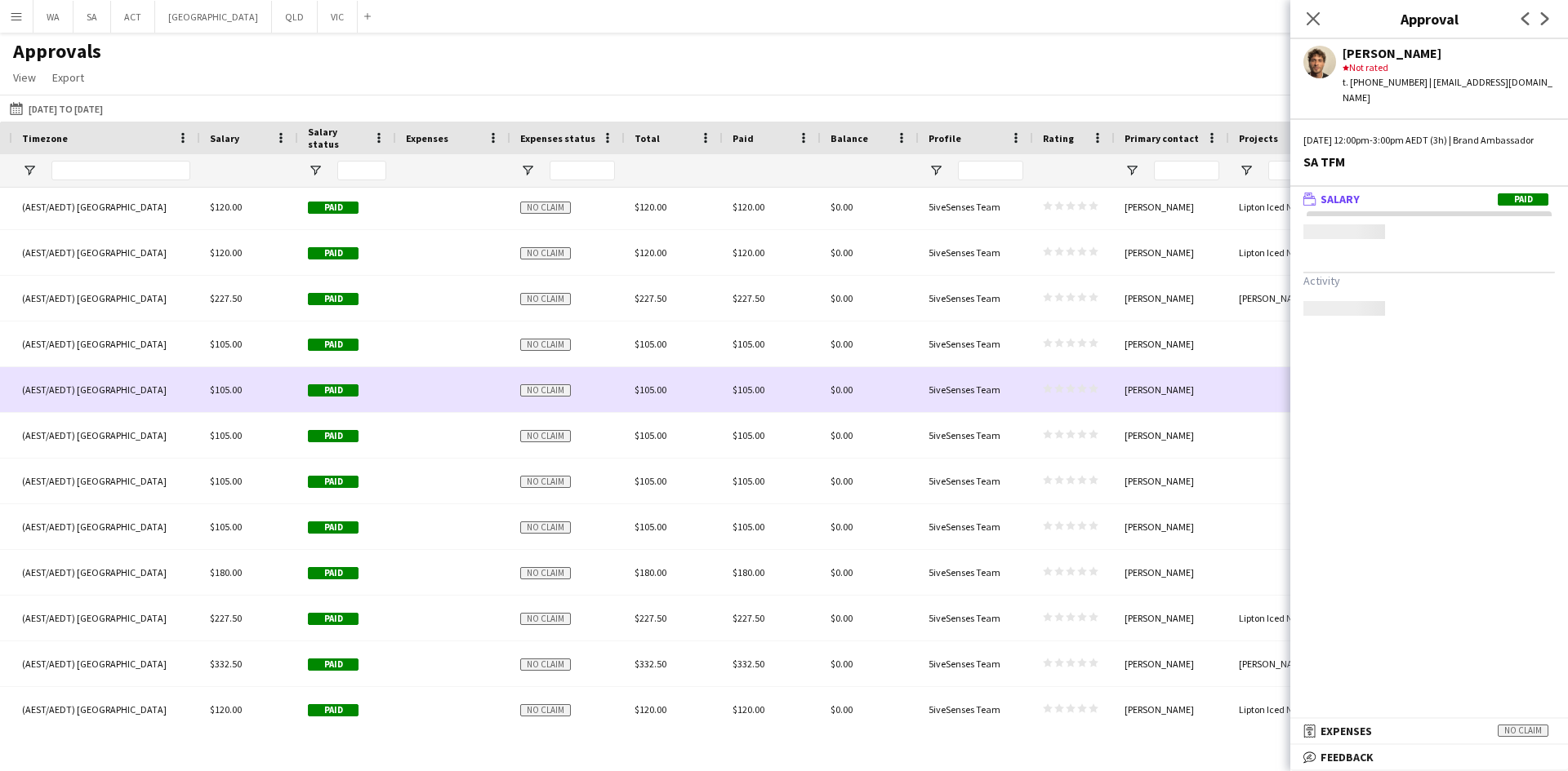
click at [1262, 374] on div at bounding box center [1286, 390] width 114 height 45
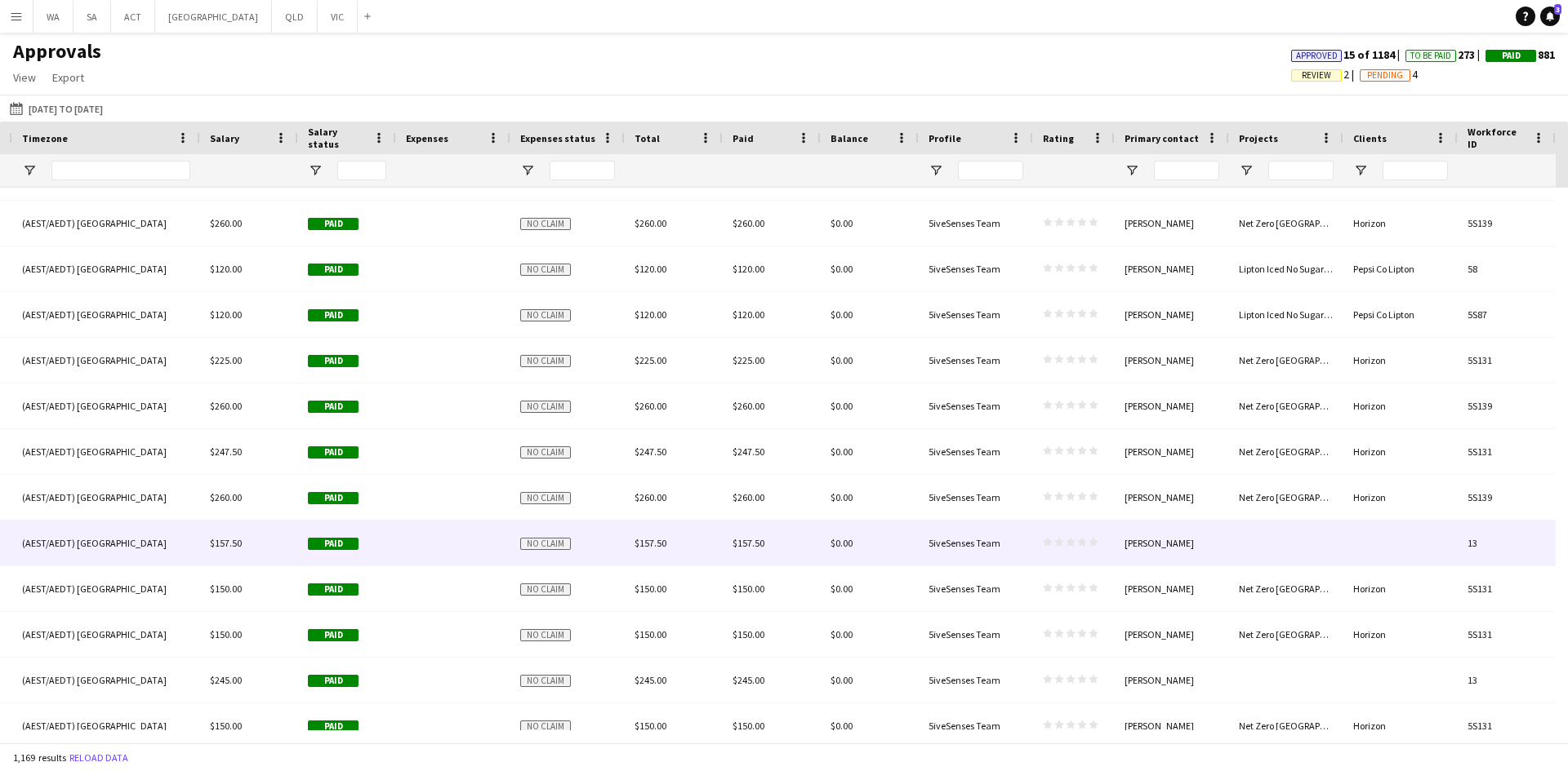
click at [1256, 533] on div at bounding box center [1286, 543] width 114 height 45
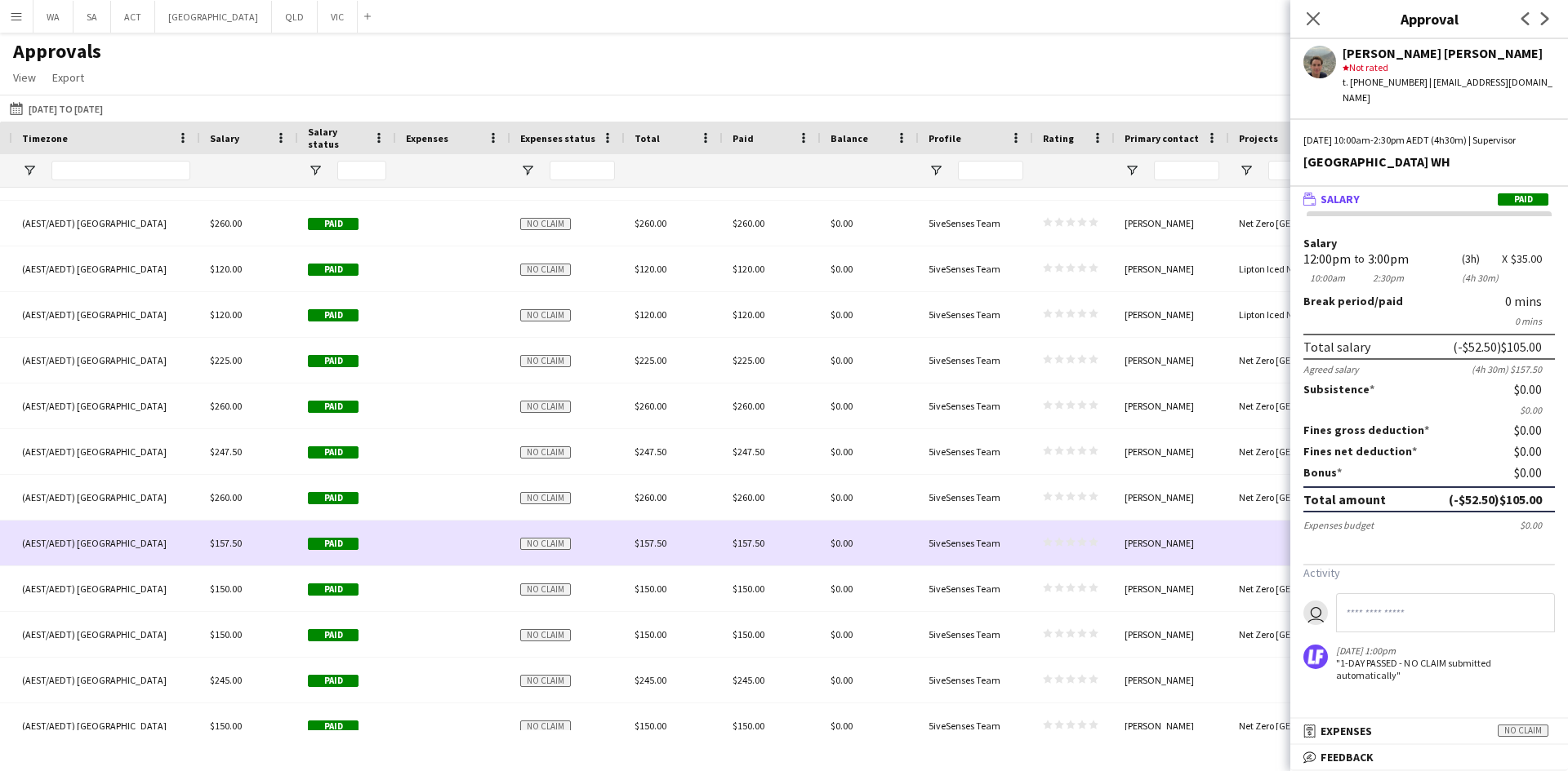
click at [1246, 538] on div at bounding box center [1286, 543] width 114 height 45
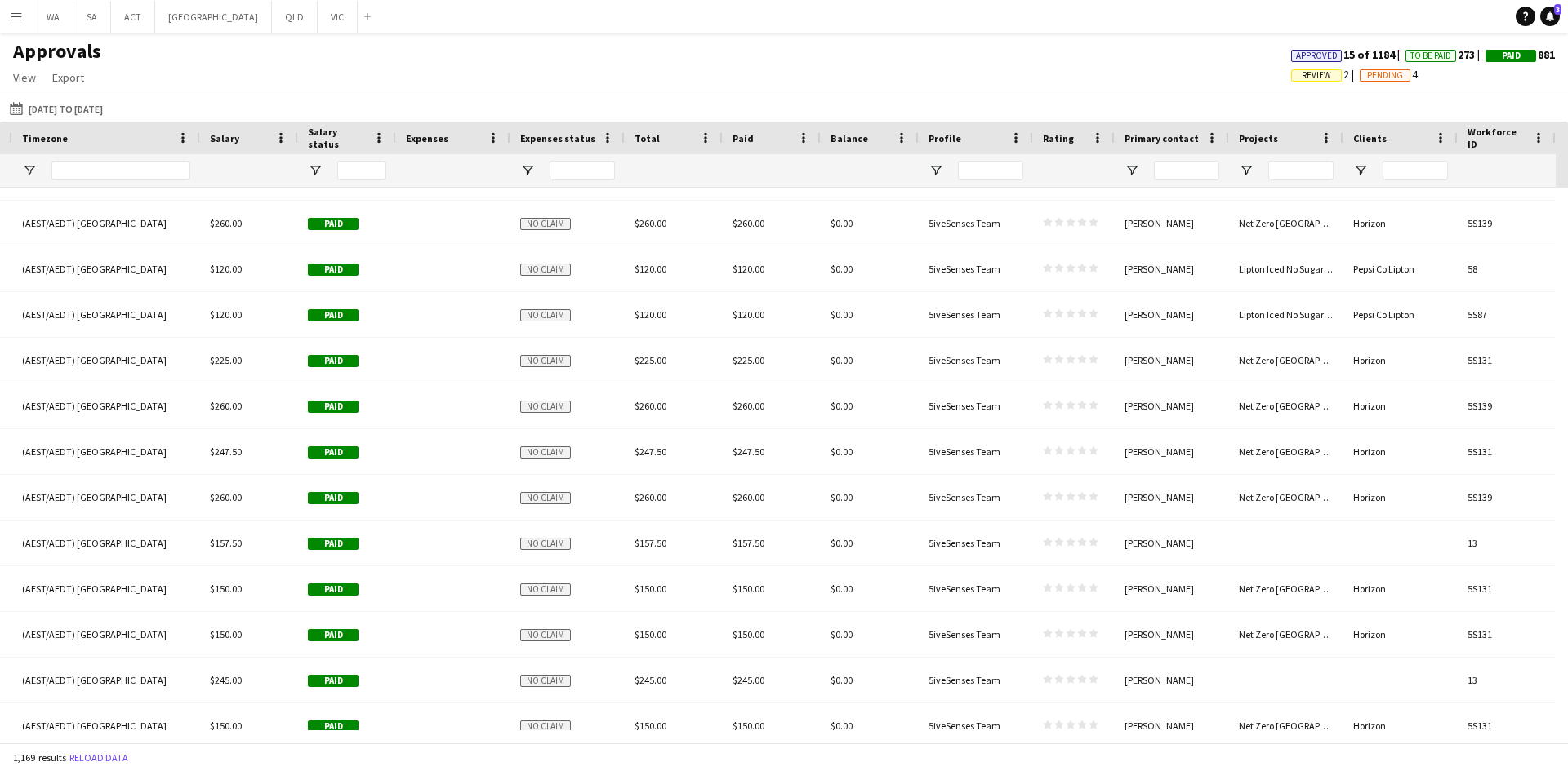
click at [1001, 762] on div "1,169 results Reload data" at bounding box center [784, 757] width 1568 height 28
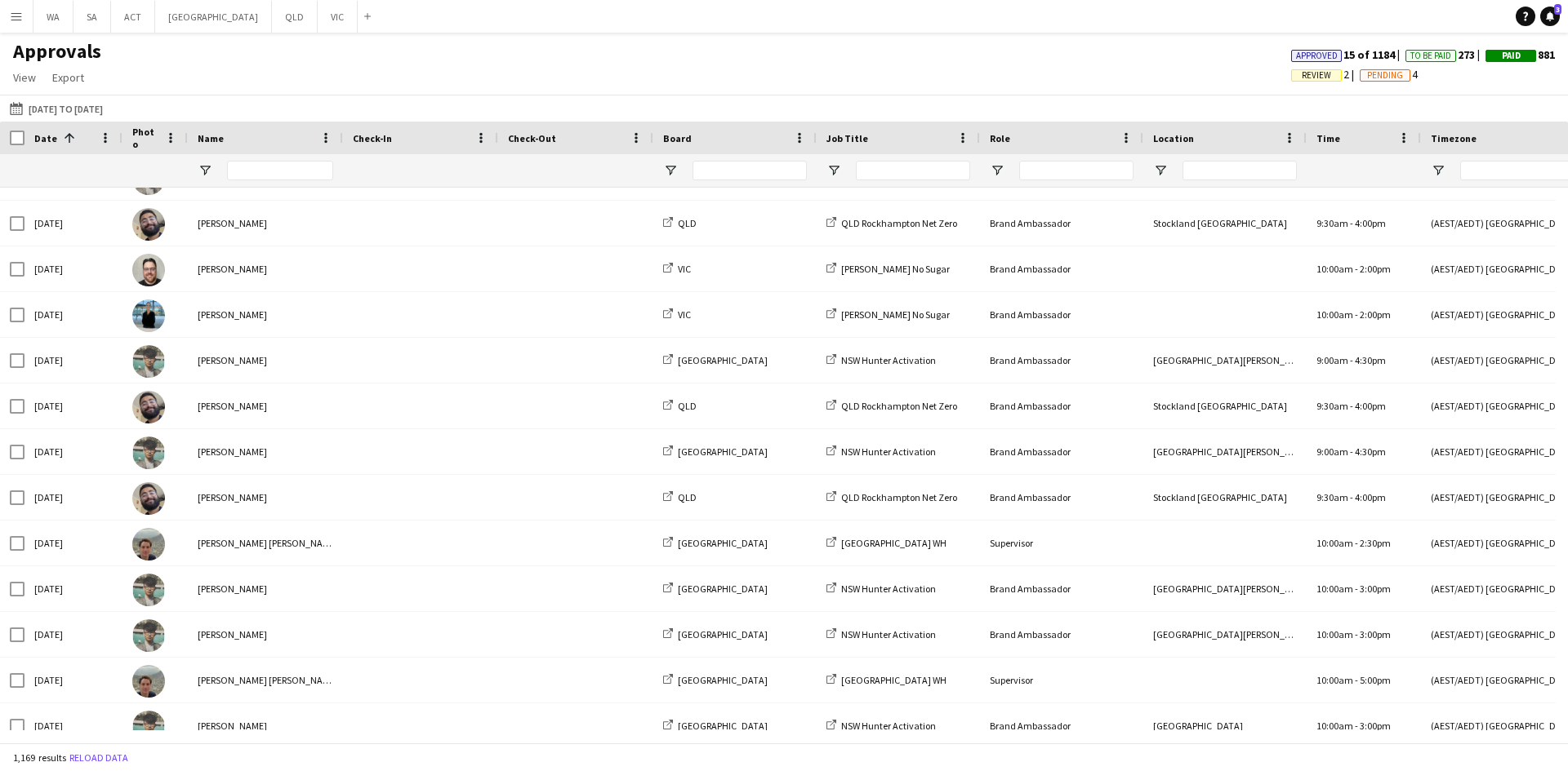
drag, startPoint x: 265, startPoint y: 745, endPoint x: 323, endPoint y: 753, distance: 58.5
click at [323, 753] on div "1,169 results Reload data" at bounding box center [784, 757] width 1568 height 28
drag, startPoint x: 329, startPoint y: 742, endPoint x: 630, endPoint y: 804, distance: 307.3
click at [630, 770] on html "Menu Boards Boards Boards All jobs Status Workforce Workforce My Workforce Recr…" at bounding box center [784, 385] width 1568 height 771
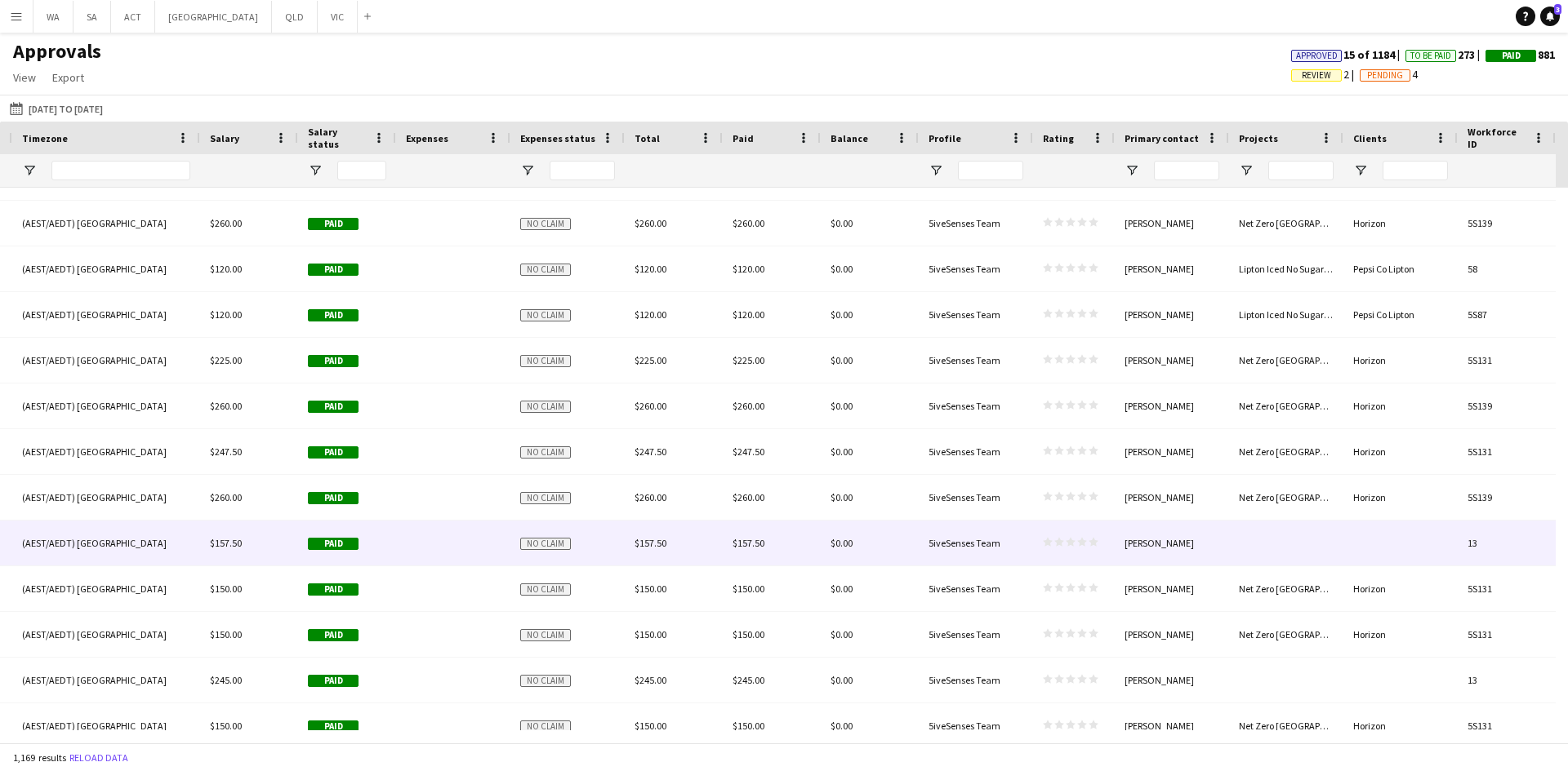
click at [1309, 534] on div at bounding box center [1286, 543] width 114 height 45
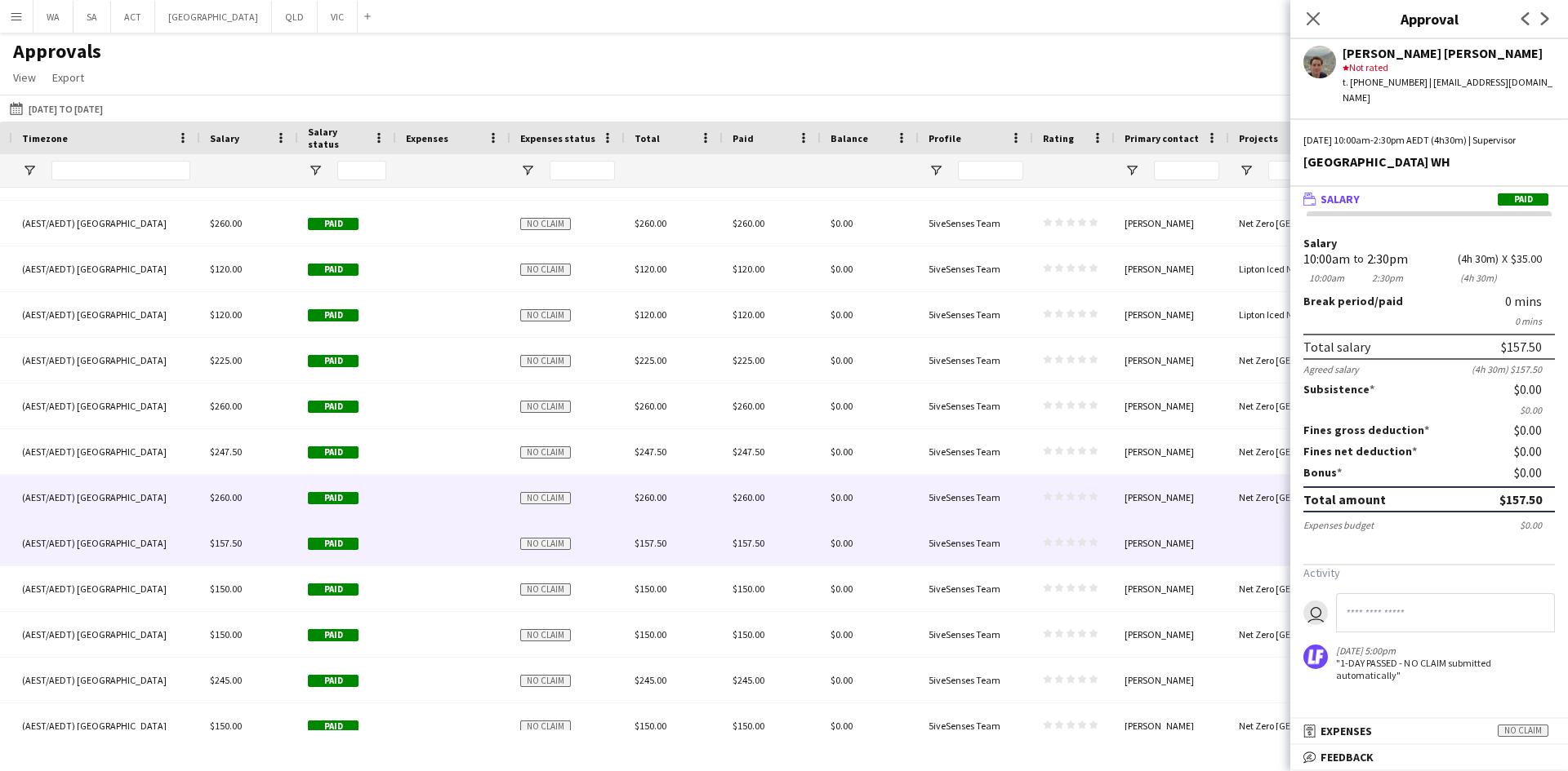
click at [1258, 499] on div "Net Zero [GEOGRAPHIC_DATA]" at bounding box center [1286, 497] width 114 height 45
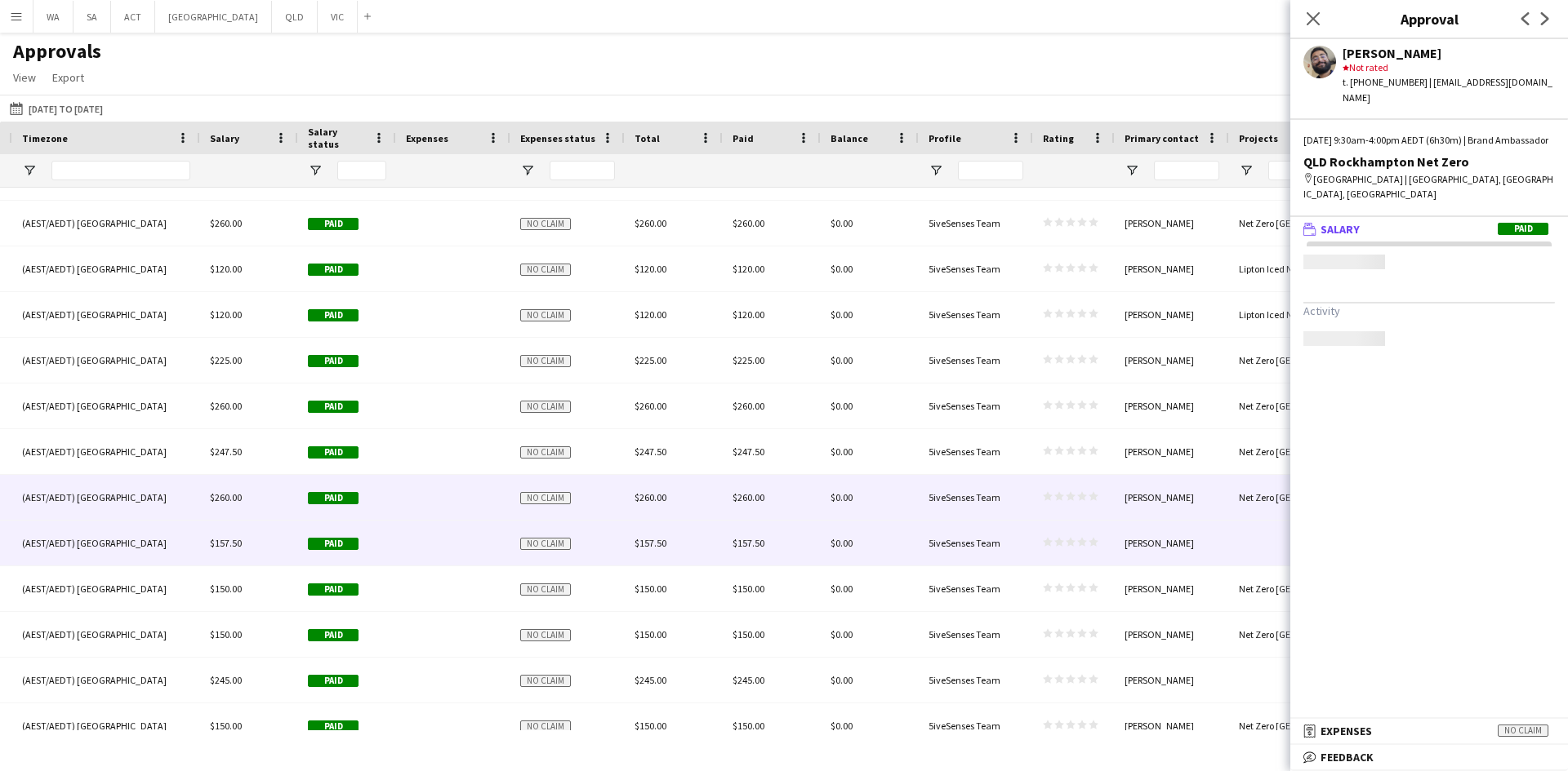
click at [1242, 539] on div at bounding box center [1286, 543] width 114 height 45
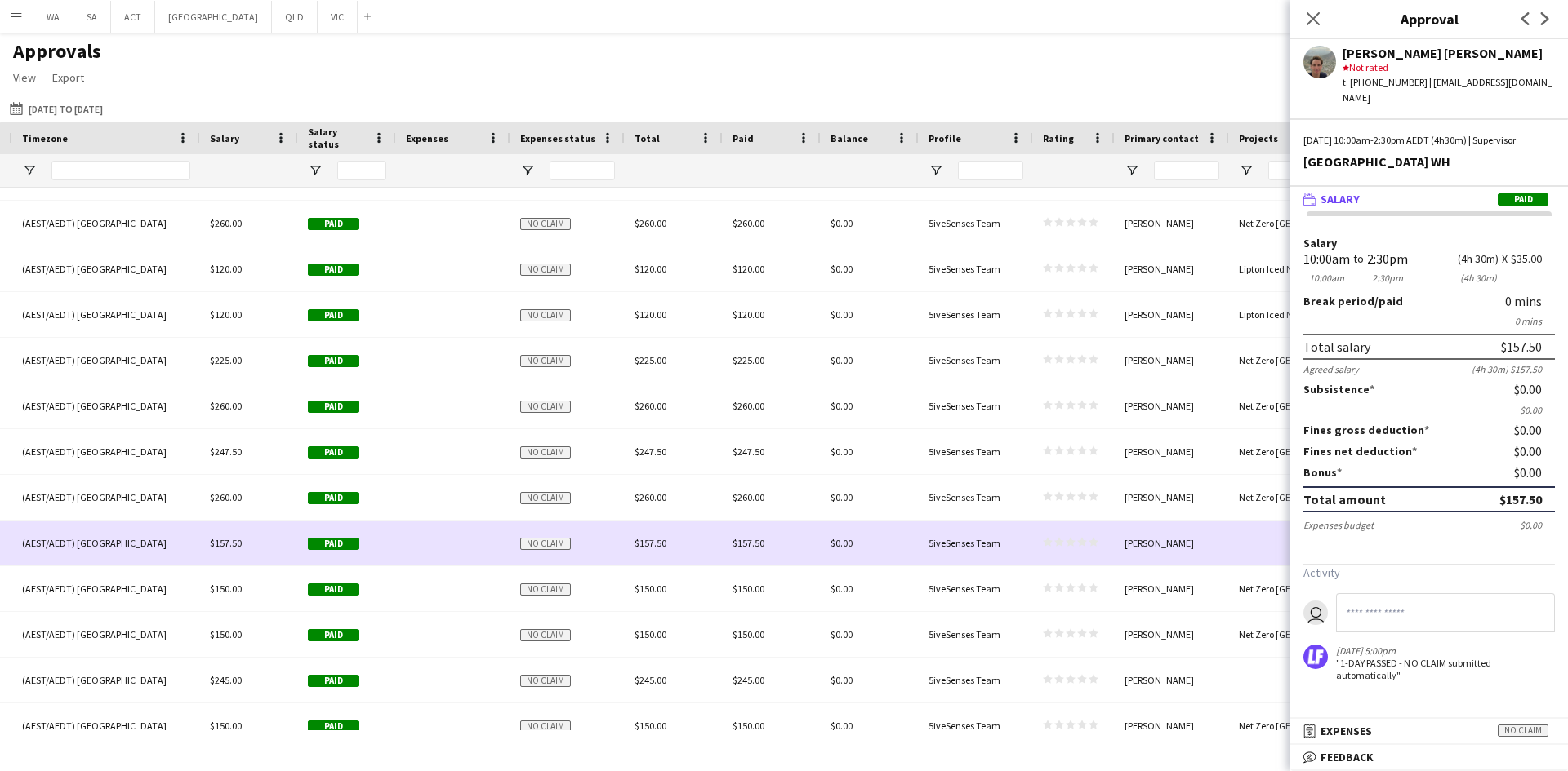
click at [1242, 539] on div at bounding box center [1286, 543] width 114 height 45
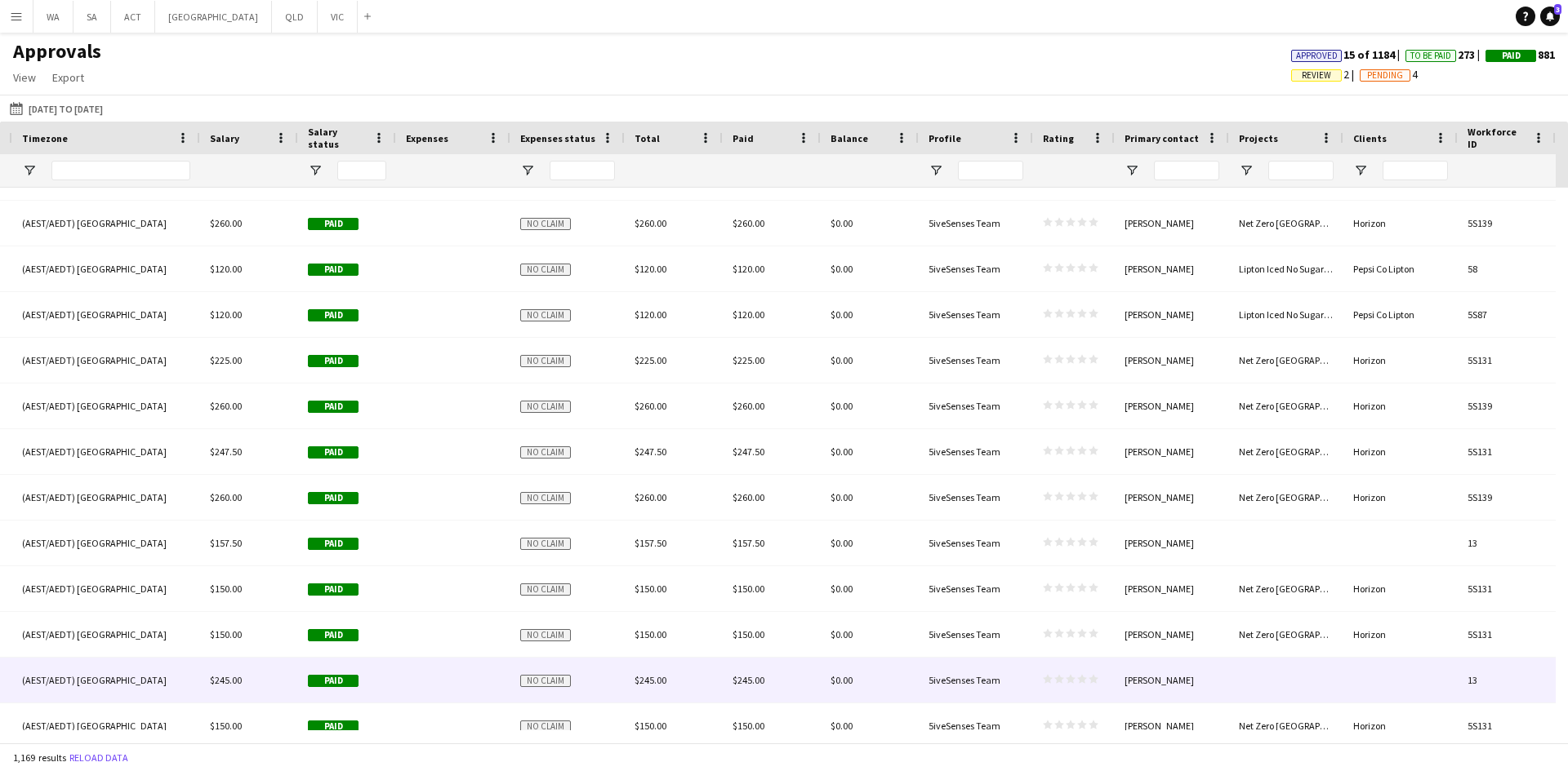
click at [1290, 675] on div at bounding box center [1286, 680] width 114 height 45
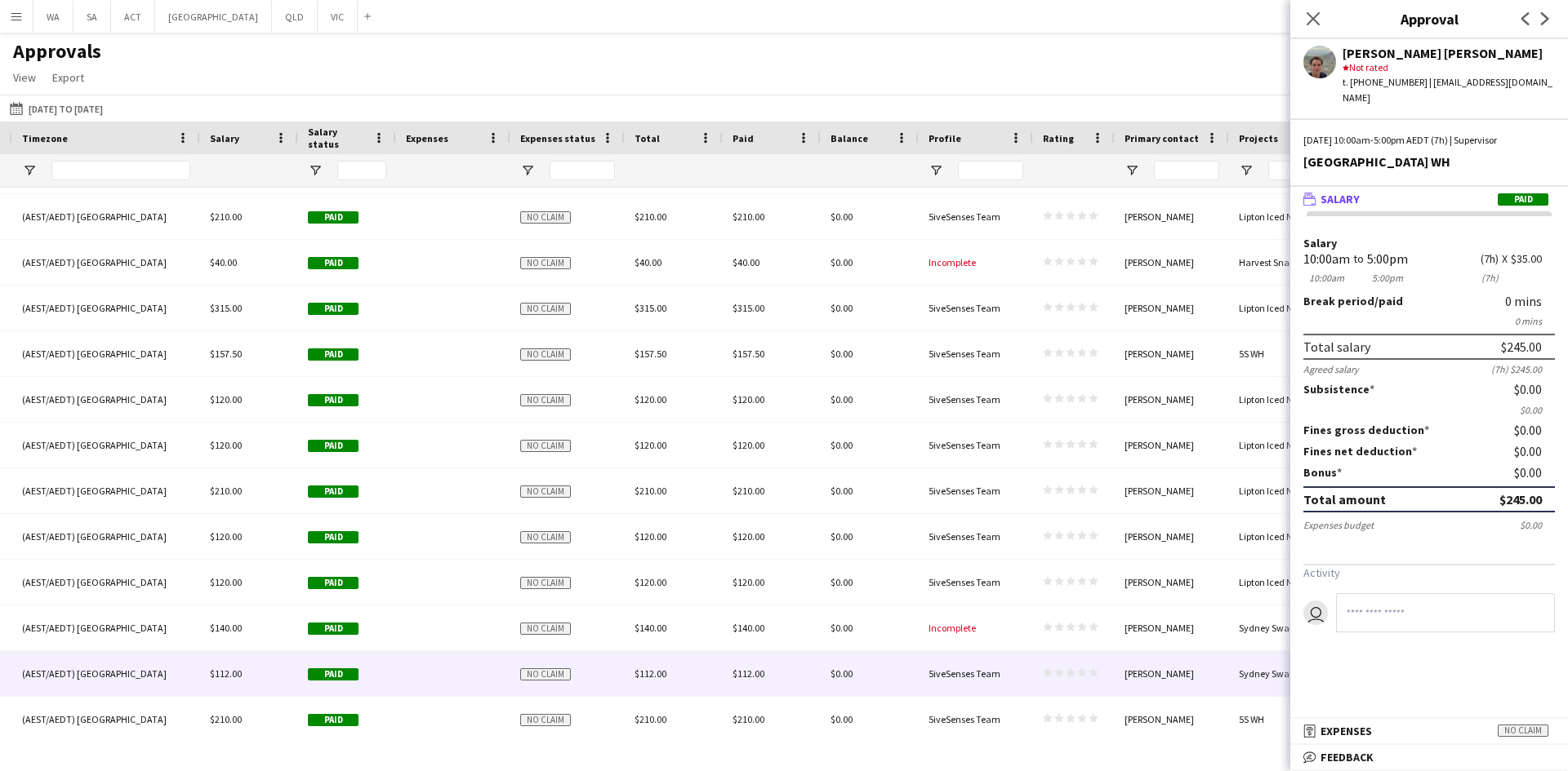
click at [1211, 671] on div "[PERSON_NAME]" at bounding box center [1172, 674] width 114 height 45
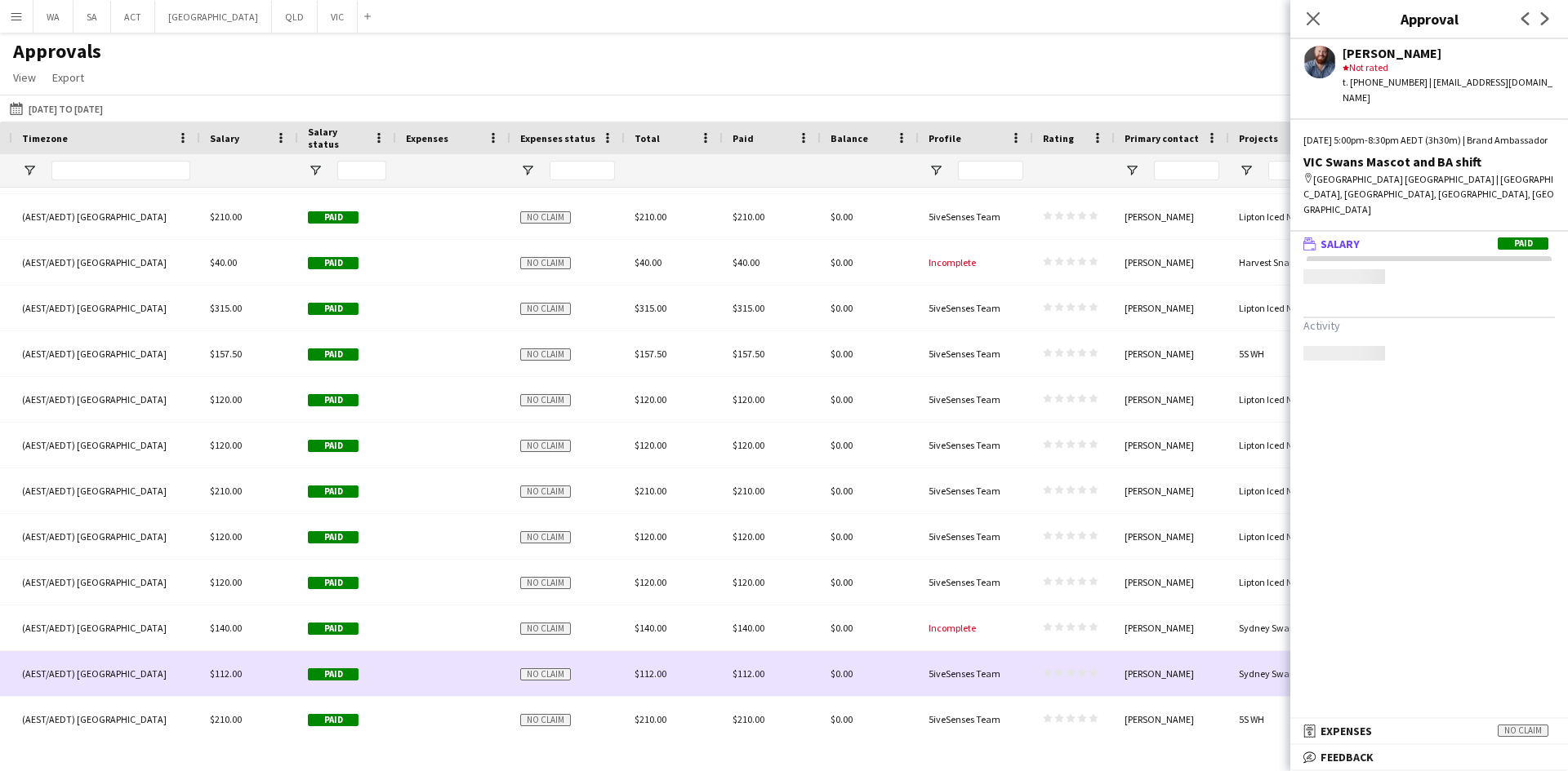
click at [1211, 671] on div "[PERSON_NAME]" at bounding box center [1172, 674] width 114 height 45
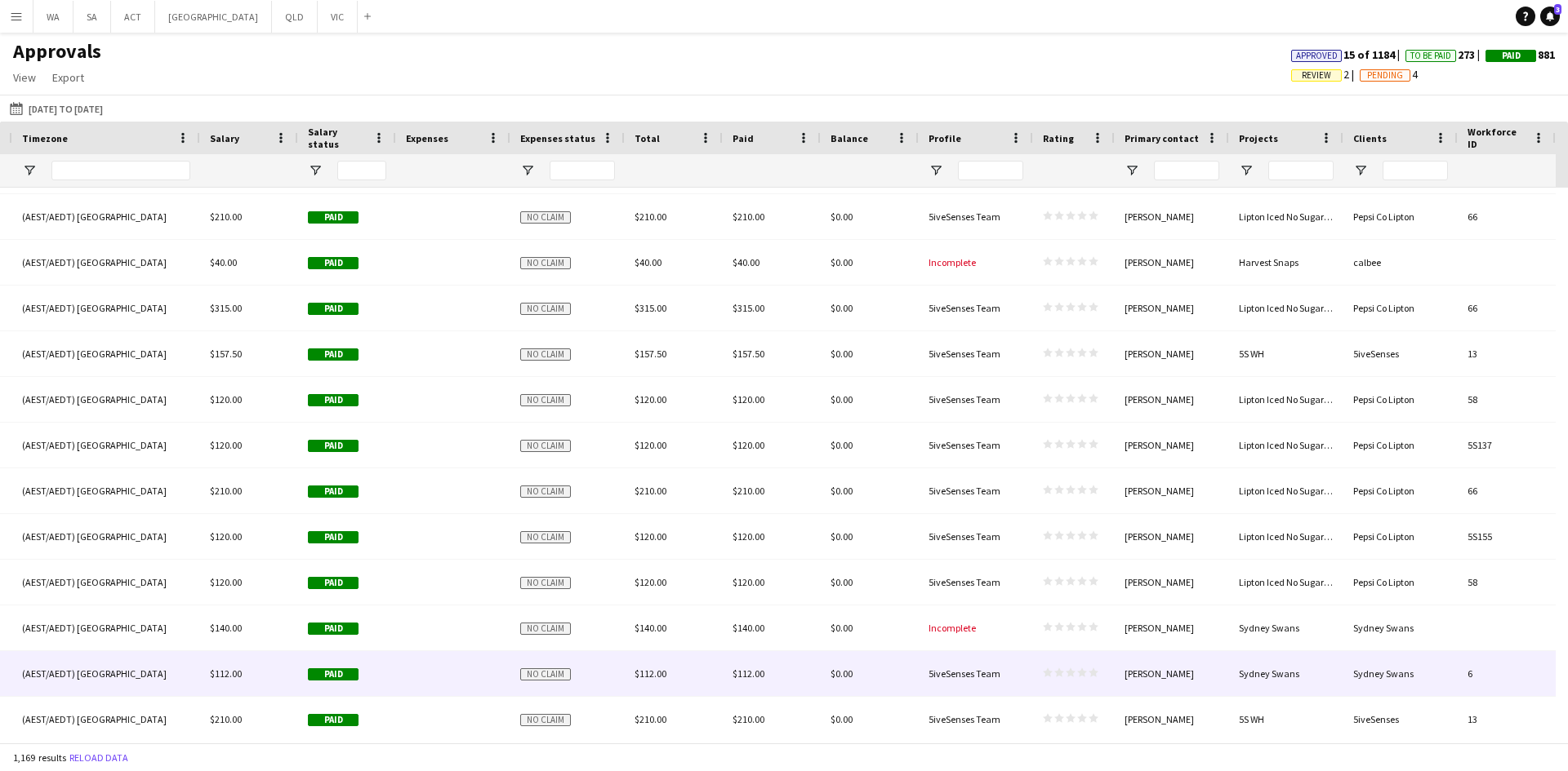
click at [1206, 670] on div "[PERSON_NAME]" at bounding box center [1172, 674] width 114 height 45
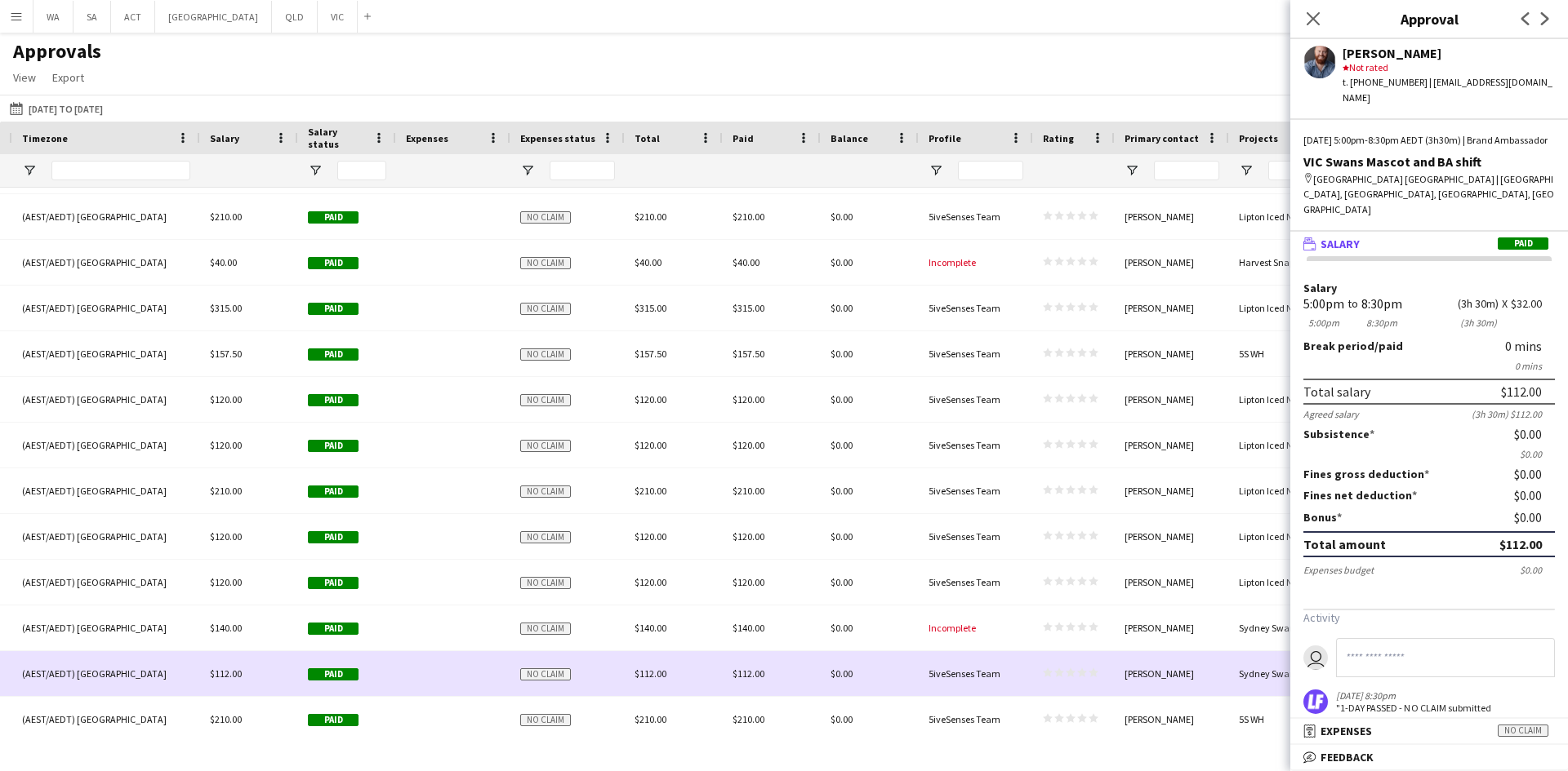
click at [1206, 669] on div "[PERSON_NAME]" at bounding box center [1172, 674] width 114 height 45
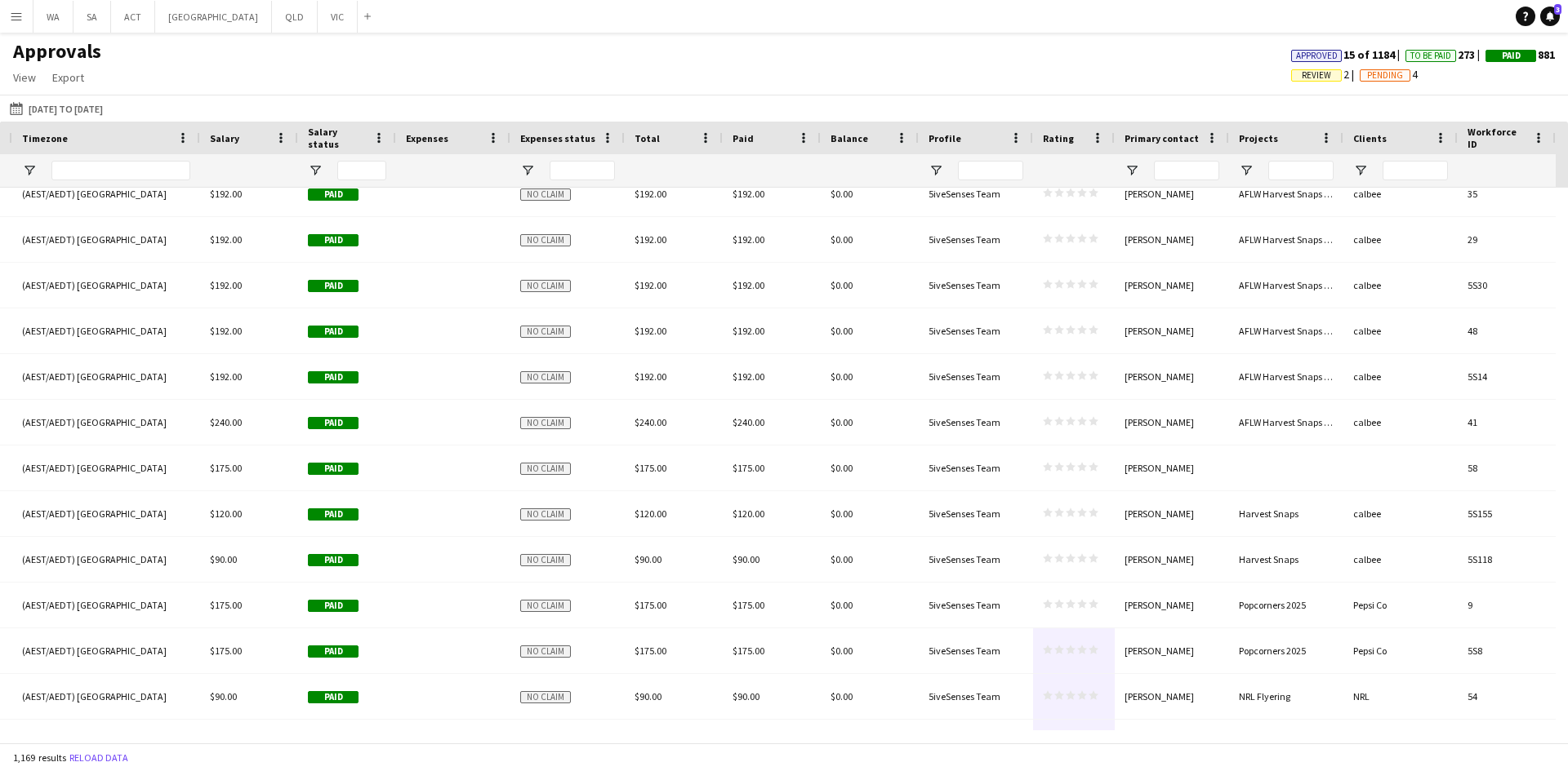
drag, startPoint x: 1106, startPoint y: 728, endPoint x: 1042, endPoint y: 723, distance: 64.2
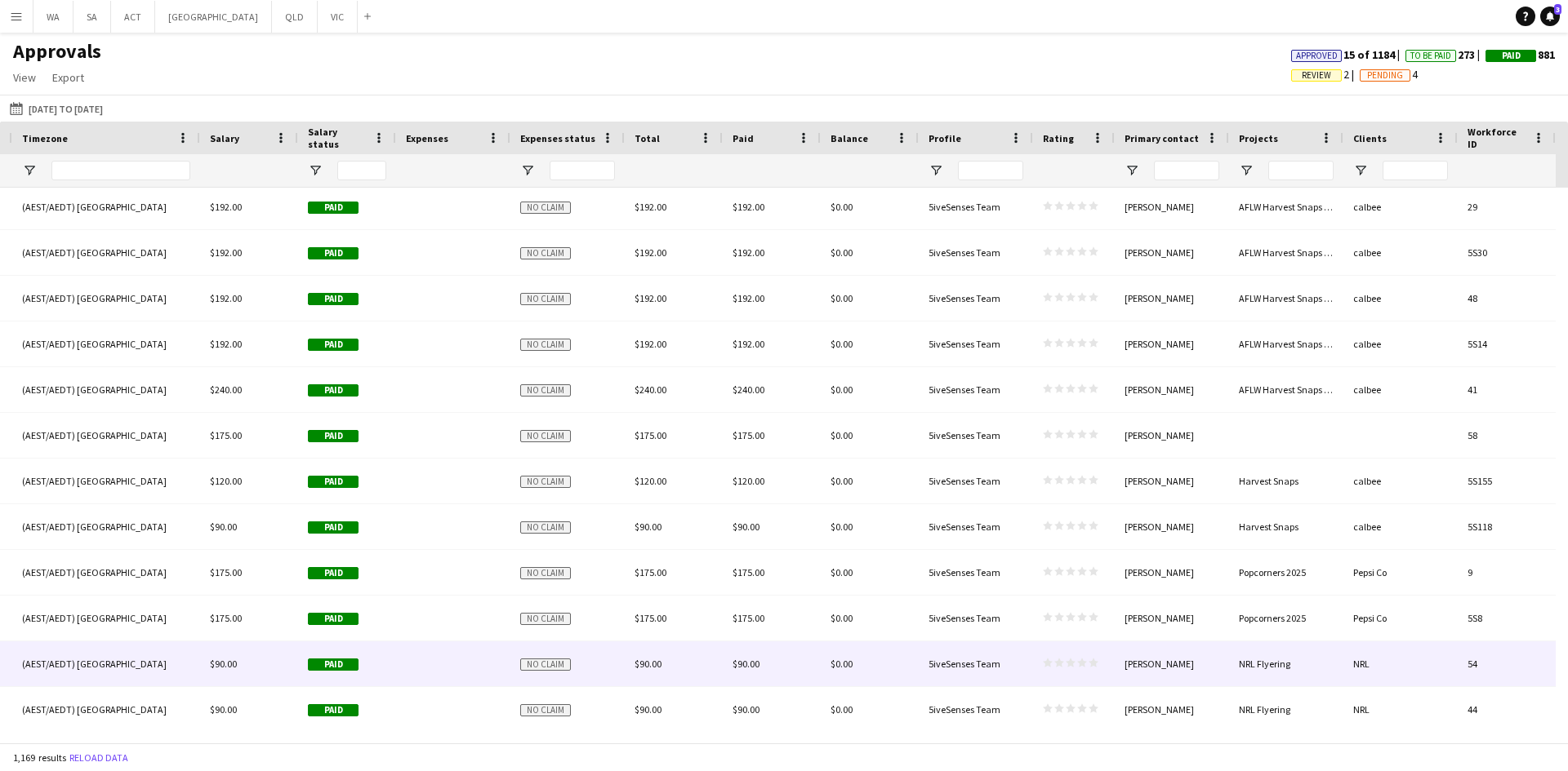
click at [1290, 651] on div "NRL Flyering" at bounding box center [1286, 663] width 114 height 45
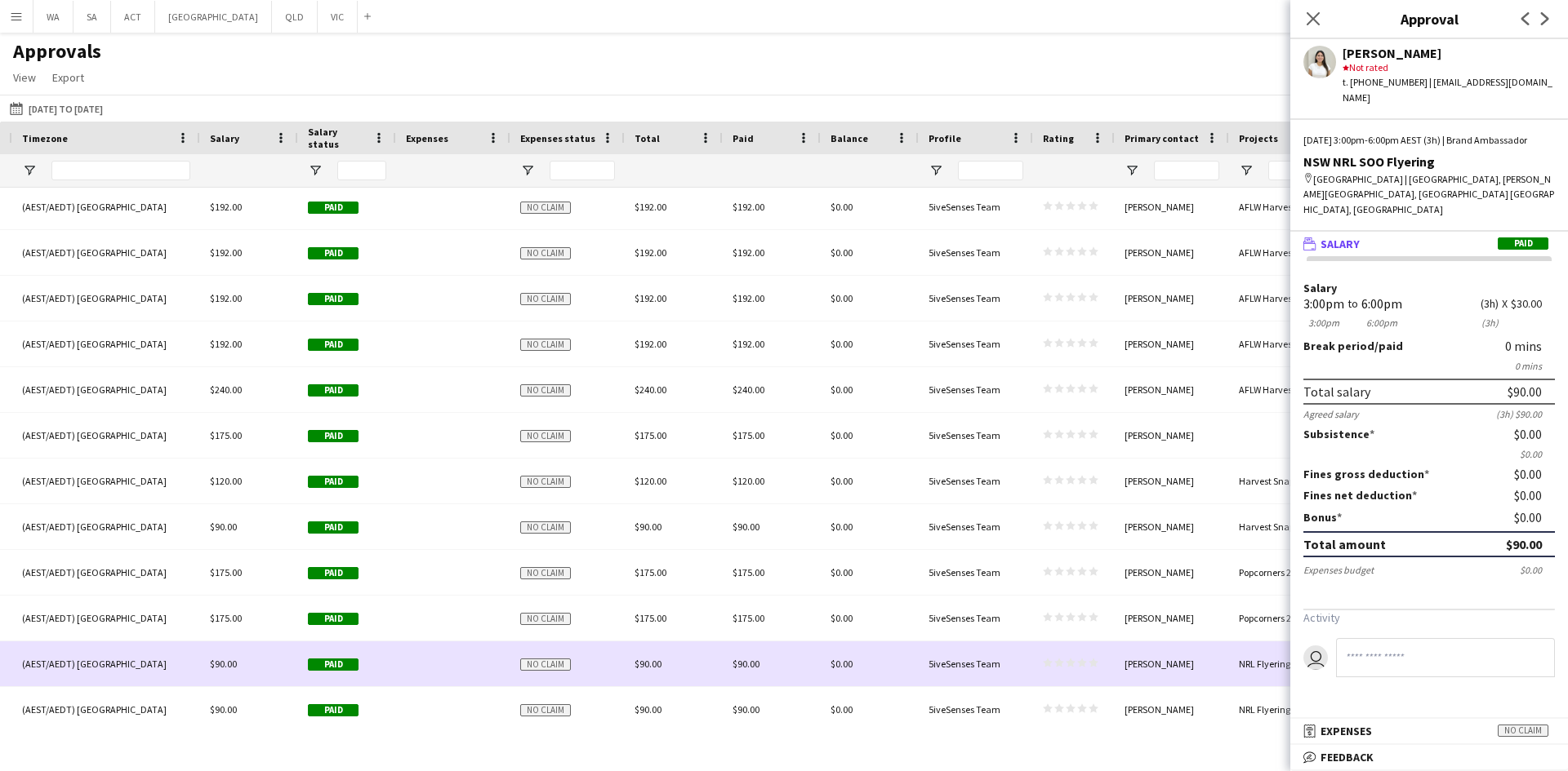
click at [1218, 658] on div "[PERSON_NAME]" at bounding box center [1172, 663] width 114 height 45
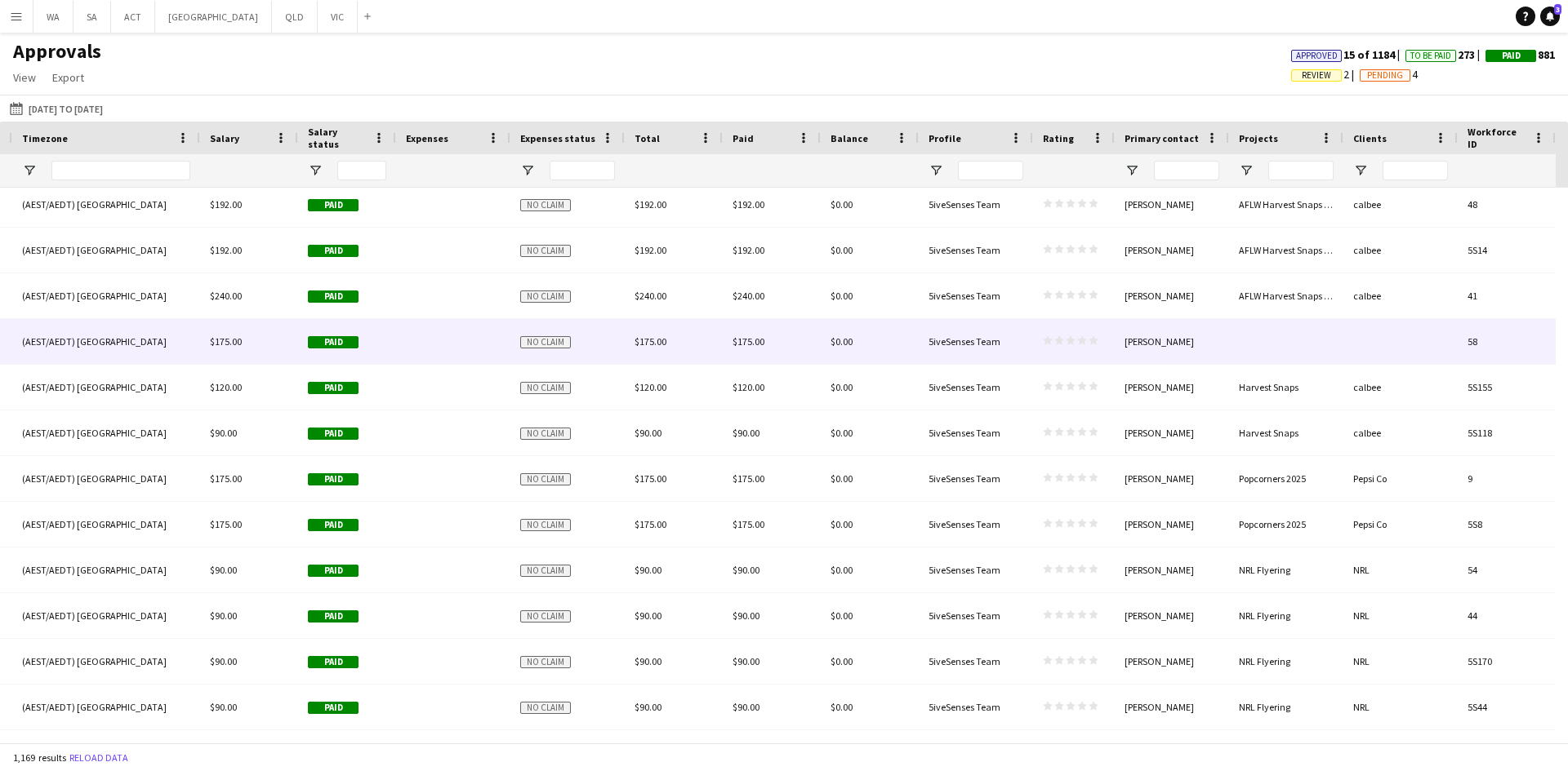
click at [1225, 356] on div "[PERSON_NAME]" at bounding box center [1172, 341] width 114 height 45
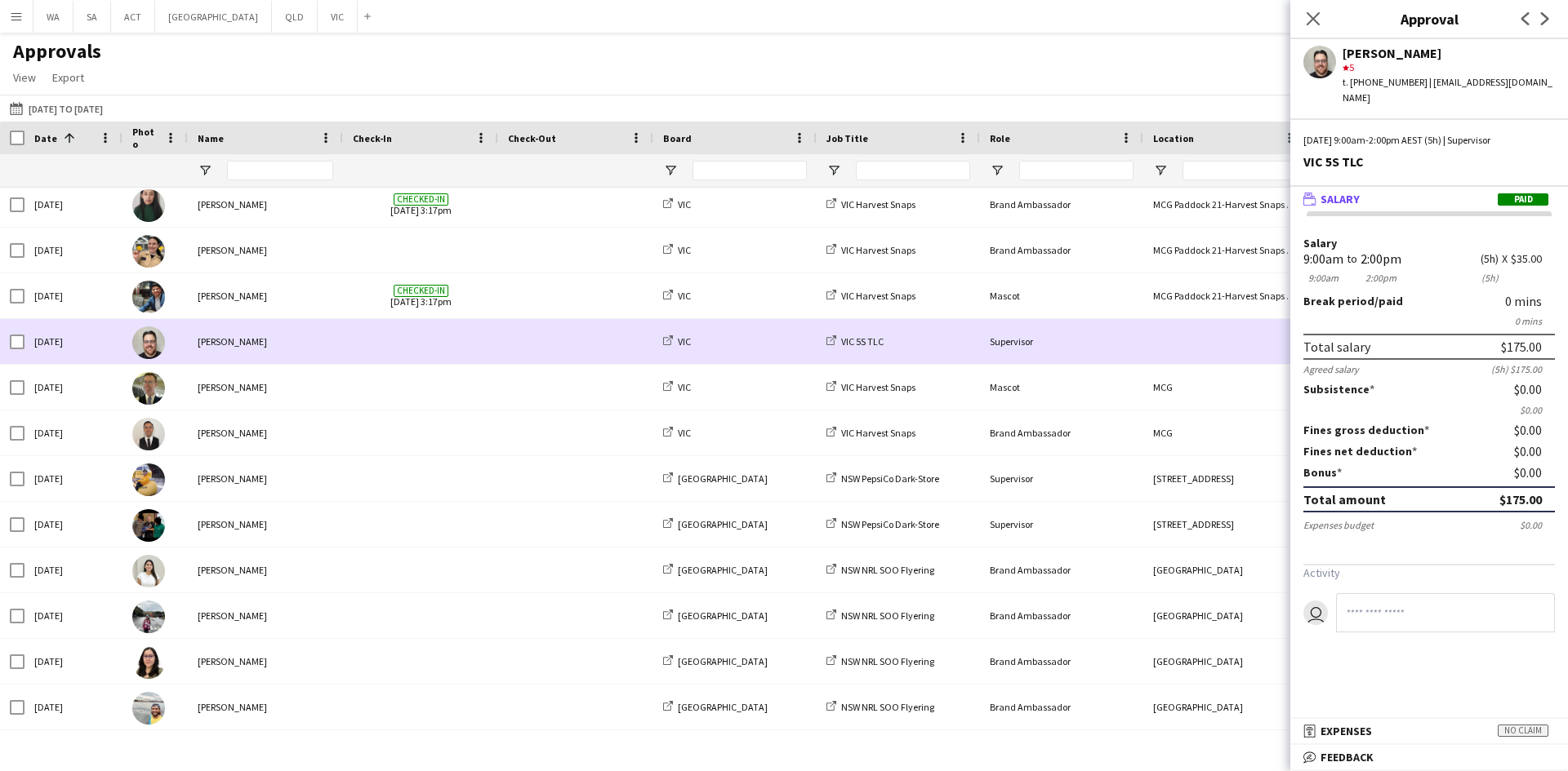
click at [429, 329] on span at bounding box center [421, 341] width 136 height 45
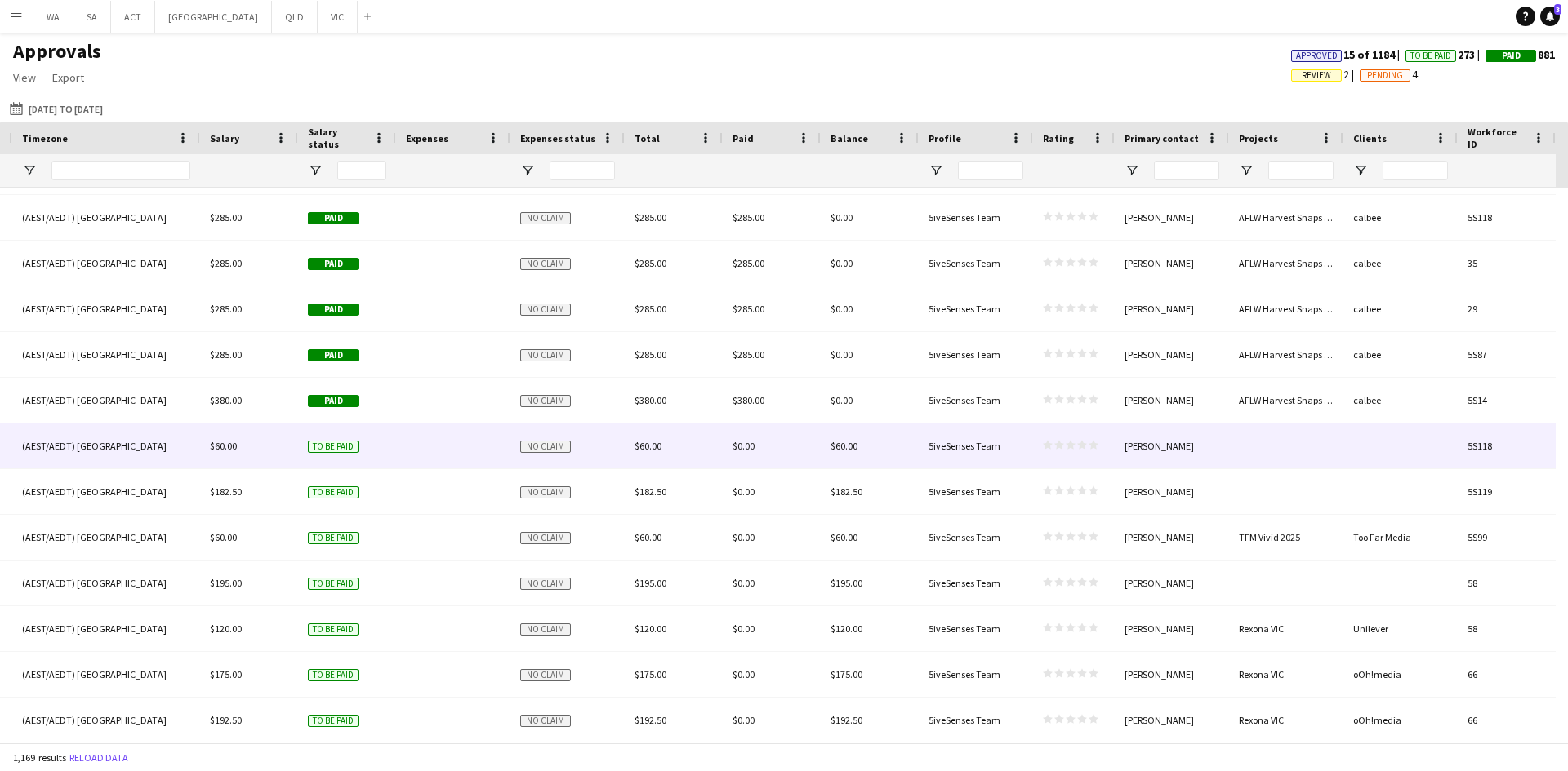
click at [1222, 449] on div "[PERSON_NAME]" at bounding box center [1172, 446] width 114 height 45
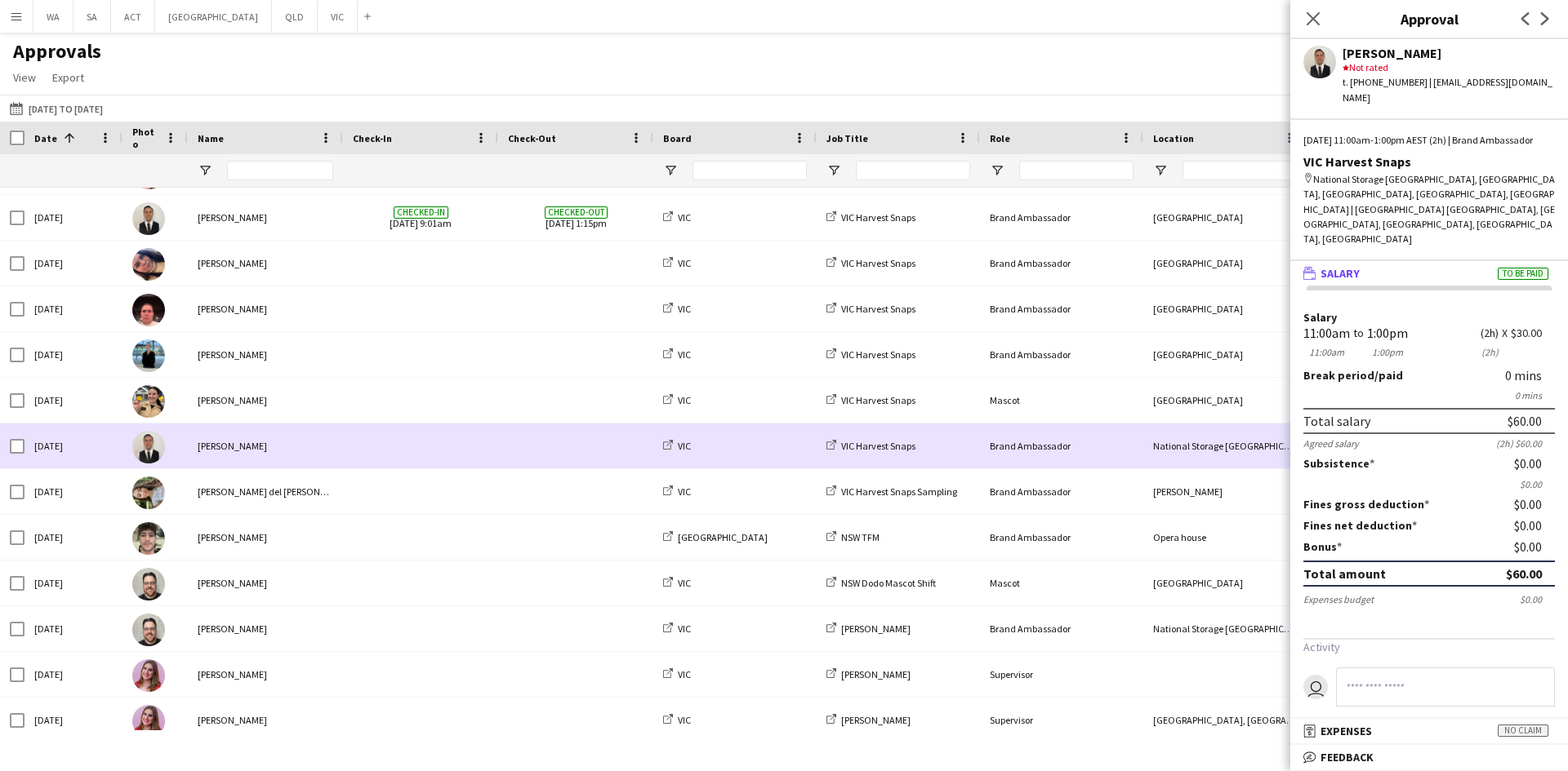
click at [427, 465] on span at bounding box center [421, 446] width 136 height 45
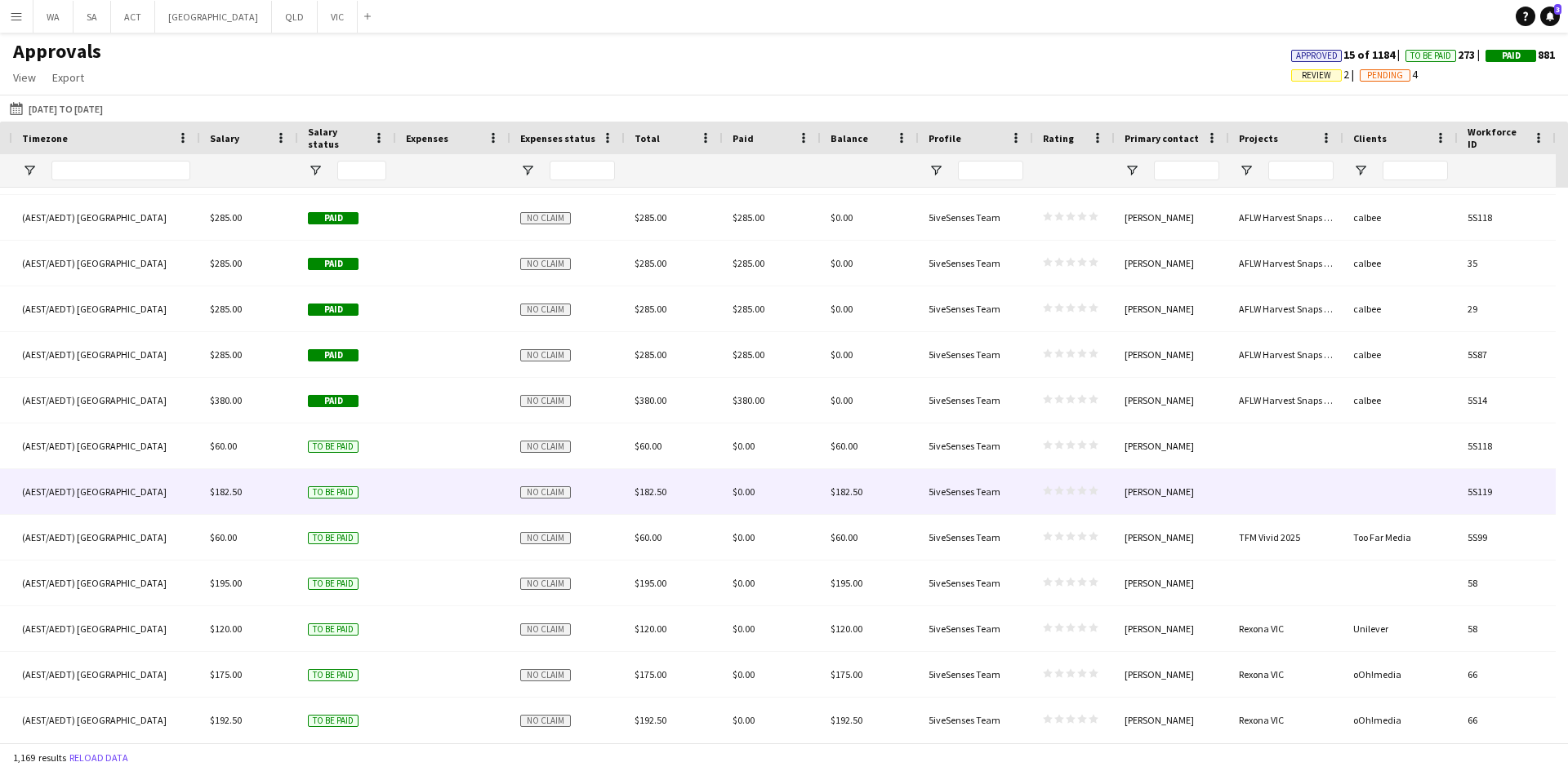
click at [1242, 495] on div at bounding box center [1286, 492] width 114 height 45
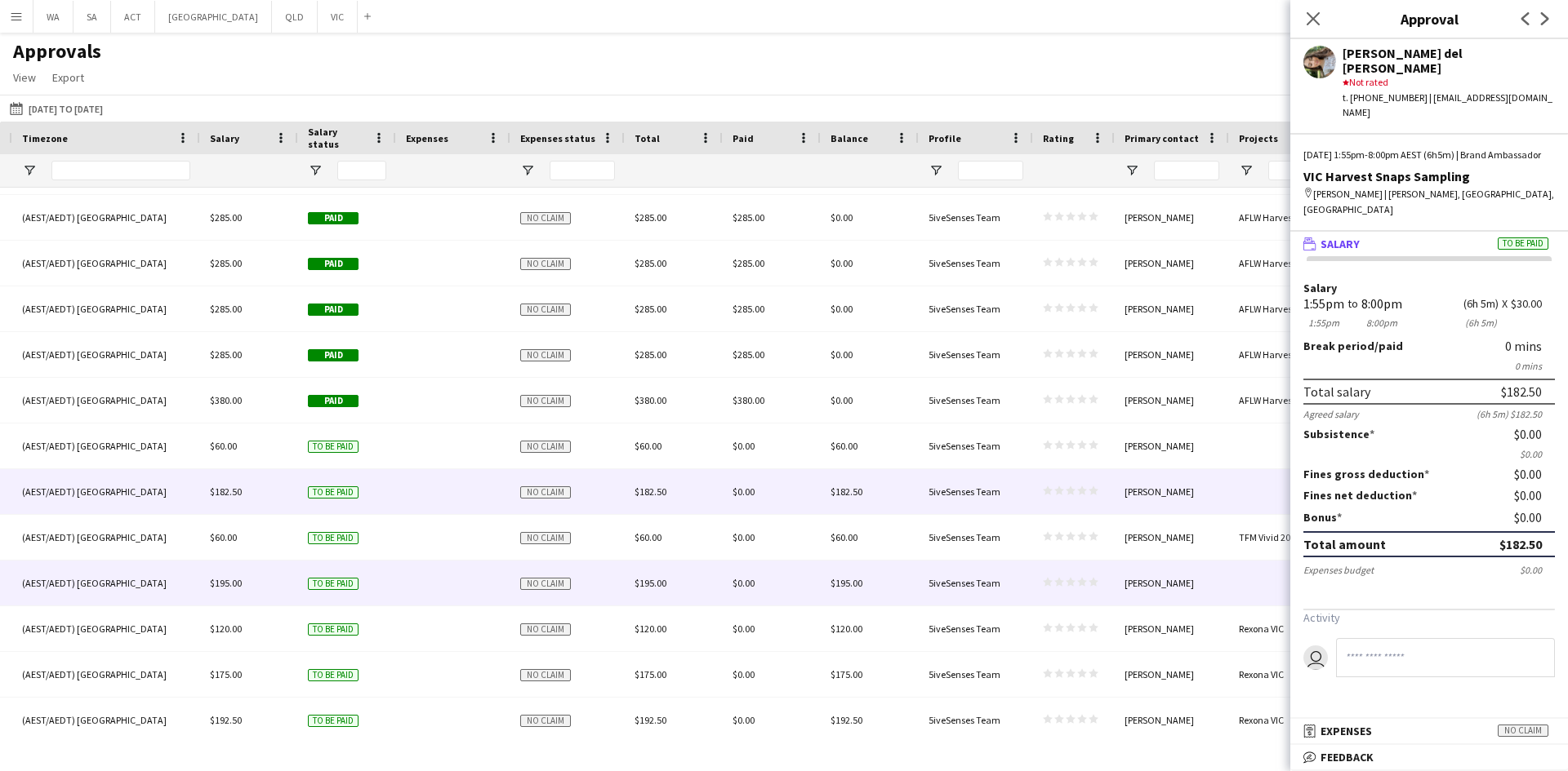
click at [1244, 573] on div at bounding box center [1286, 583] width 114 height 45
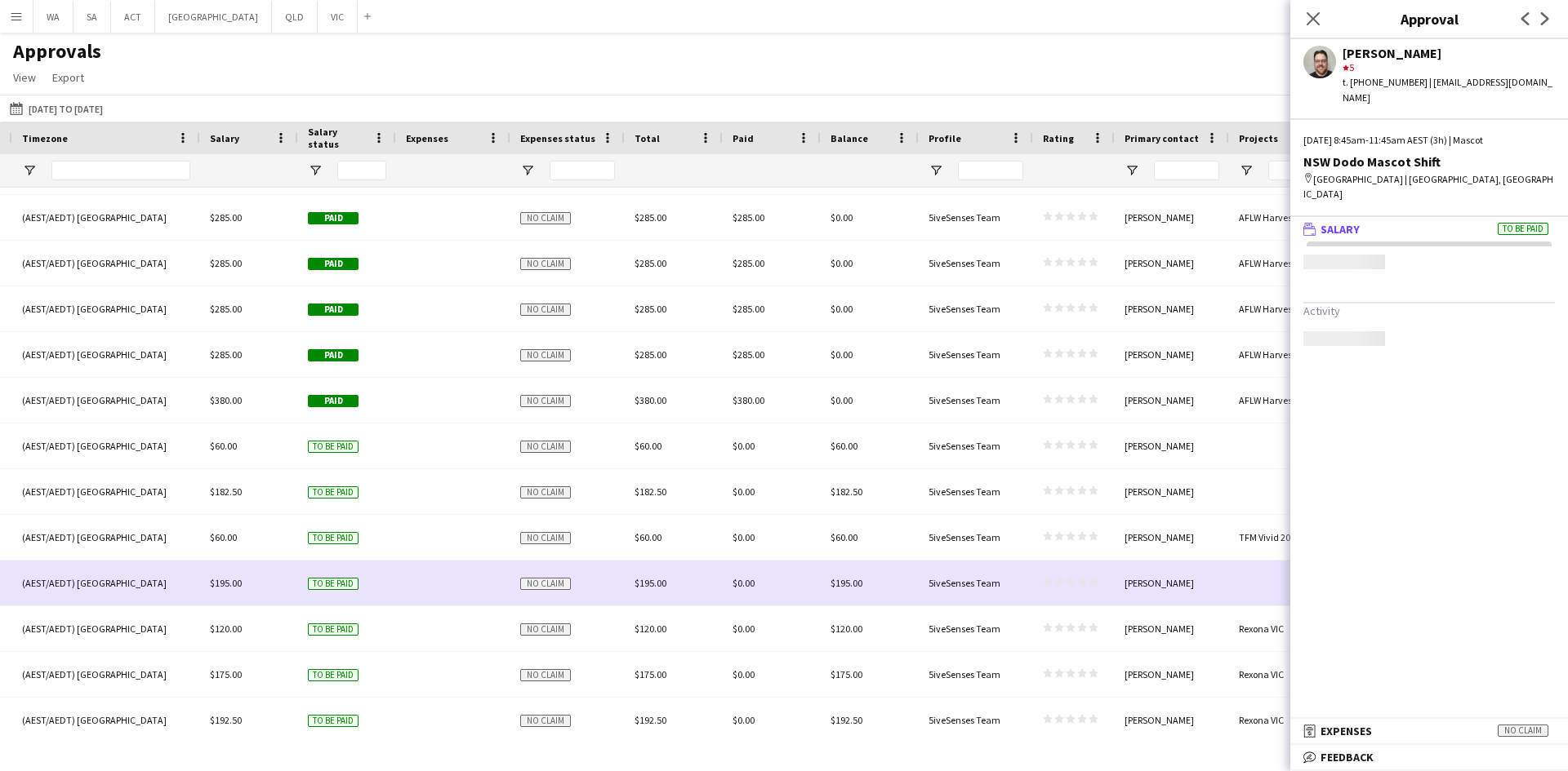
click at [1244, 573] on div at bounding box center [1286, 583] width 114 height 45
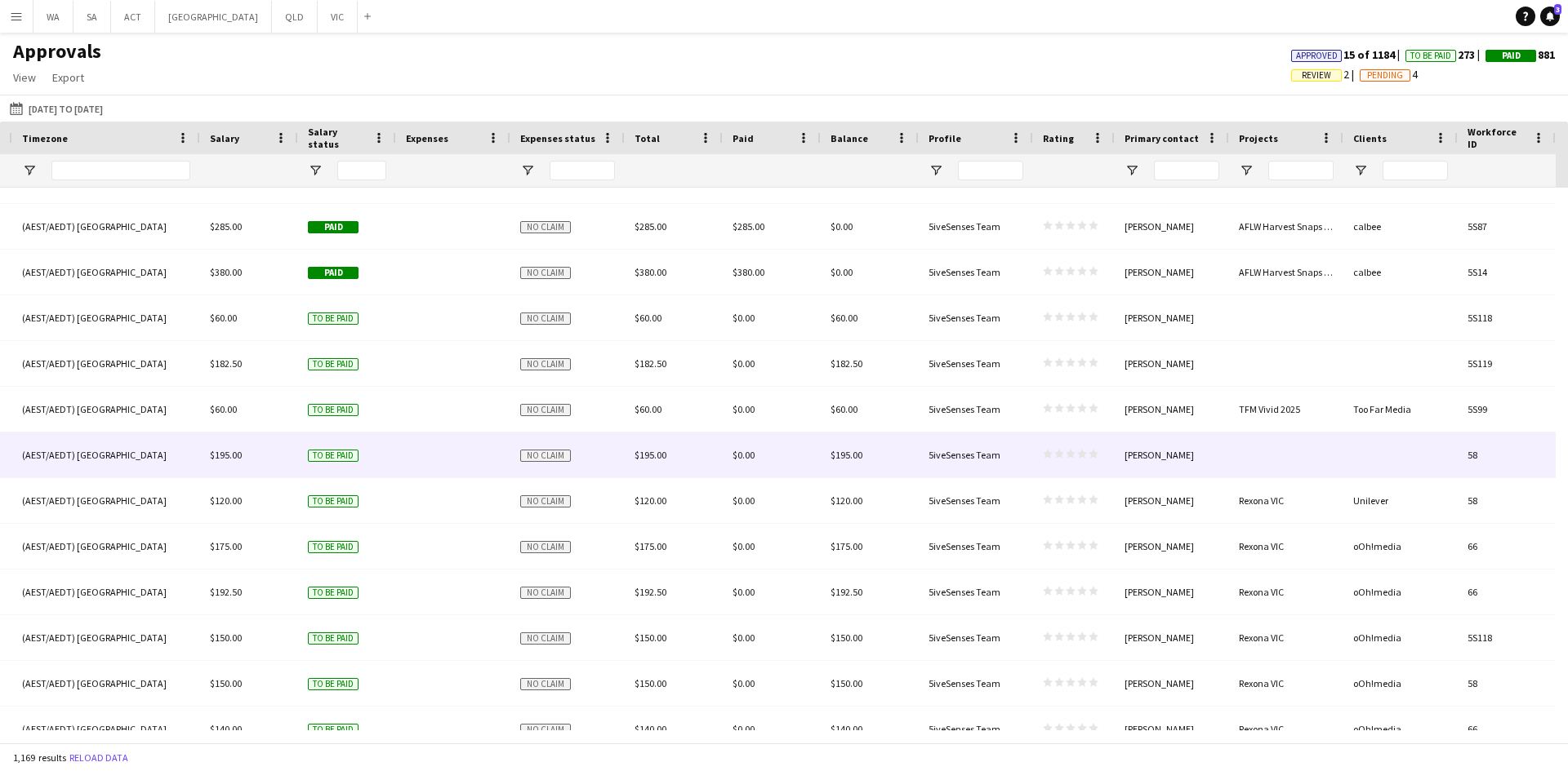
click at [1272, 443] on div at bounding box center [1286, 455] width 114 height 45
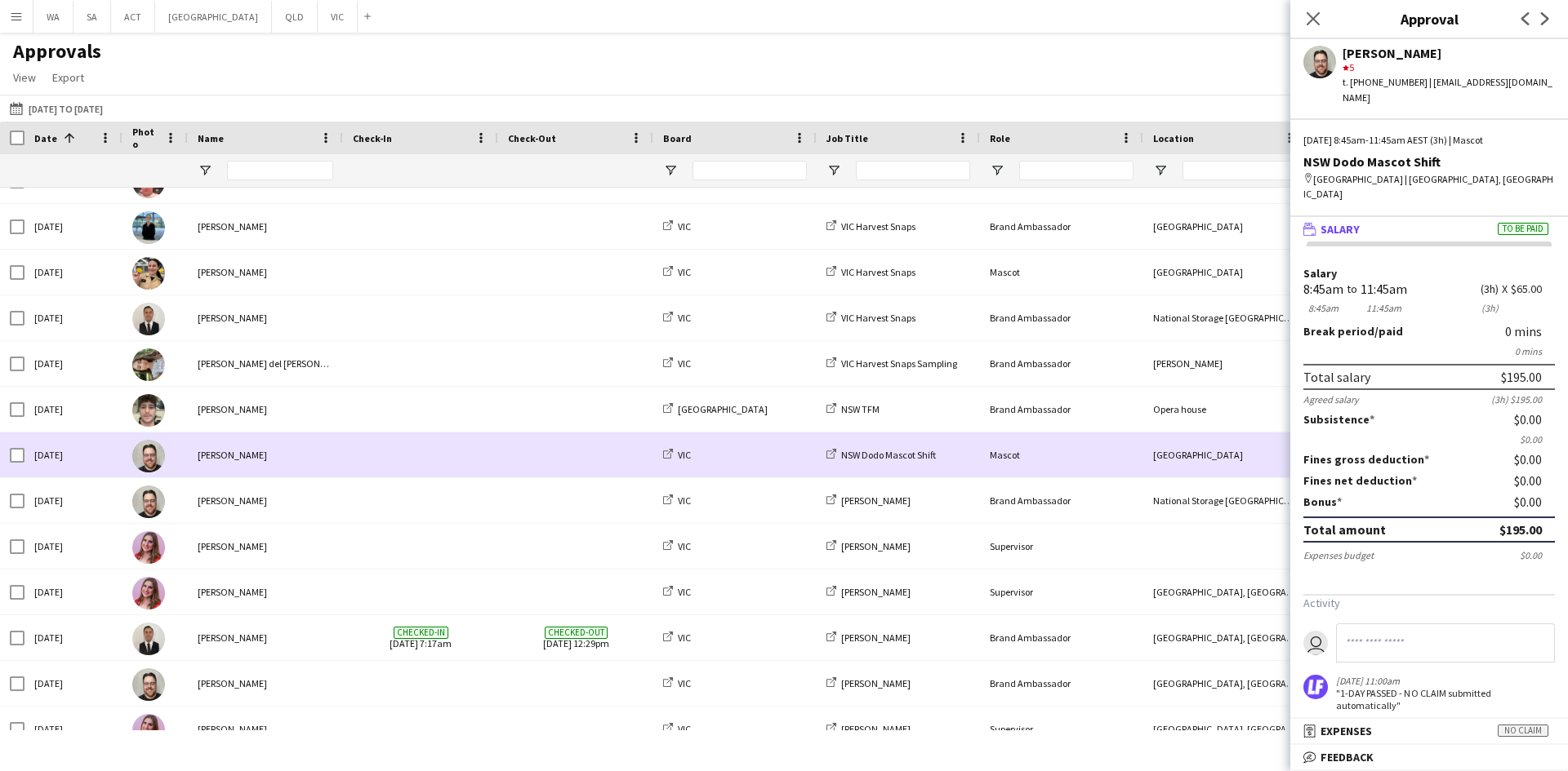
click at [292, 465] on div "[PERSON_NAME]" at bounding box center [265, 455] width 155 height 45
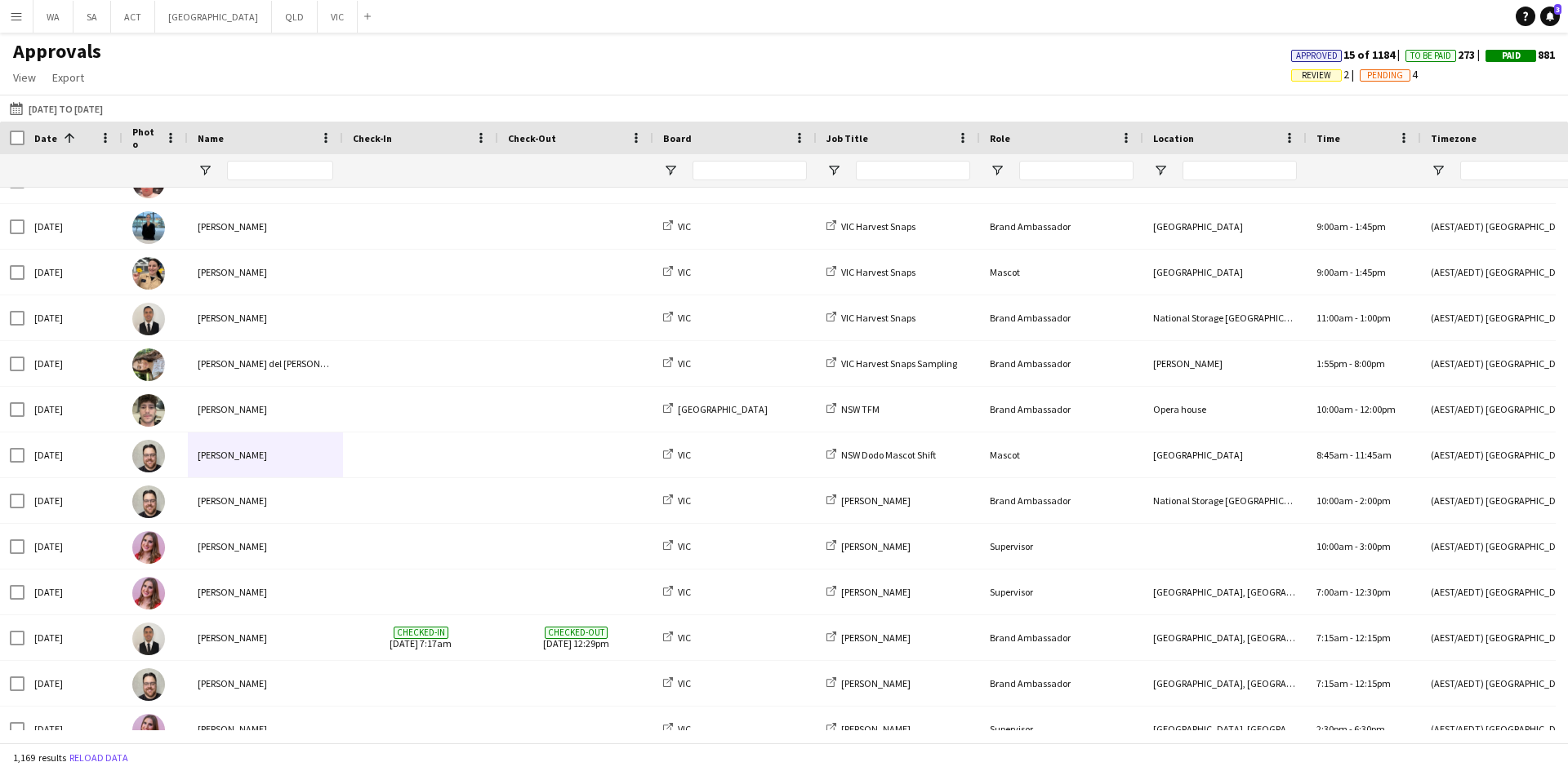
click at [206, 742] on div at bounding box center [778, 736] width 1556 height 12
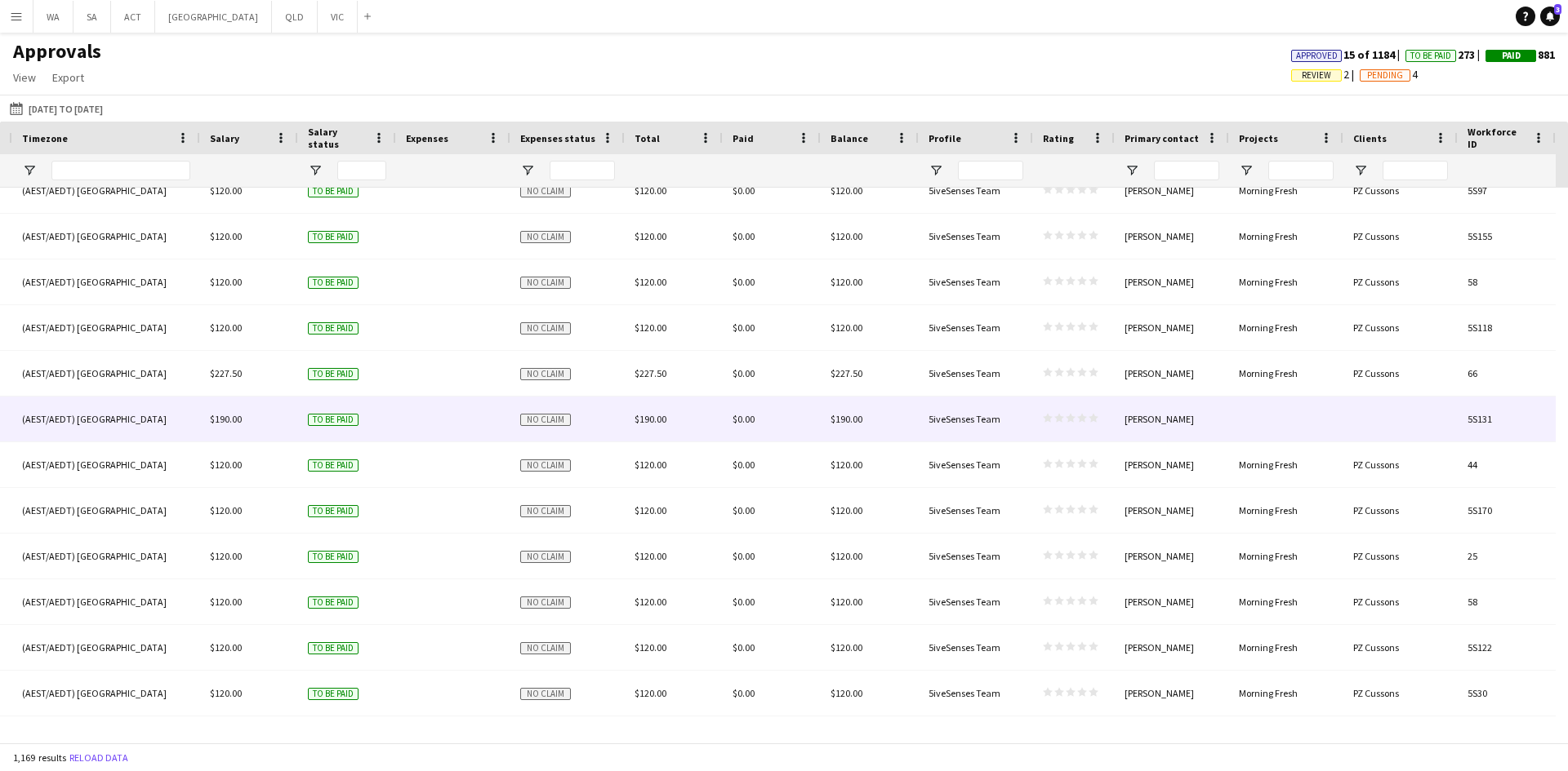
click at [1286, 421] on div at bounding box center [1286, 419] width 114 height 45
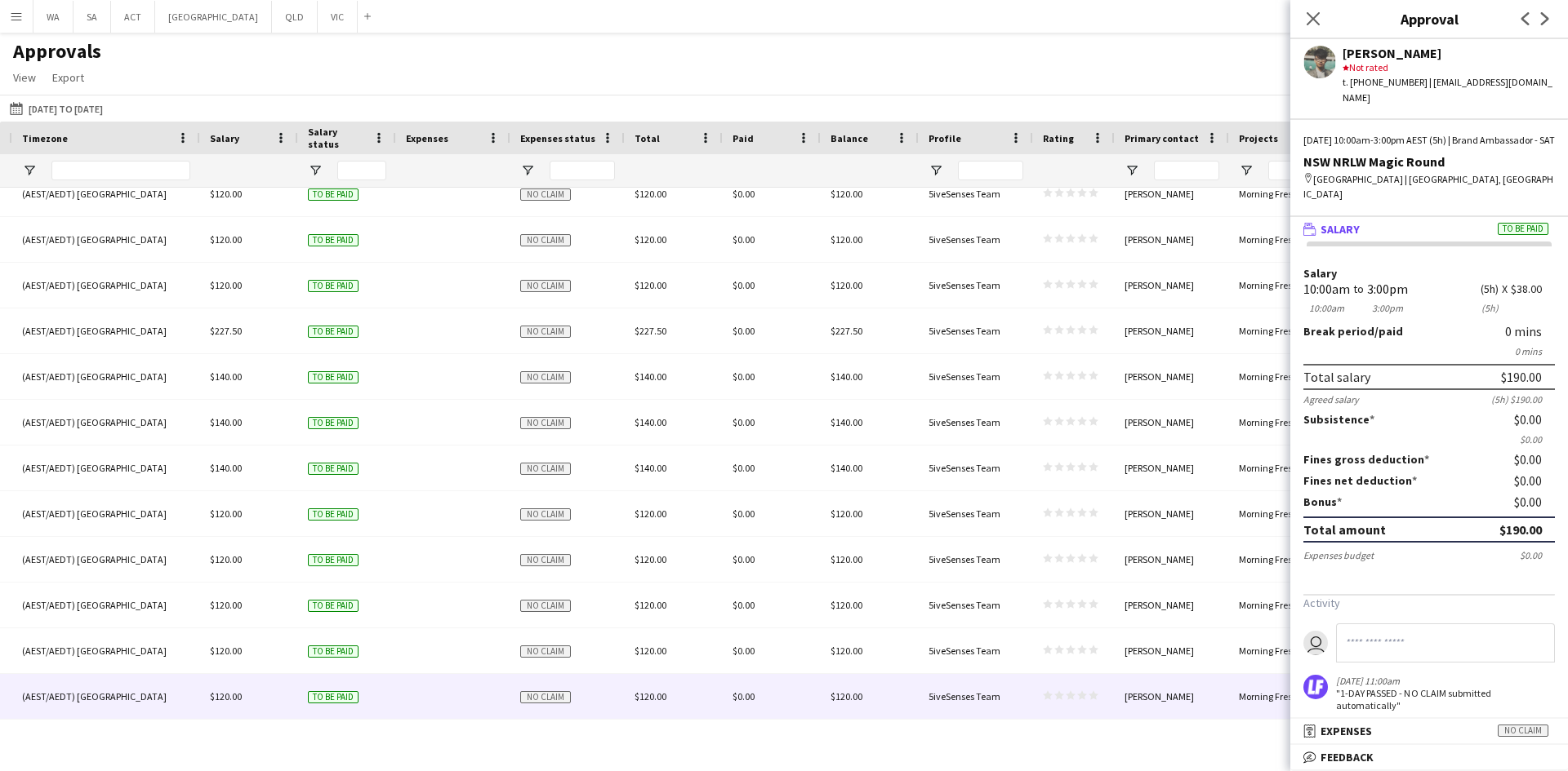
click at [1218, 688] on div "[PERSON_NAME]" at bounding box center [1172, 697] width 114 height 45
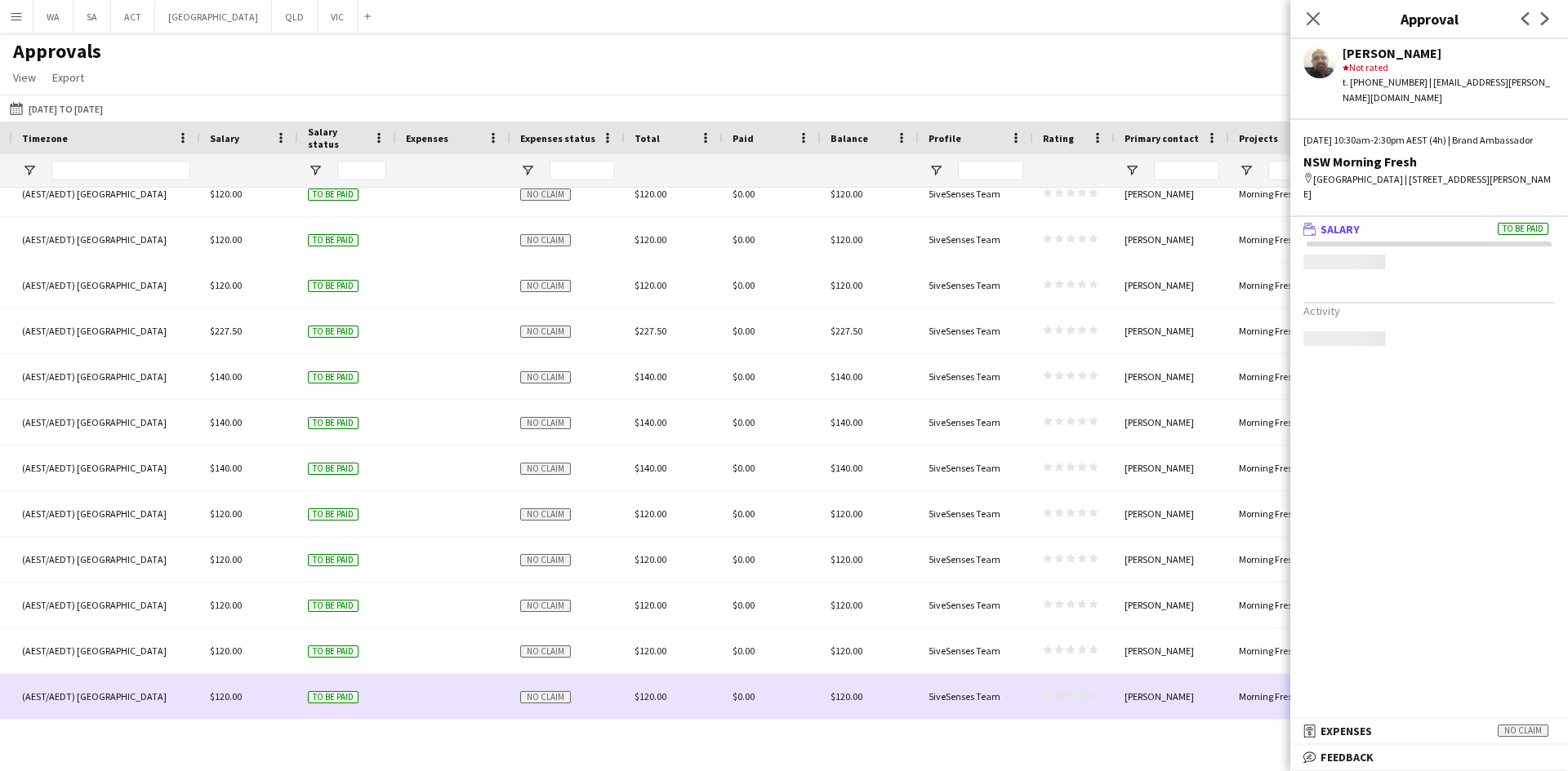
click at [1218, 688] on div "[PERSON_NAME]" at bounding box center [1172, 697] width 114 height 45
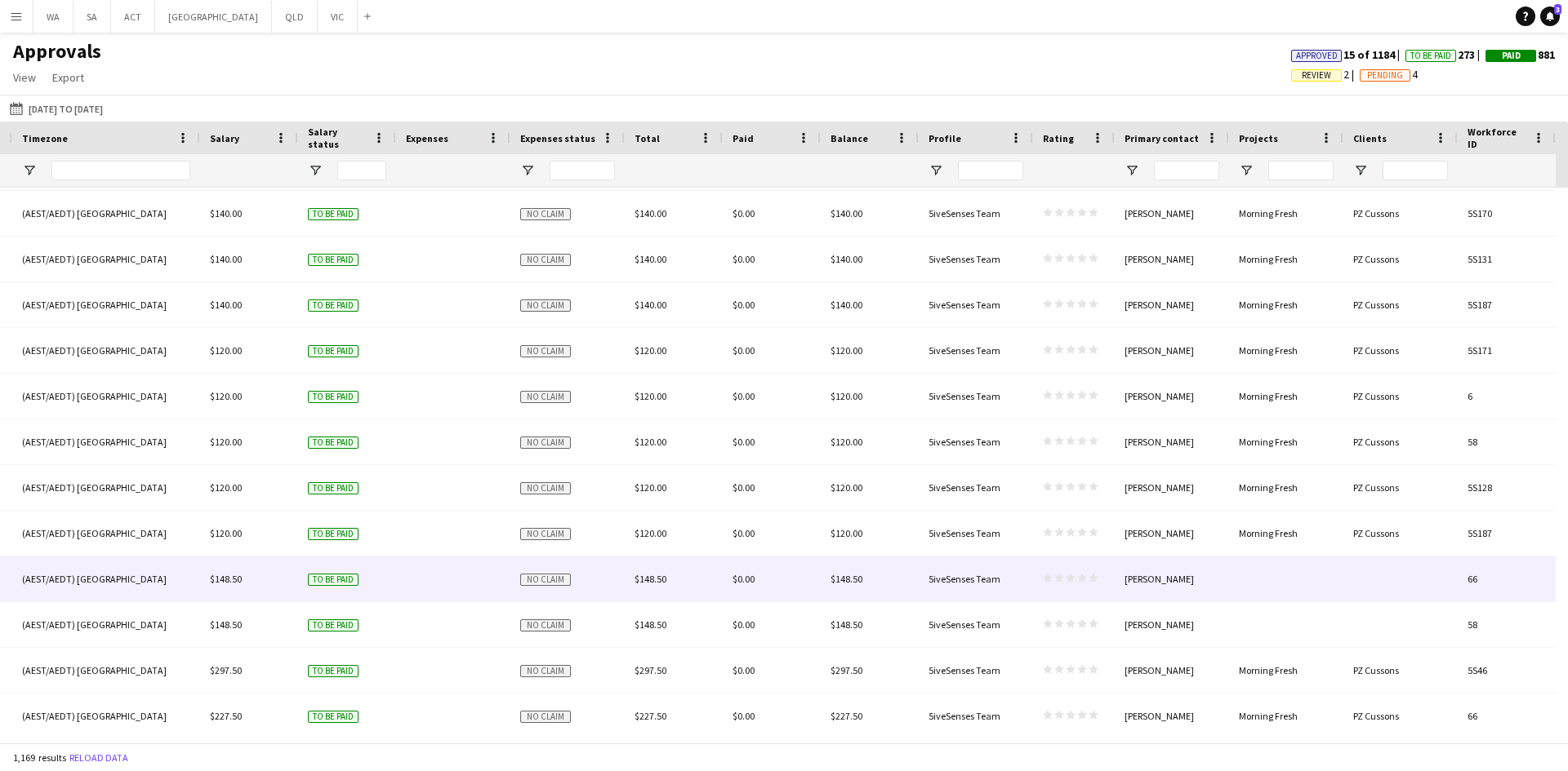
click at [1226, 579] on div "[PERSON_NAME]" at bounding box center [1172, 579] width 114 height 45
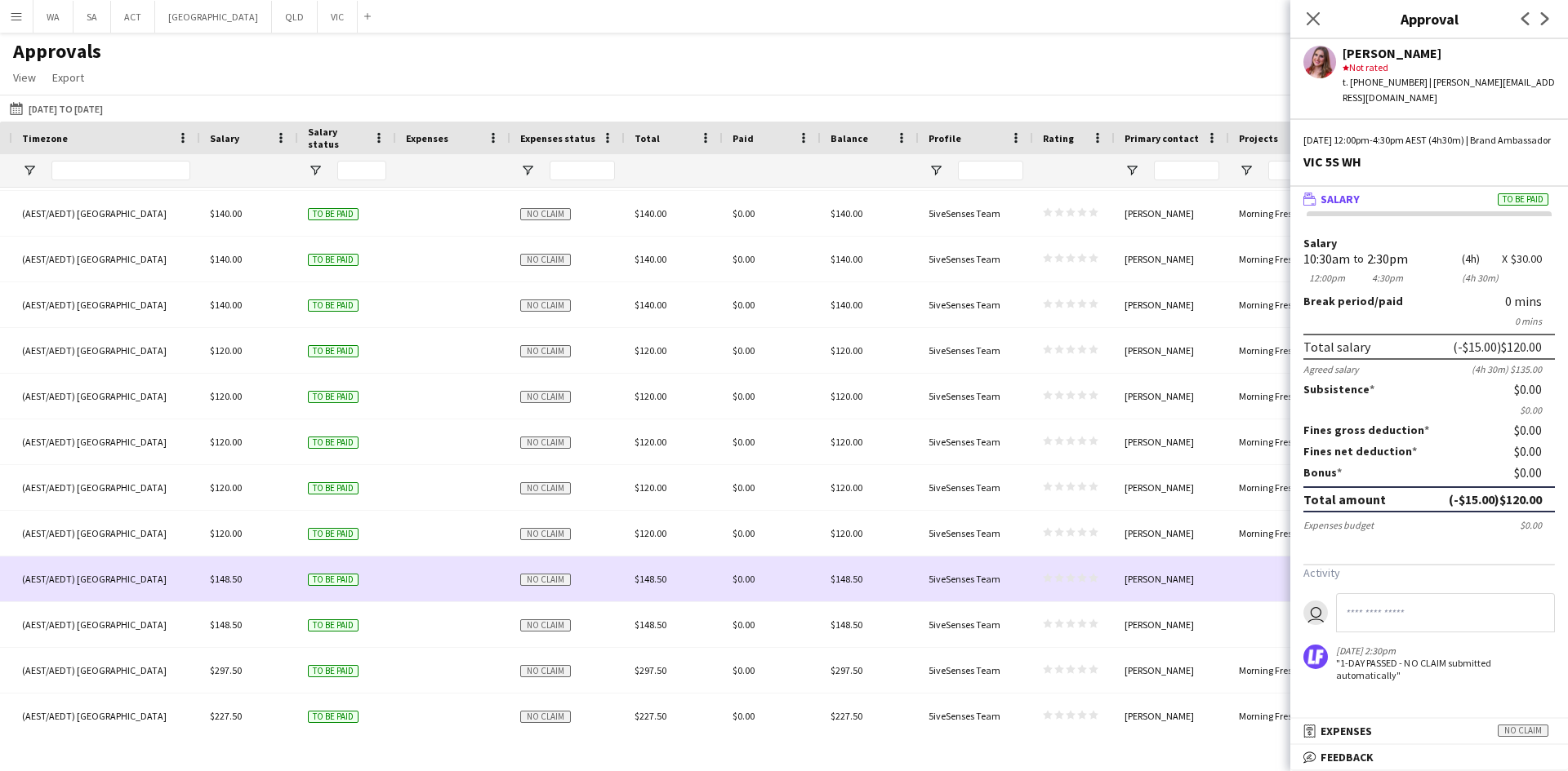
click at [1212, 569] on div "[PERSON_NAME]" at bounding box center [1172, 579] width 114 height 45
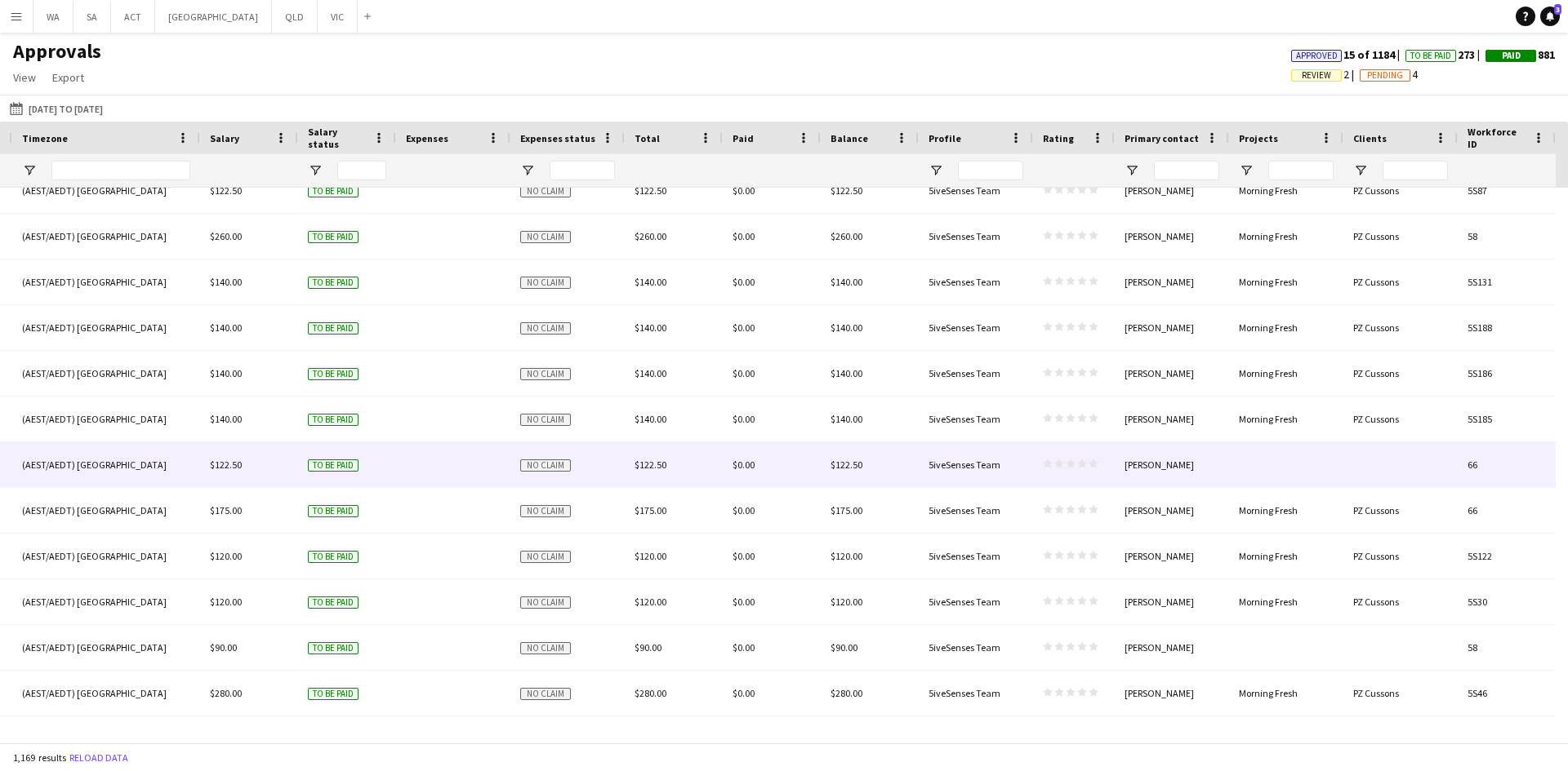
click at [1242, 446] on div at bounding box center [1286, 465] width 114 height 45
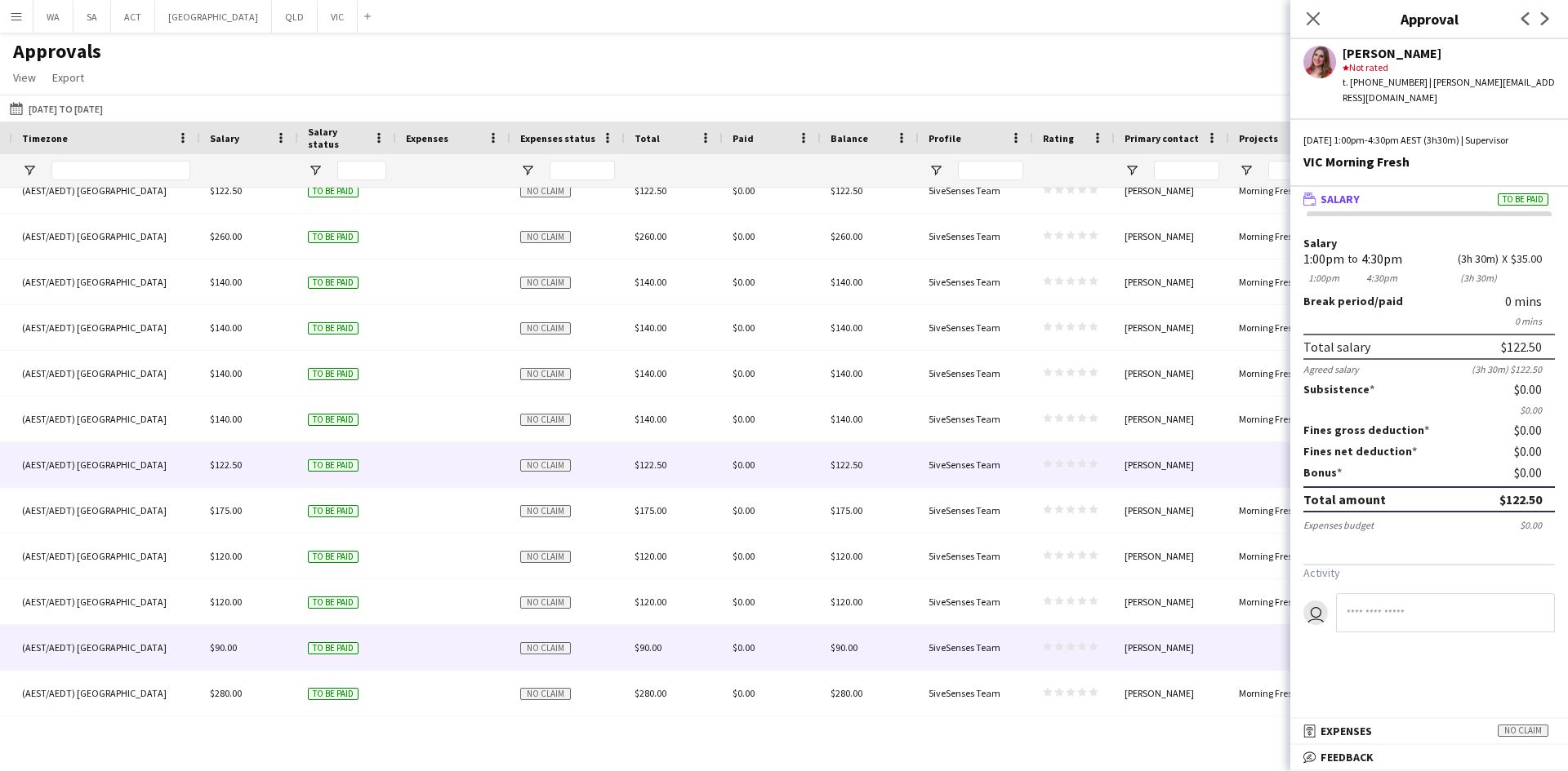
click at [1198, 654] on div "[PERSON_NAME]" at bounding box center [1172, 648] width 114 height 45
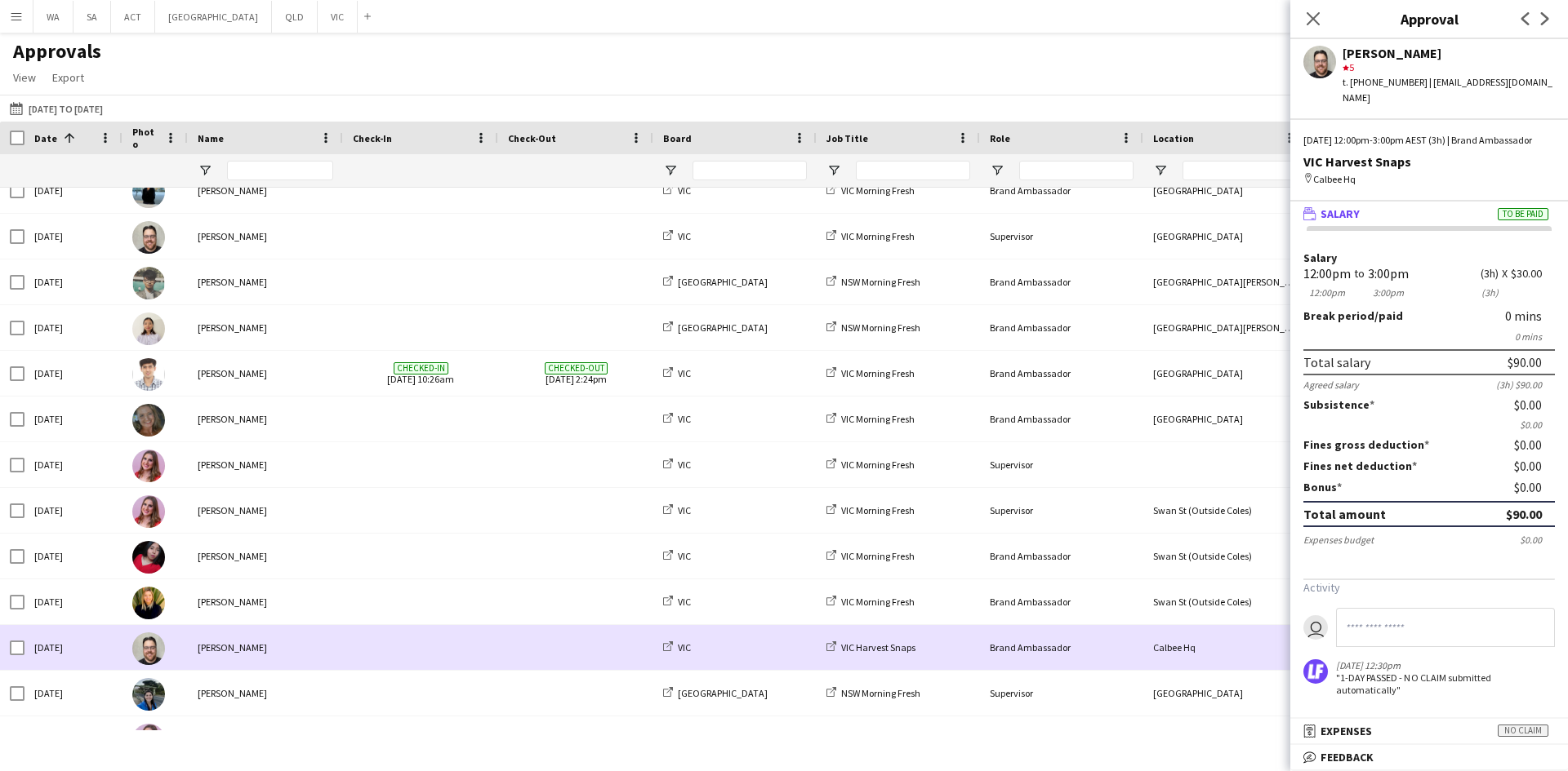
click at [466, 647] on span at bounding box center [421, 648] width 136 height 45
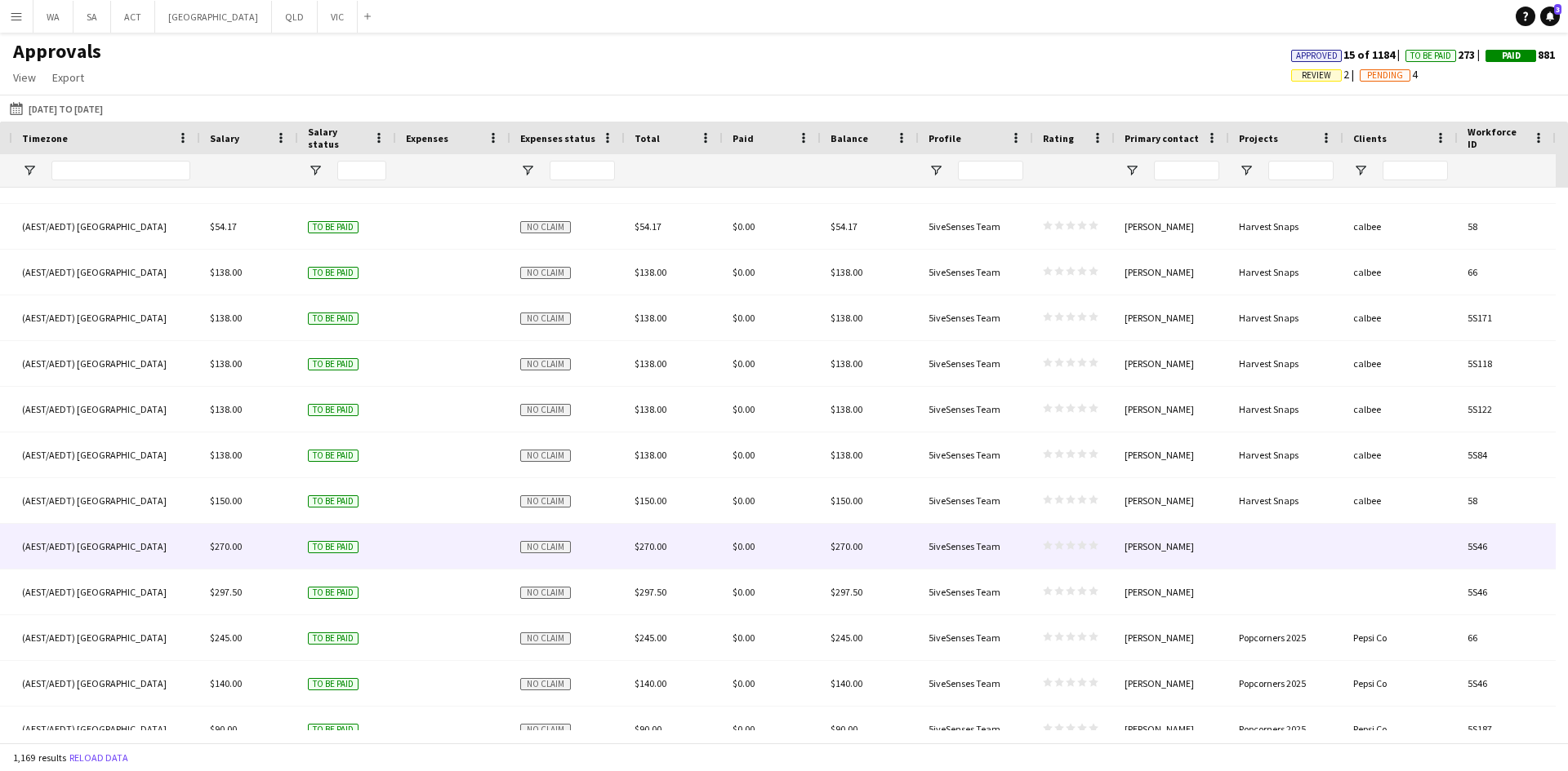
click at [1315, 547] on div at bounding box center [1286, 546] width 114 height 45
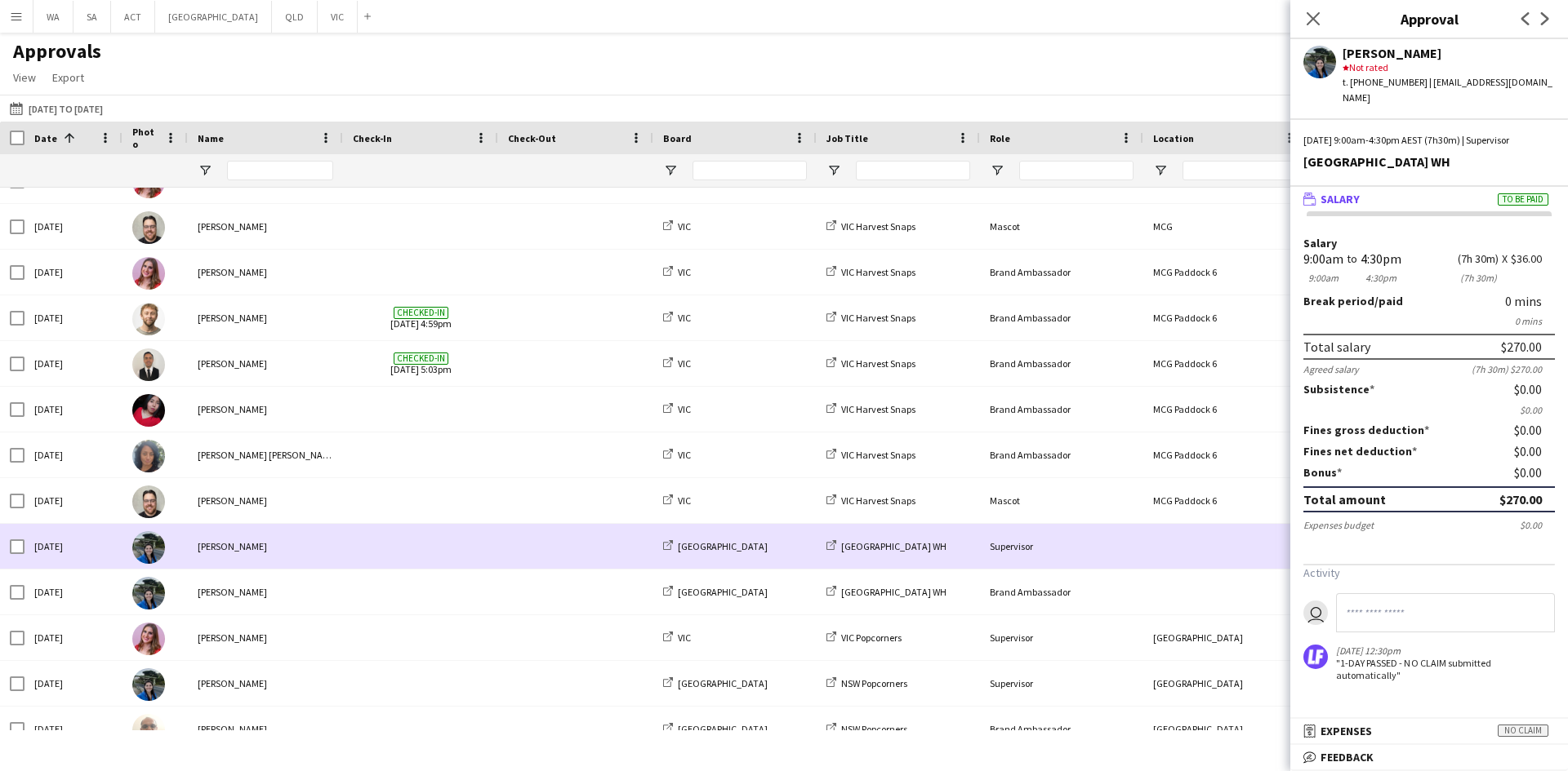
click at [503, 542] on div at bounding box center [576, 546] width 155 height 45
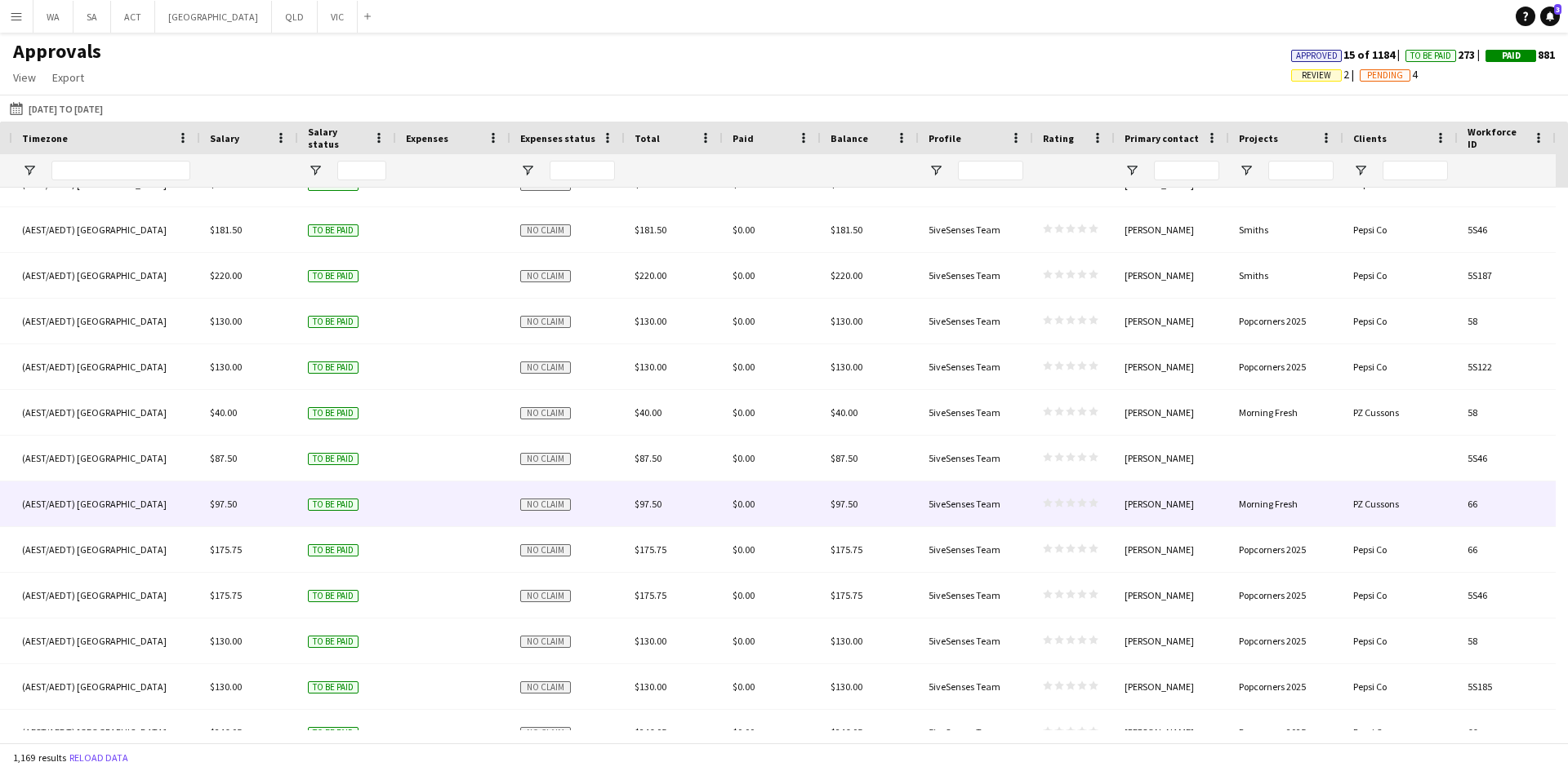
click at [1363, 498] on div "PZ Cussons" at bounding box center [1400, 504] width 114 height 45
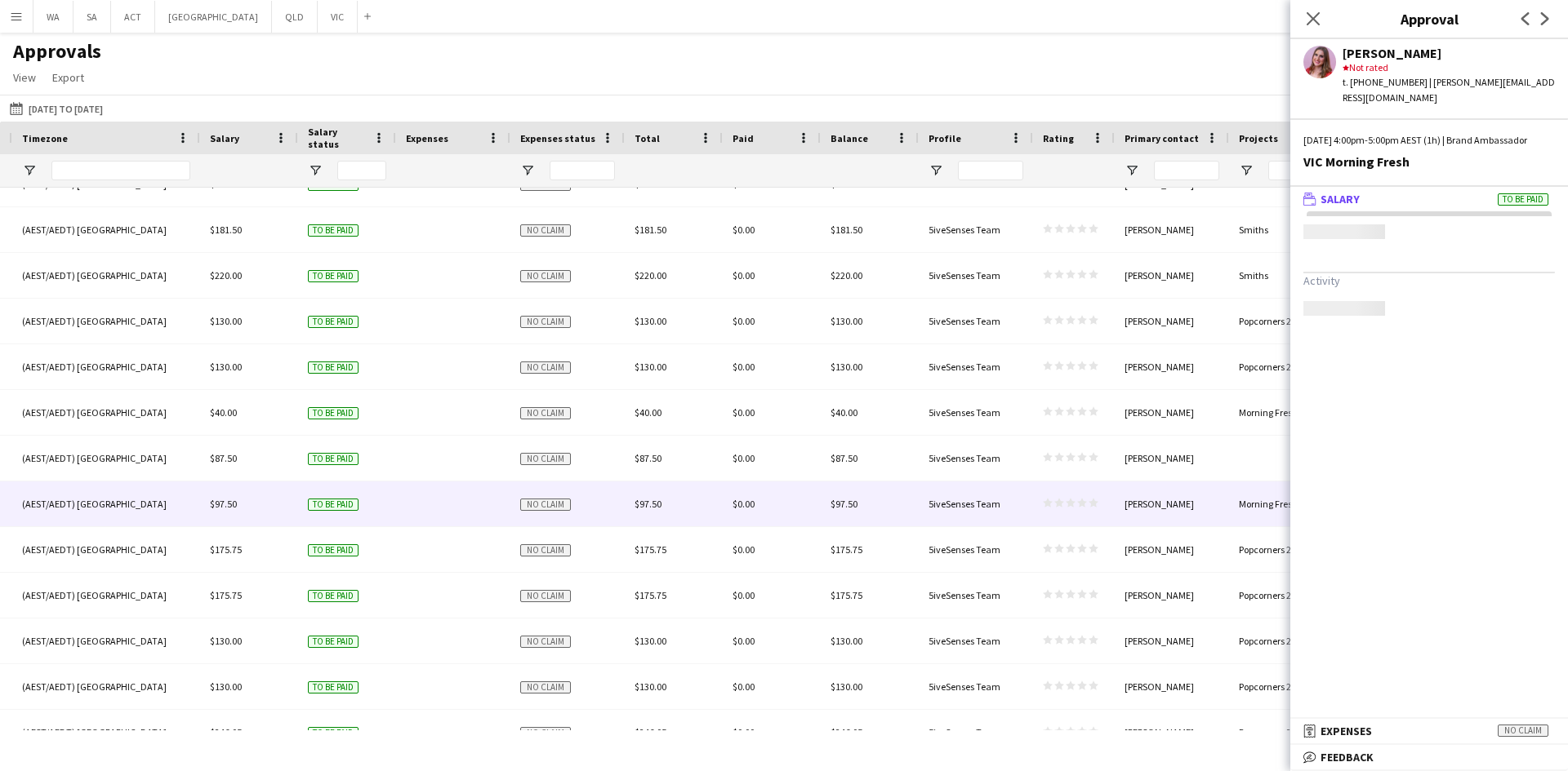
click at [1345, 454] on mat-expansion-panel "wallet Salary To be paid Activity" at bounding box center [1429, 453] width 278 height 533
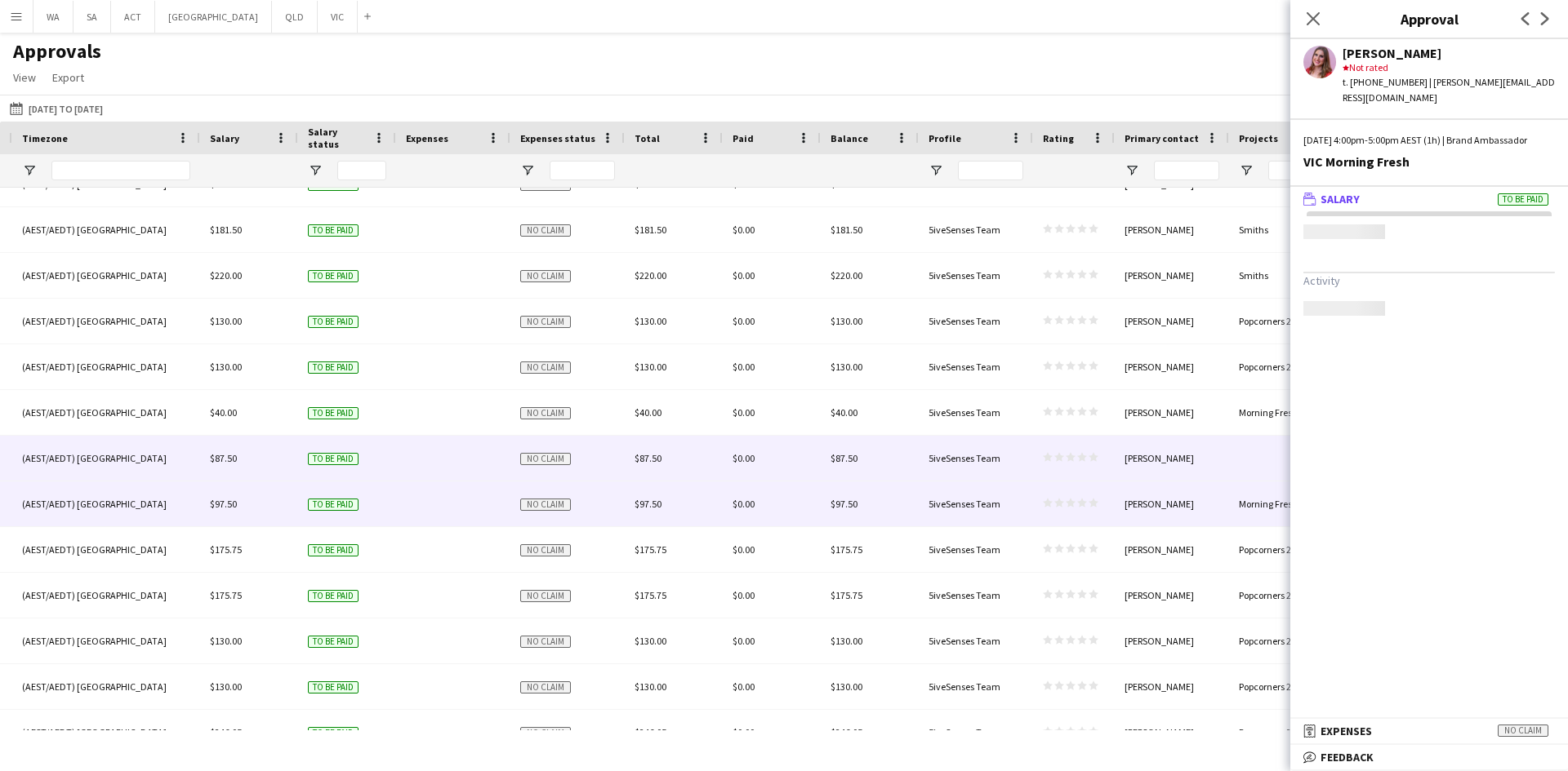
click at [1230, 456] on div at bounding box center [1286, 458] width 114 height 45
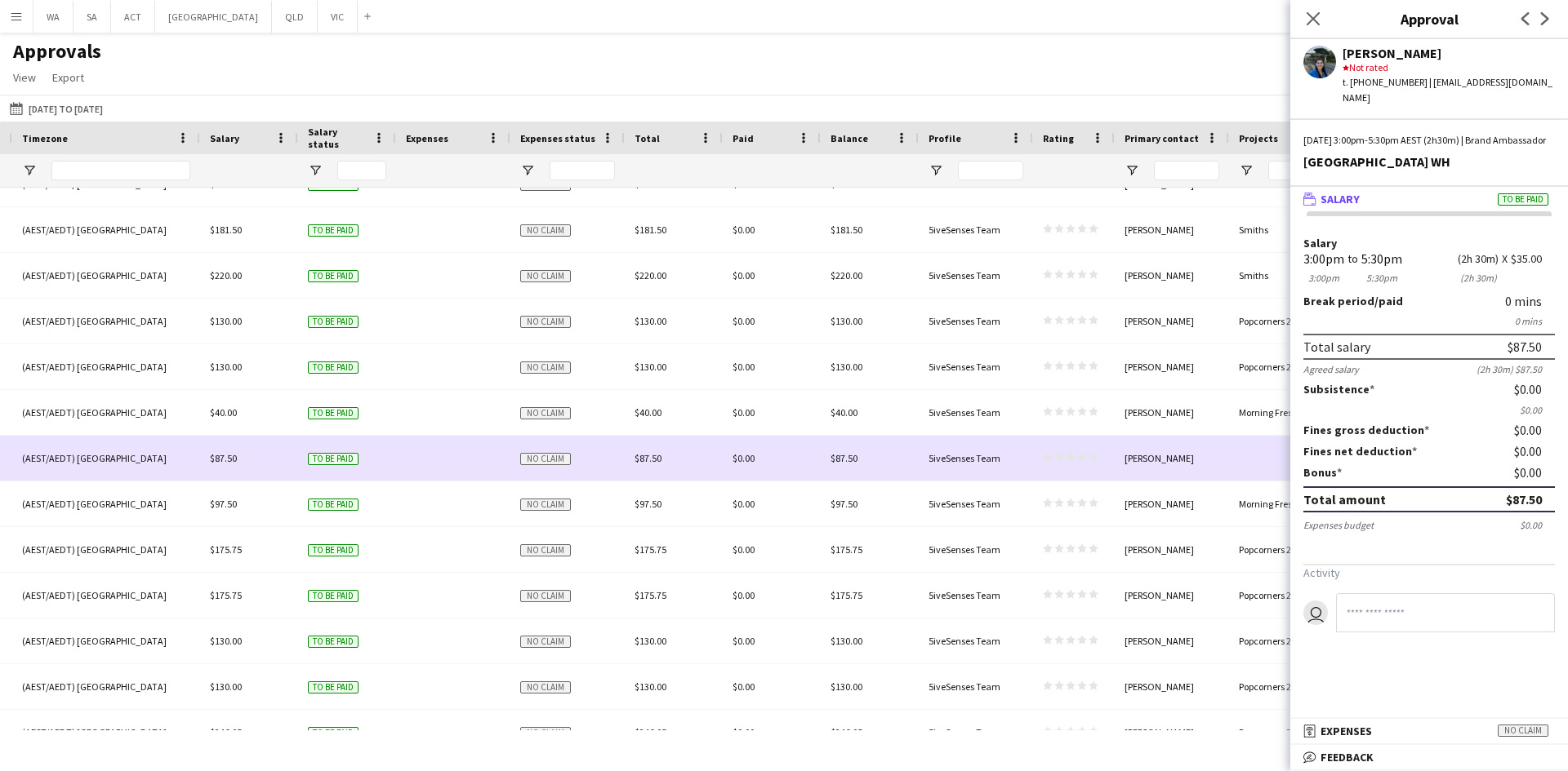
click at [1238, 460] on div at bounding box center [1286, 458] width 114 height 45
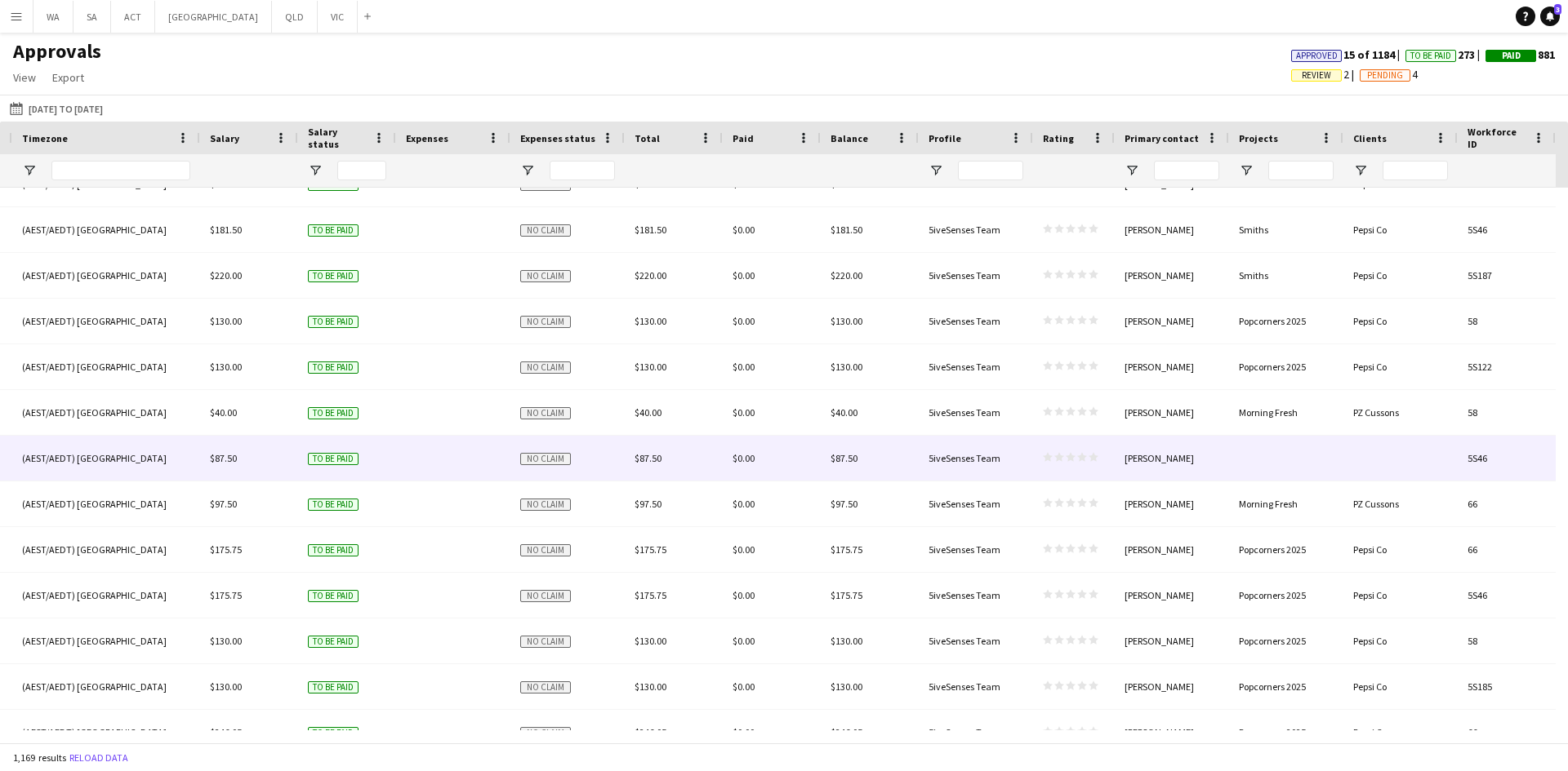
click at [1238, 460] on div at bounding box center [1286, 458] width 114 height 45
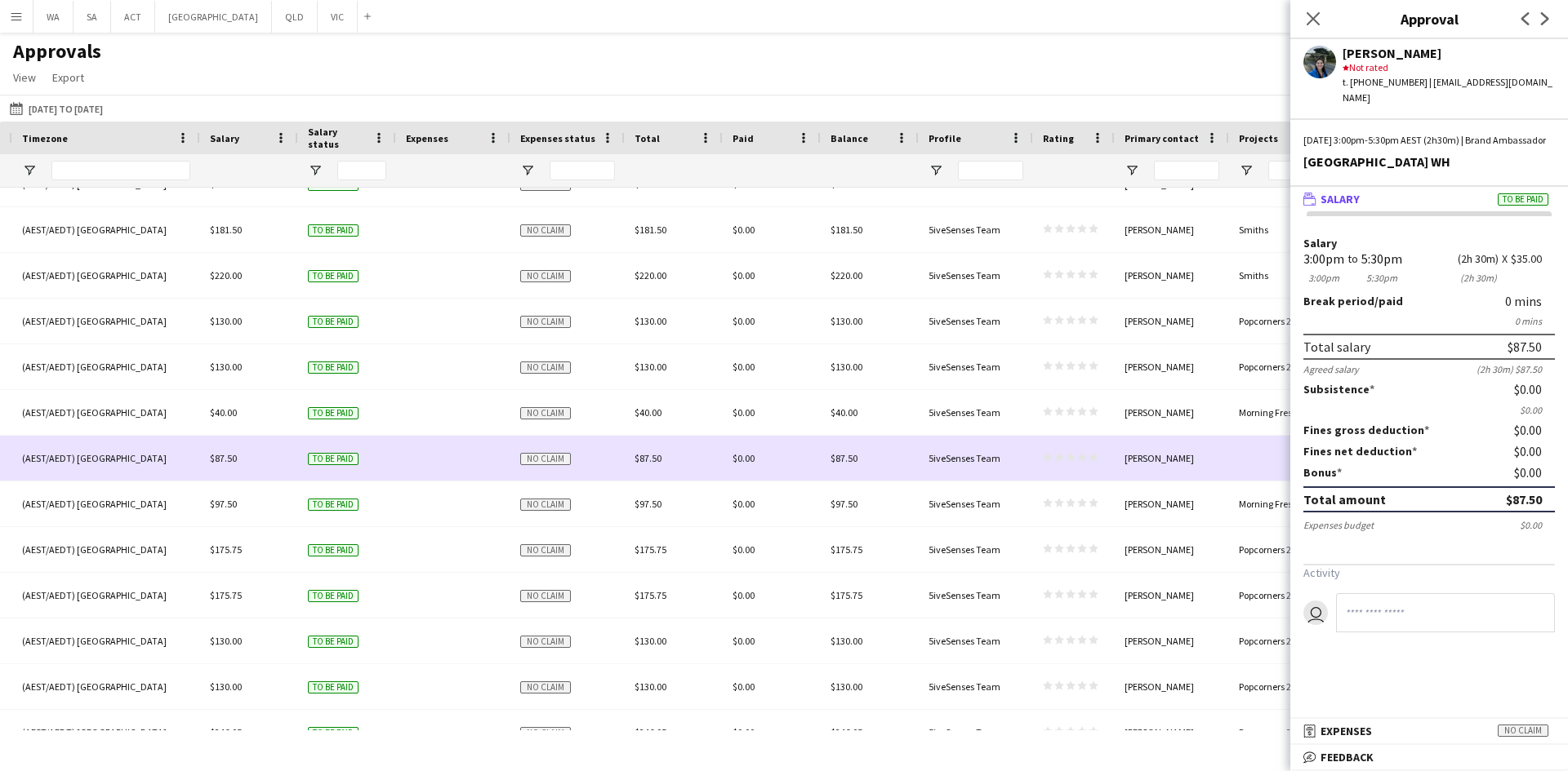
click at [1212, 463] on div "[PERSON_NAME]" at bounding box center [1172, 458] width 114 height 45
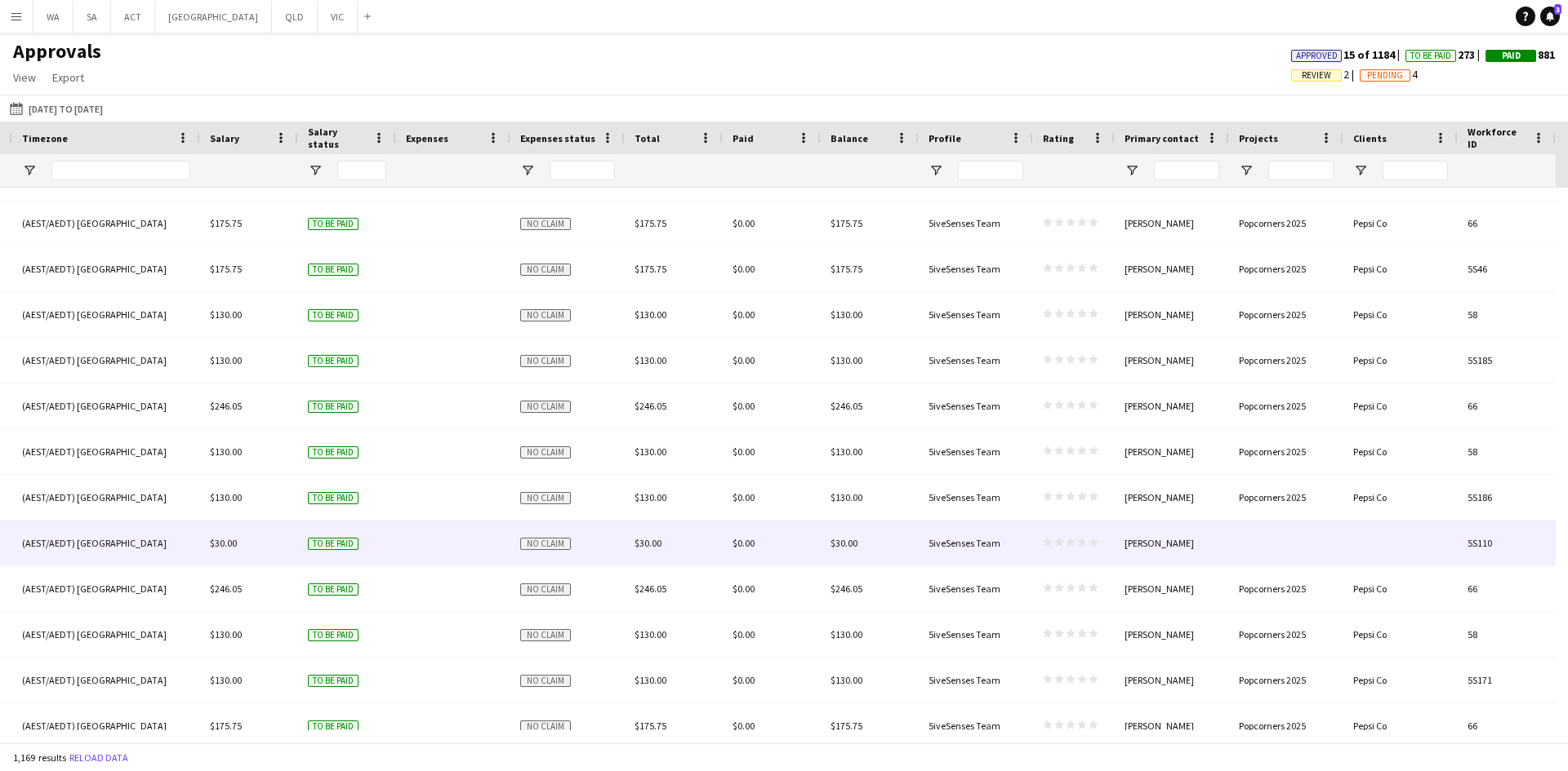
click at [1198, 522] on div "[PERSON_NAME]" at bounding box center [1172, 543] width 114 height 45
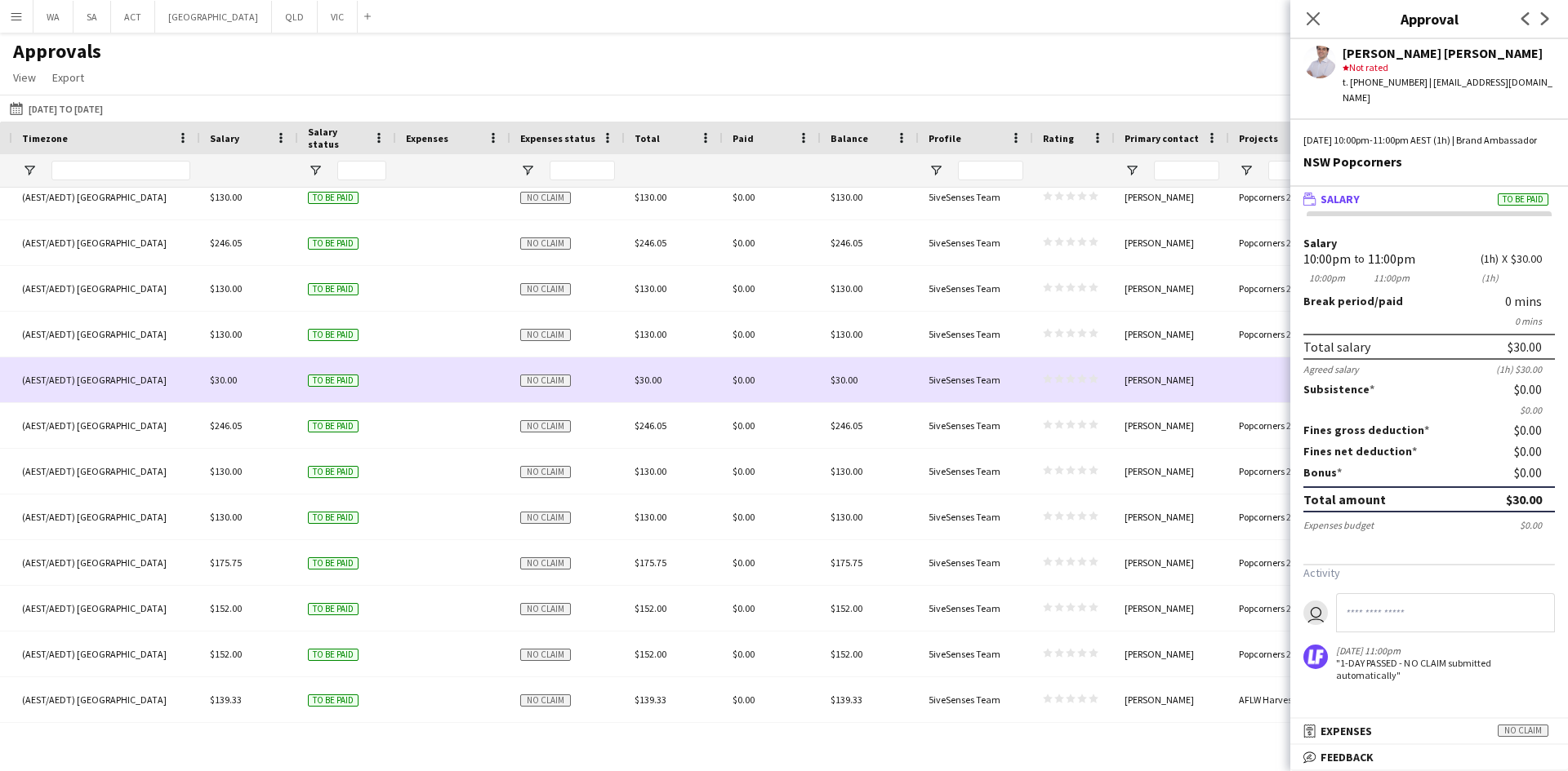
click at [1216, 391] on div "[PERSON_NAME]" at bounding box center [1172, 379] width 114 height 45
